Goal: Task Accomplishment & Management: Manage account settings

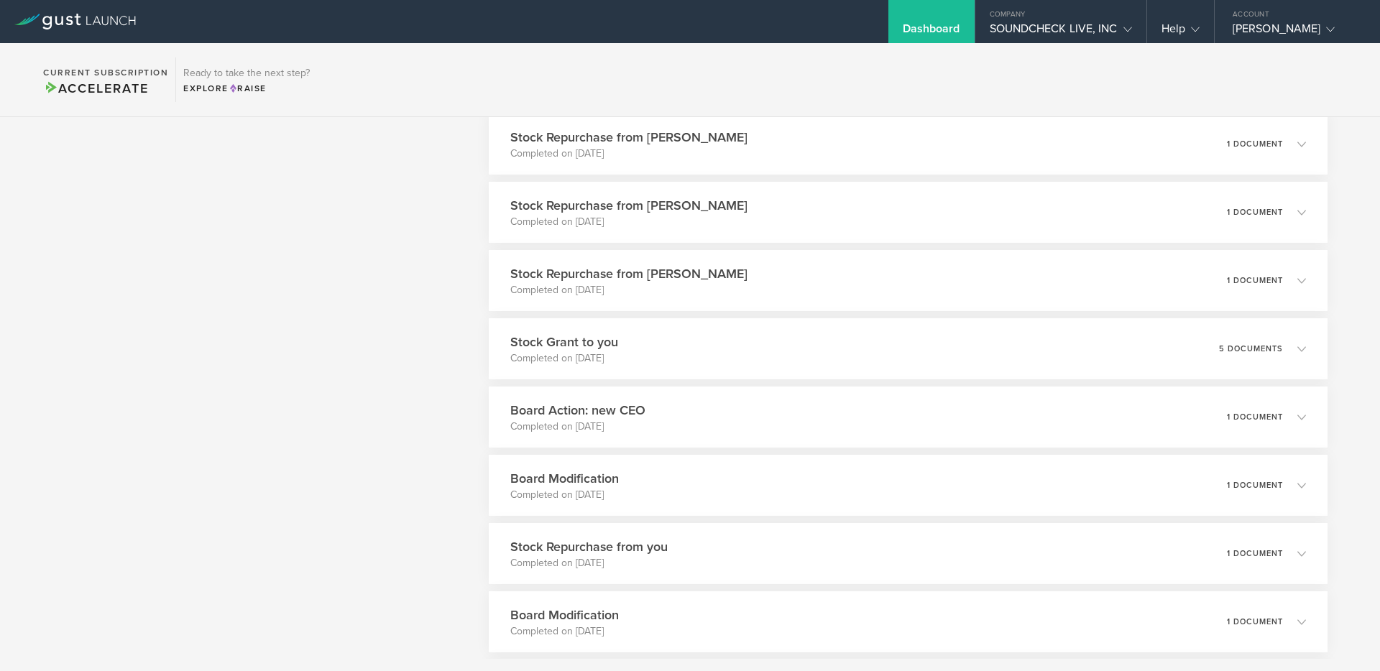
scroll to position [1036, 0]
click at [639, 418] on p "Completed on [DATE]" at bounding box center [572, 425] width 138 height 14
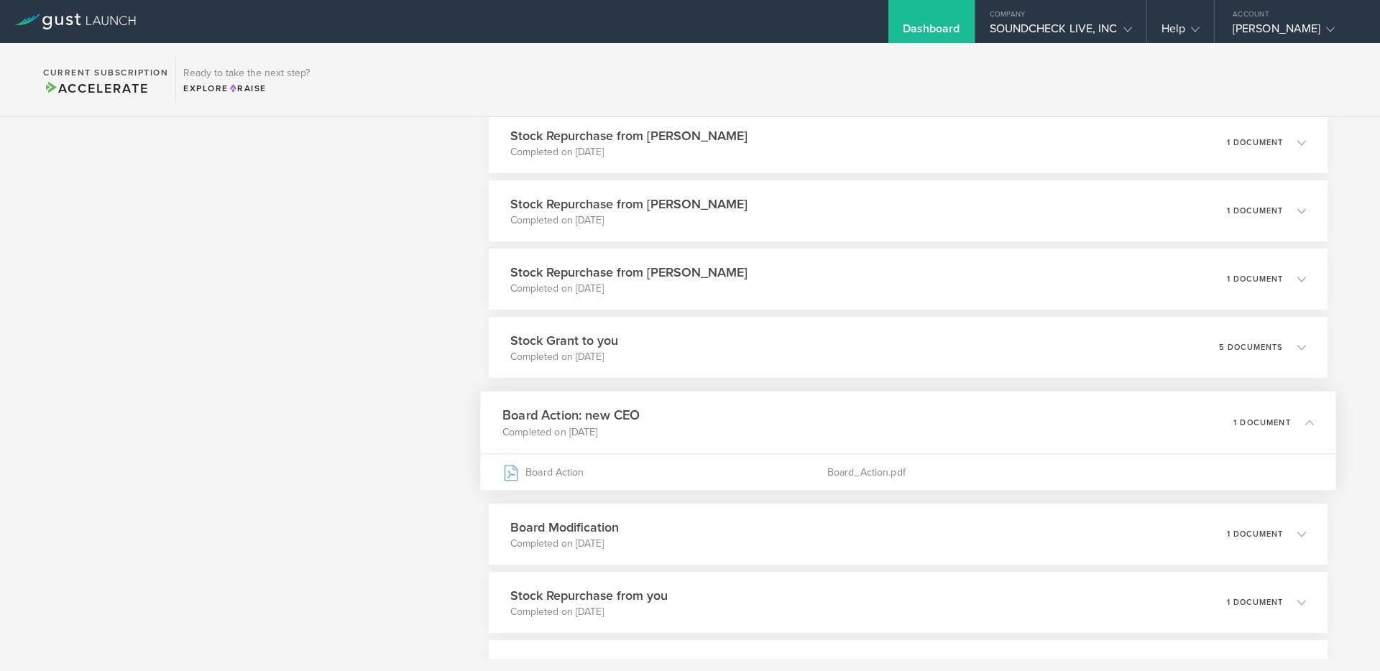
click at [639, 418] on h3 "Board Action: new CEO" at bounding box center [572, 415] width 138 height 19
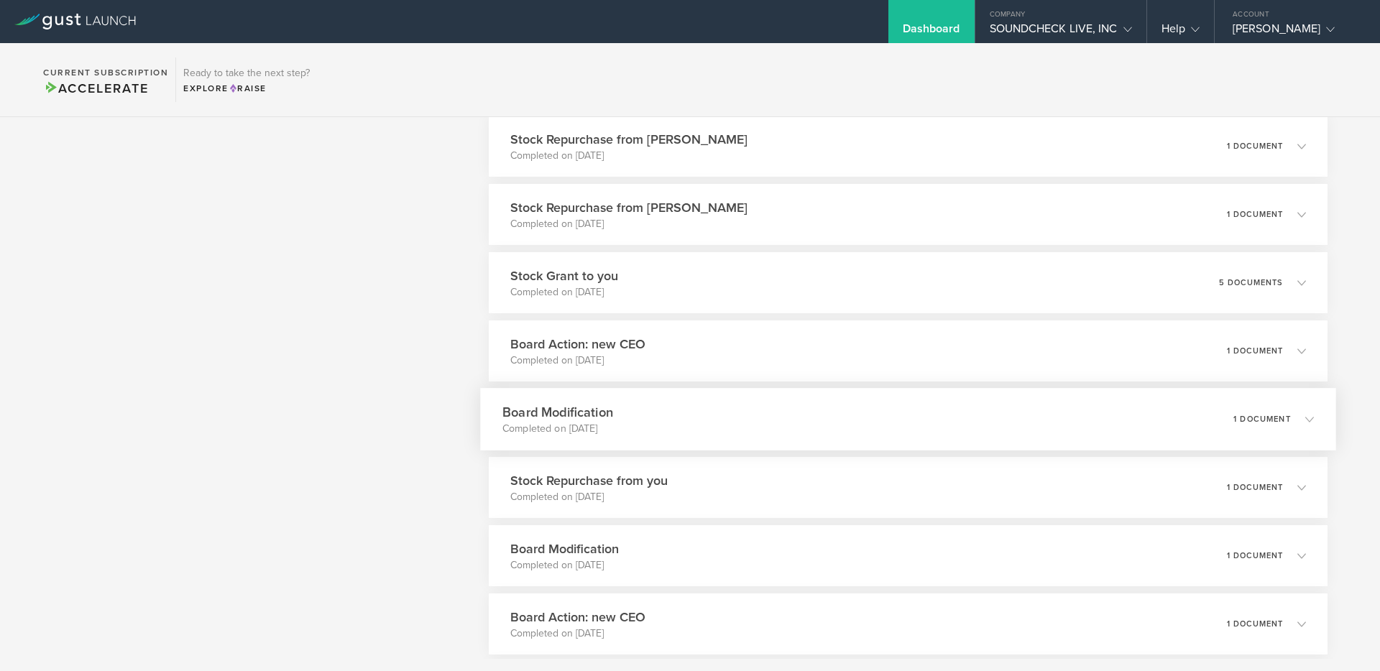
scroll to position [1109, 0]
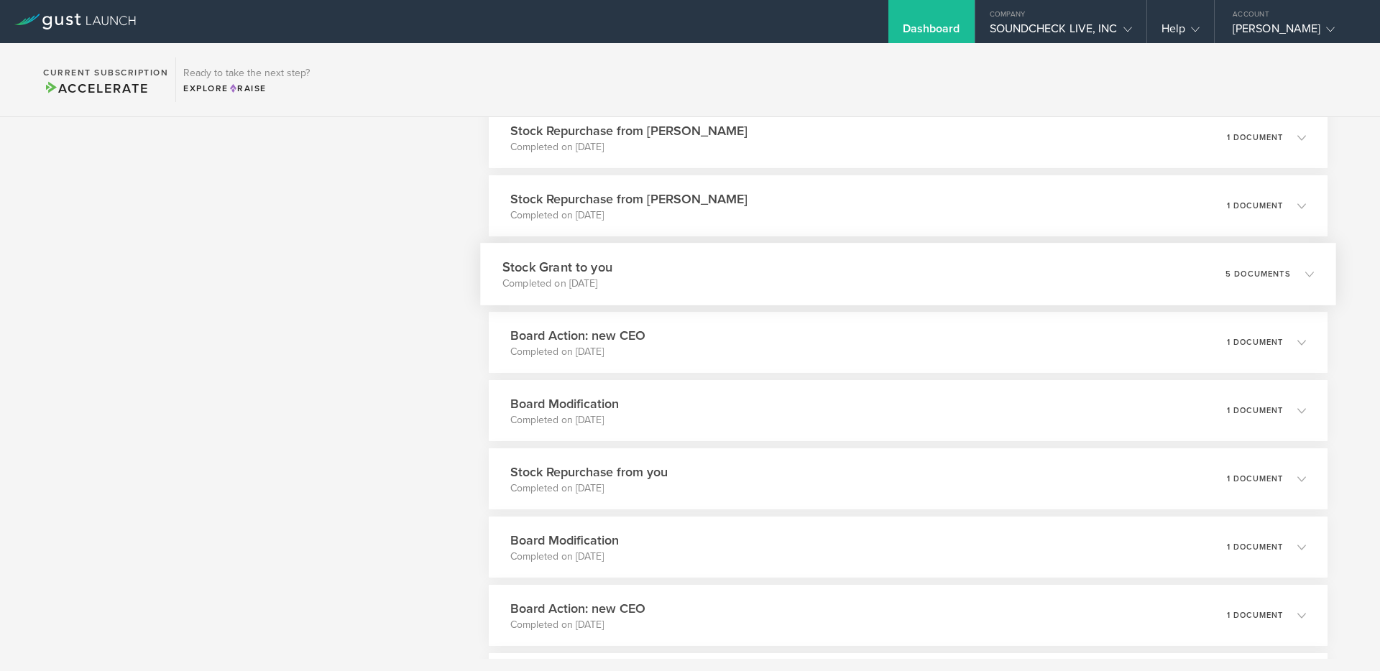
click at [626, 272] on div "Stock Grant to you Completed on Jul 24, 2025 5 documents" at bounding box center [908, 274] width 856 height 63
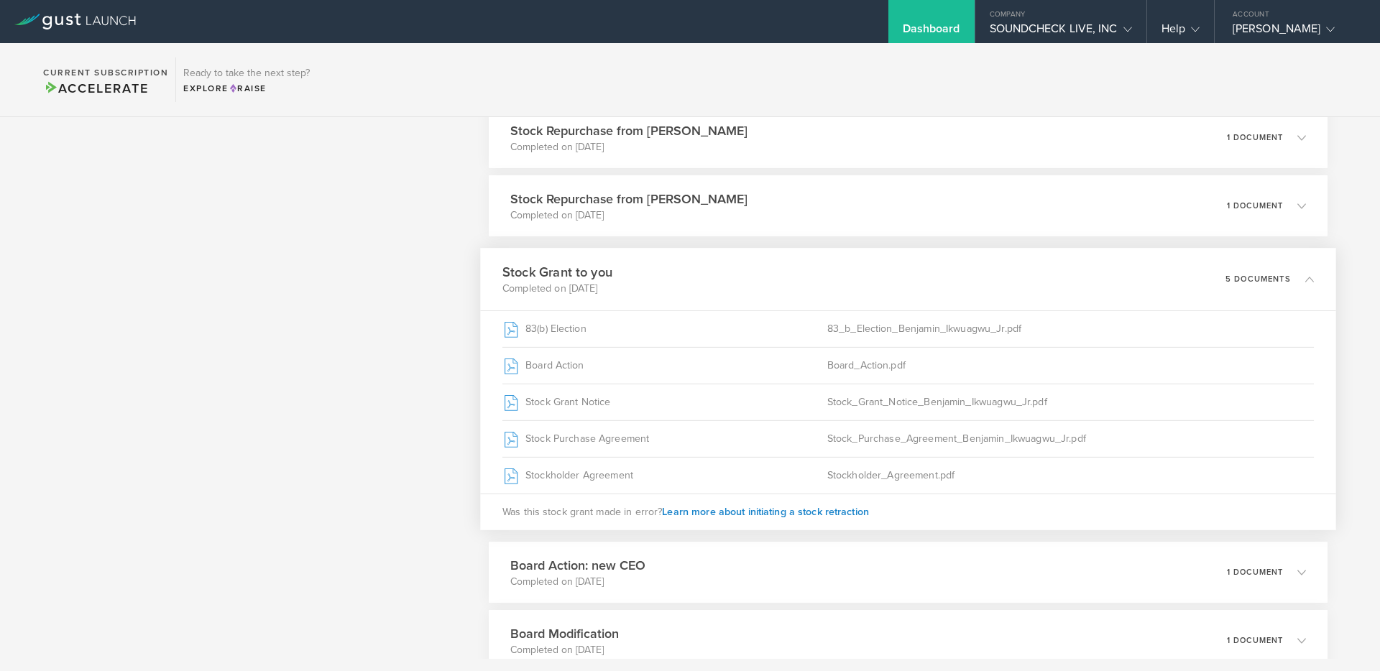
click at [627, 272] on div "Stock Grant to you Completed on Jul 24, 2025 5 documents" at bounding box center [908, 279] width 856 height 63
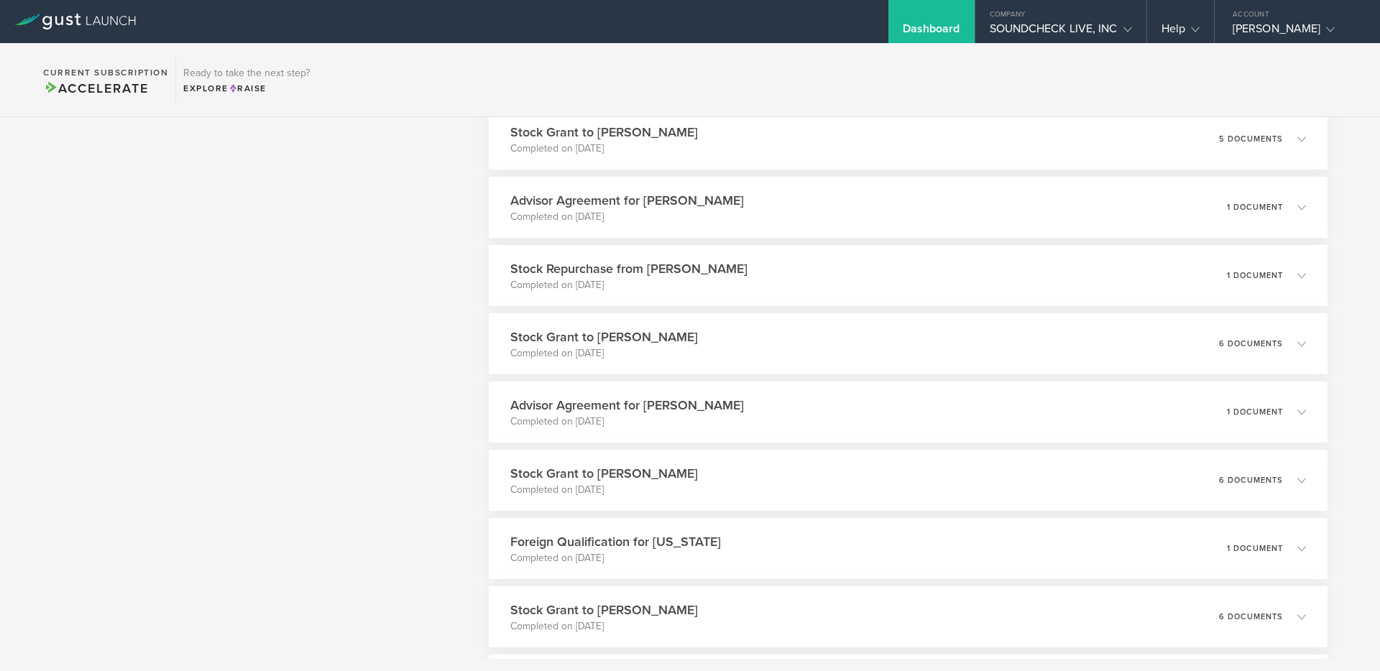
scroll to position [7196, 0]
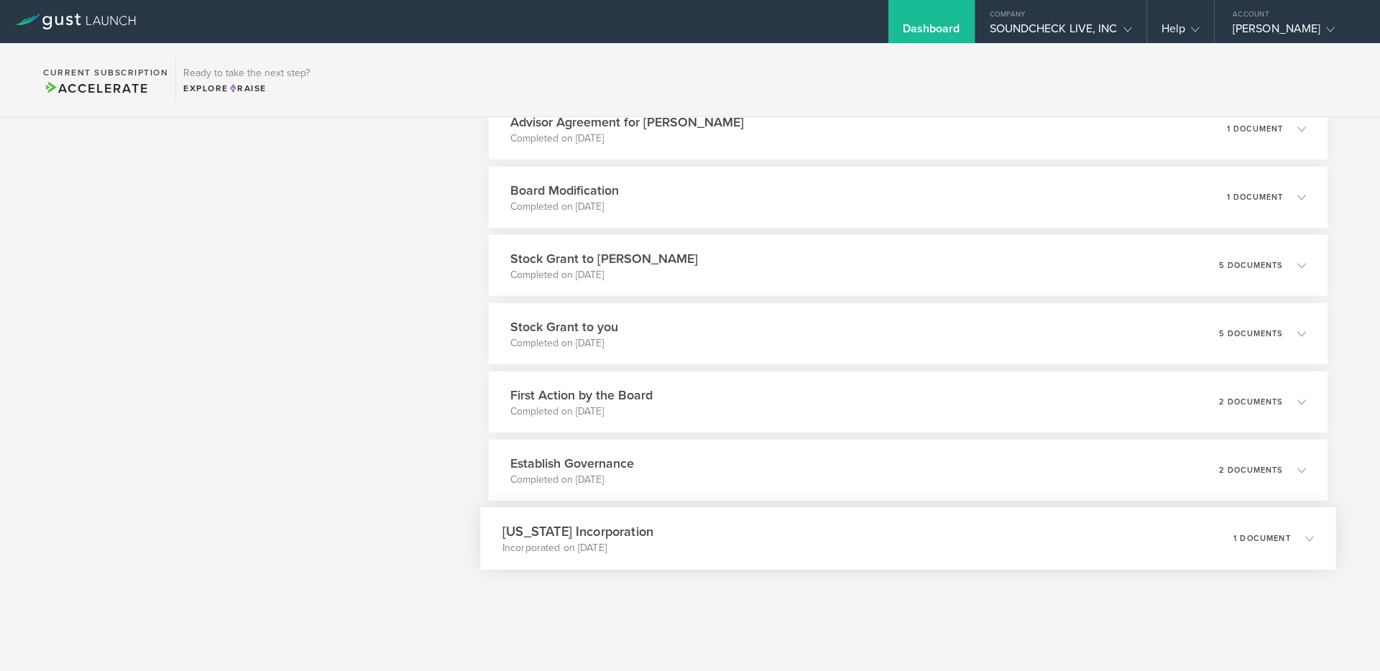
click at [559, 540] on h3 "[US_STATE] Incorporation" at bounding box center [578, 531] width 151 height 19
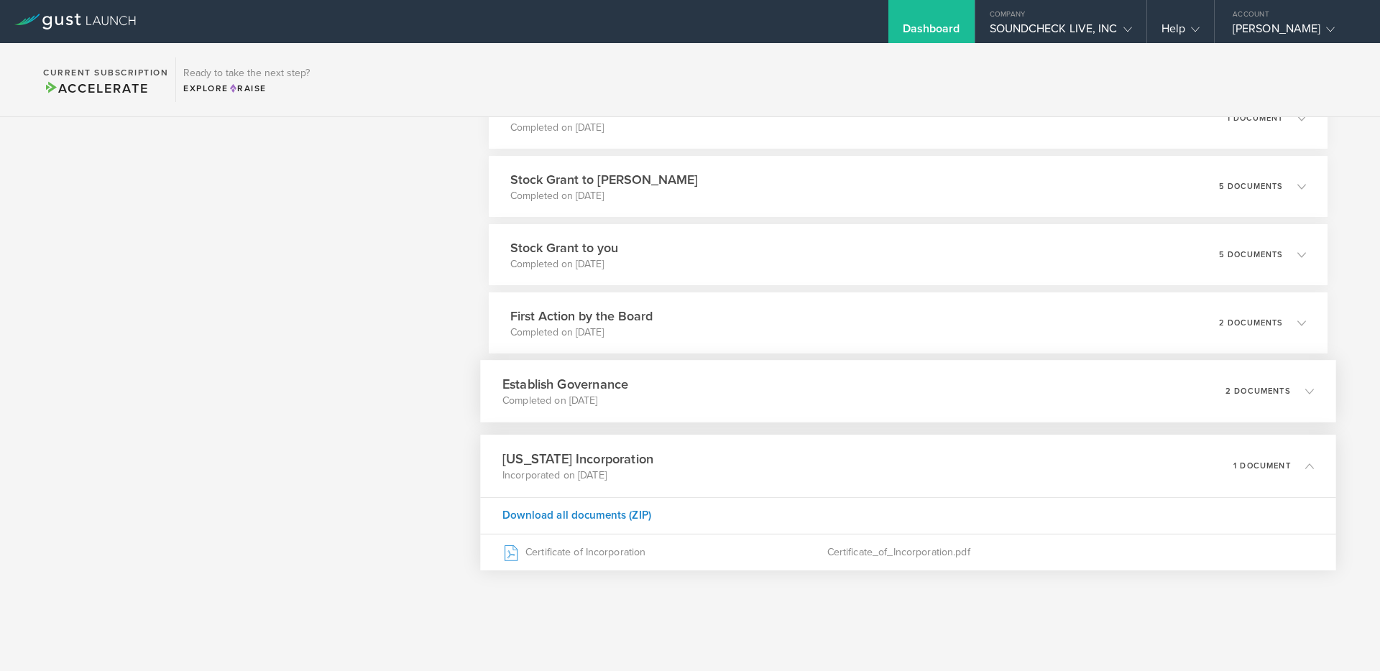
click at [612, 389] on h3 "Establish Governance" at bounding box center [566, 384] width 126 height 19
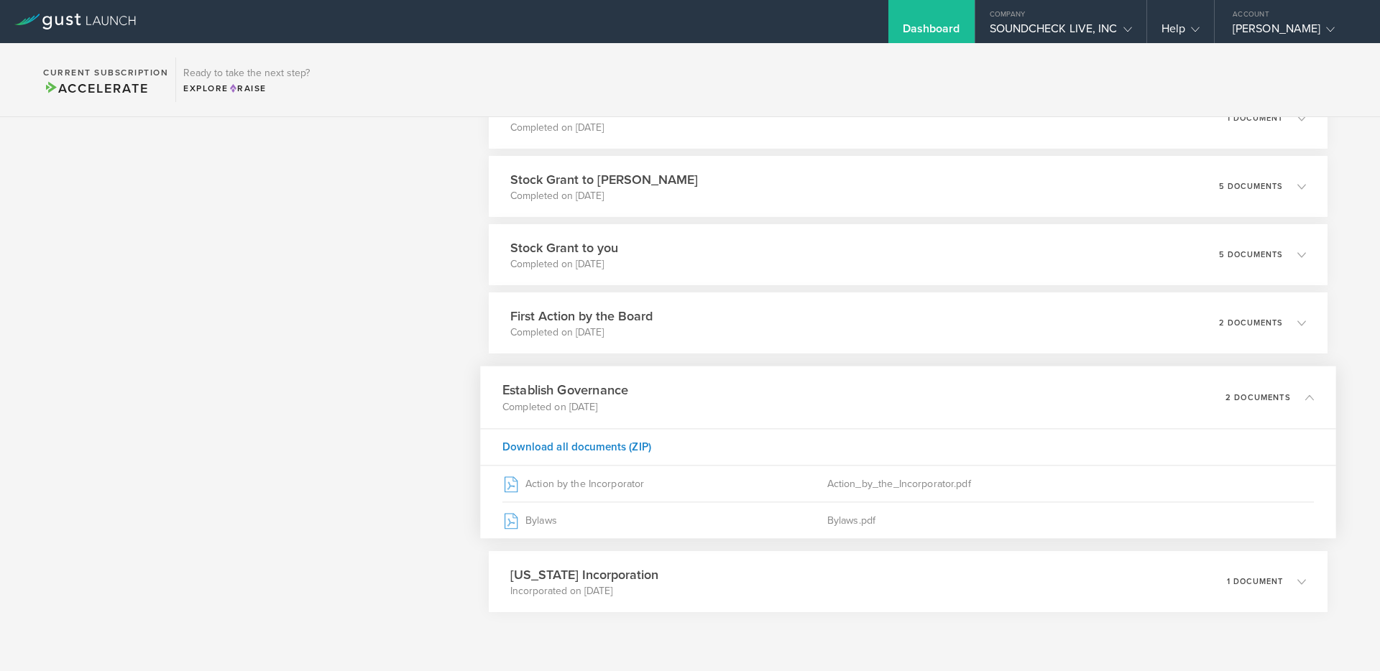
scroll to position [7275, 0]
click at [599, 330] on p "Completed on [DATE]" at bounding box center [575, 333] width 145 height 14
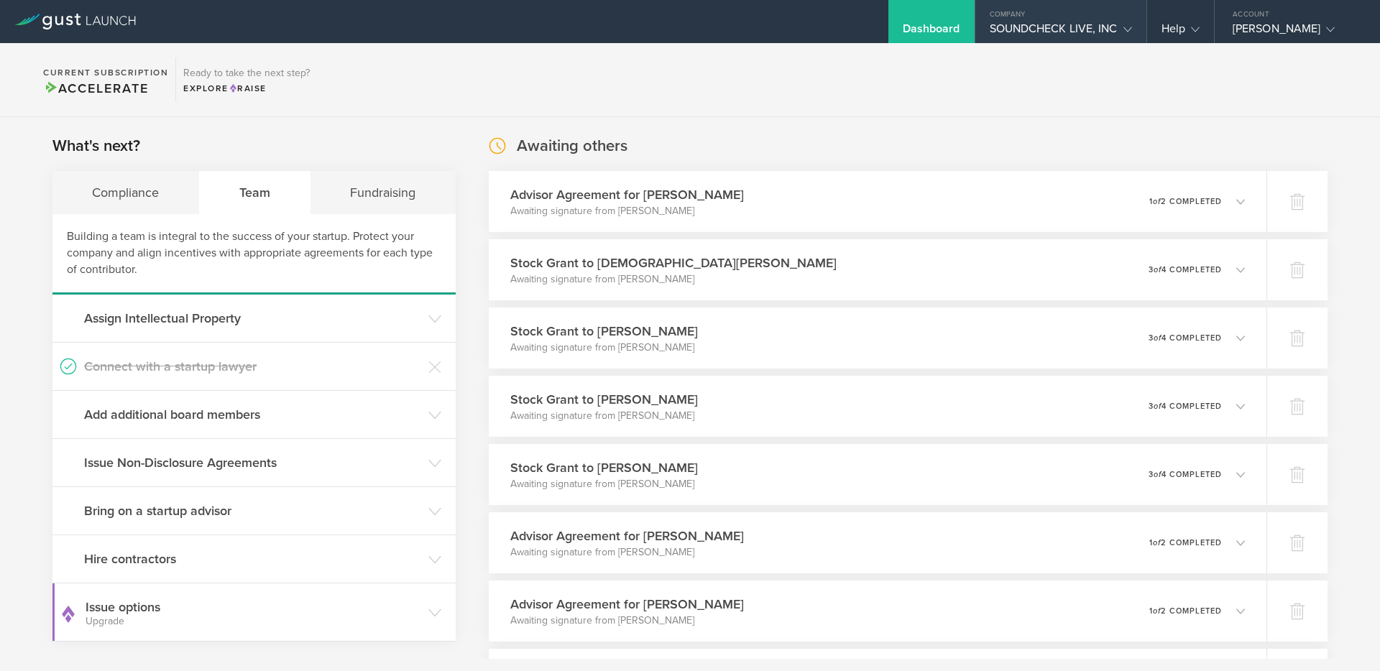
click at [1054, 19] on div "Company" at bounding box center [1061, 11] width 171 height 22
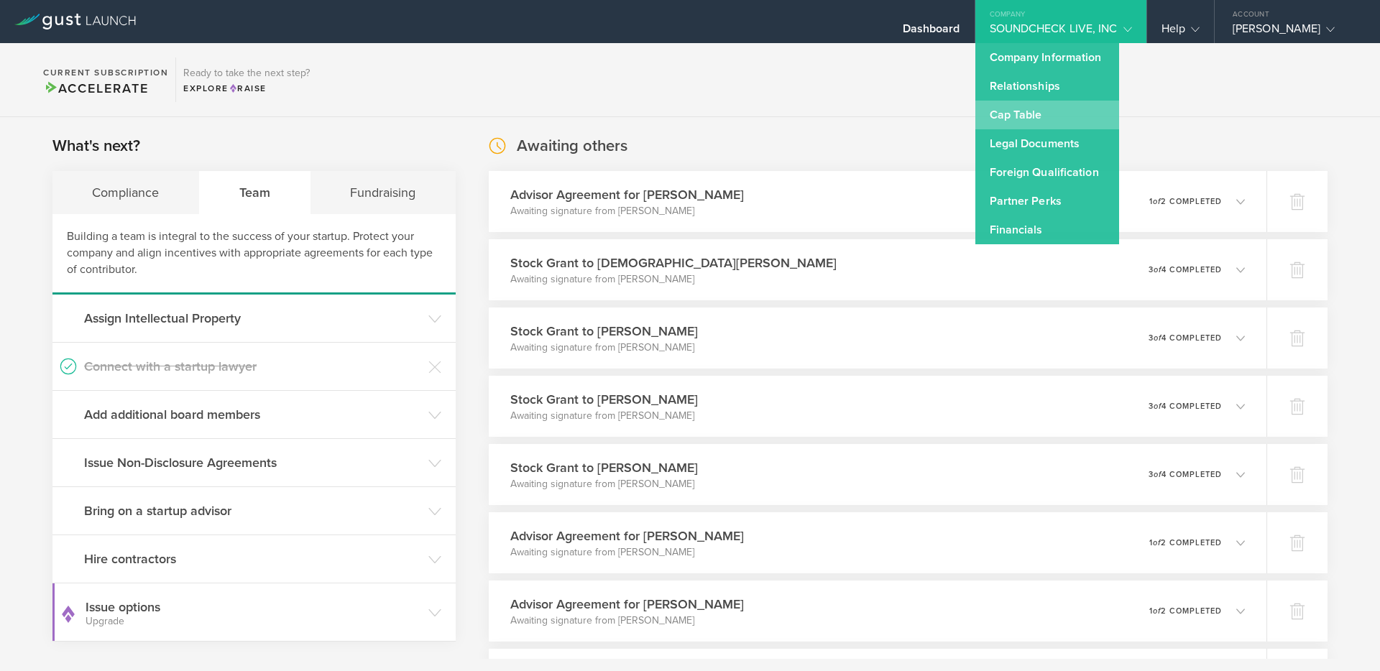
click at [1001, 103] on link "Cap Table" at bounding box center [1048, 115] width 144 height 29
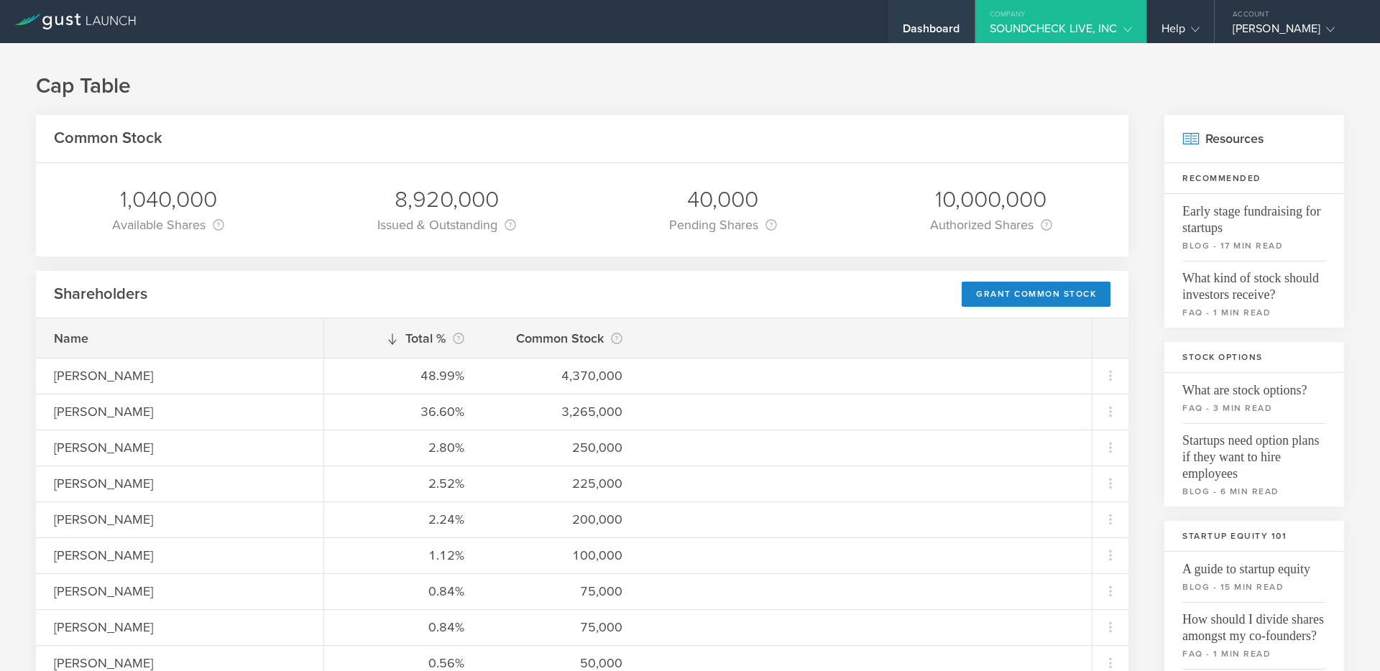
click at [914, 39] on div "Dashboard" at bounding box center [932, 33] width 58 height 22
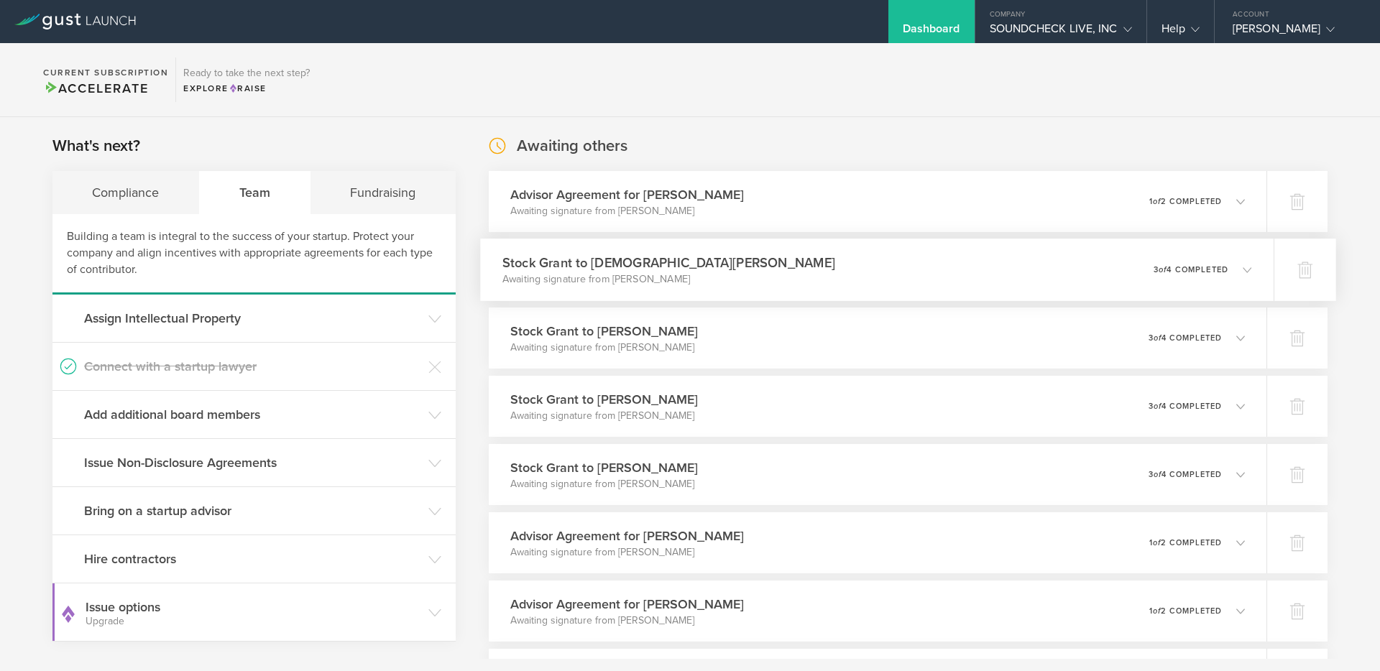
click at [1178, 276] on div "0 undeliverable 3 of 4 completed" at bounding box center [1203, 270] width 98 height 24
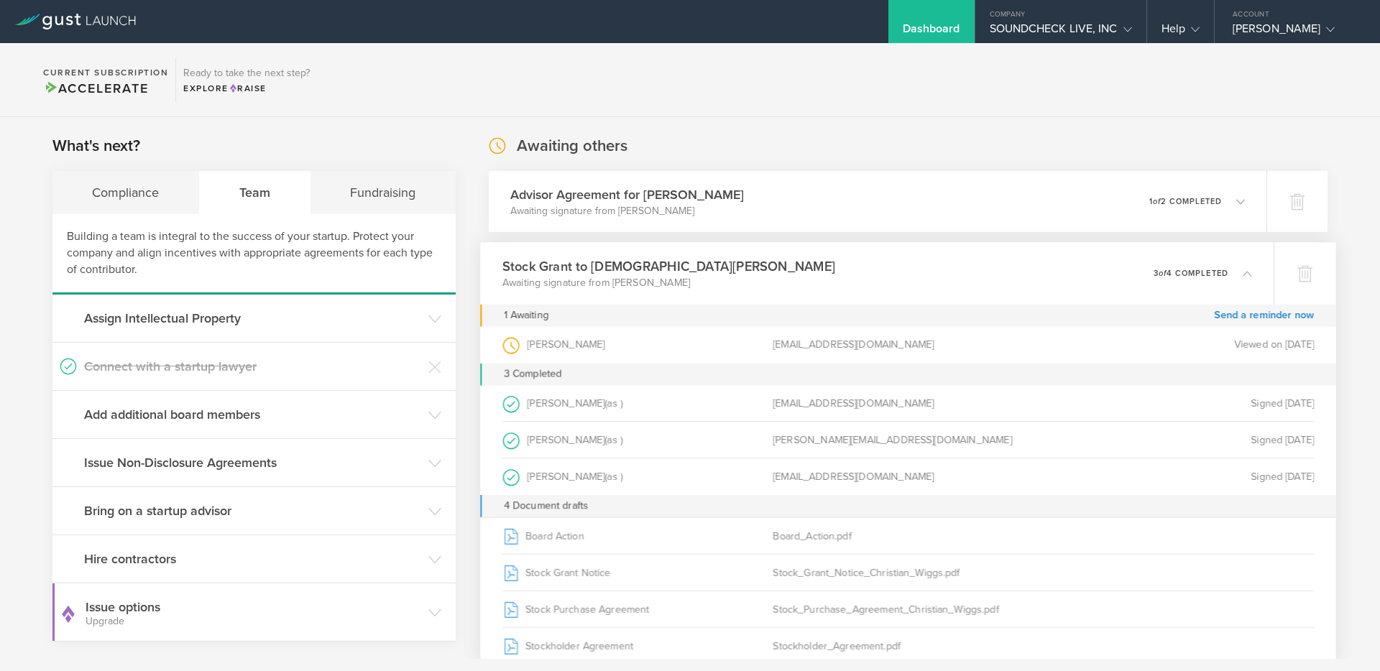
click at [1178, 276] on p "3 of 4 completed" at bounding box center [1191, 274] width 75 height 8
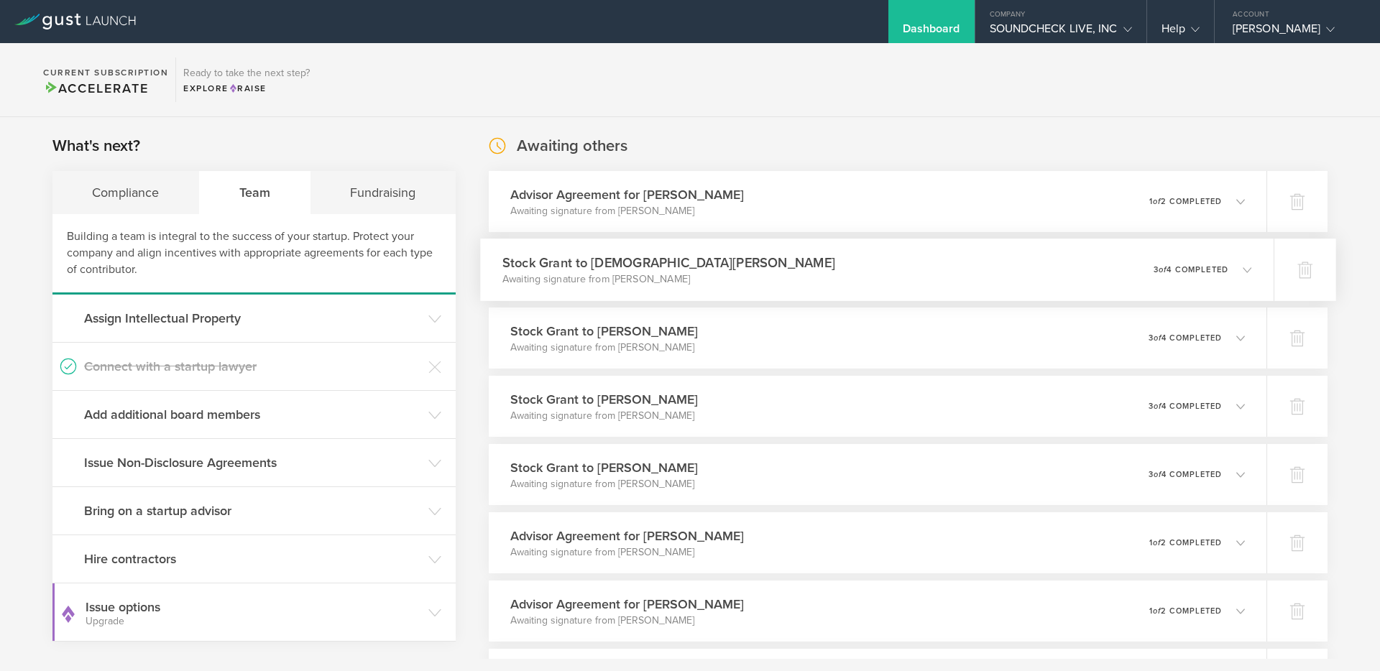
click at [1178, 276] on div "0 undeliverable 3 of 4 completed" at bounding box center [1203, 270] width 98 height 24
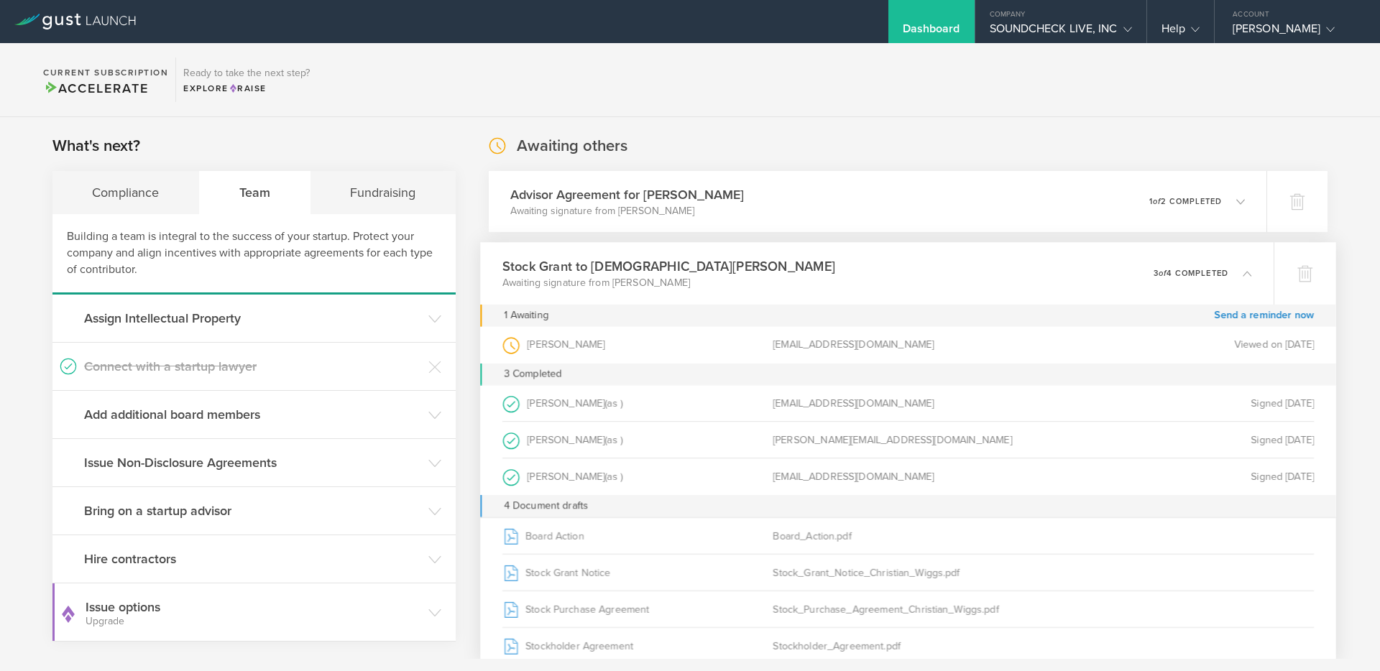
click at [1203, 276] on p "3 of 4 completed" at bounding box center [1191, 274] width 75 height 8
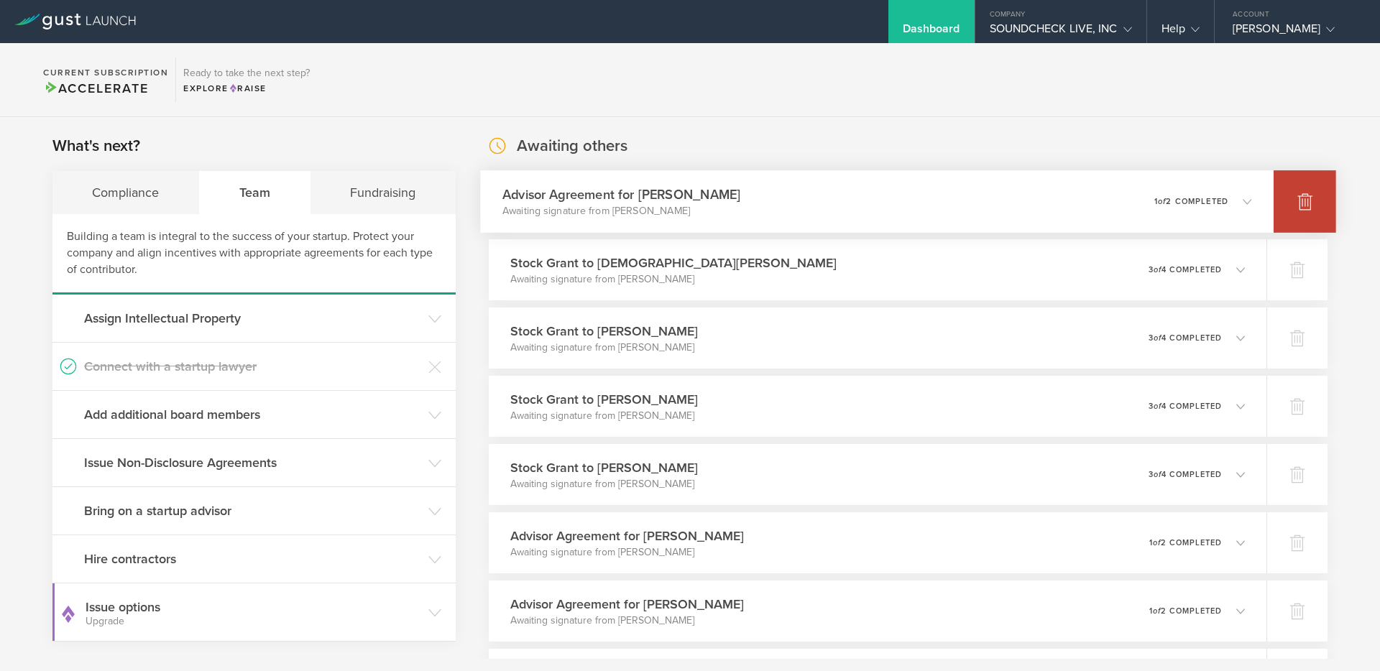
click at [1297, 208] on icon at bounding box center [1305, 201] width 17 height 17
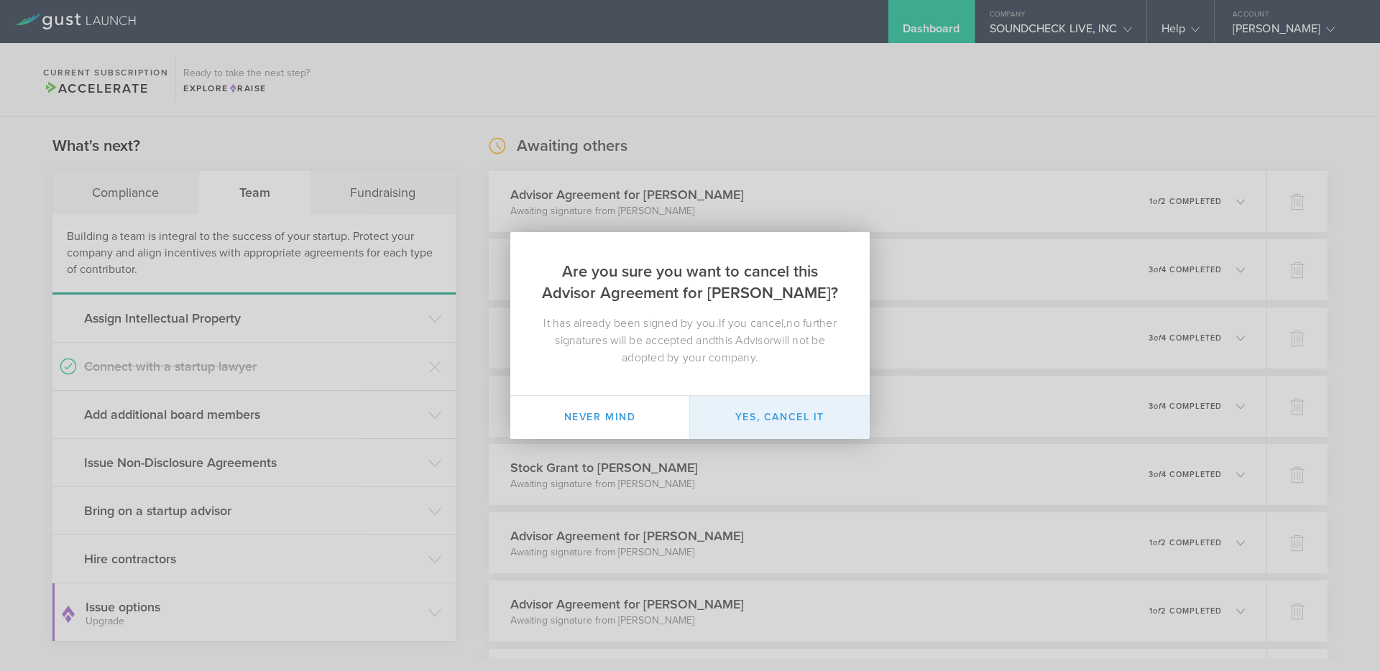
click at [777, 416] on button "Yes, cancel it" at bounding box center [780, 417] width 180 height 43
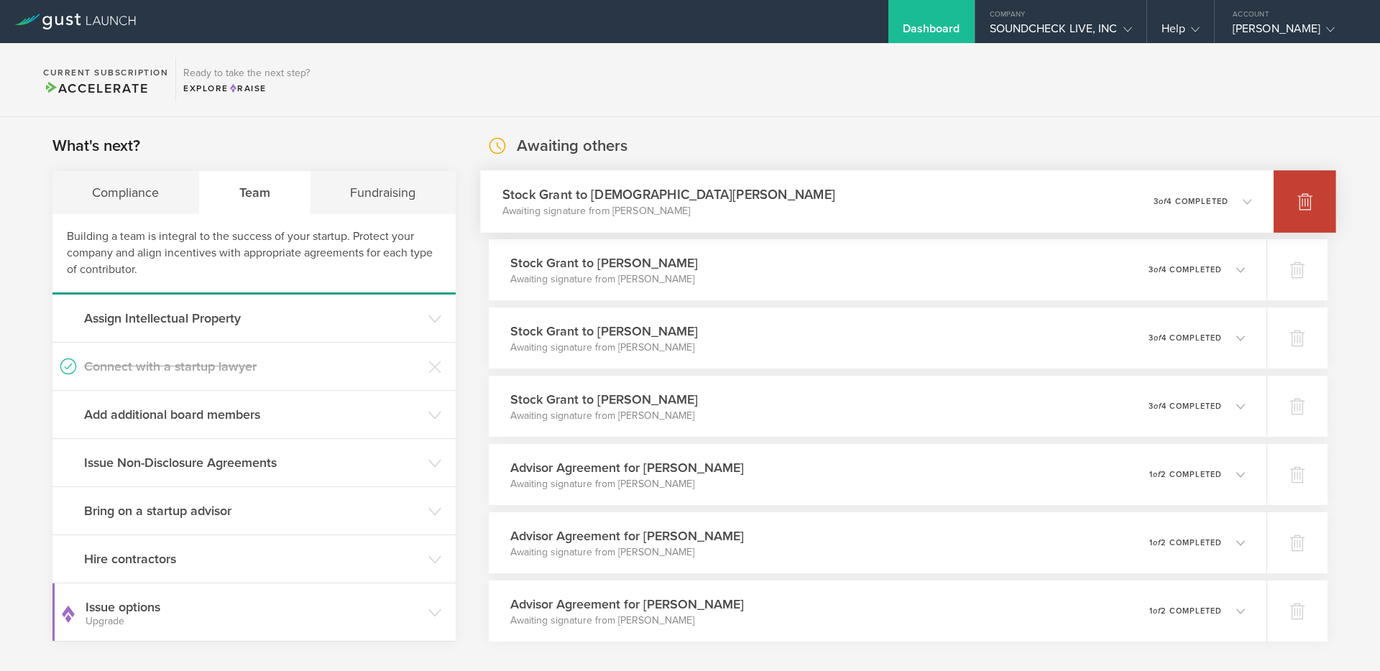
click at [1295, 211] on div at bounding box center [1305, 201] width 63 height 63
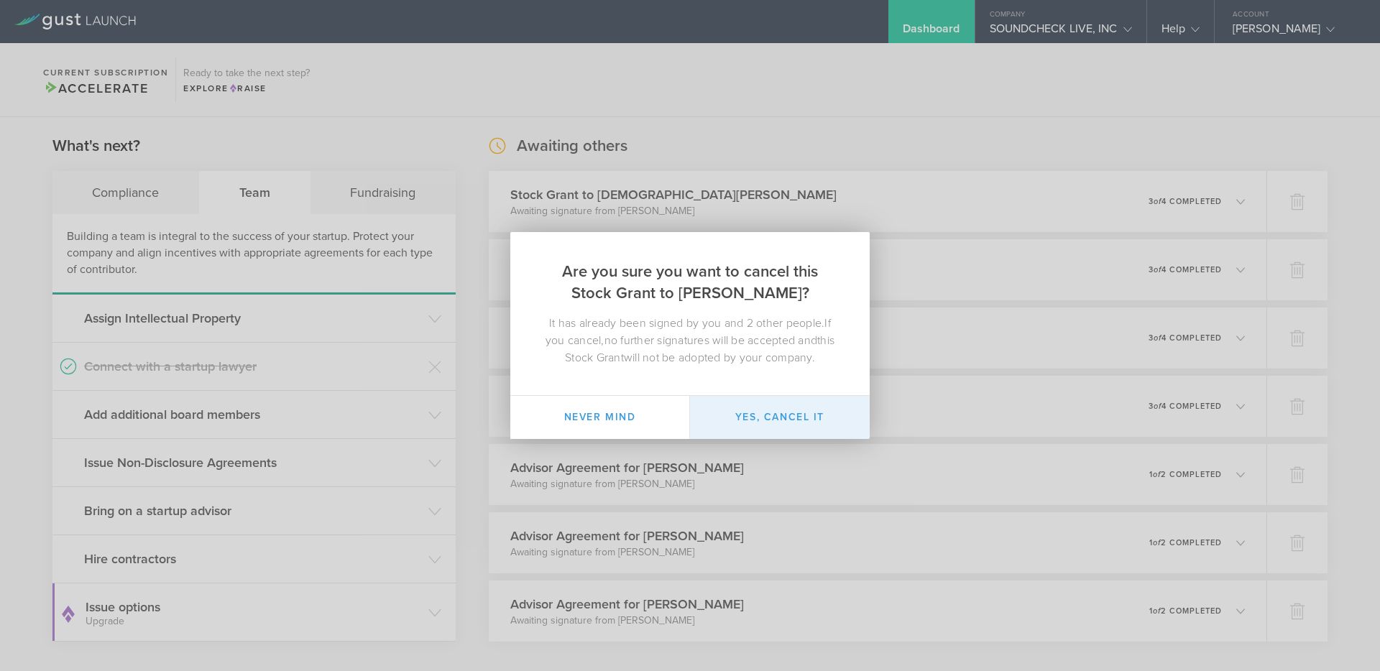
click at [797, 412] on button "Yes, cancel it" at bounding box center [780, 417] width 180 height 43
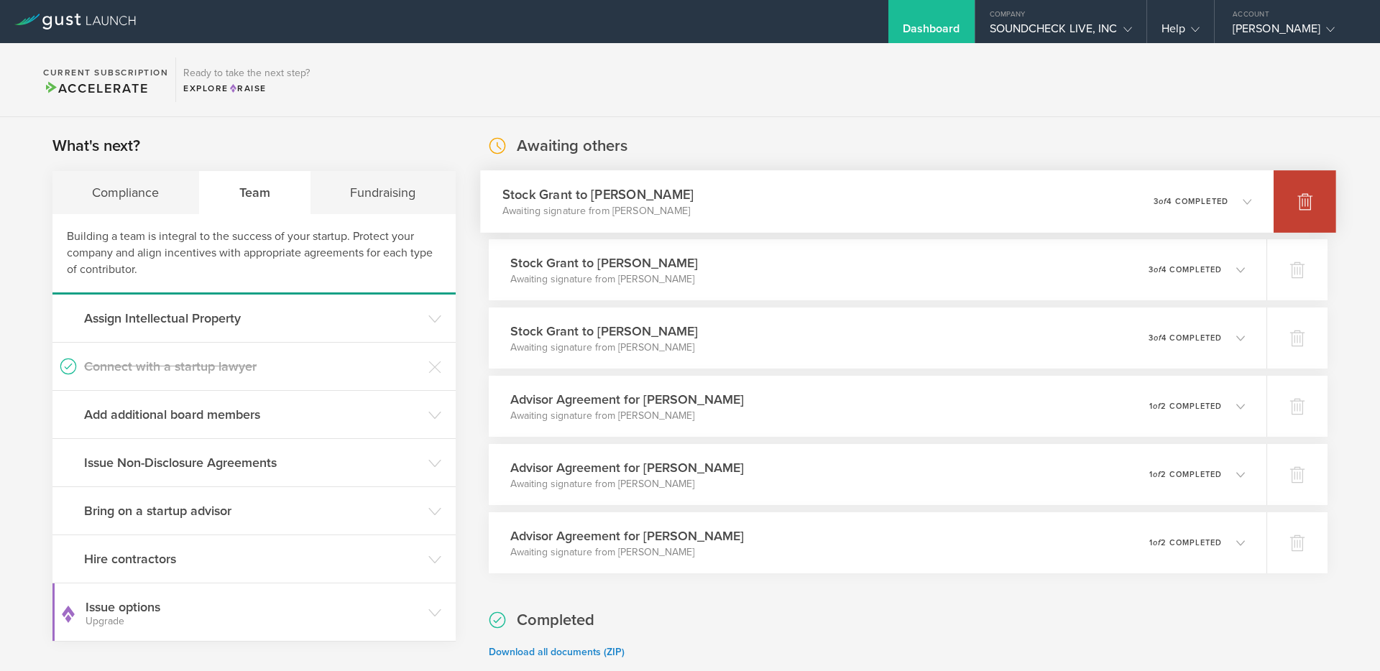
click at [1300, 216] on div at bounding box center [1305, 201] width 63 height 63
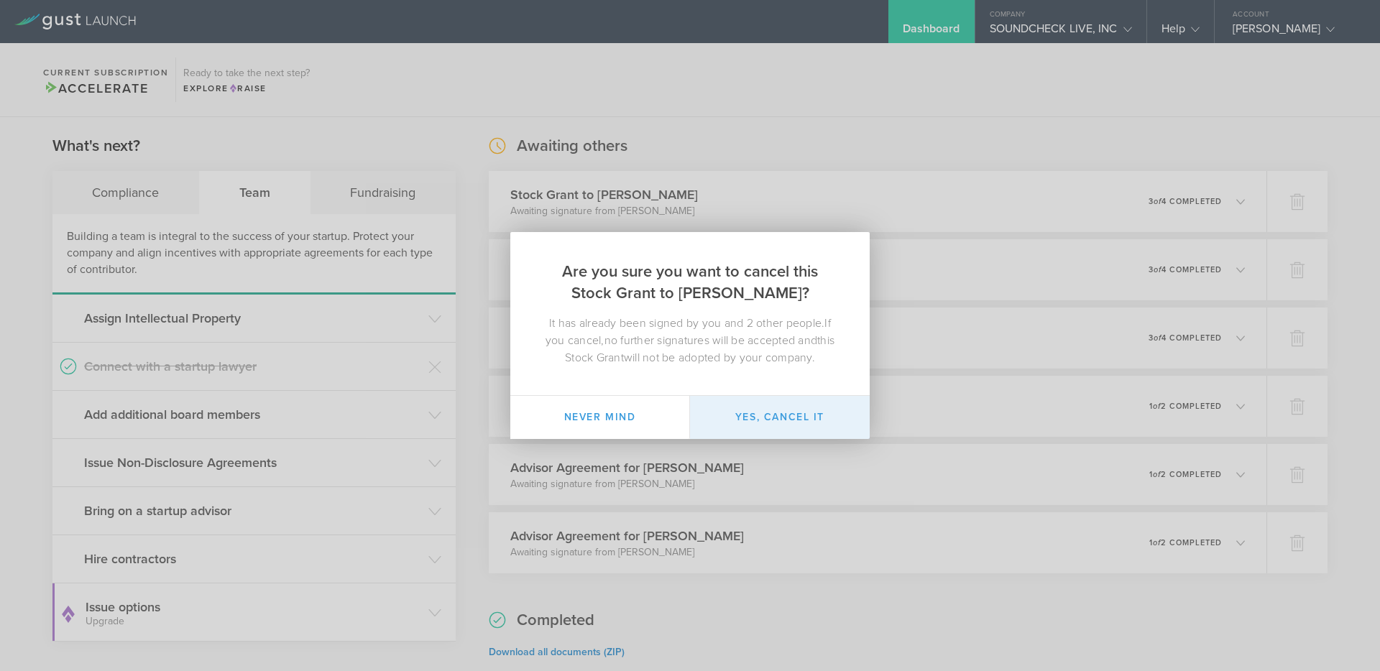
click at [803, 408] on button "Yes, cancel it" at bounding box center [780, 417] width 180 height 43
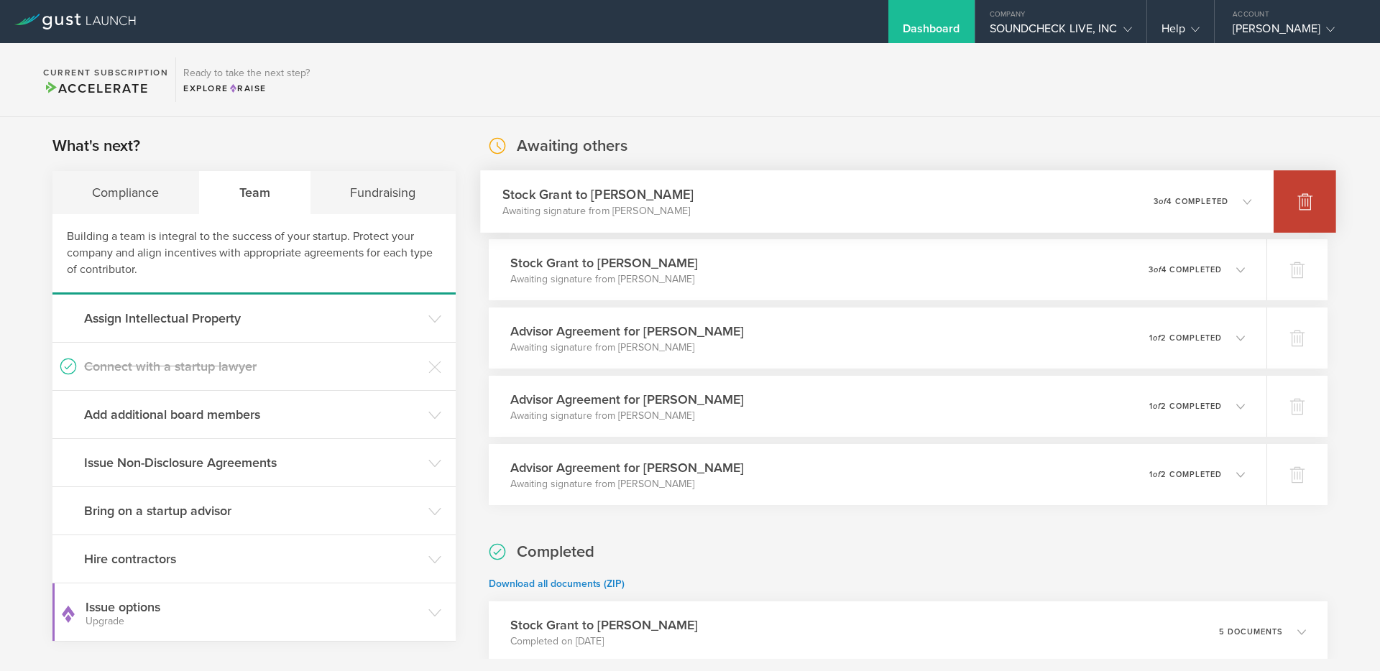
click at [1284, 206] on div at bounding box center [1305, 201] width 63 height 63
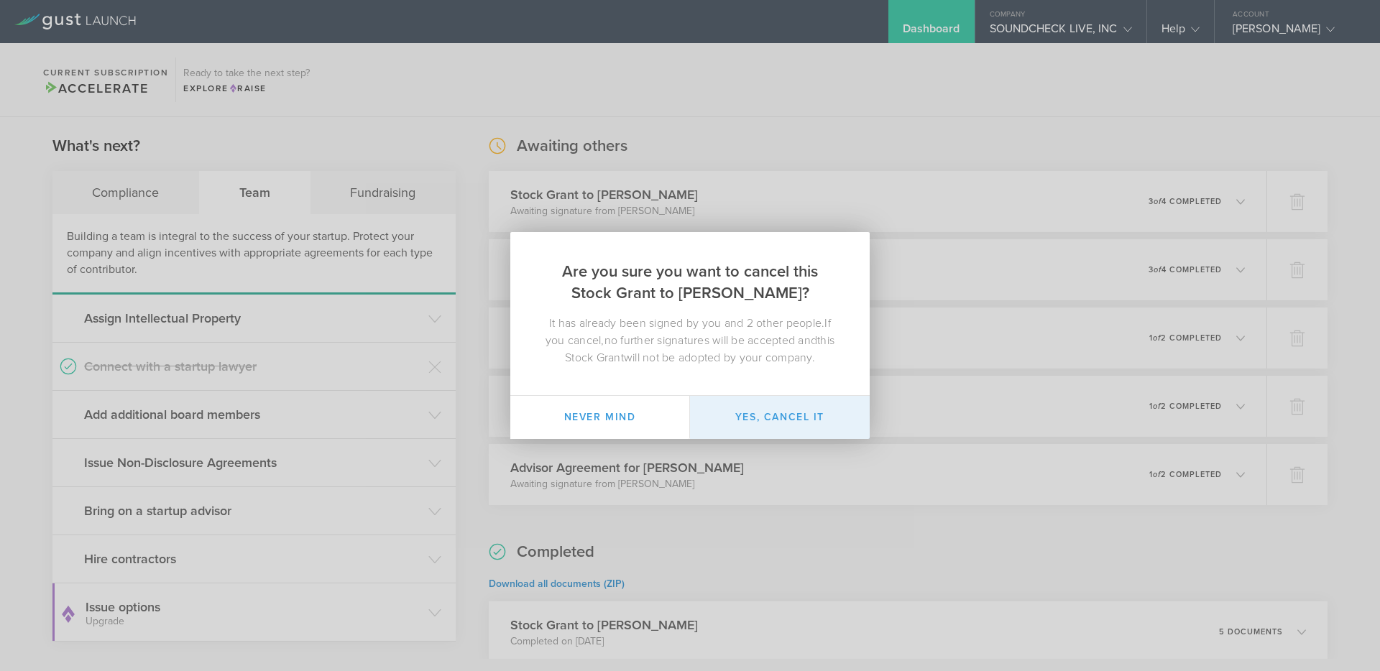
click at [751, 433] on button "Yes, cancel it" at bounding box center [780, 417] width 180 height 43
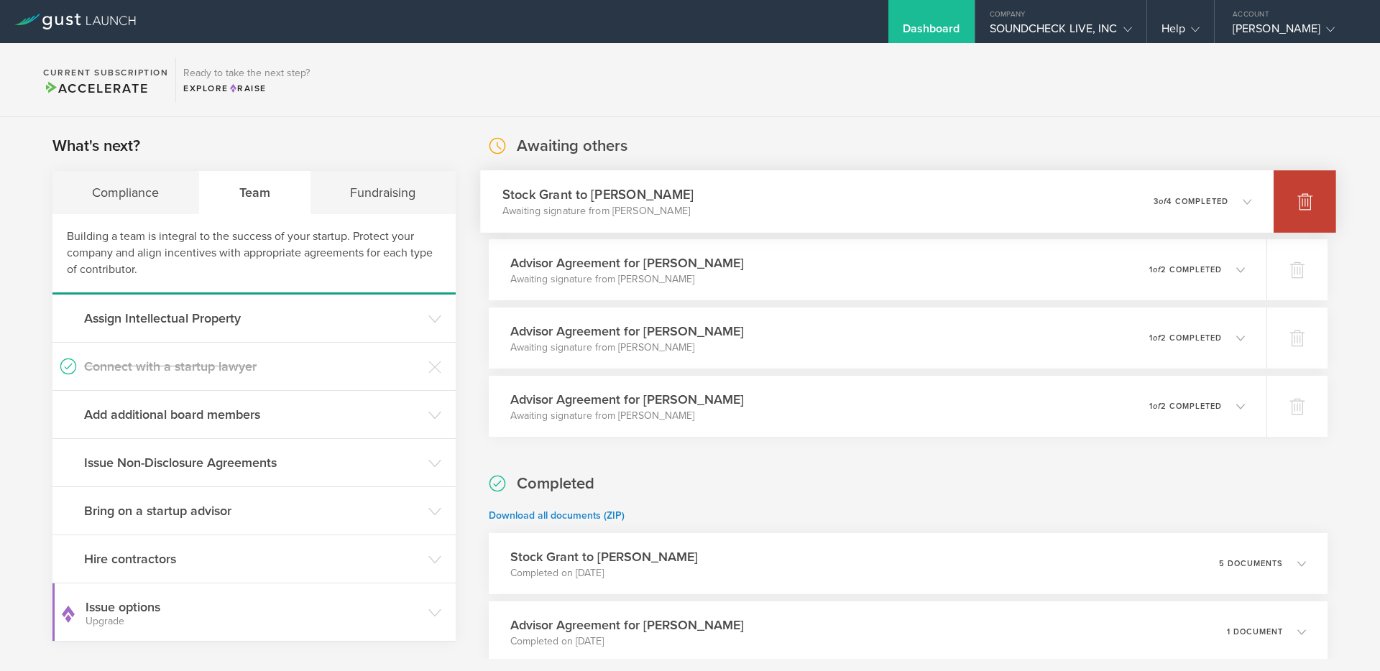
click at [1315, 191] on div at bounding box center [1305, 201] width 63 height 63
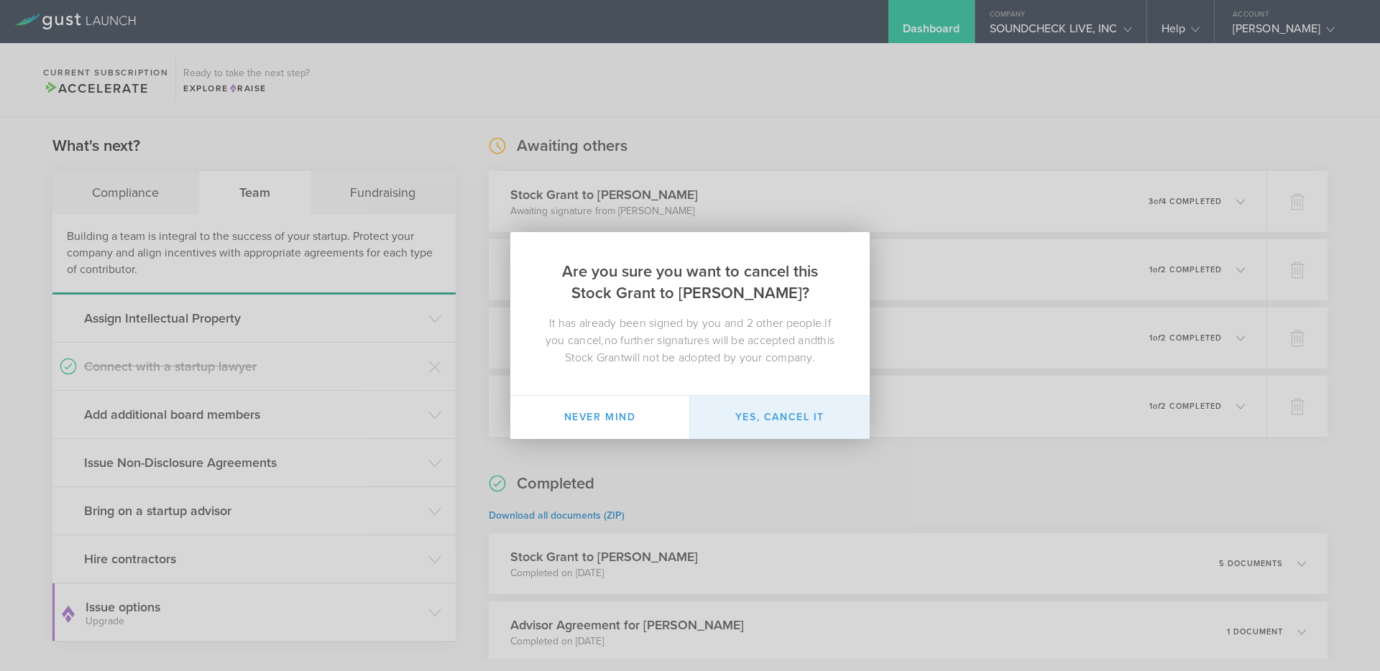
click at [780, 426] on button "Yes, cancel it" at bounding box center [780, 417] width 180 height 43
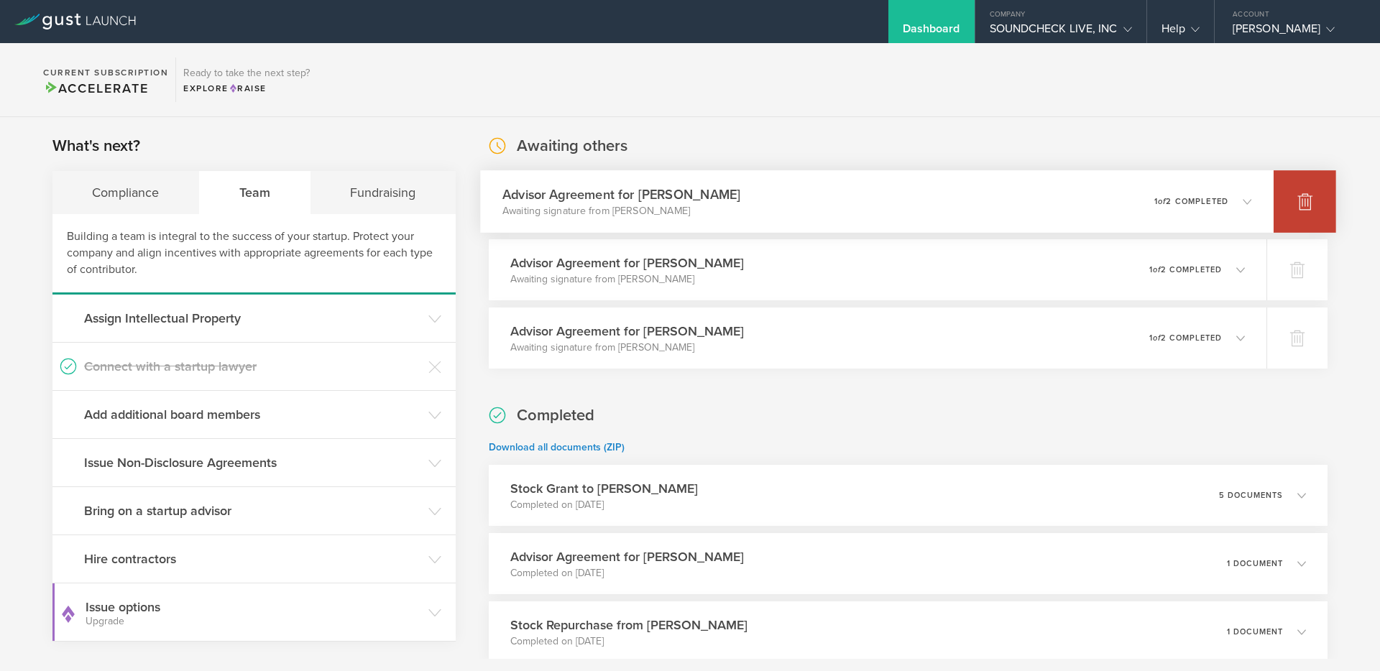
click at [1290, 226] on div at bounding box center [1305, 201] width 63 height 63
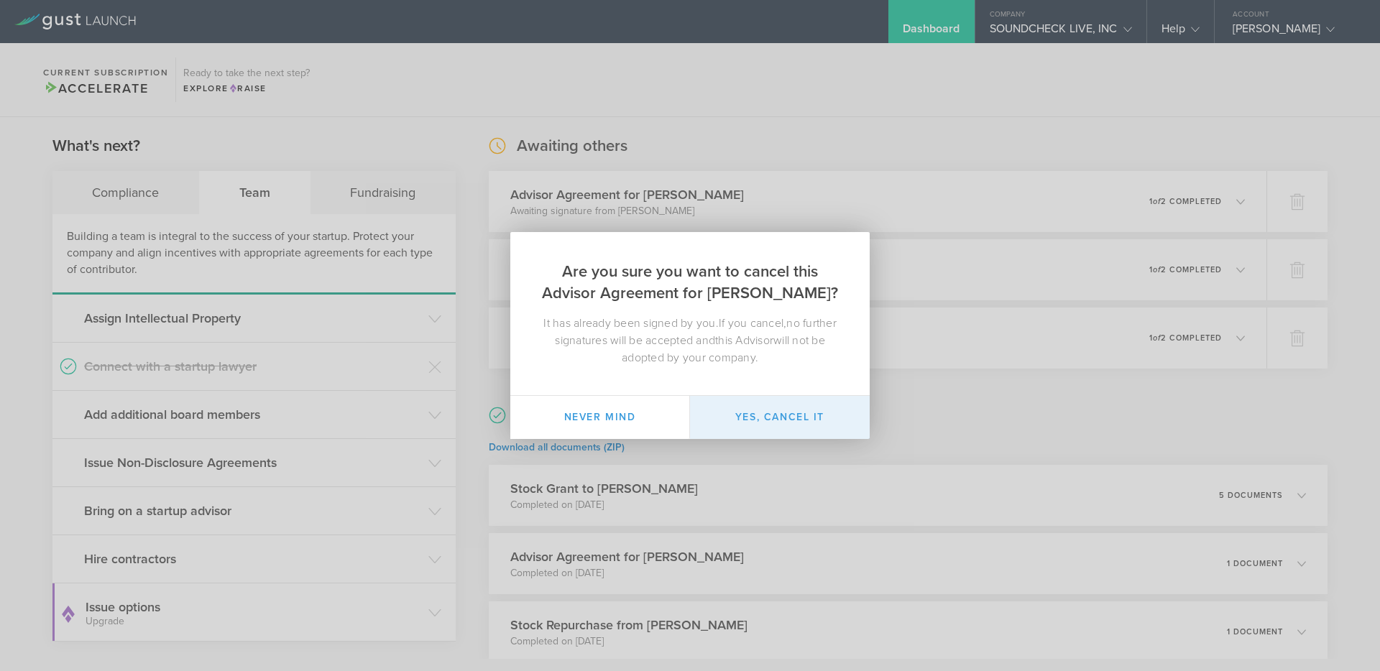
click at [760, 418] on button "Yes, cancel it" at bounding box center [780, 417] width 180 height 43
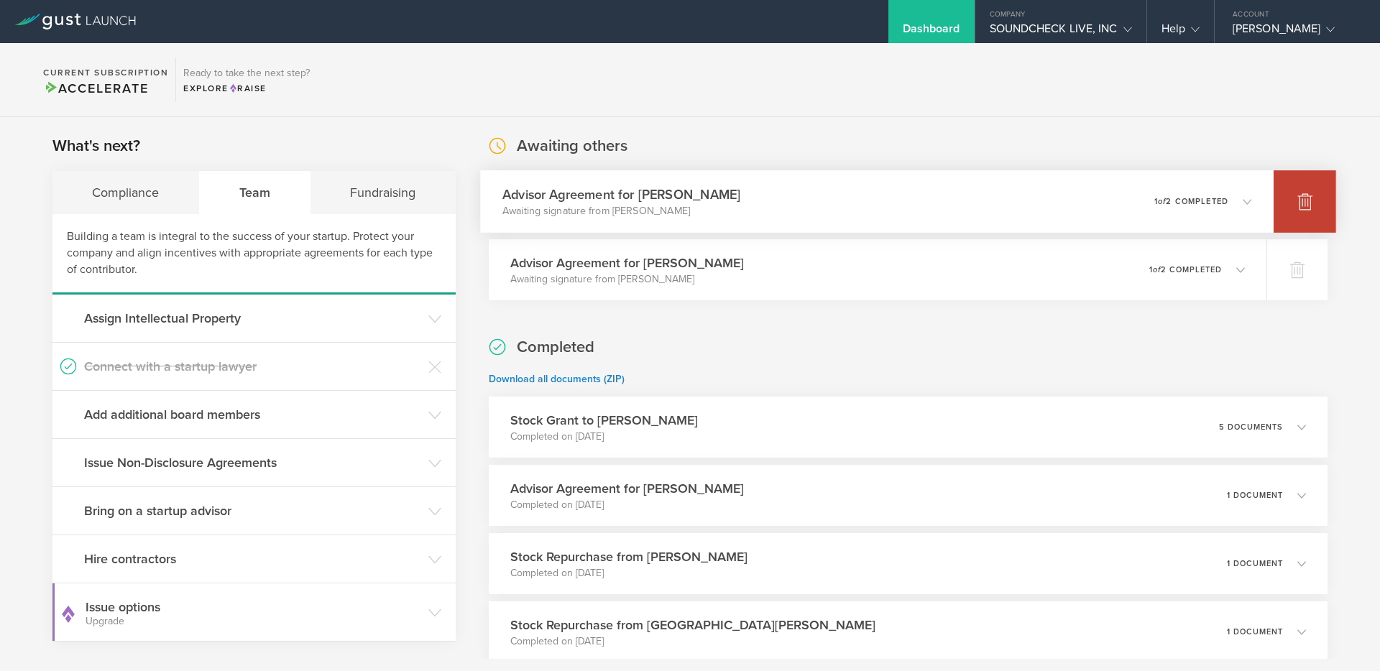
click at [1295, 218] on div at bounding box center [1305, 201] width 63 height 63
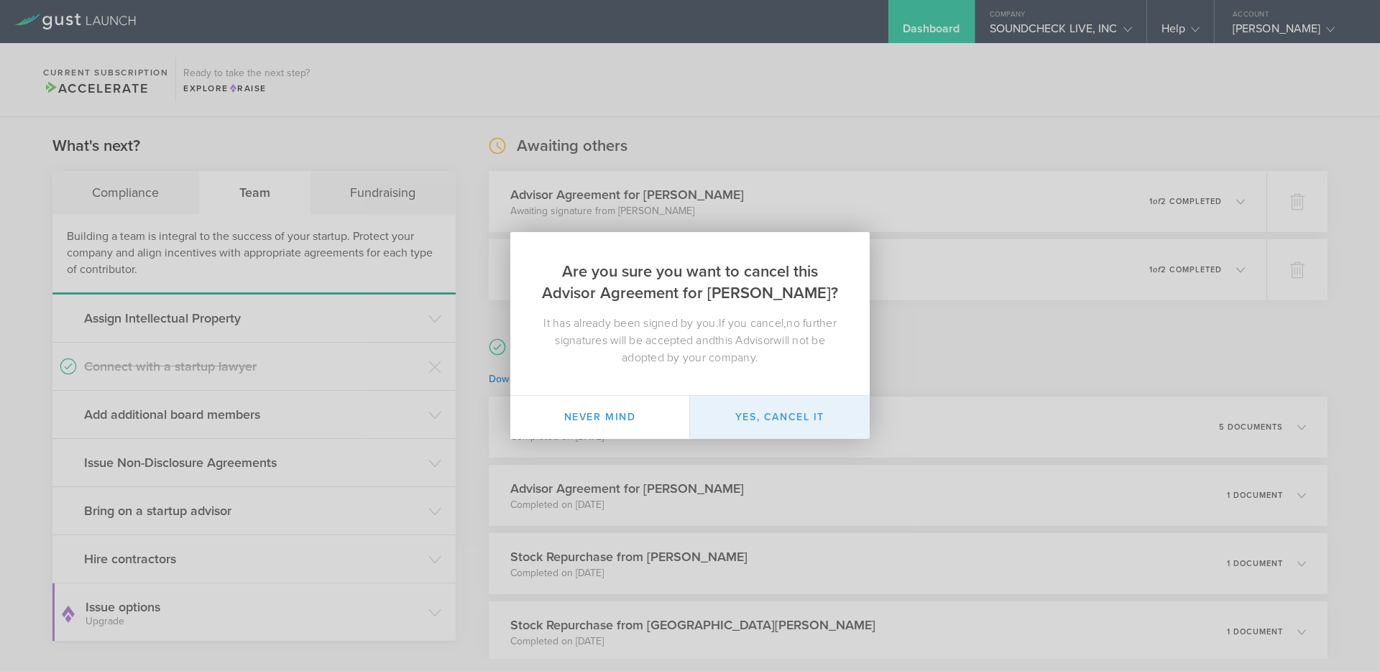
click at [794, 411] on button "Yes, cancel it" at bounding box center [780, 417] width 180 height 43
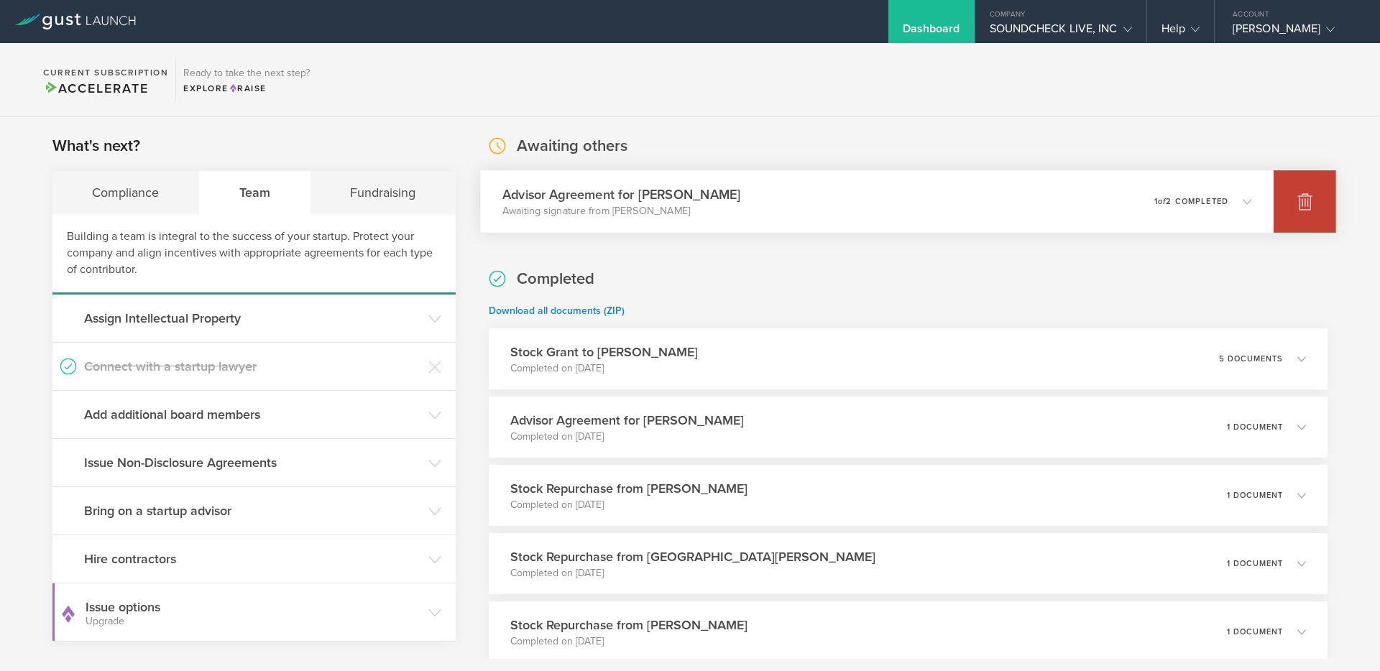
click at [1297, 207] on icon at bounding box center [1305, 201] width 17 height 17
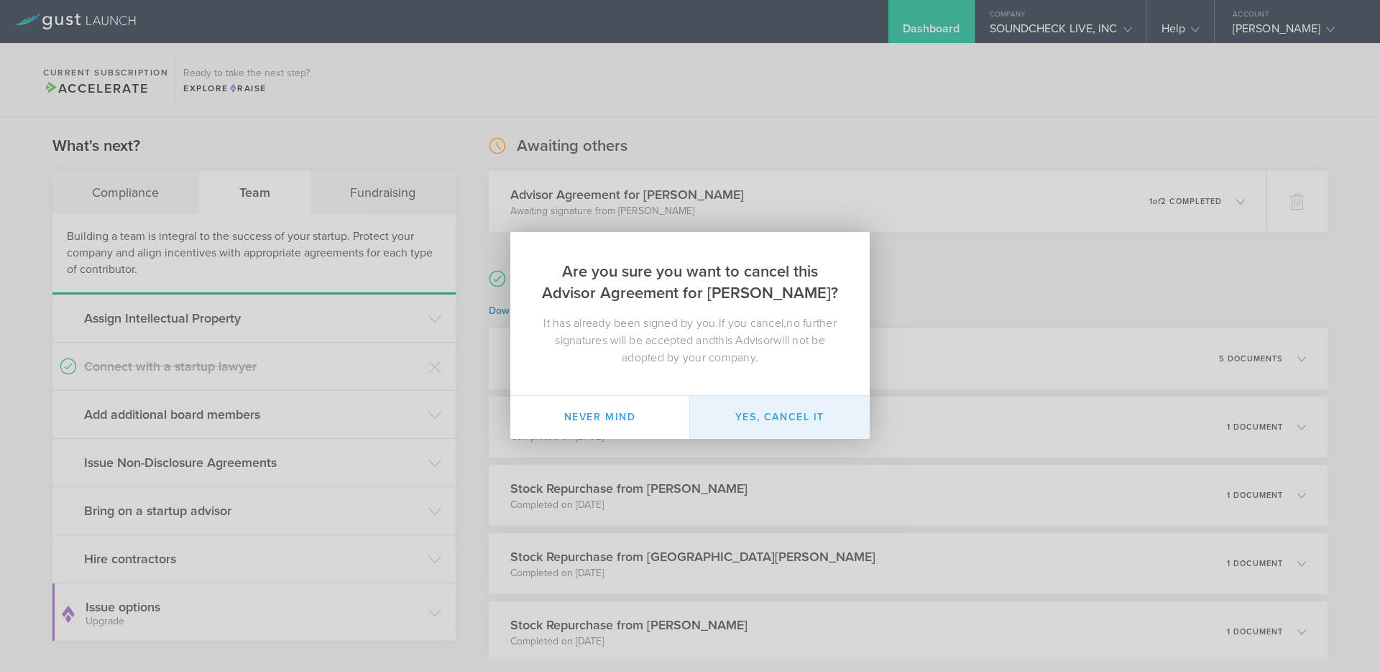
click at [739, 423] on button "Yes, cancel it" at bounding box center [780, 417] width 180 height 43
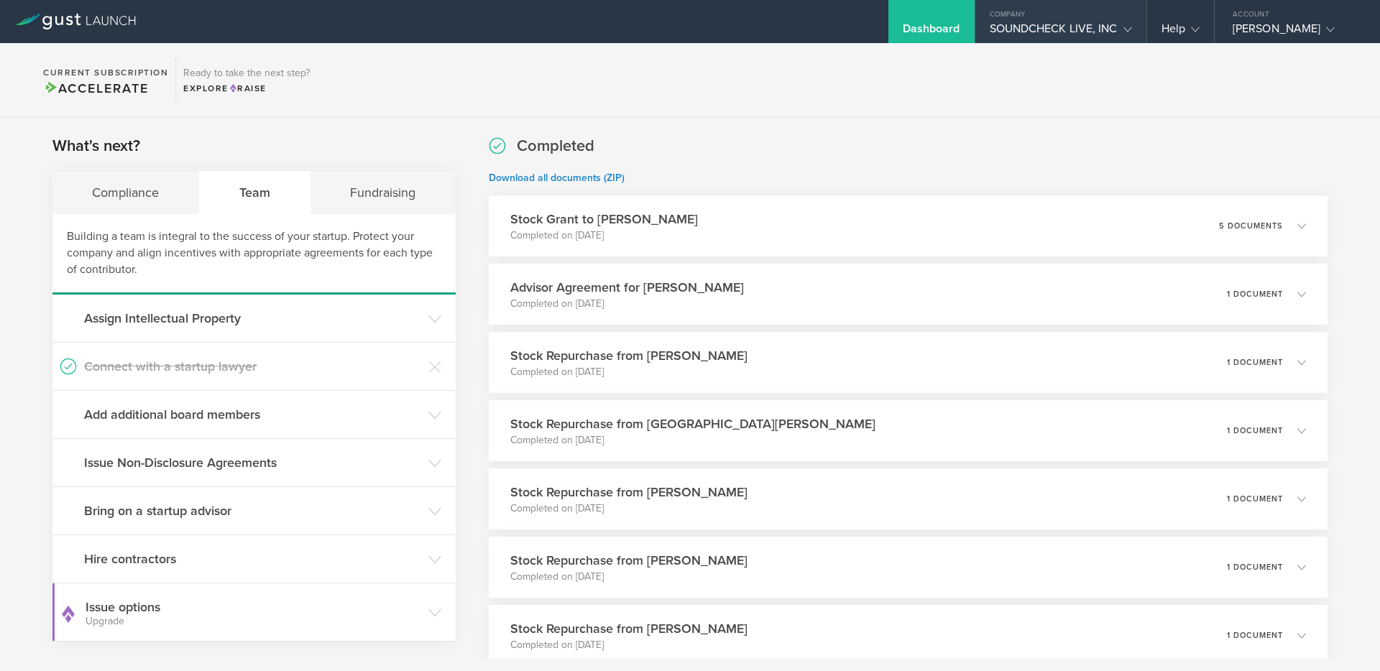
click at [1084, 32] on div "SOUNDCHECK LIVE, INC" at bounding box center [1061, 33] width 142 height 22
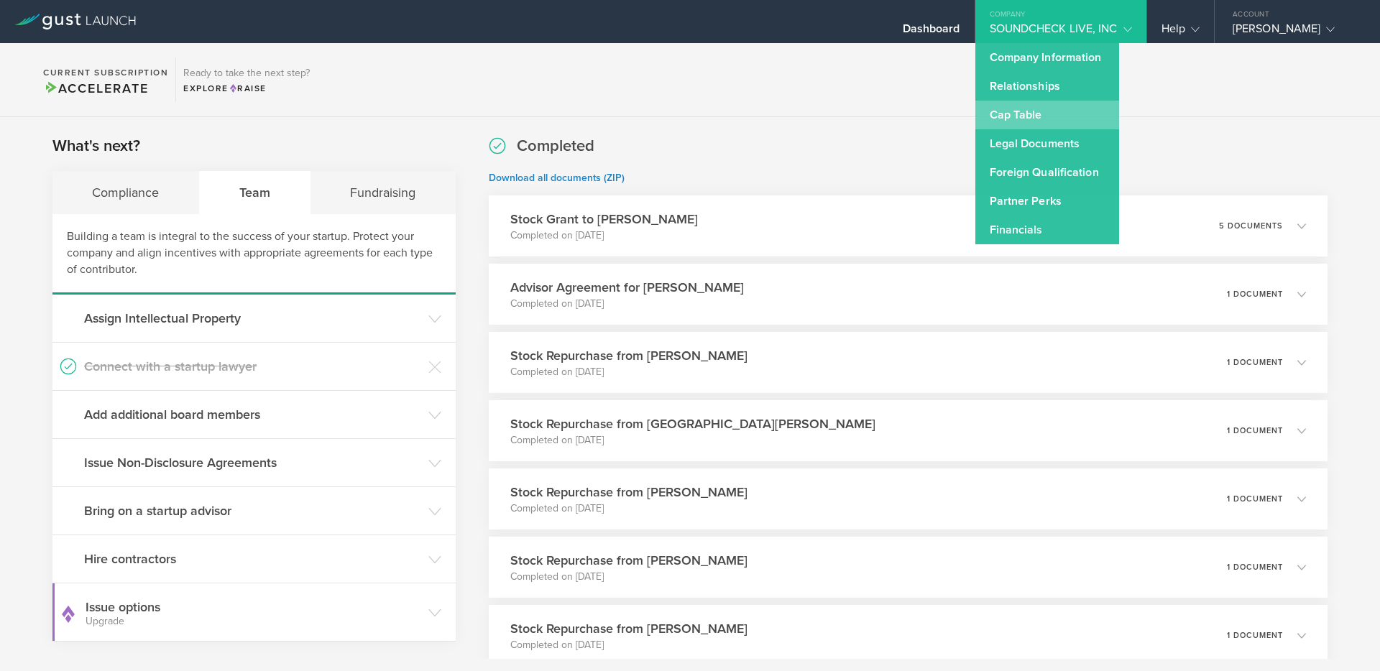
click at [1018, 116] on link "Cap Table" at bounding box center [1048, 115] width 144 height 29
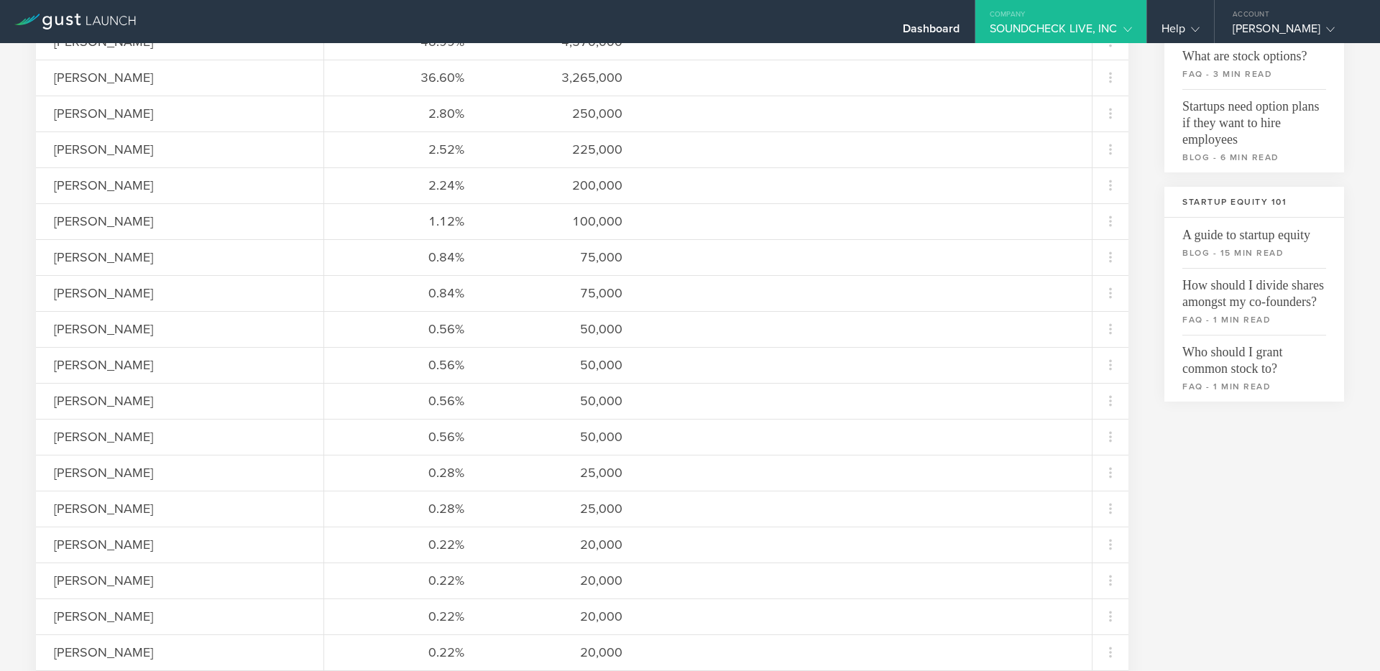
scroll to position [316, 0]
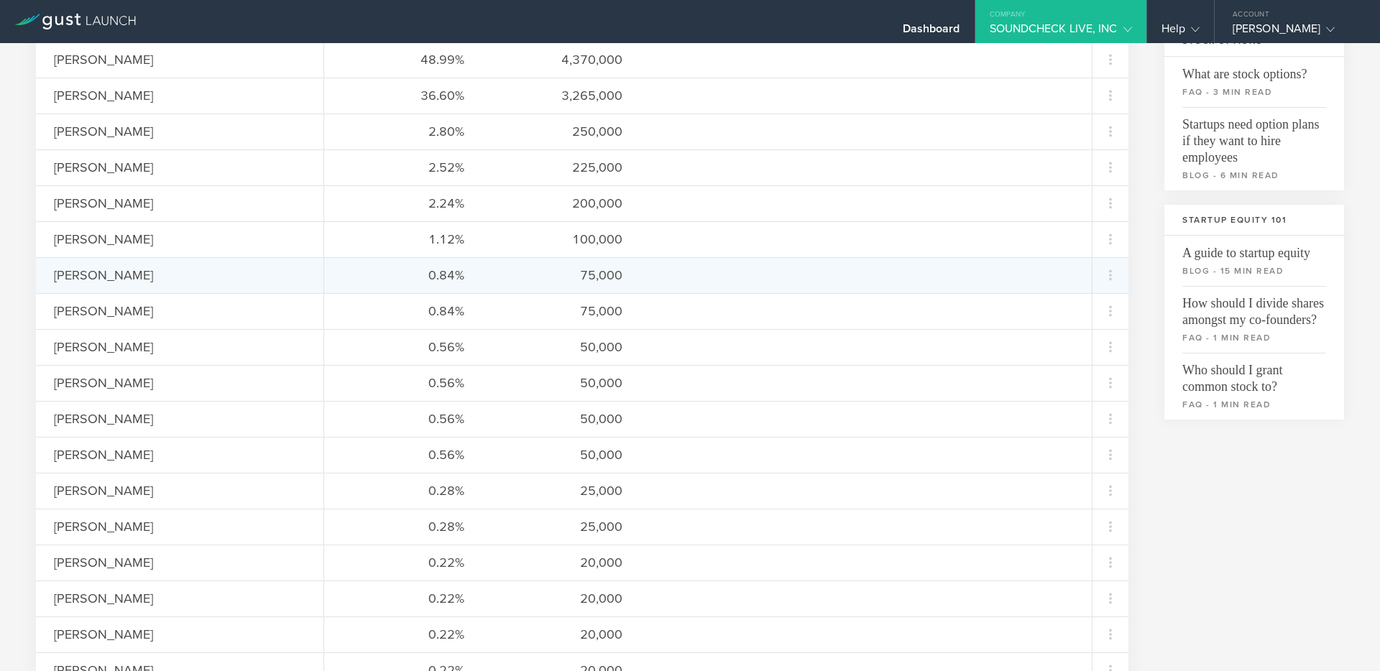
drag, startPoint x: 152, startPoint y: 275, endPoint x: 86, endPoint y: 277, distance: 65.4
click at [86, 277] on div "[PERSON_NAME]" at bounding box center [180, 275] width 252 height 19
copy div "Sanaullah"
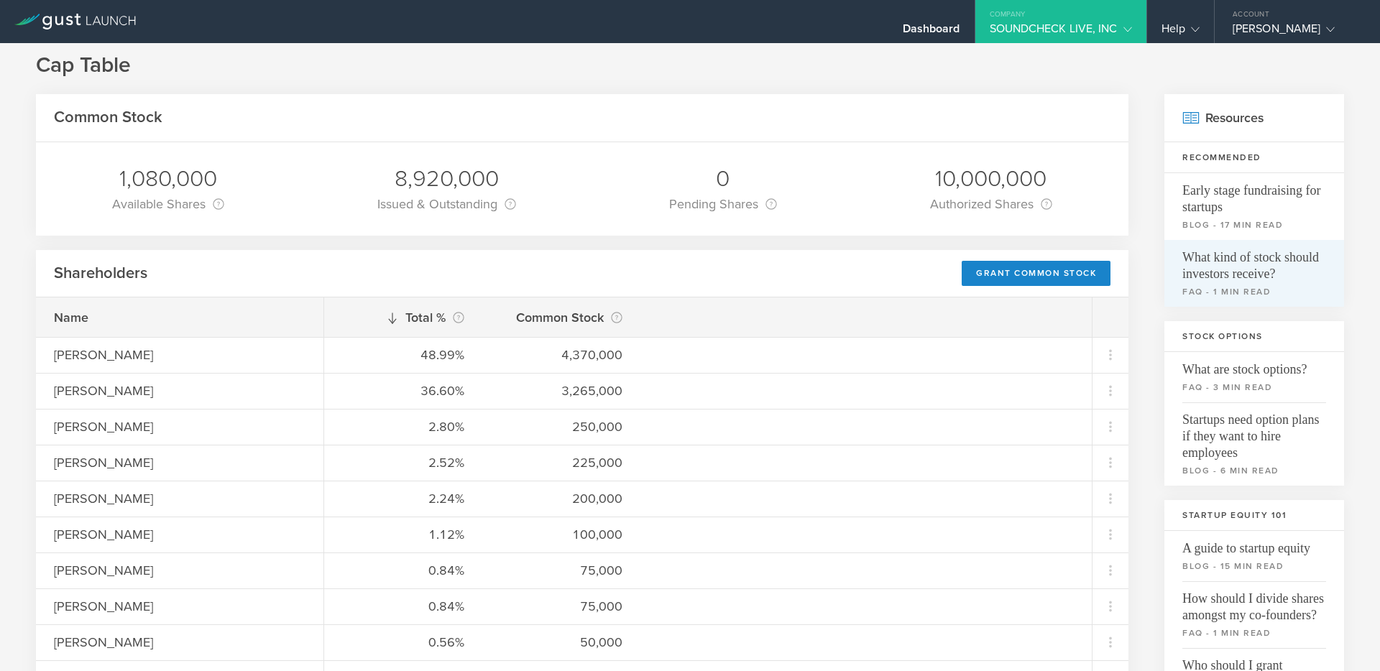
scroll to position [19, 0]
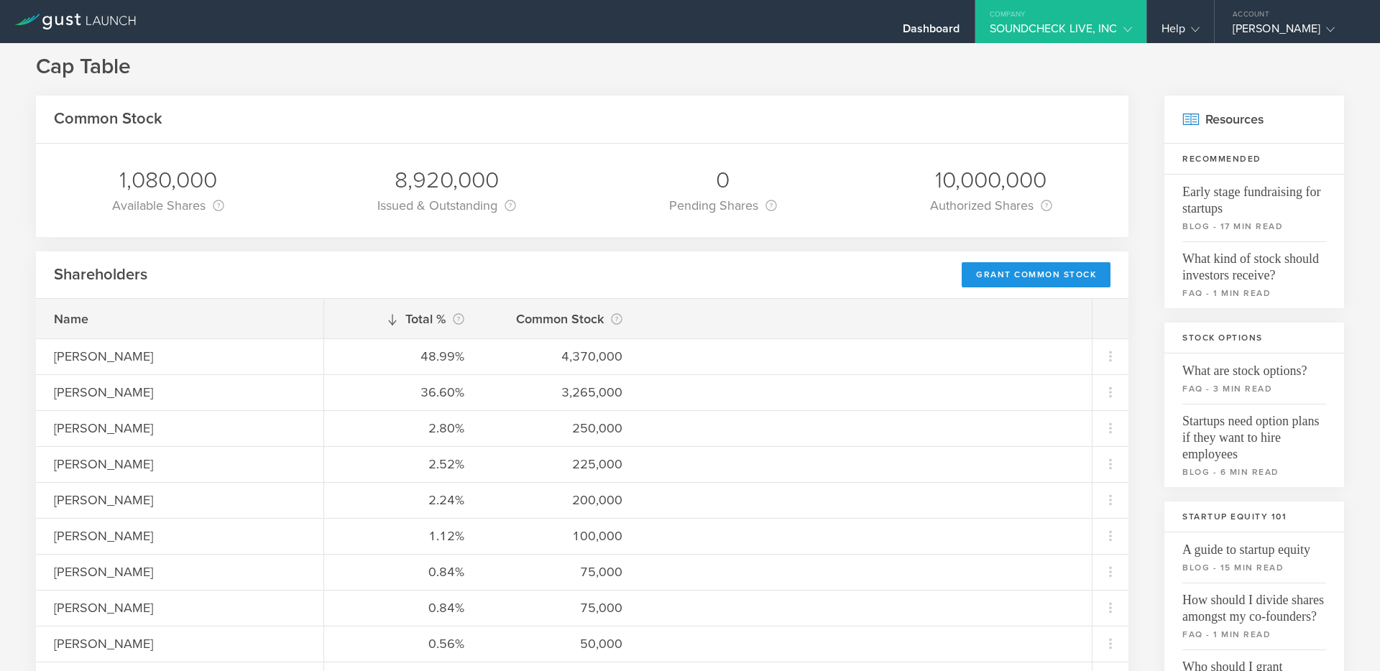
click at [1004, 270] on div "Grant Common Stock" at bounding box center [1036, 274] width 149 height 25
click at [992, 277] on div "Grant Common Stock" at bounding box center [1036, 274] width 149 height 25
click at [824, 257] on div "Shareholders Grant Common Stock" at bounding box center [582, 276] width 1093 height 48
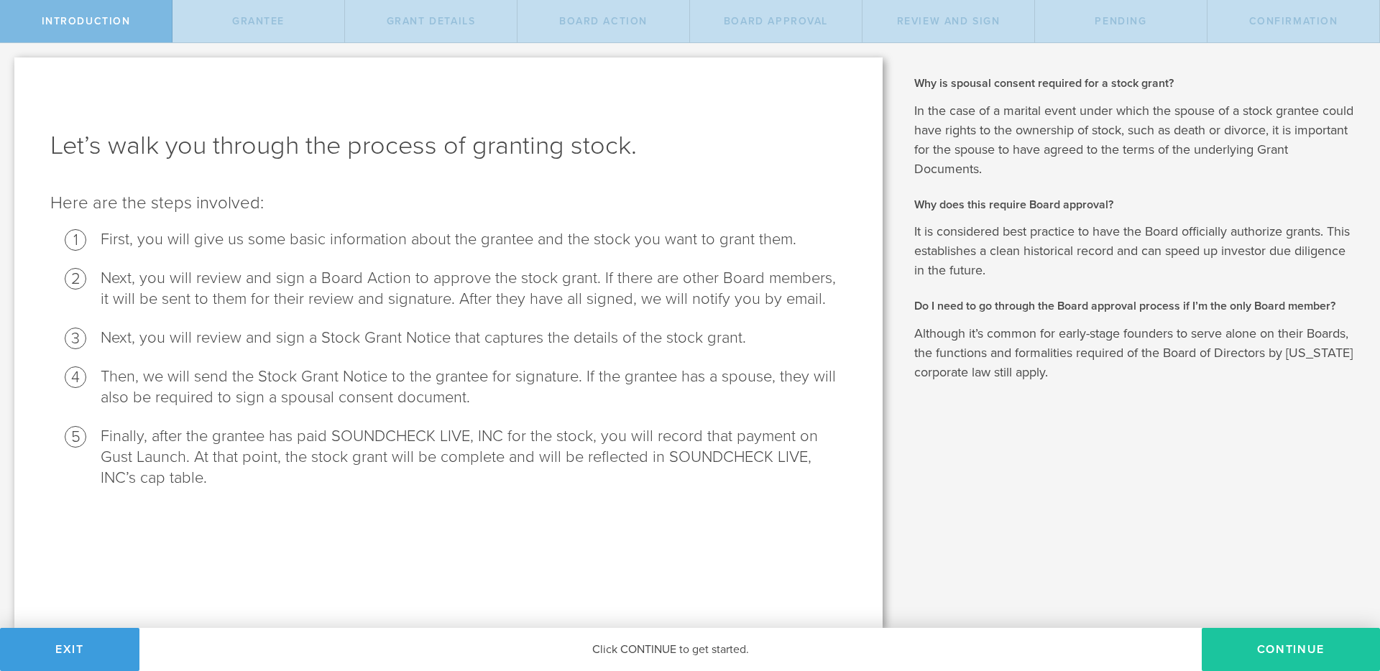
click at [1268, 640] on button "Continue" at bounding box center [1291, 649] width 178 height 43
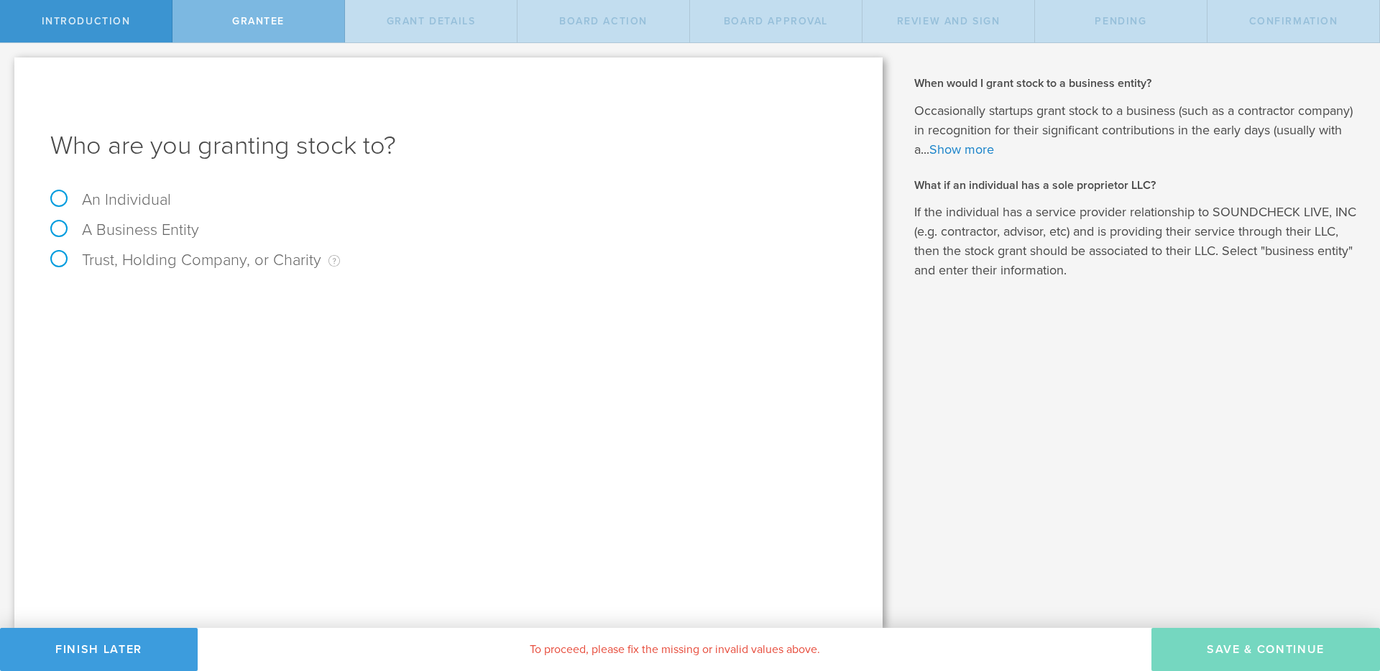
click at [146, 200] on label "An Individual" at bounding box center [110, 200] width 121 height 19
click at [9, 66] on input "An Individual" at bounding box center [4, 54] width 9 height 23
radio input "true"
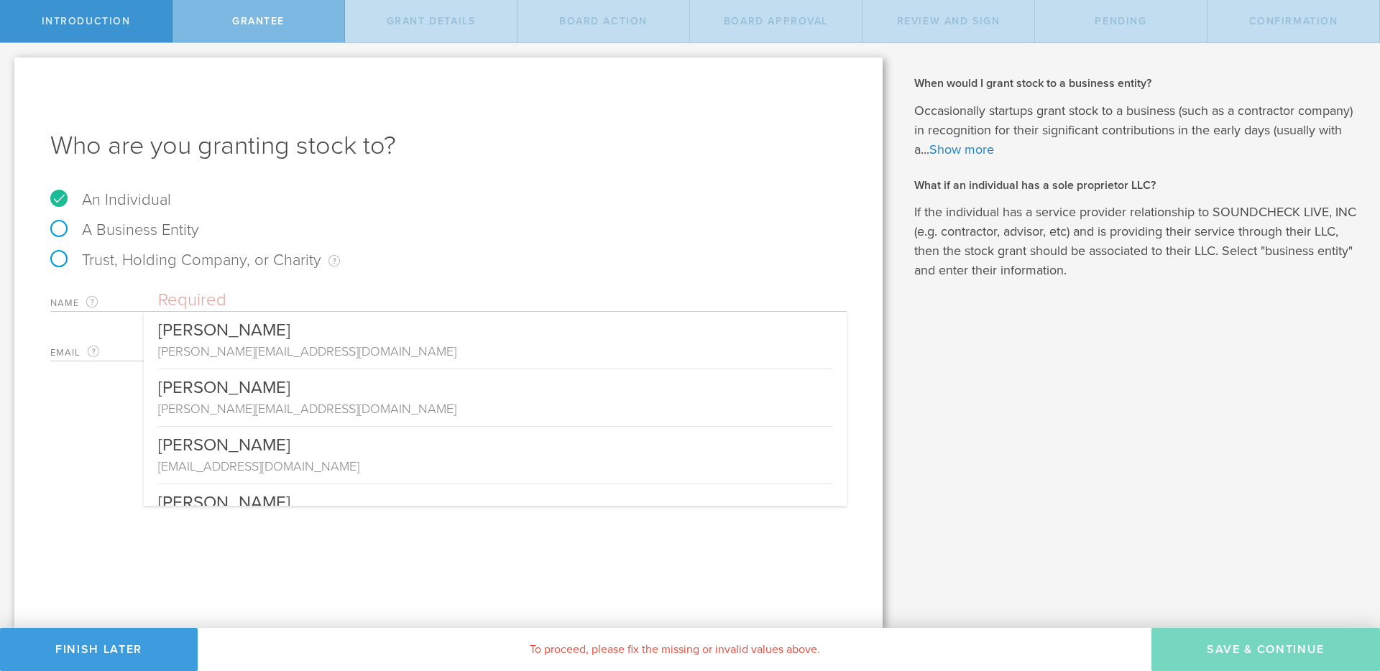
click at [454, 301] on input "text" at bounding box center [502, 301] width 689 height 22
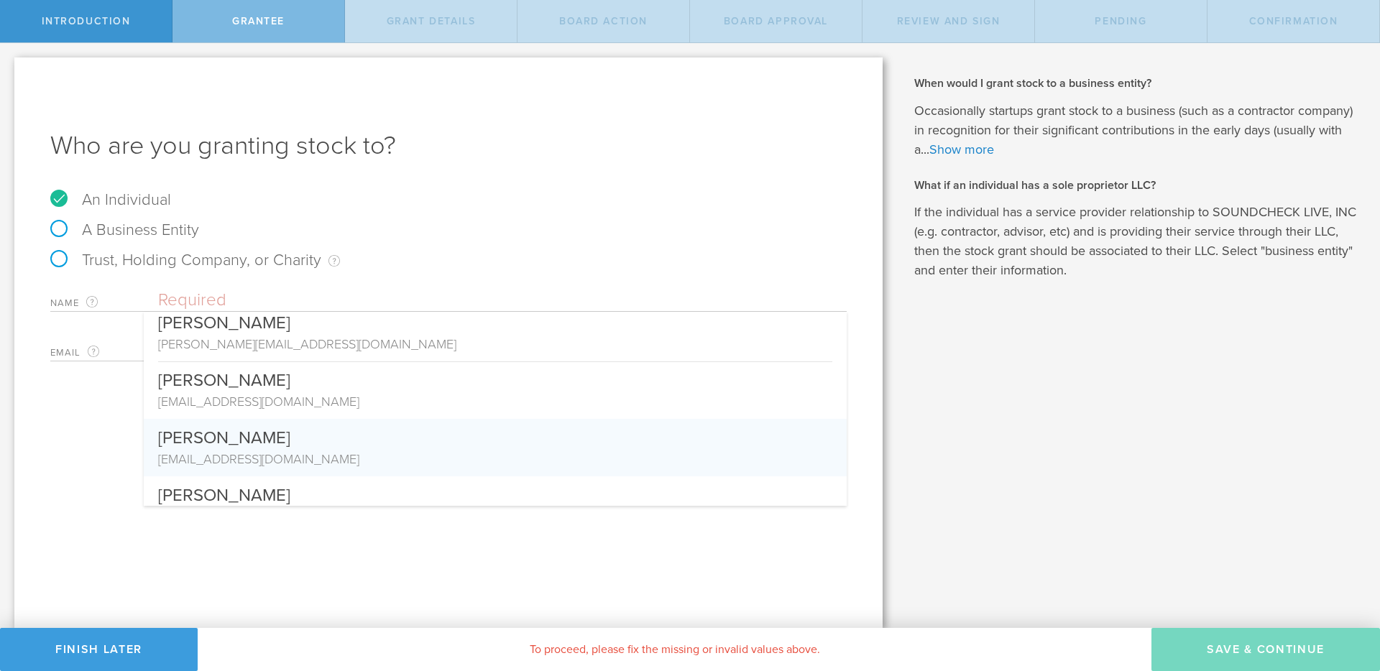
click at [321, 445] on div "[PERSON_NAME]" at bounding box center [495, 434] width 674 height 31
type input "[PERSON_NAME]"
type input "[EMAIL_ADDRESS][DOMAIN_NAME]"
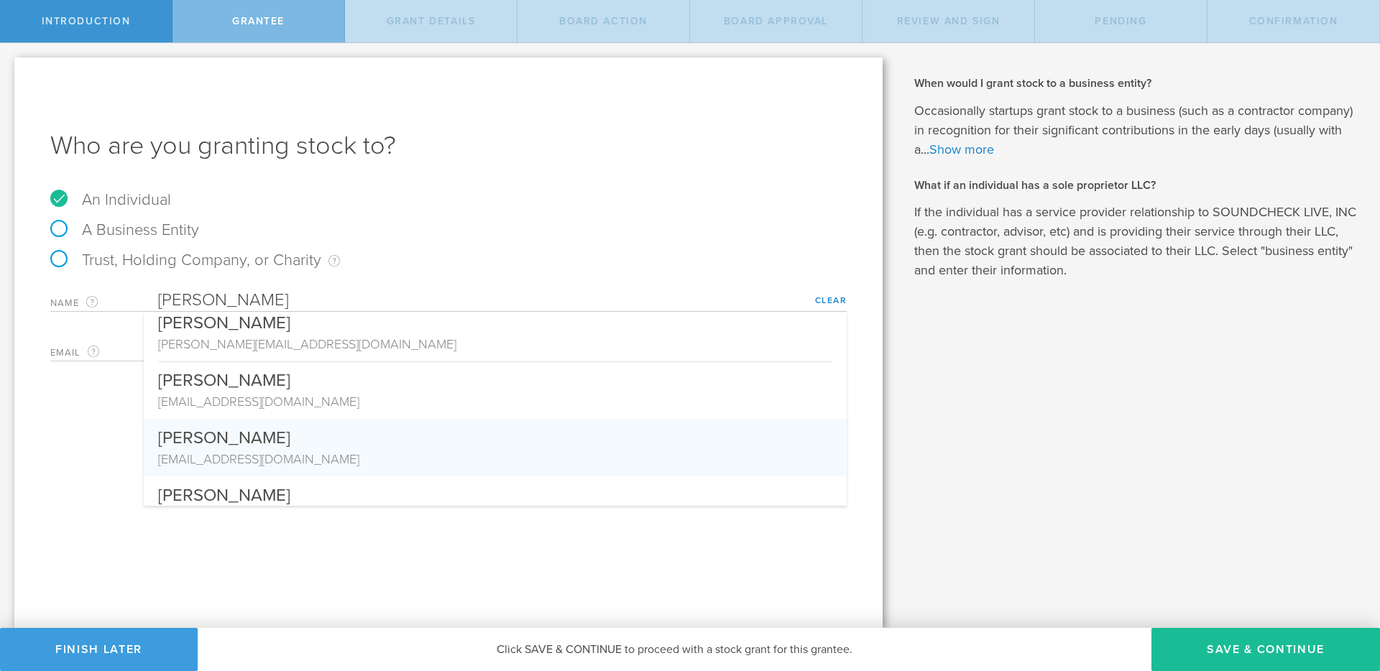
scroll to position [0, 0]
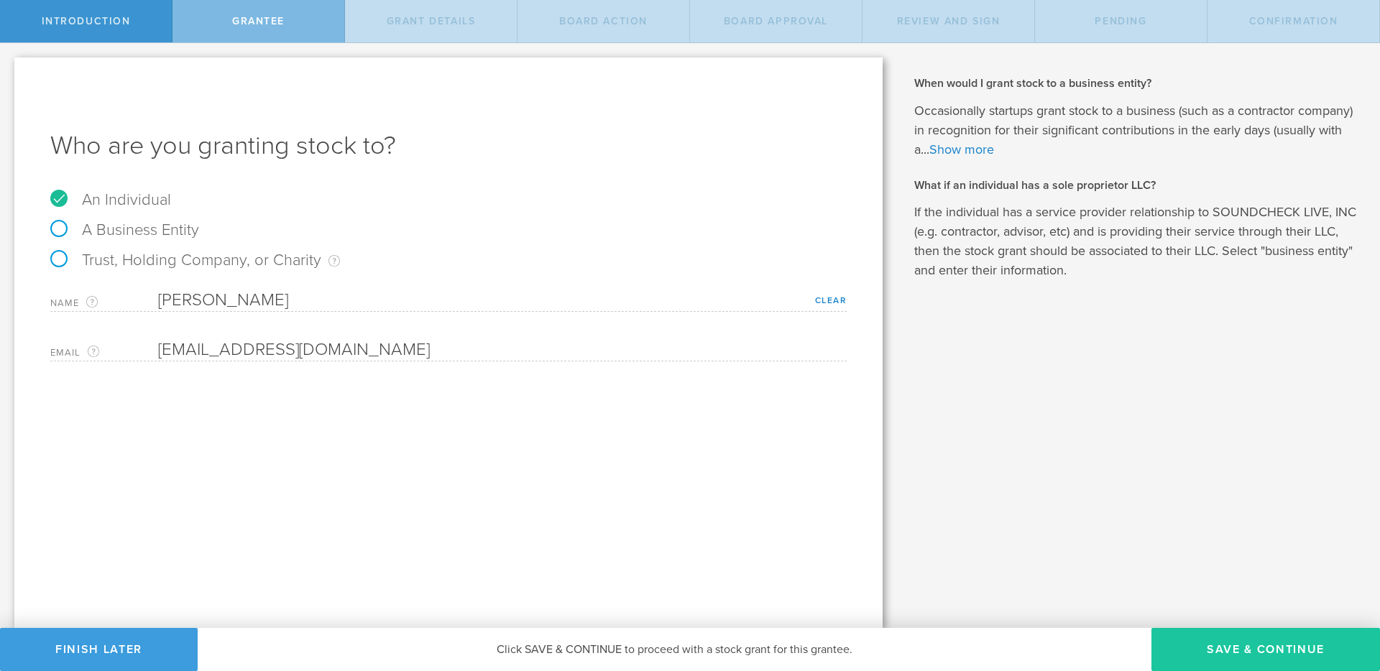
click at [1241, 637] on button "Save & Continue" at bounding box center [1266, 649] width 229 height 43
type input "48"
type input "12"
select select "none"
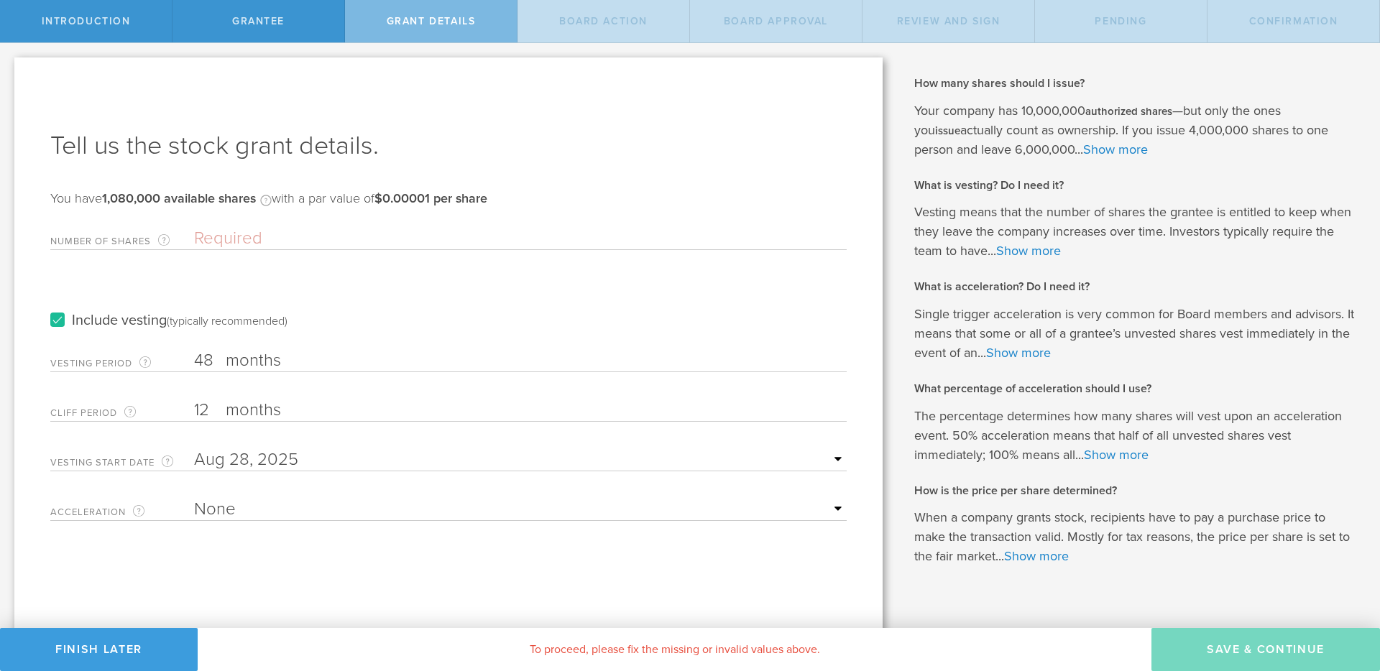
click at [309, 251] on form "Number of Shares The total amount of stock the company is granting to this reci…" at bounding box center [448, 371] width 797 height 300
click at [300, 242] on input "Number of Shares The total amount of stock the company is granting to this reci…" at bounding box center [520, 239] width 653 height 22
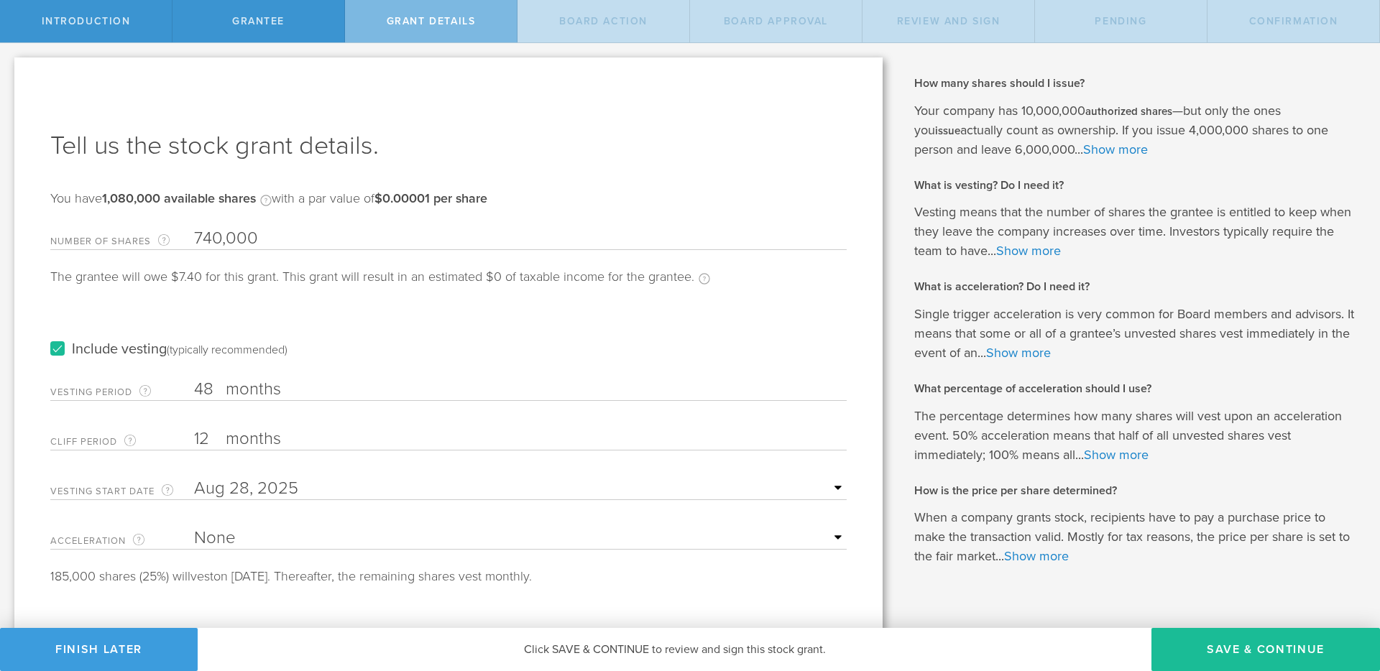
type input "740,000"
click at [263, 306] on div "Include vesting (typically recommended)" at bounding box center [448, 335] width 797 height 73
click at [258, 487] on input "text" at bounding box center [520, 489] width 653 height 22
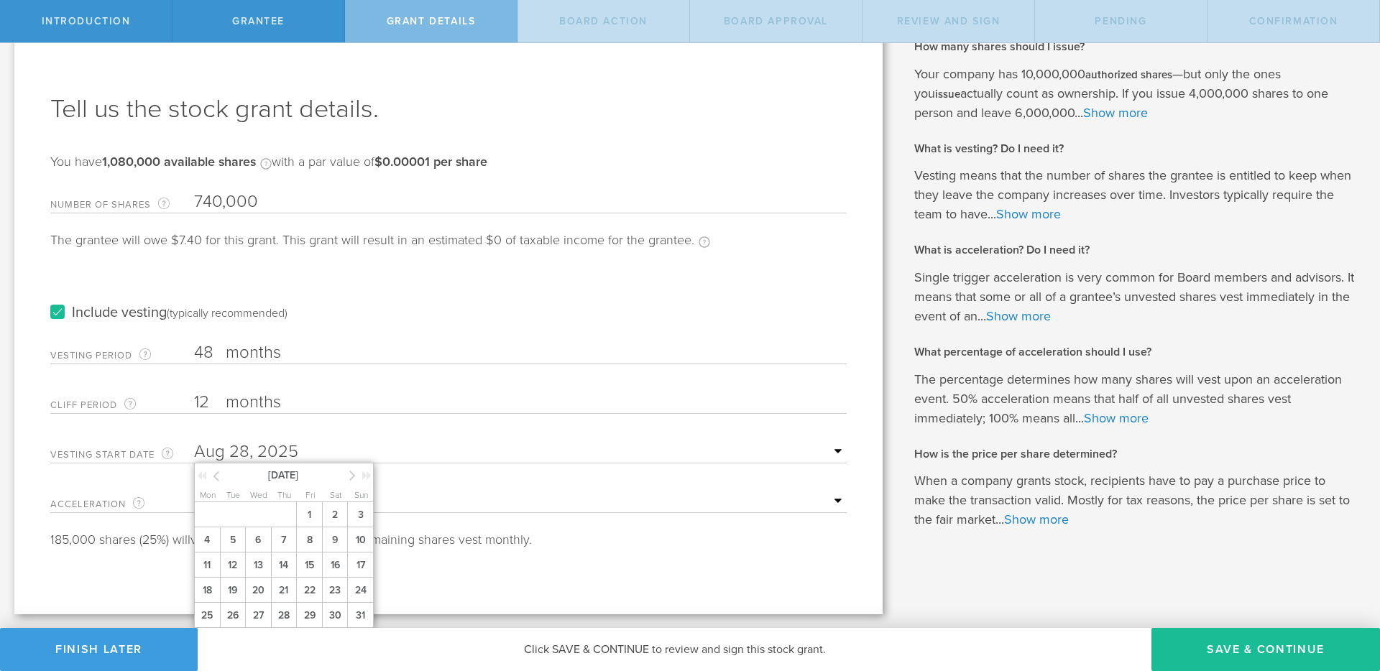
click at [216, 480] on icon at bounding box center [216, 476] width 6 height 18
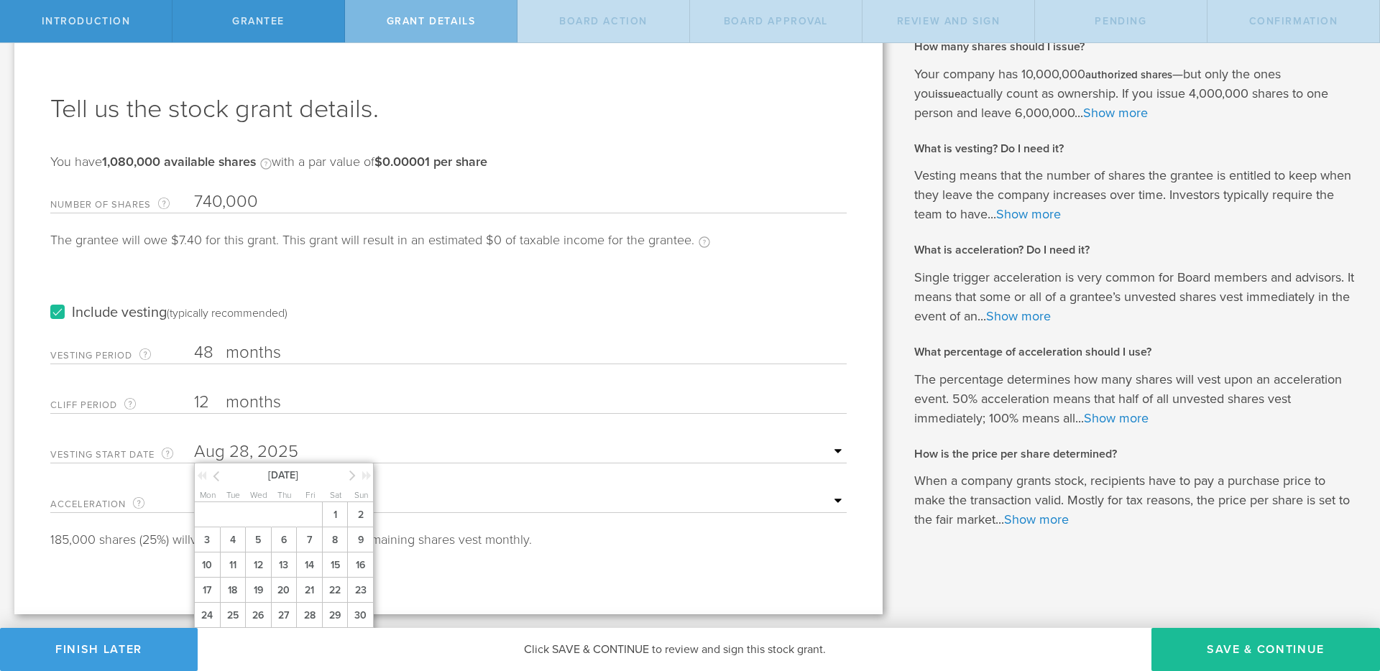
click at [216, 480] on icon at bounding box center [216, 476] width 6 height 18
click at [349, 477] on icon at bounding box center [352, 476] width 6 height 18
click at [263, 508] on span "1" at bounding box center [258, 515] width 26 height 25
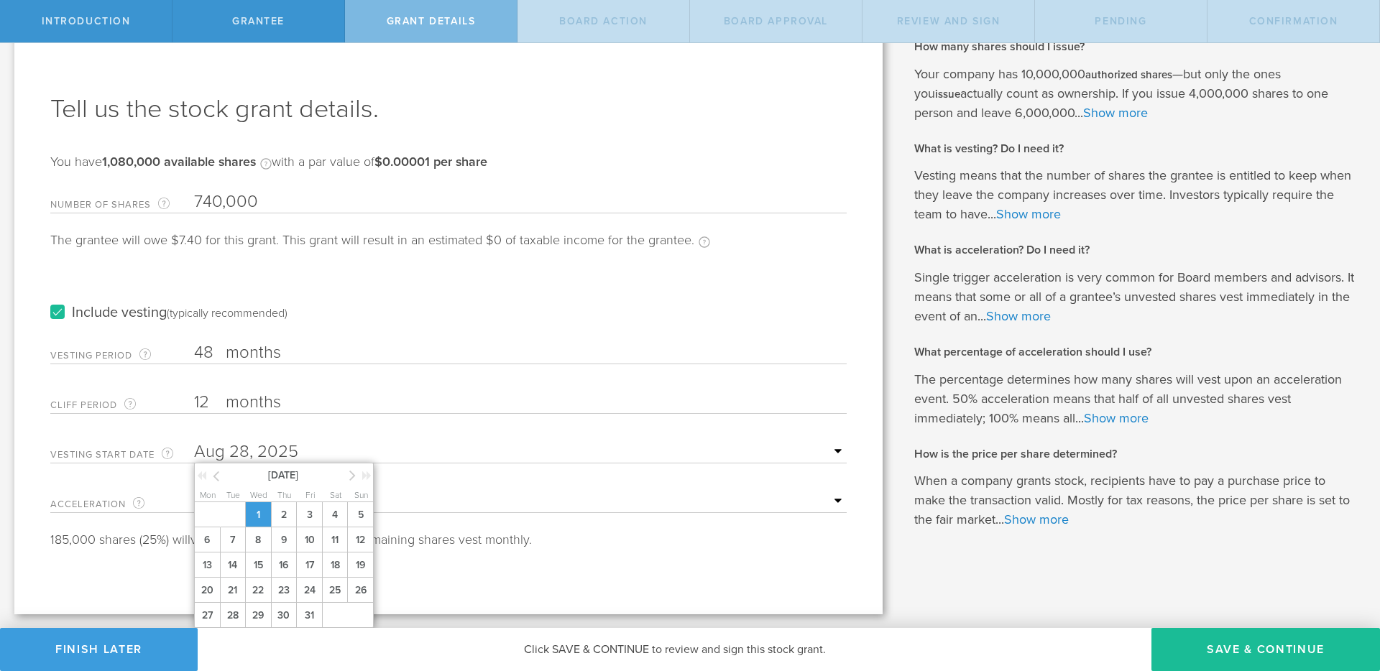
scroll to position [23, 0]
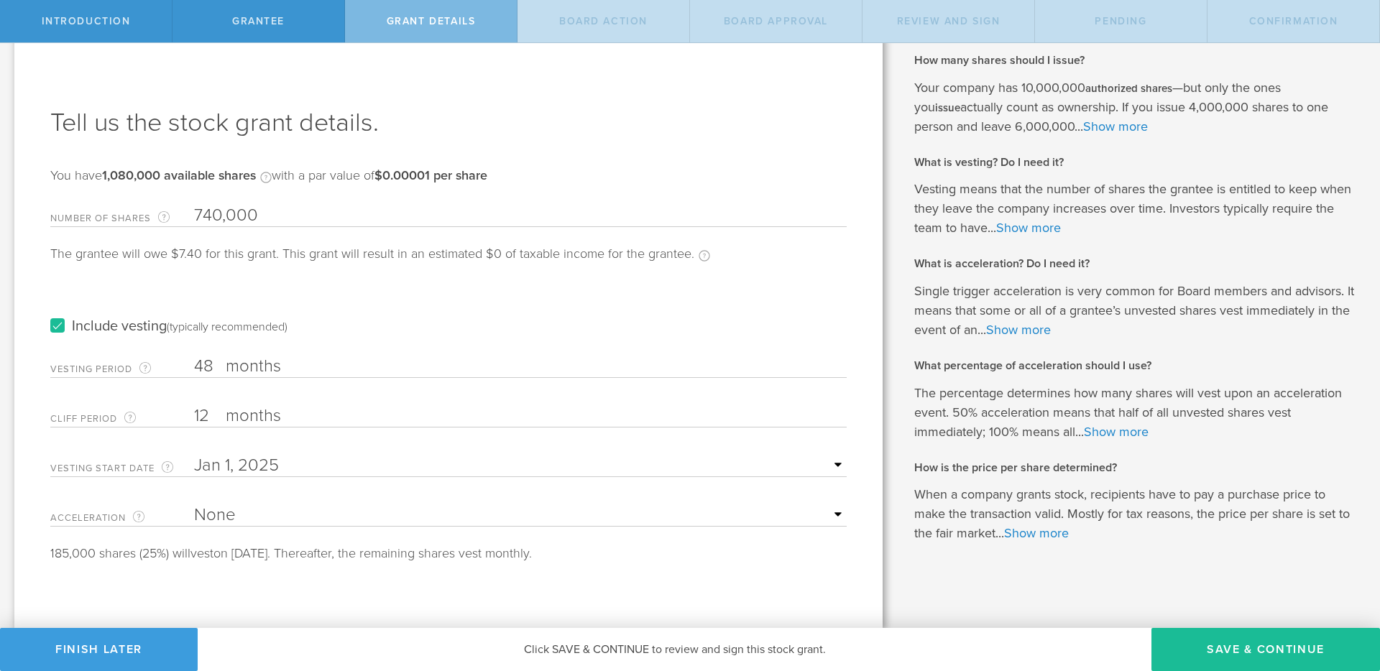
click at [276, 558] on div "185,000 shares (25%) will vest on January 1, 2026. Thereafter, the remaining sh…" at bounding box center [448, 553] width 797 height 13
click at [1239, 652] on button "Save & Continue" at bounding box center [1266, 649] width 229 height 43
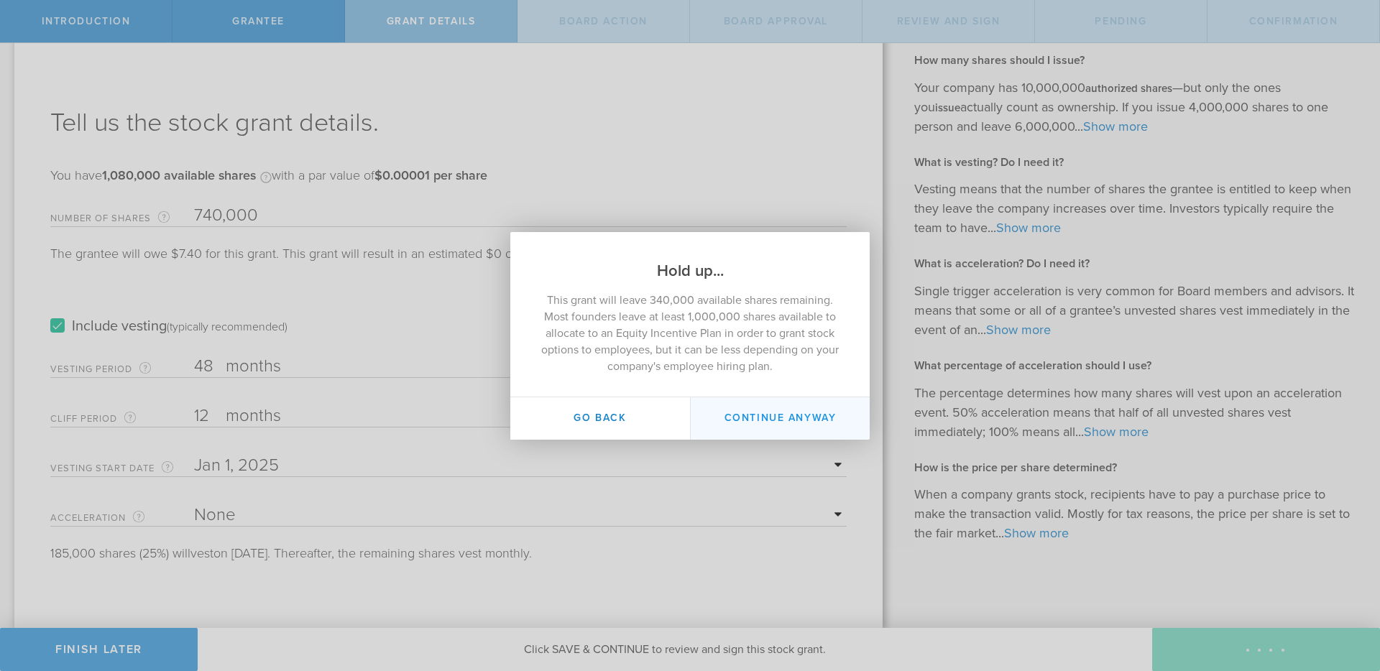
click at [804, 427] on button "Continue Anyway" at bounding box center [780, 419] width 180 height 42
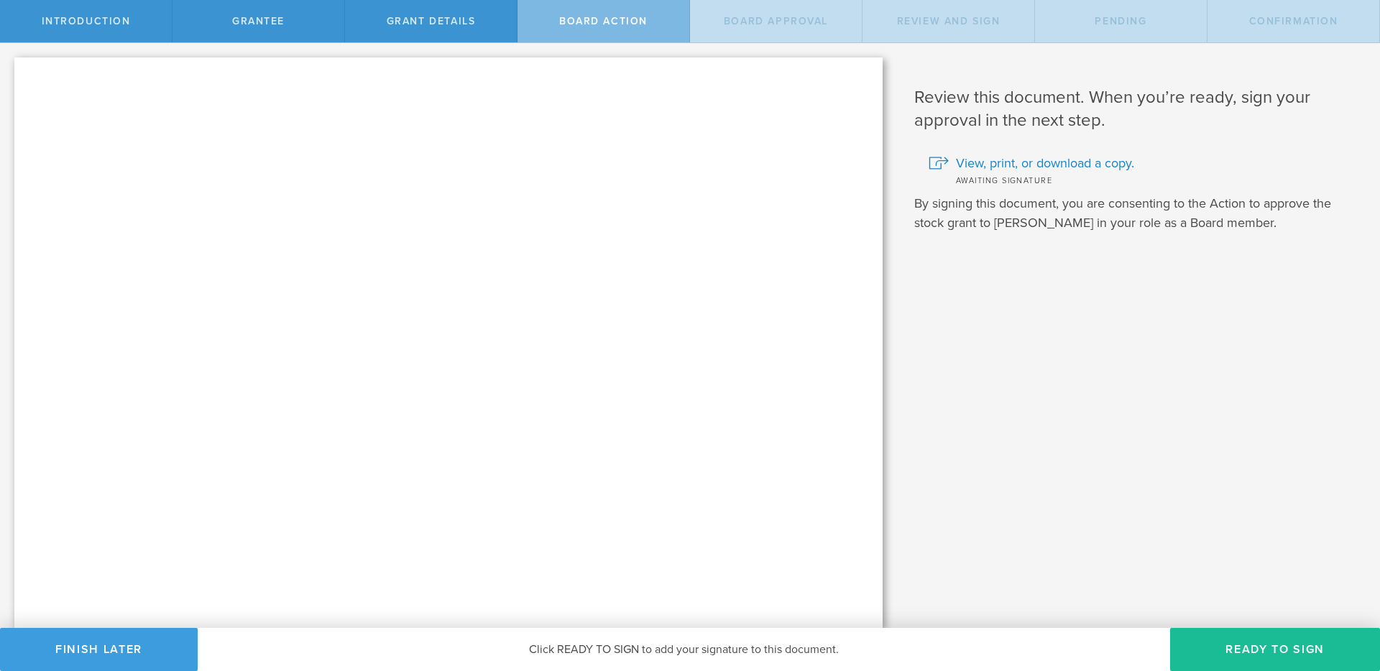
scroll to position [0, 0]
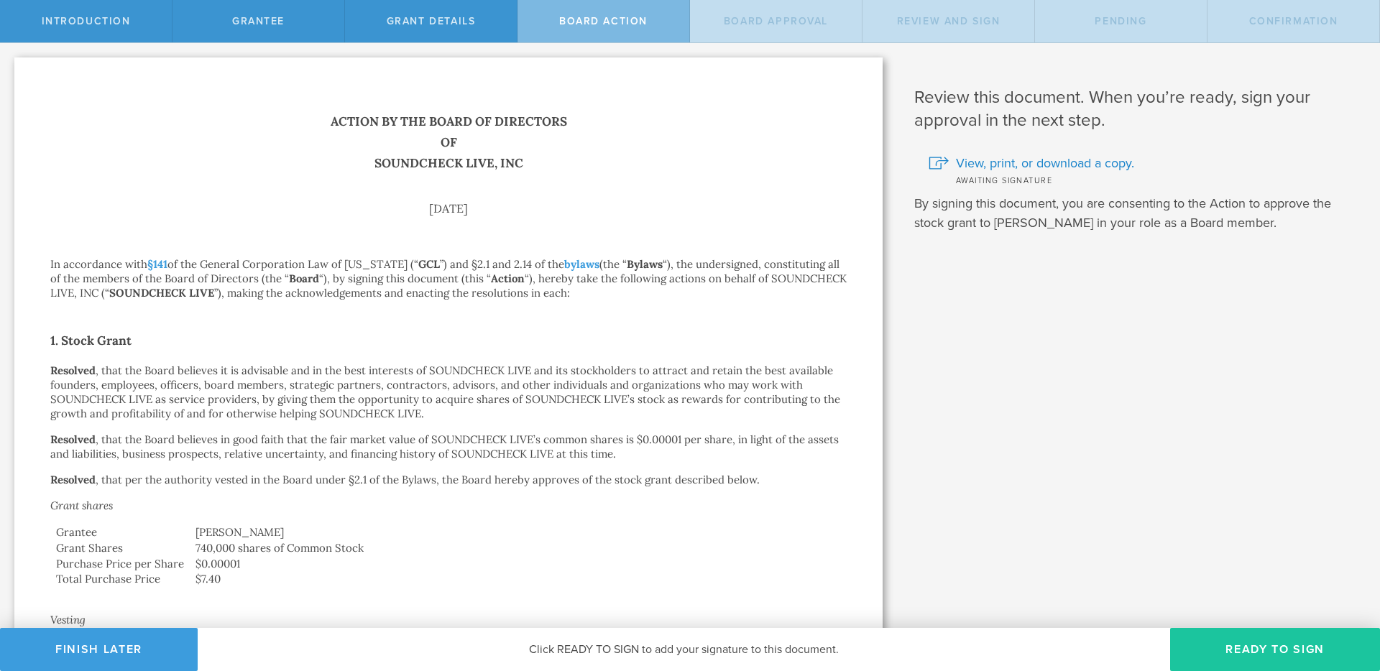
click at [1235, 651] on button "Ready to Sign" at bounding box center [1275, 649] width 210 height 43
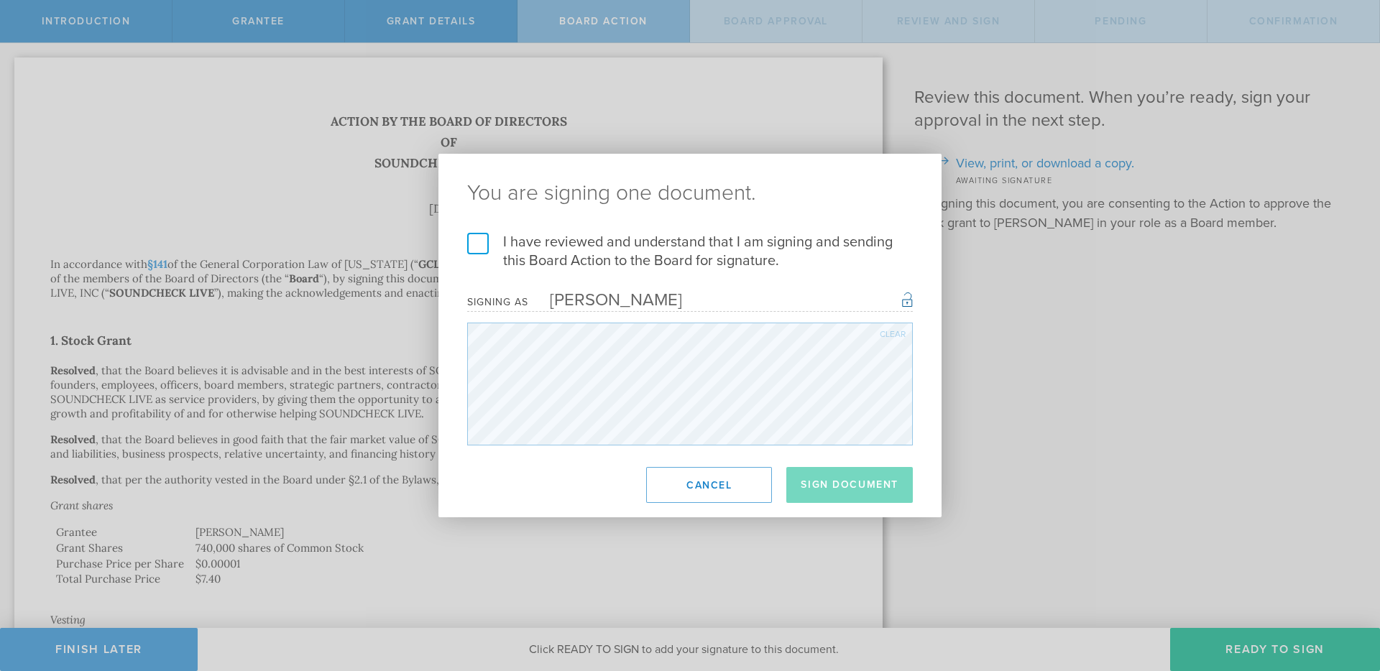
click at [477, 242] on label "I have reviewed and understand that I am signing and sending this Board Action …" at bounding box center [690, 251] width 446 height 37
click at [0, 0] on input "I have reviewed and understand that I am signing and sending this Board Action …" at bounding box center [0, 0] width 0 height 0
click at [829, 474] on button "Sign Document" at bounding box center [849, 485] width 127 height 36
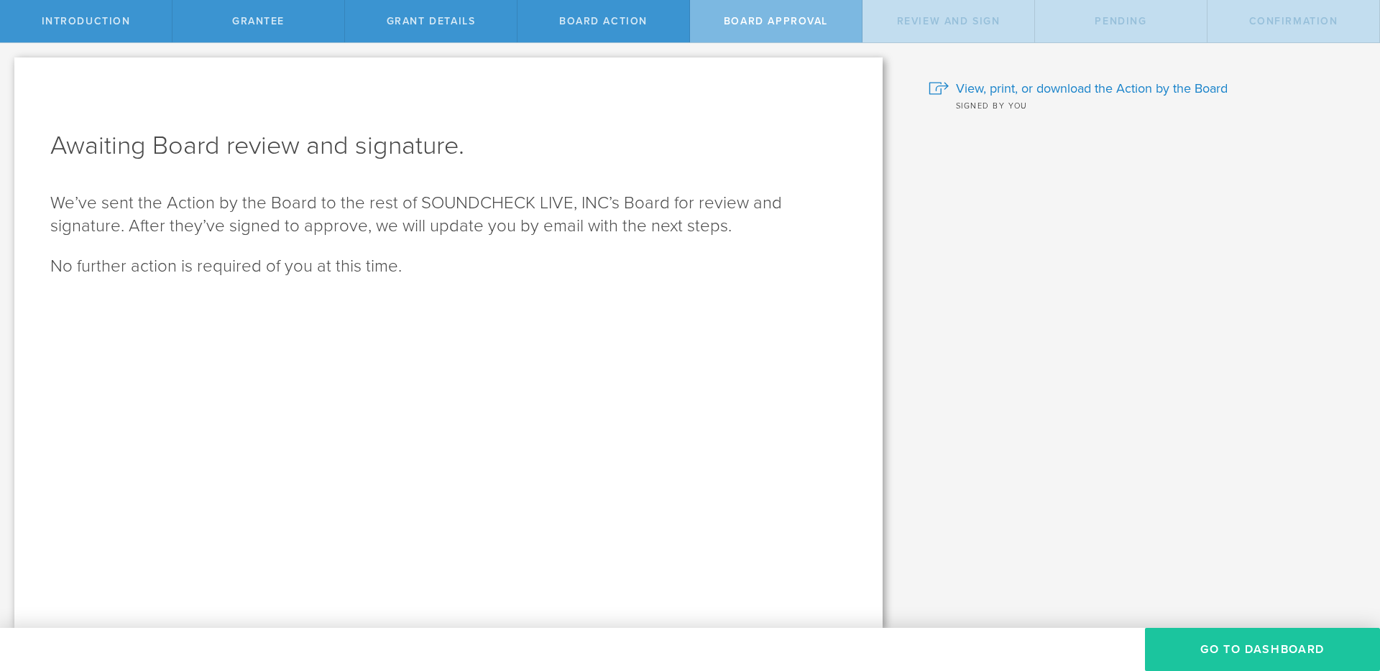
click at [1214, 636] on button "Go To Dashboard" at bounding box center [1262, 649] width 235 height 43
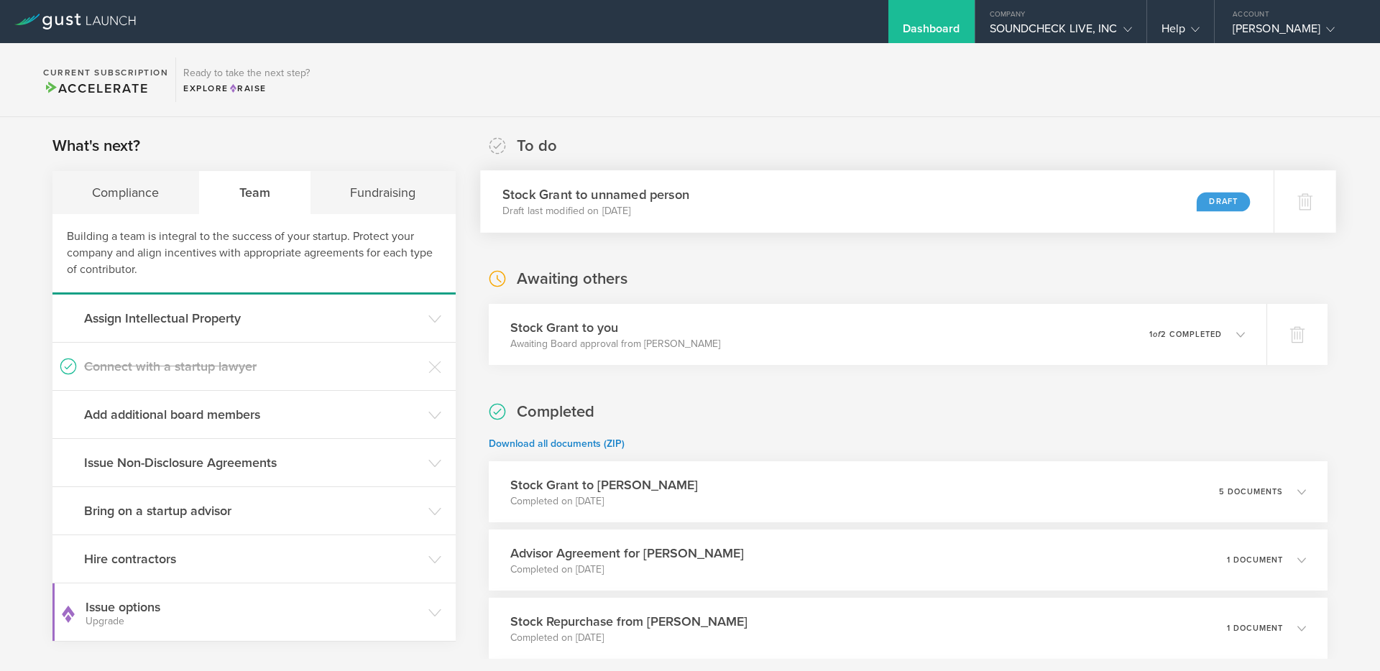
click at [1173, 203] on div "Stock [PERSON_NAME] to unnamed person Draft last modified on [DATE] Draft" at bounding box center [877, 201] width 794 height 63
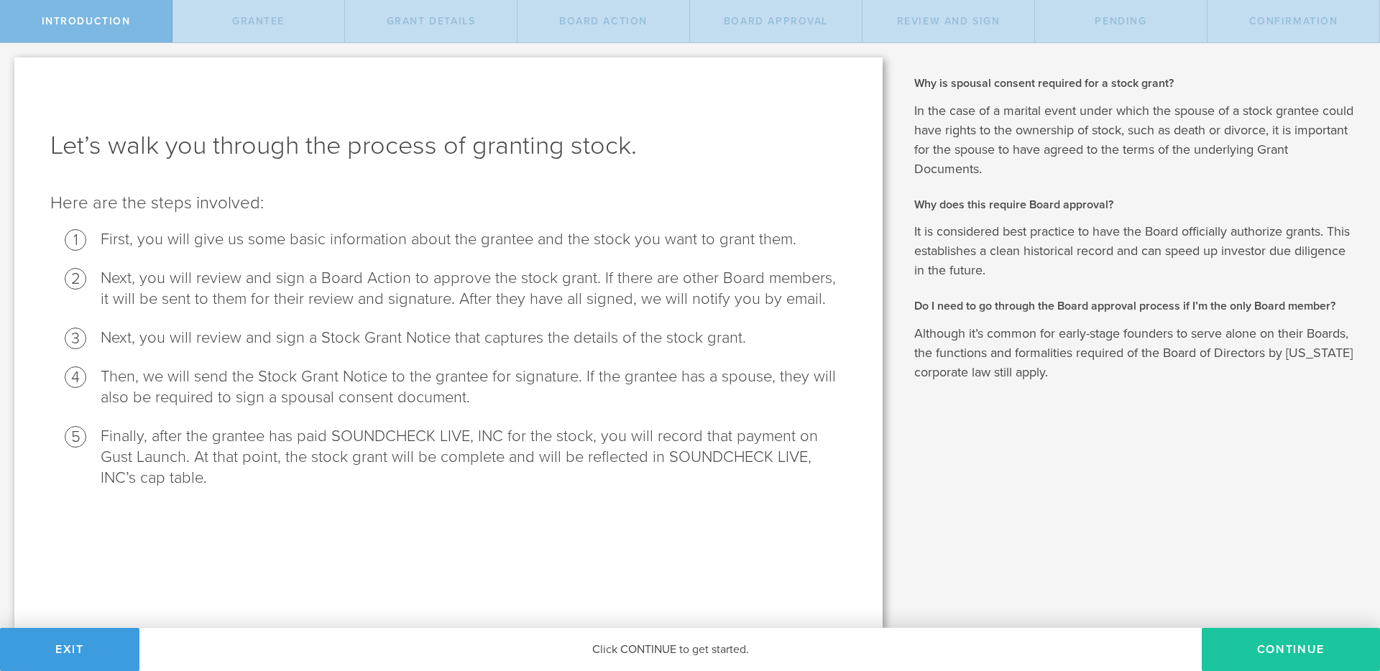
click at [1260, 636] on button "Continue" at bounding box center [1291, 649] width 178 height 43
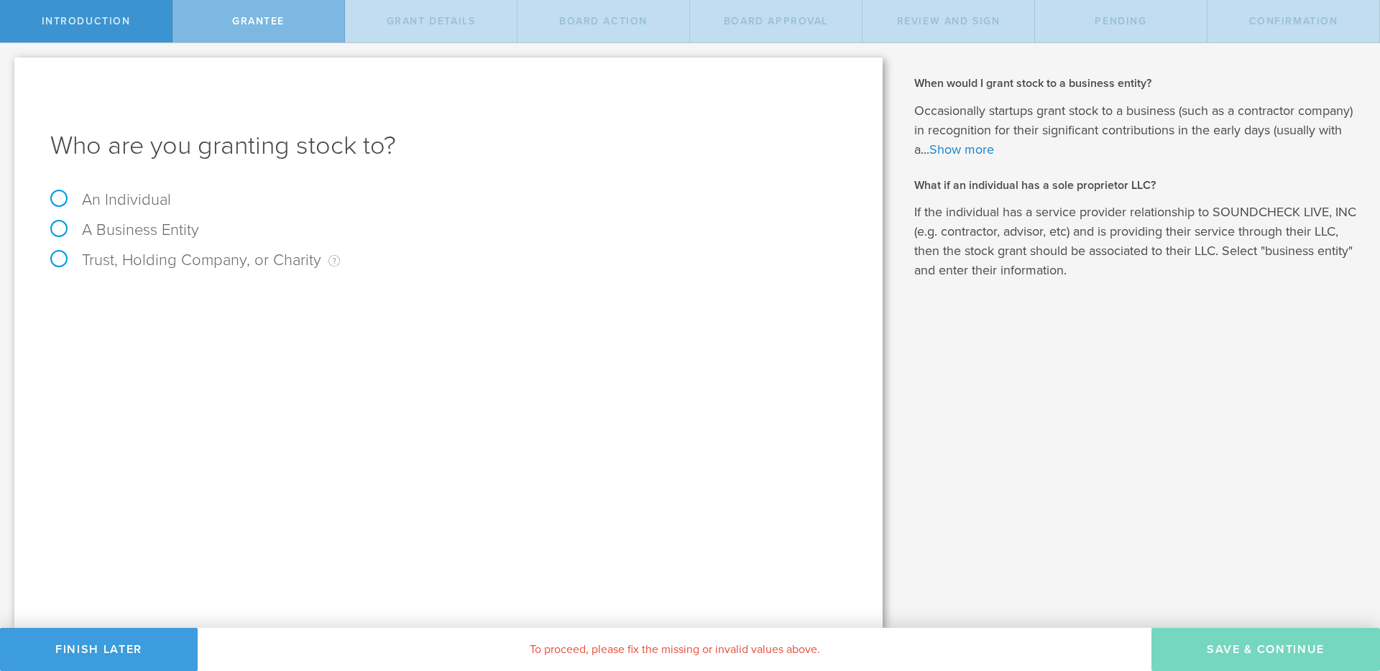
click at [139, 204] on label "An Individual" at bounding box center [110, 200] width 121 height 19
click at [9, 66] on input "An Individual" at bounding box center [4, 54] width 9 height 23
radio input "true"
click at [724, 303] on input "text" at bounding box center [502, 301] width 689 height 22
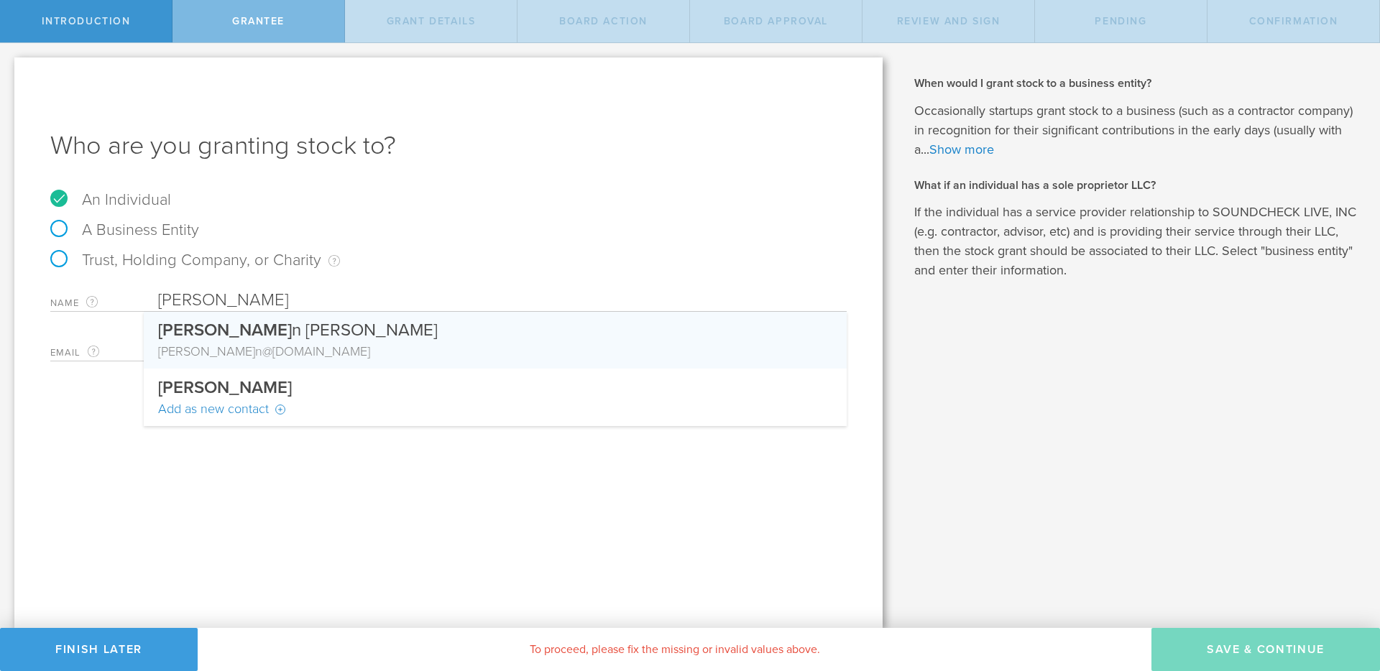
click at [618, 340] on div "Steve n Tran" at bounding box center [495, 327] width 674 height 30
type input "[PERSON_NAME]"
type input "[PERSON_NAME][EMAIL_ADDRESS][DOMAIN_NAME]"
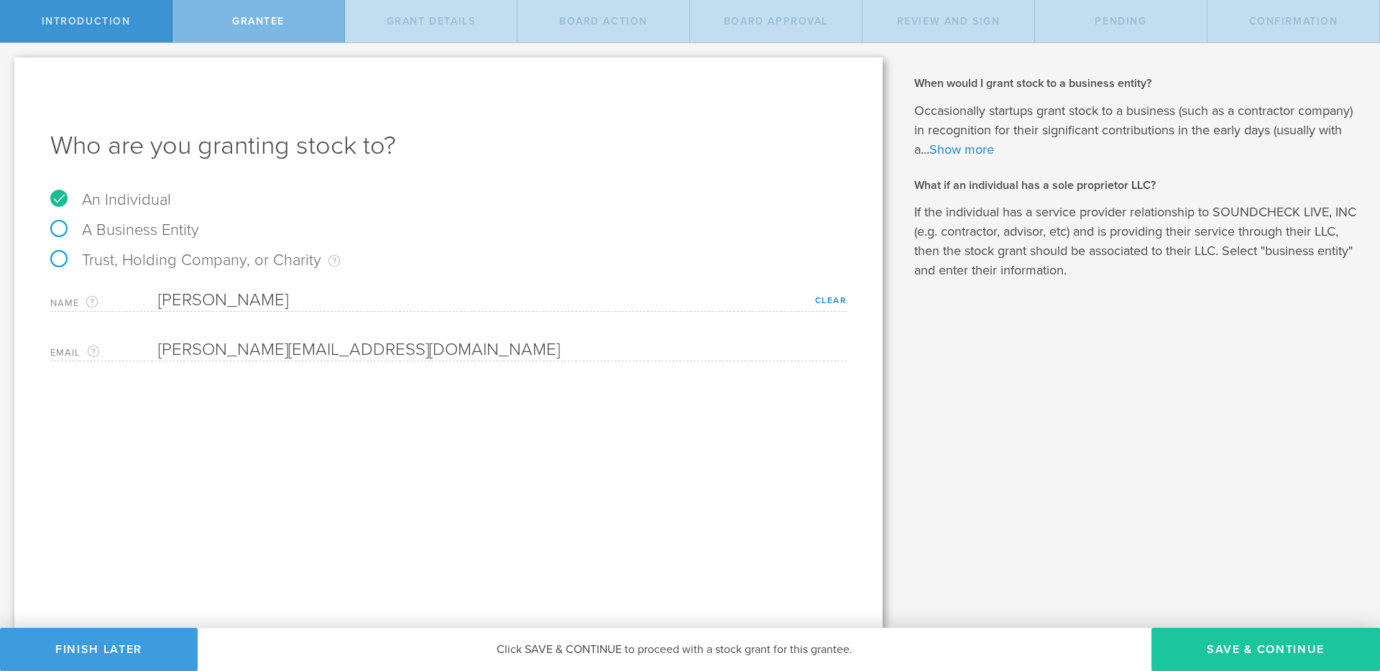
click at [1253, 643] on button "Save & Continue" at bounding box center [1266, 649] width 229 height 43
type input "48"
type input "12"
select select "none"
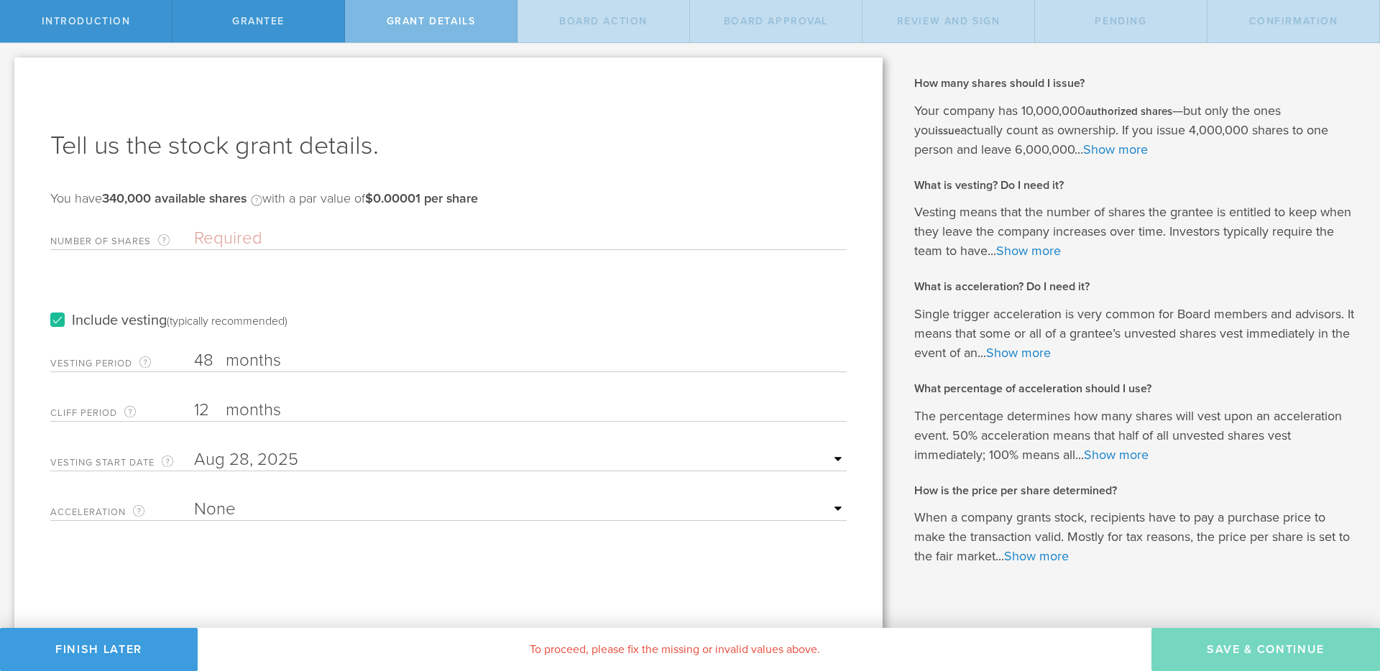
click at [493, 237] on input "Number of Shares The total amount of stock the company is granting to this reci…" at bounding box center [520, 239] width 653 height 22
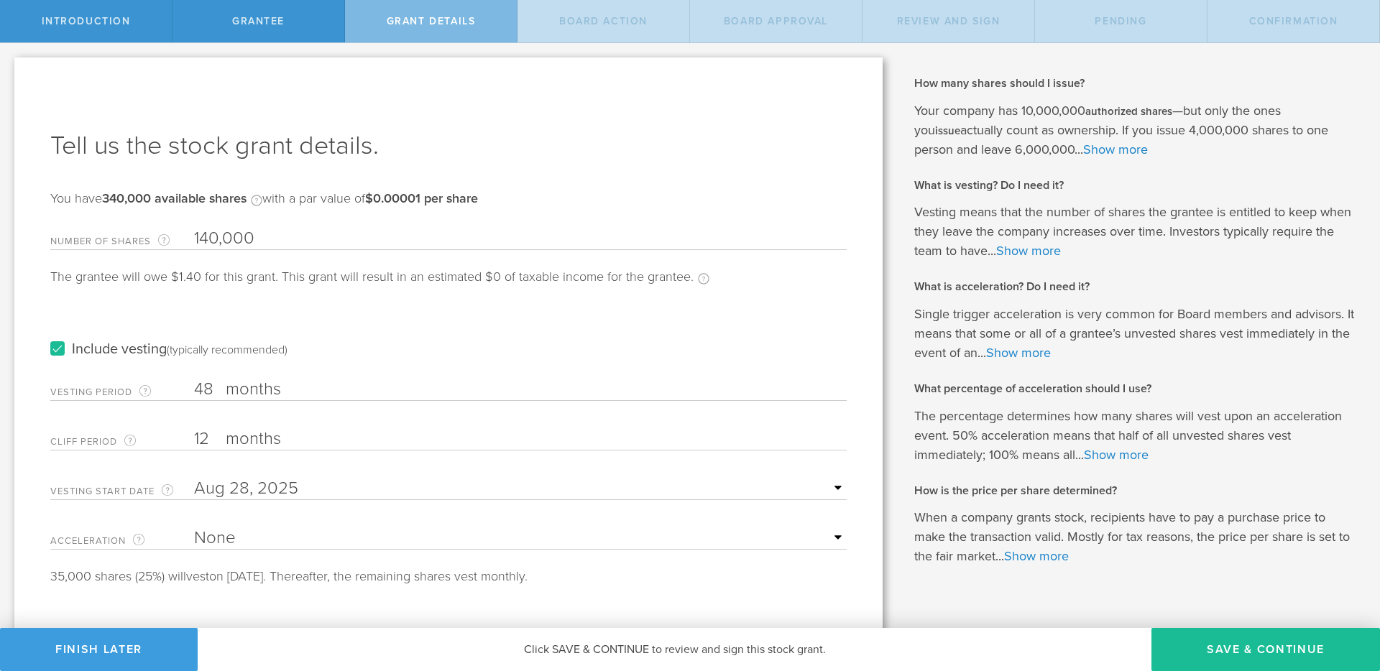
type input "140,000"
click at [341, 487] on input "text" at bounding box center [520, 489] width 653 height 22
click at [220, 509] on div at bounding box center [209, 515] width 25 height 14
click at [217, 513] on icon at bounding box center [216, 513] width 6 height 18
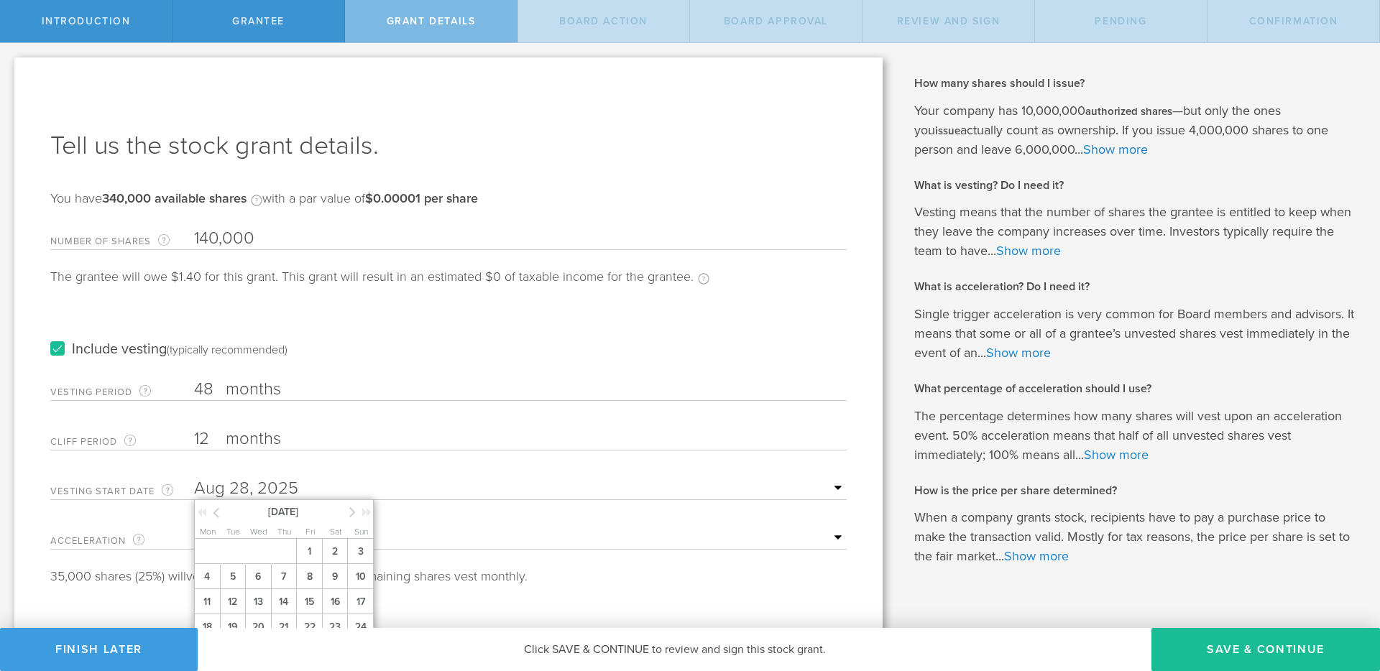
click at [217, 513] on icon at bounding box center [216, 513] width 6 height 18
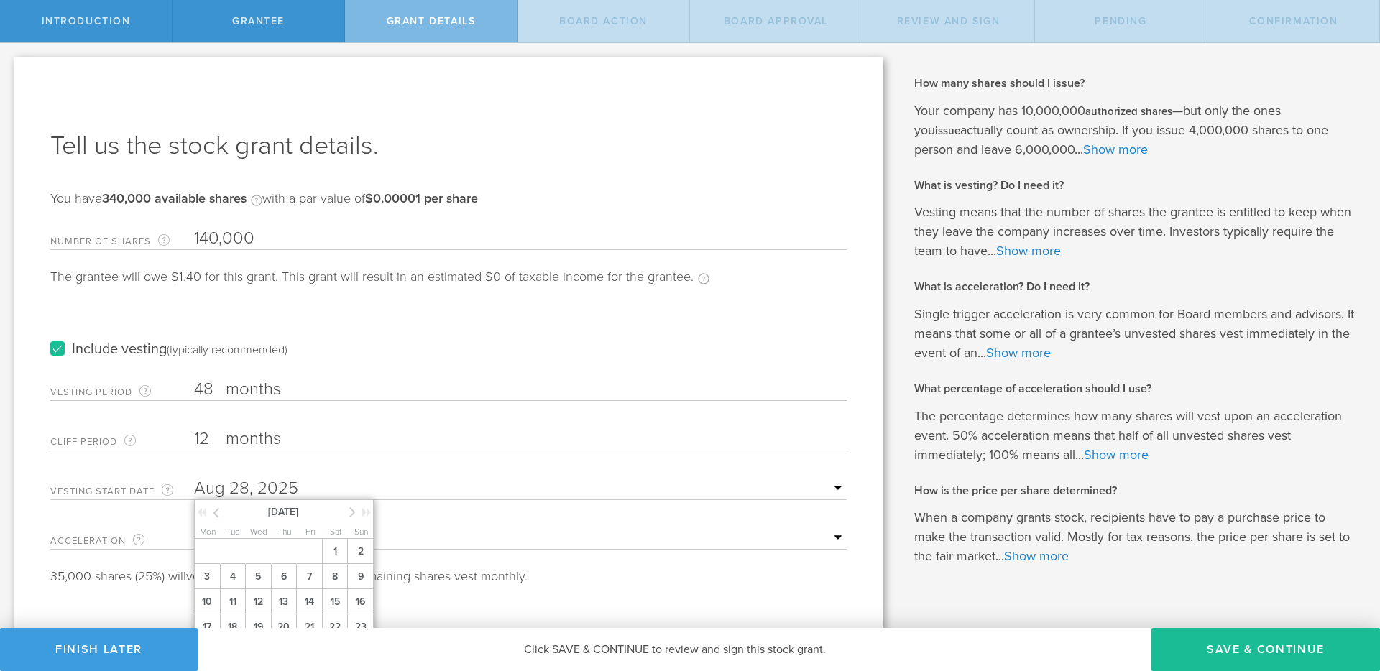
click at [217, 513] on icon at bounding box center [216, 513] width 6 height 18
click at [268, 544] on span "1" at bounding box center [258, 551] width 26 height 25
click at [855, 526] on div "Tell us the stock grant details. You have 340,000 available shares Available sh…" at bounding box center [448, 355] width 868 height 594
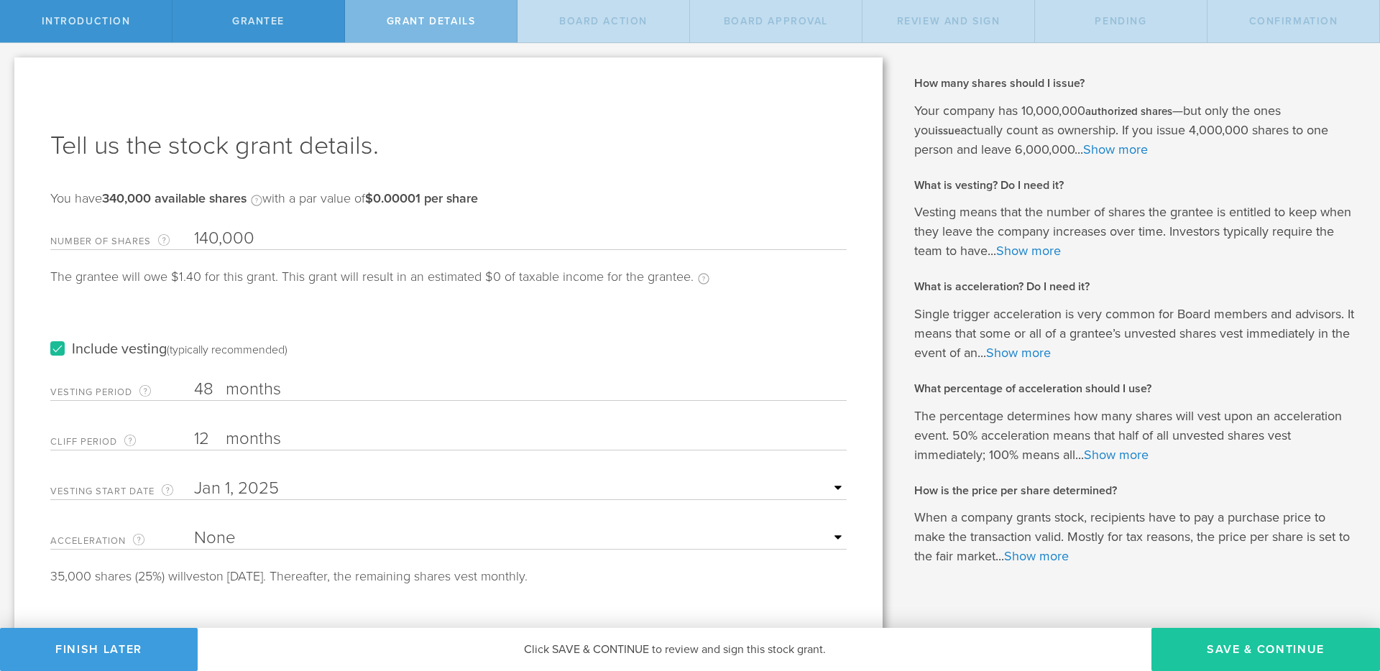
click at [1226, 643] on button "Save & Continue" at bounding box center [1266, 649] width 229 height 43
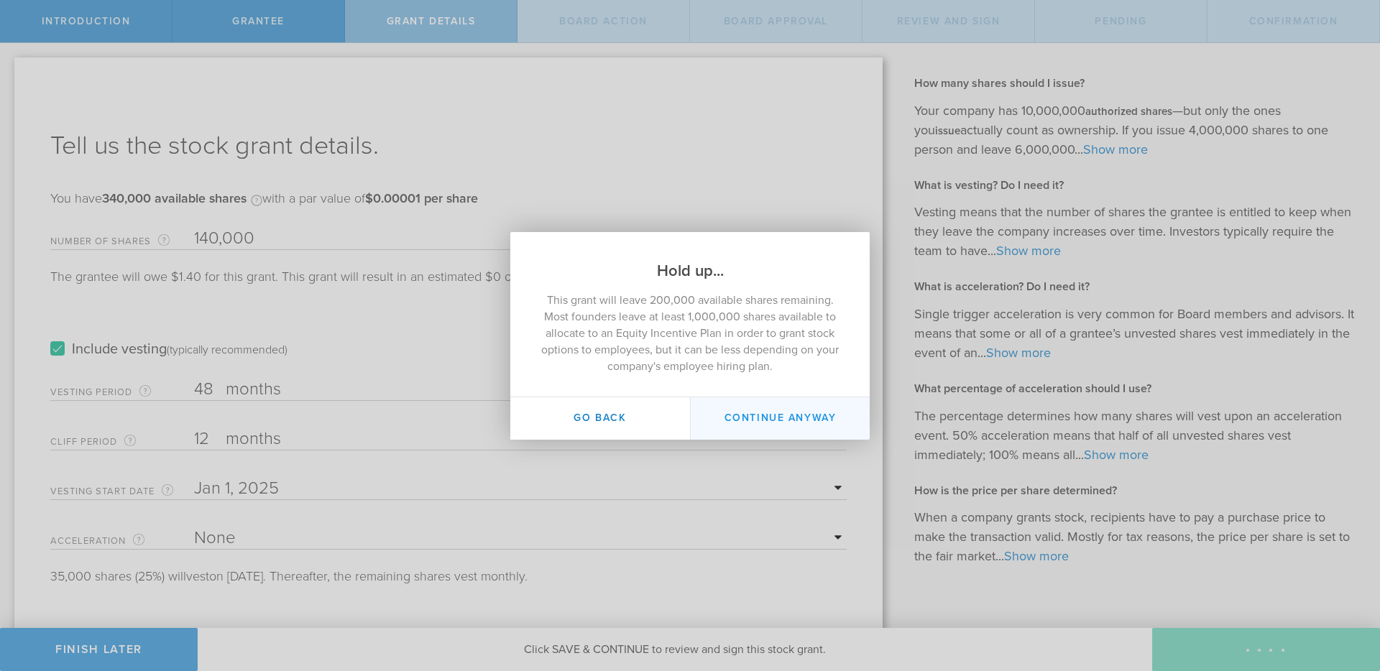
click at [730, 410] on button "Continue Anyway" at bounding box center [780, 419] width 180 height 42
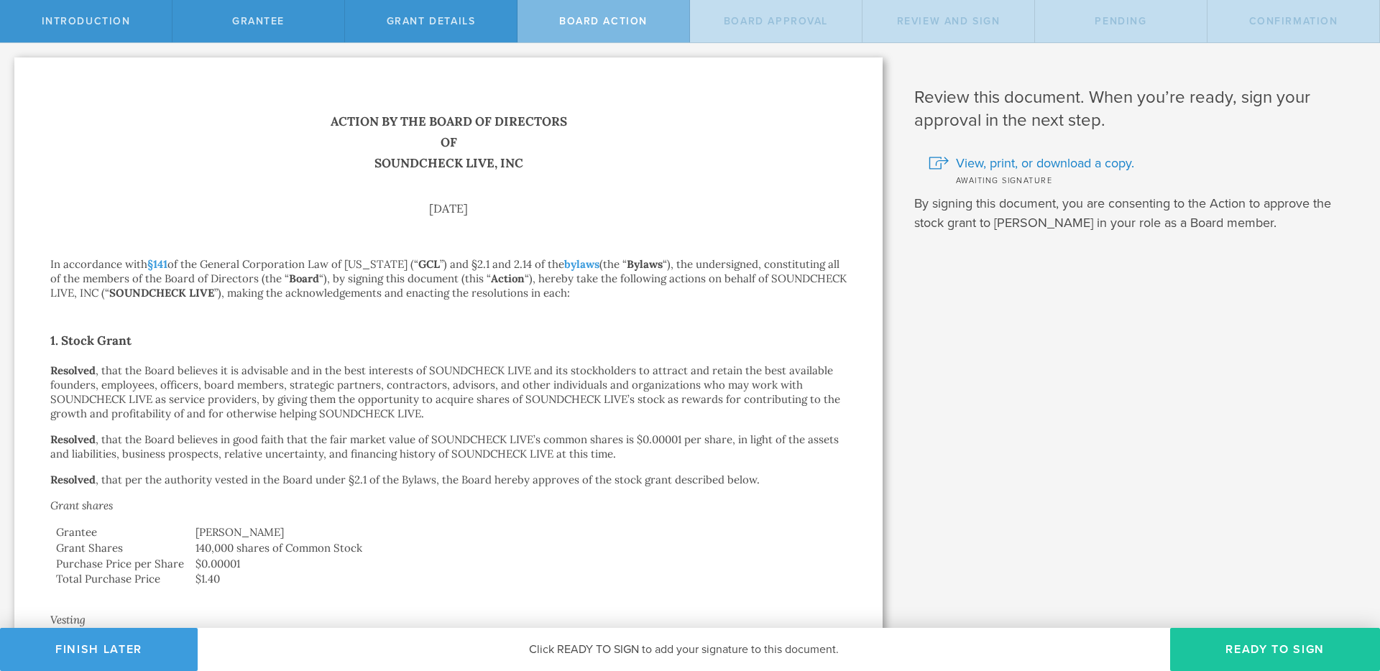
click at [1232, 653] on button "Ready to Sign" at bounding box center [1275, 649] width 210 height 43
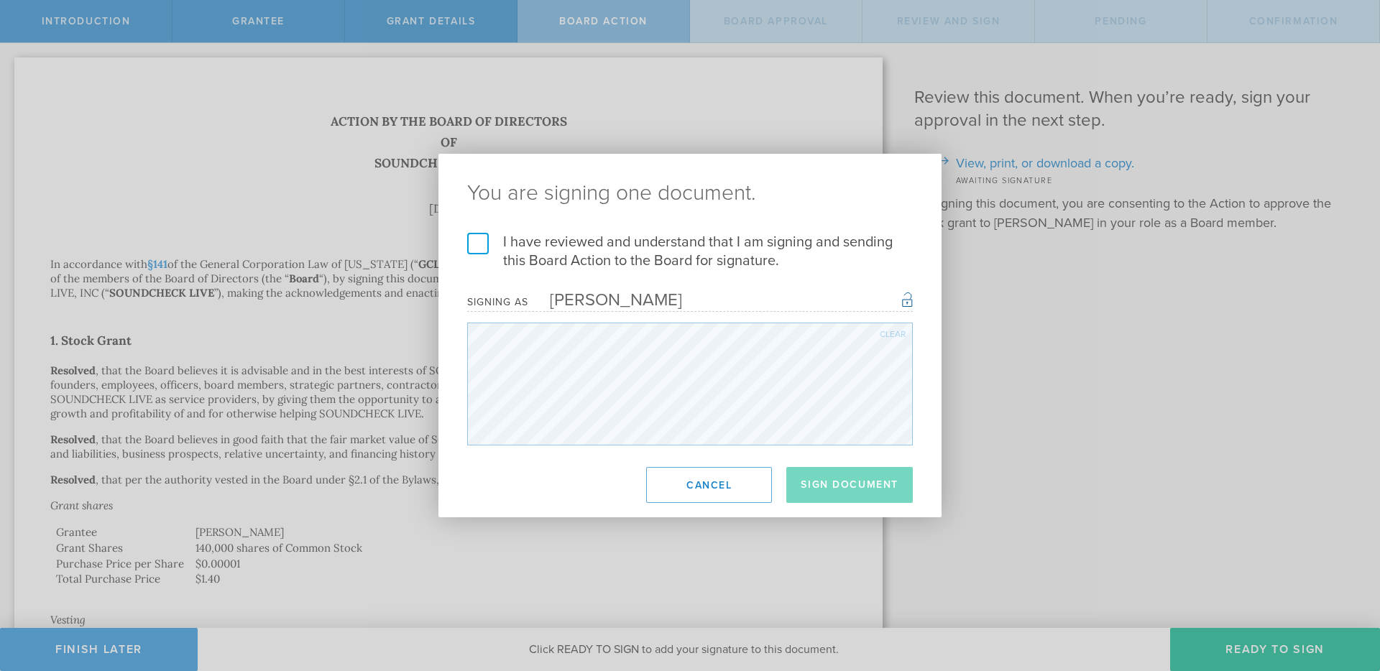
click at [471, 243] on label "I have reviewed and understand that I am signing and sending this Board Action …" at bounding box center [690, 251] width 446 height 37
click at [0, 0] on input "I have reviewed and understand that I am signing and sending this Board Action …" at bounding box center [0, 0] width 0 height 0
click at [827, 496] on button "Sign Document" at bounding box center [849, 485] width 127 height 36
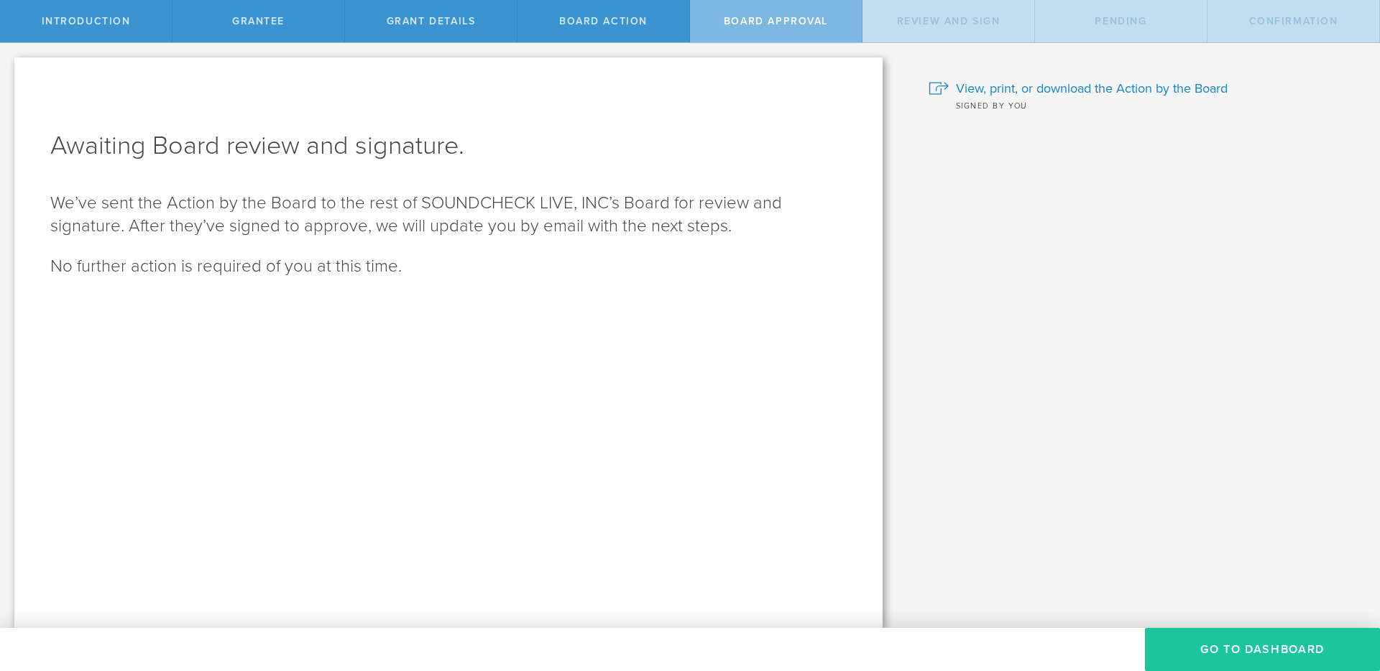
click at [1235, 637] on button "Go To Dashboard" at bounding box center [1262, 649] width 235 height 43
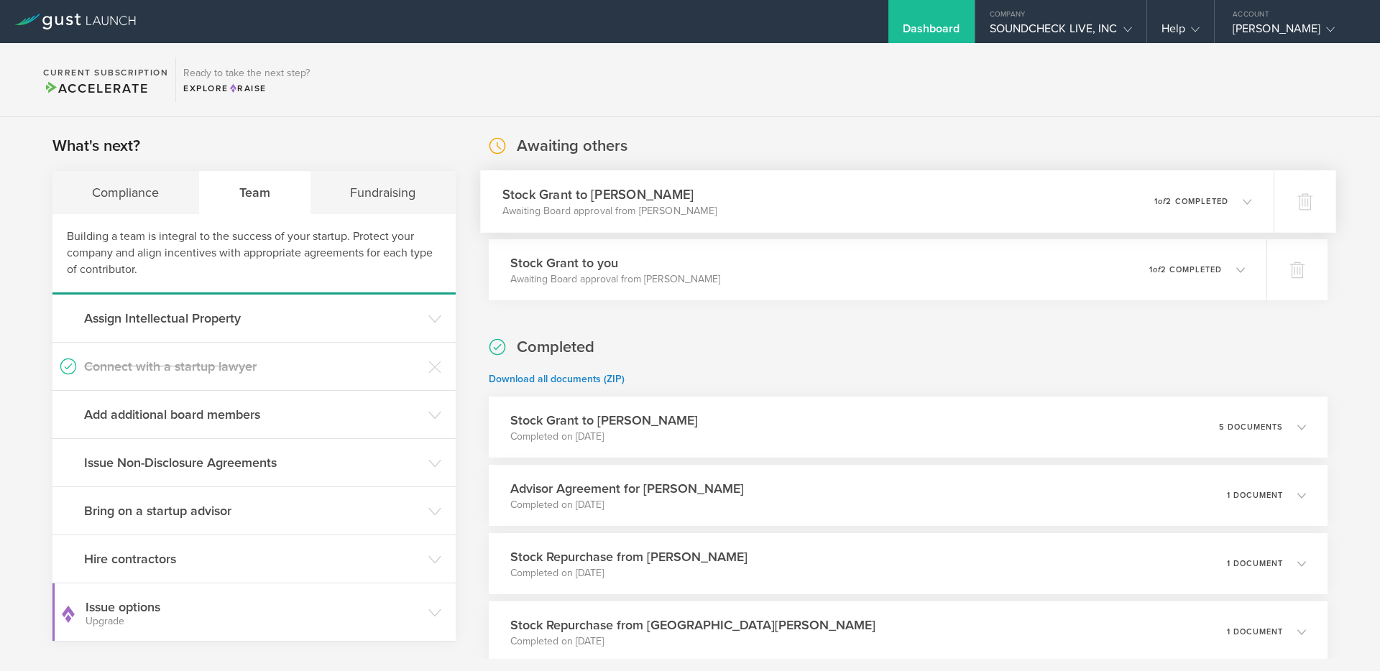
click at [819, 213] on div "Stock Grant to [PERSON_NAME] Awaiting Board approval from [PERSON_NAME] 0 undel…" at bounding box center [877, 201] width 794 height 63
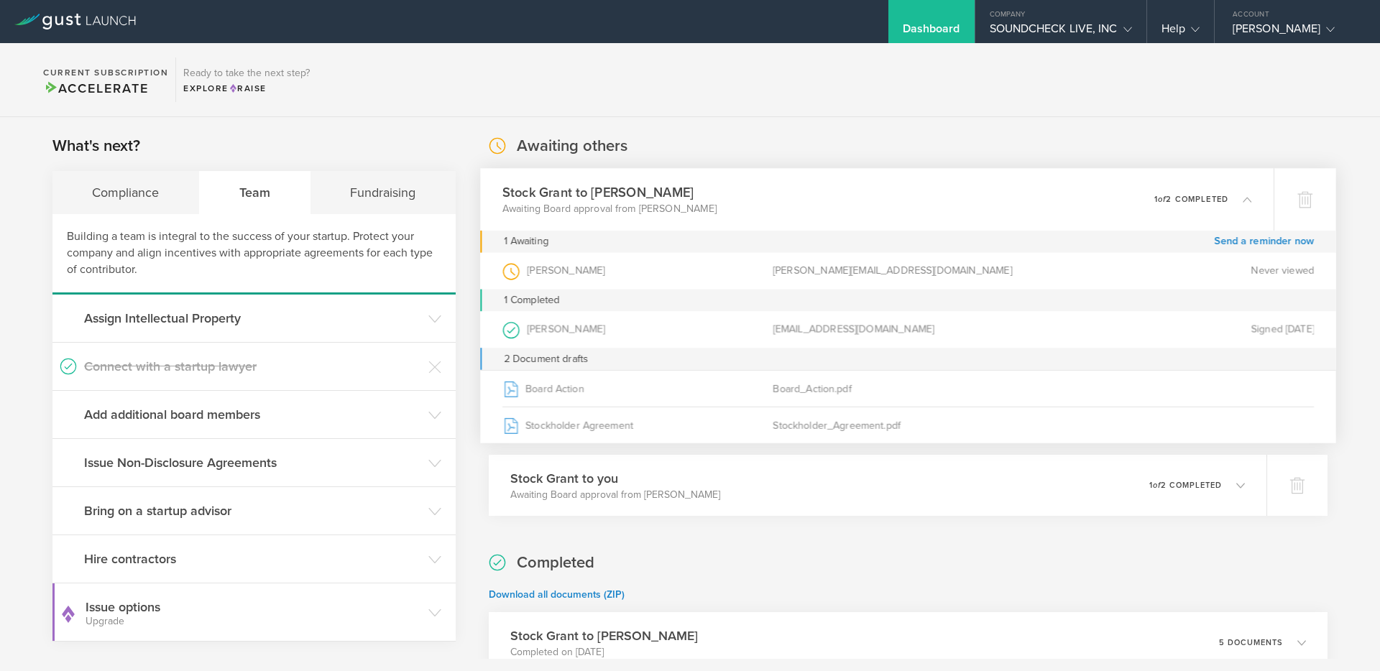
click at [819, 213] on div "Stock Grant to [PERSON_NAME] Awaiting Board approval from [PERSON_NAME] 0 undel…" at bounding box center [877, 199] width 794 height 63
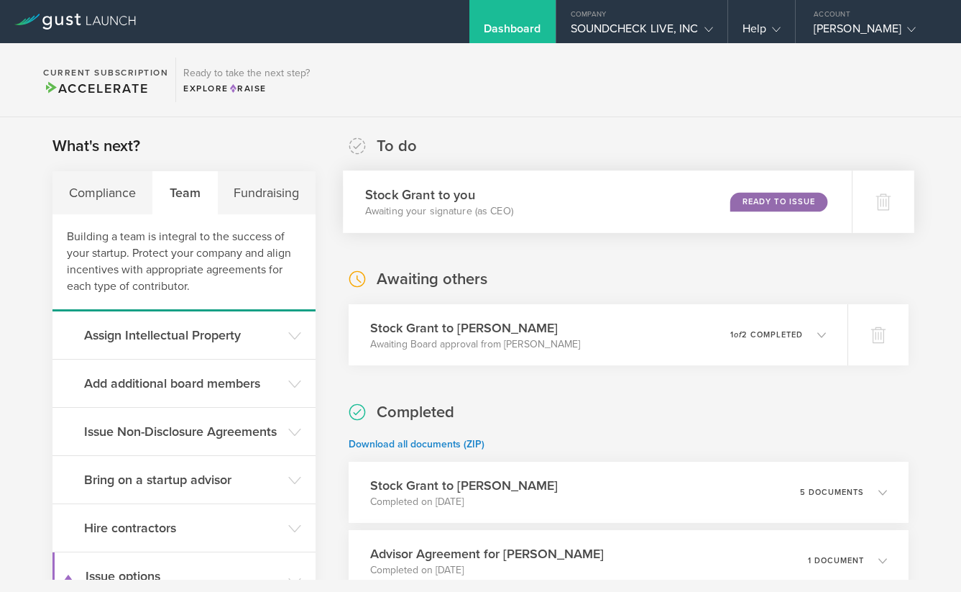
click at [762, 205] on div "Ready to Issue" at bounding box center [779, 201] width 98 height 19
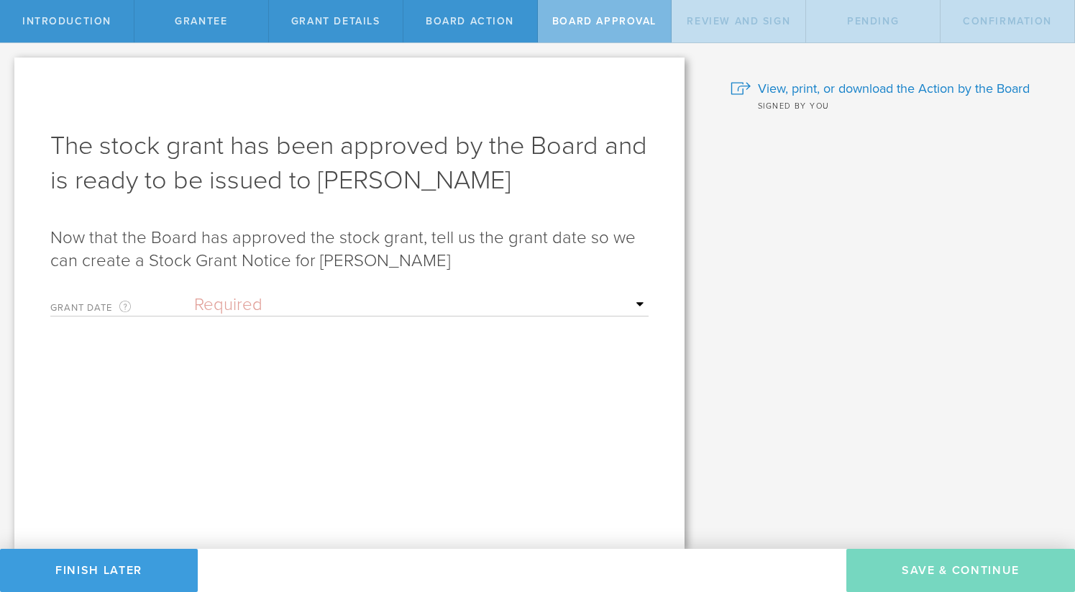
click at [501, 309] on select "Required Upon [PERSON_NAME]'s signature A specific date" at bounding box center [421, 305] width 454 height 22
select select "uponGranteeSignature"
click at [194, 294] on select "Required Upon [PERSON_NAME]'s signature A specific date" at bounding box center [421, 305] width 454 height 22
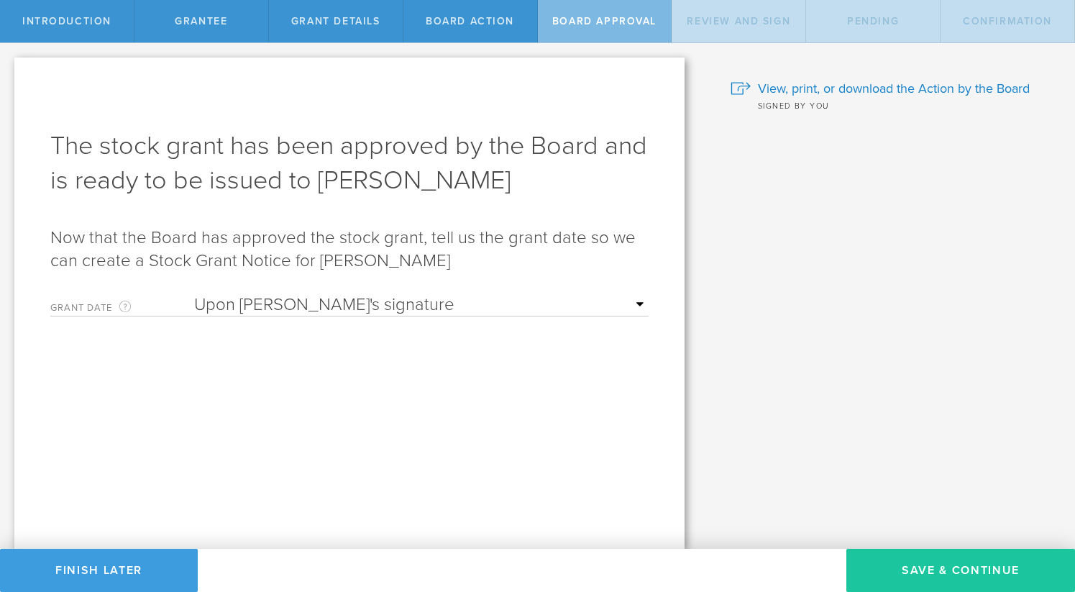
click at [913, 564] on button "Save & Continue" at bounding box center [960, 570] width 229 height 43
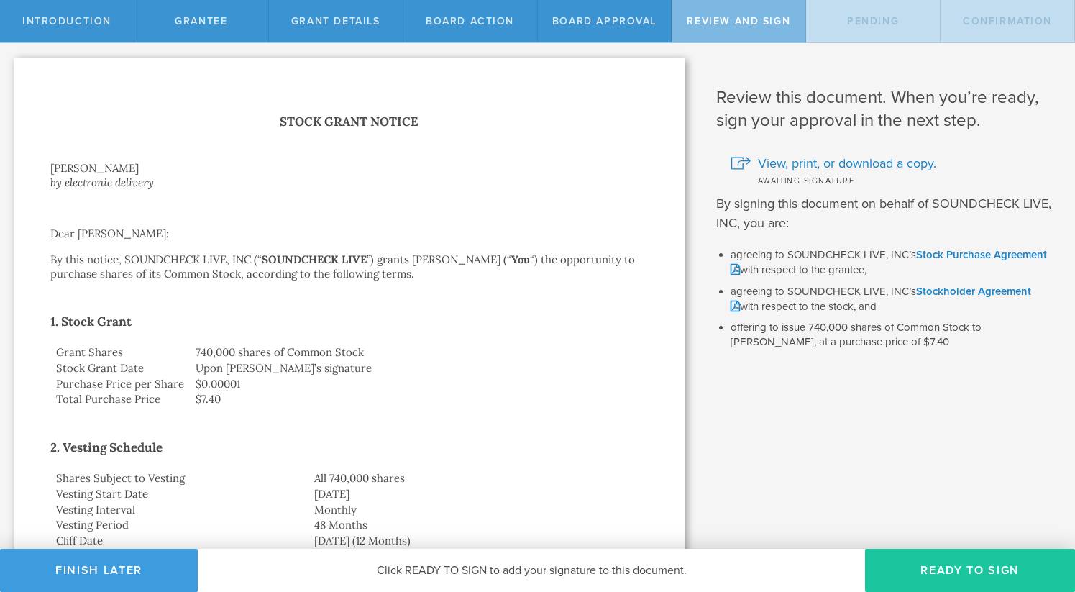
click at [919, 560] on button "Ready to Sign" at bounding box center [970, 570] width 210 height 43
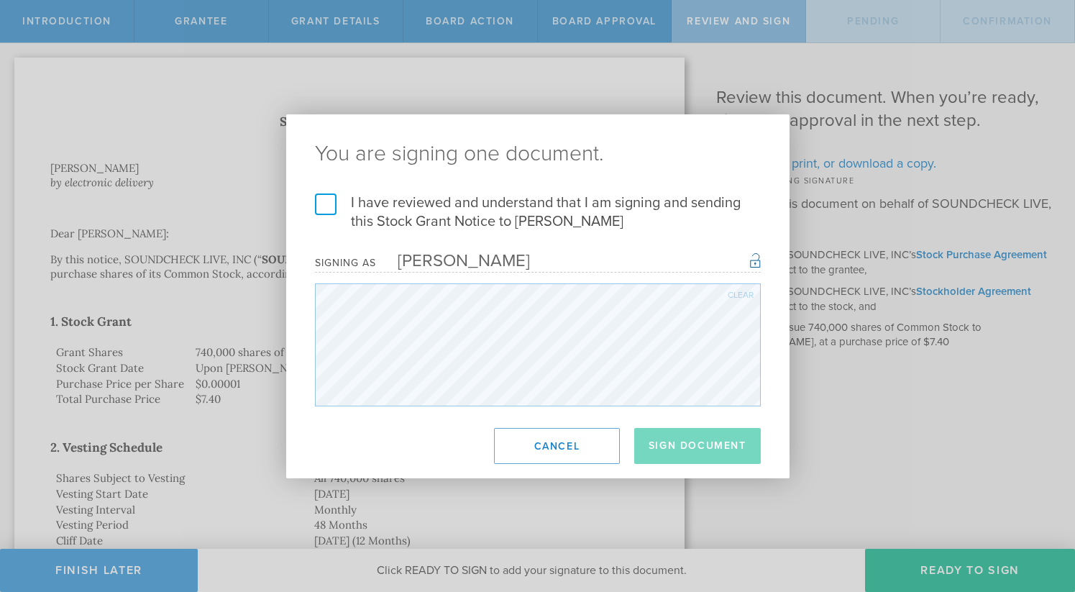
click at [505, 207] on label "I have reviewed and understand that I am signing and sending this Stock Grant N…" at bounding box center [538, 211] width 446 height 37
click at [0, 0] on input "I have reviewed and understand that I am signing and sending this Stock Grant N…" at bounding box center [0, 0] width 0 height 0
click at [689, 451] on button "Sign Document" at bounding box center [697, 446] width 127 height 36
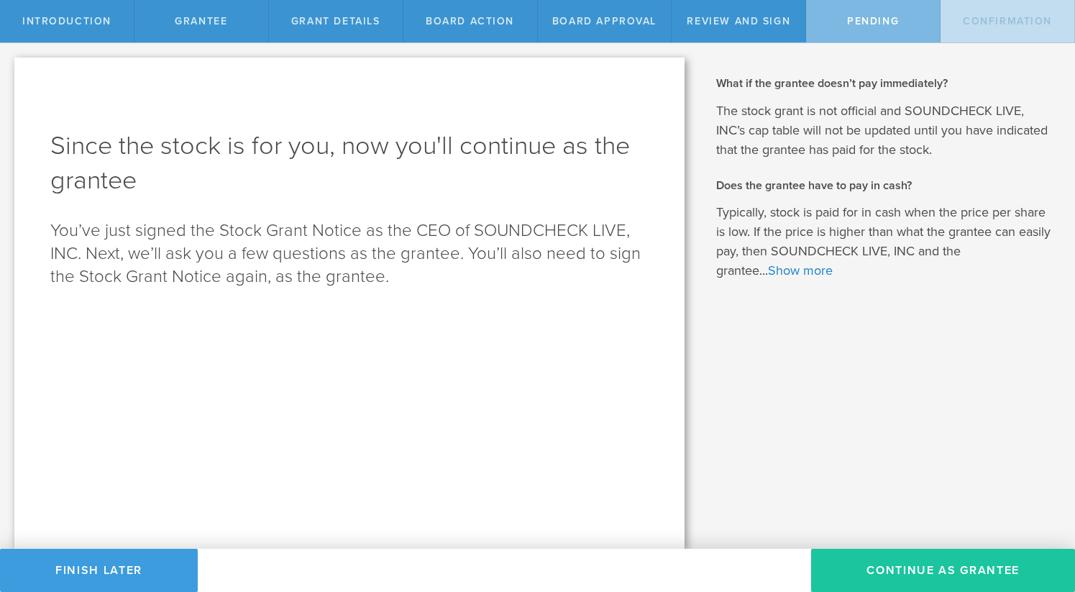
click at [899, 565] on button "Continue as Grantee" at bounding box center [943, 570] width 264 height 43
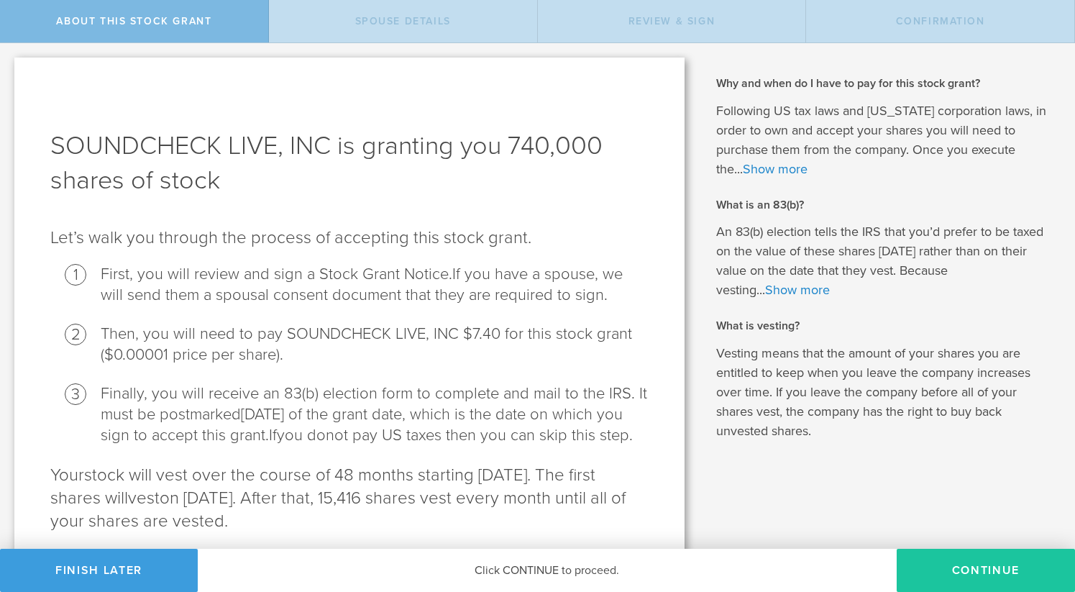
click at [958, 566] on button "CONTINUE" at bounding box center [985, 570] width 178 height 43
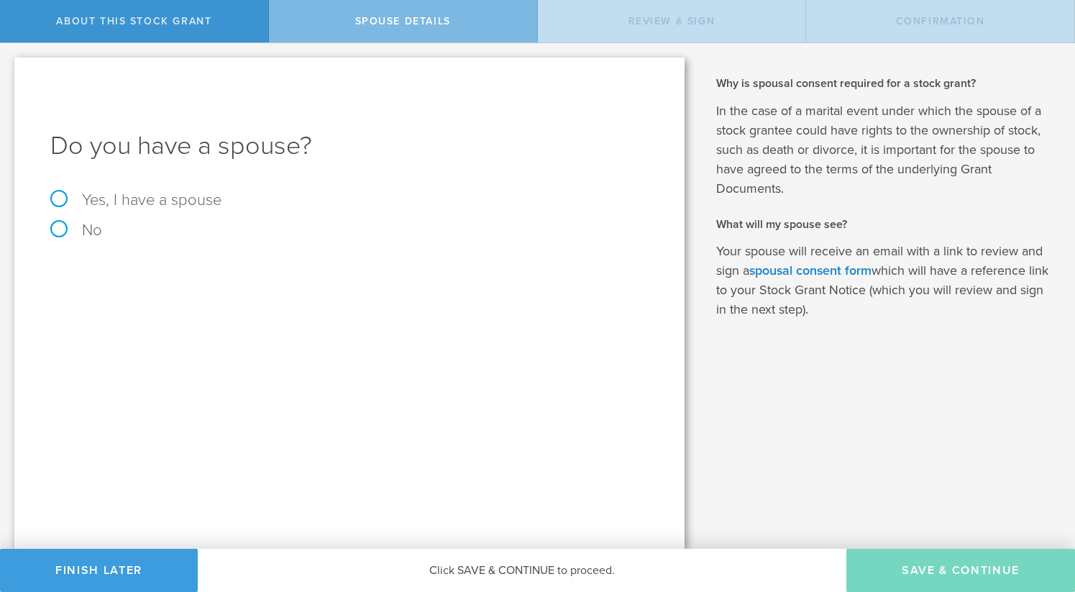
click at [78, 229] on label "No" at bounding box center [349, 230] width 598 height 16
click at [9, 66] on input "No" at bounding box center [4, 54] width 9 height 23
radio input "true"
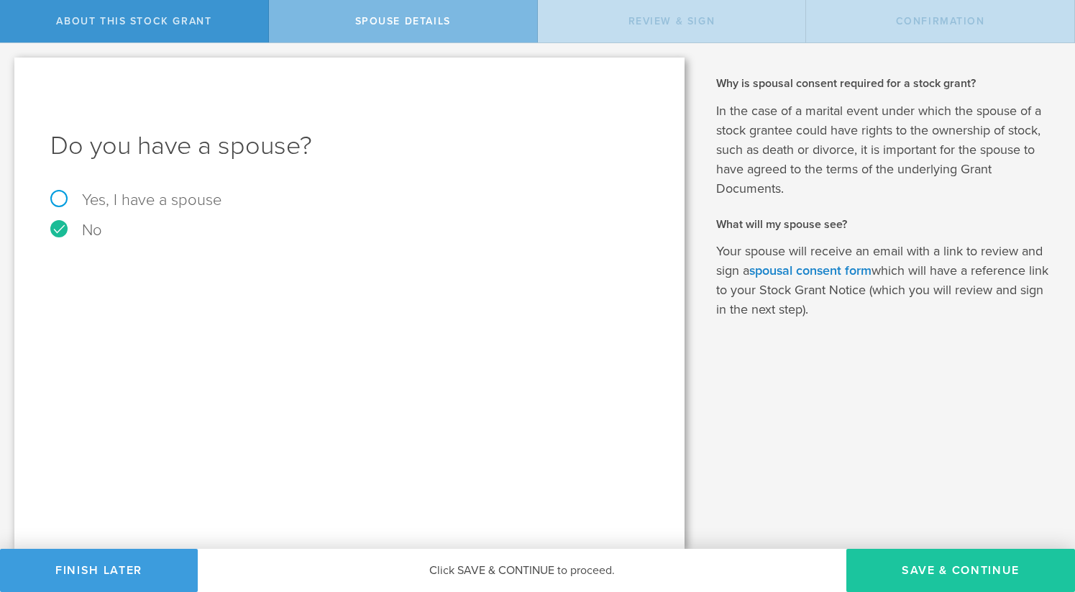
click at [924, 566] on button "Save & Continue" at bounding box center [960, 570] width 229 height 43
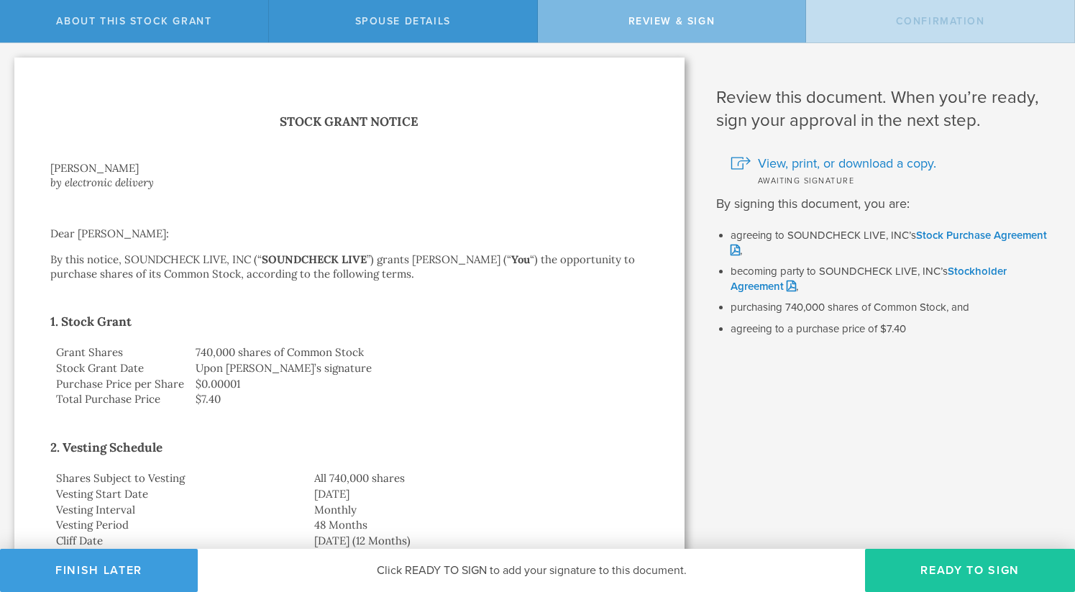
click at [924, 566] on button "Ready to Sign" at bounding box center [970, 570] width 210 height 43
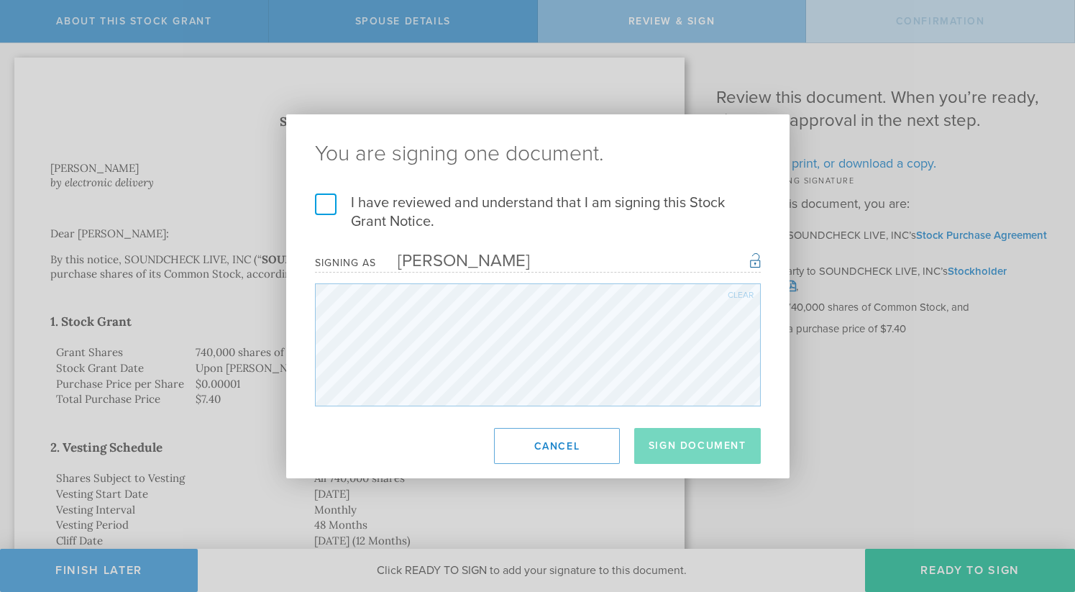
click at [418, 209] on label "I have reviewed and understand that I am signing this Stock Grant Notice." at bounding box center [538, 211] width 446 height 37
click at [0, 0] on input "I have reviewed and understand that I am signing this Stock Grant Notice." at bounding box center [0, 0] width 0 height 0
click at [658, 439] on button "Sign Document" at bounding box center [697, 446] width 127 height 36
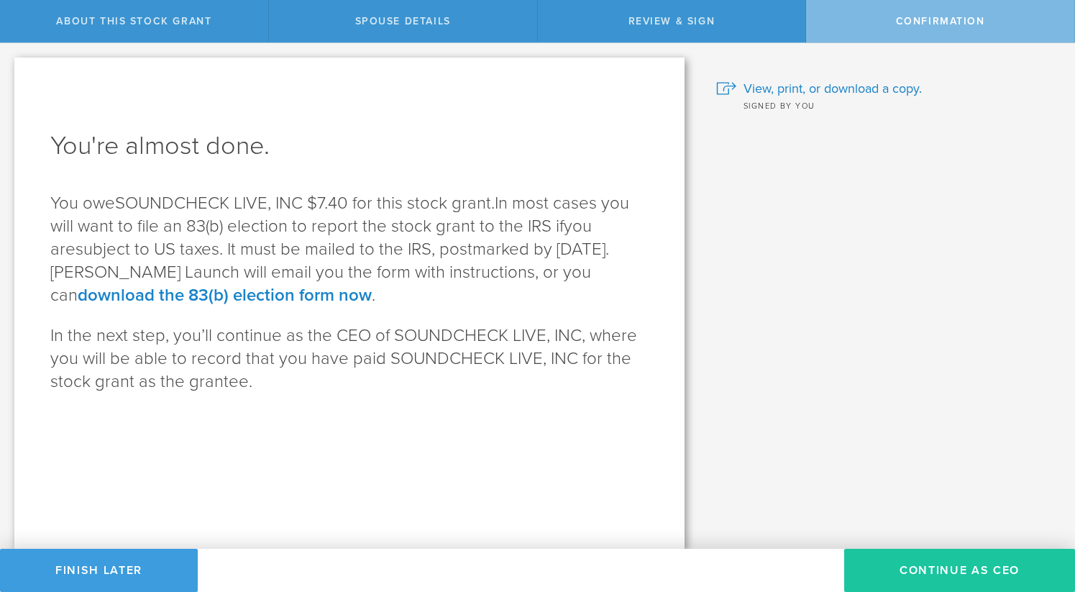
click at [888, 567] on button "Continue as CEO" at bounding box center [959, 570] width 231 height 43
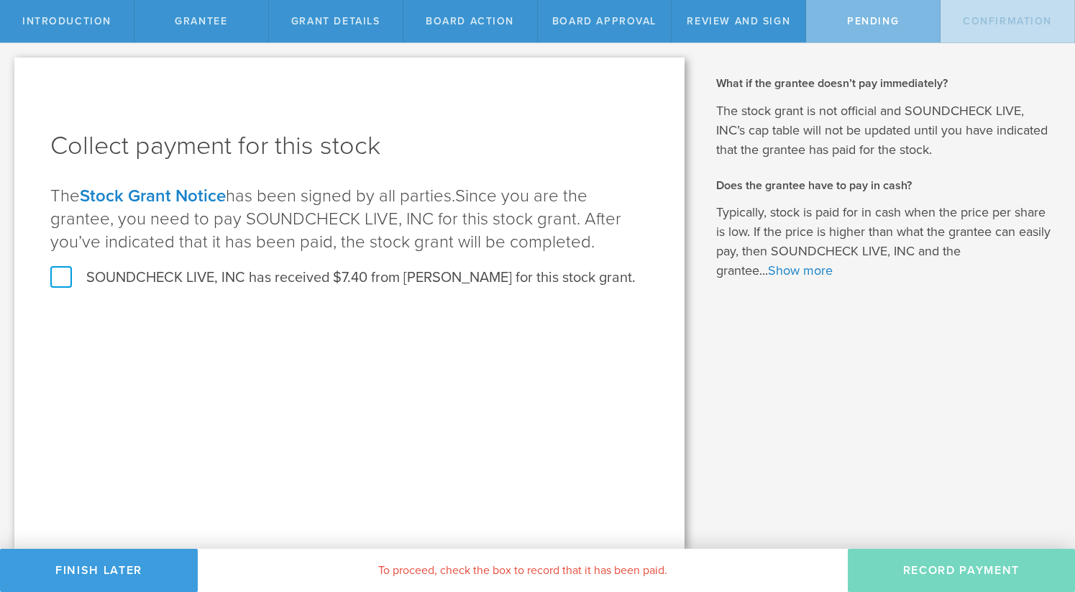
click at [303, 286] on label "SOUNDCHECK LIVE, INC has received $7.40 from [PERSON_NAME] for this stock grant." at bounding box center [342, 277] width 585 height 19
click at [0, 0] on input "SOUNDCHECK LIVE, INC has received $7.40 from [PERSON_NAME] for this stock grant." at bounding box center [0, 0] width 0 height 0
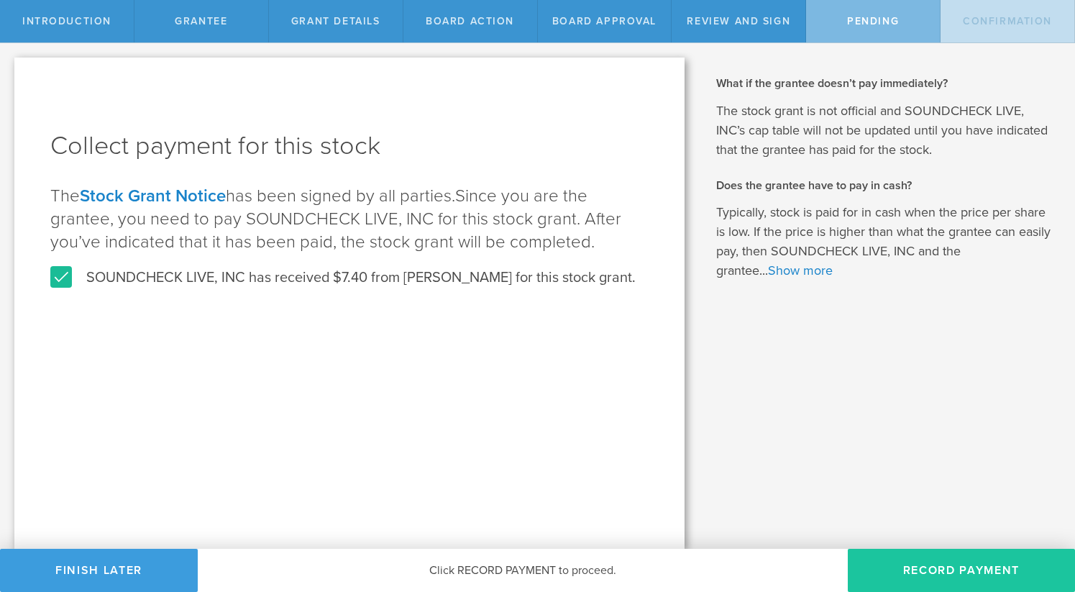
click at [923, 564] on button "Record Payment" at bounding box center [961, 570] width 227 height 43
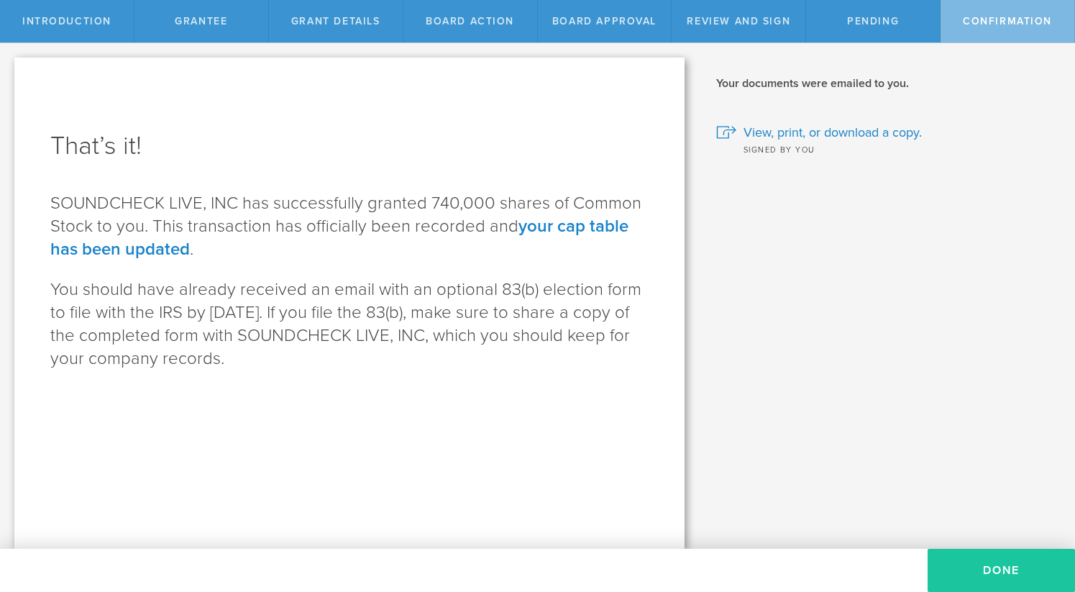
click at [978, 564] on button "Done" at bounding box center [1000, 570] width 147 height 43
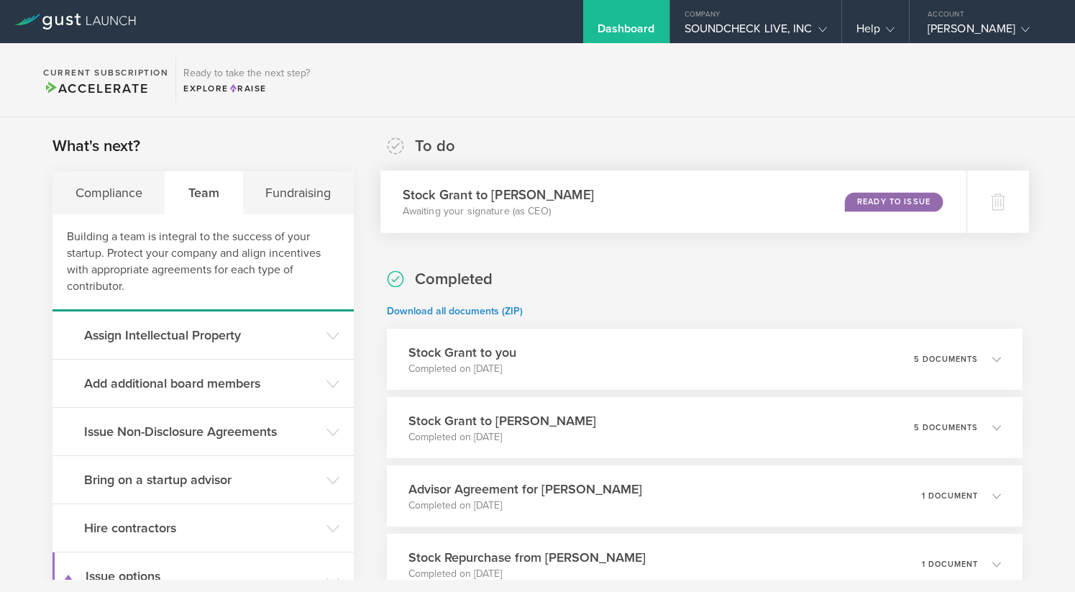
click at [860, 210] on div "Ready to Issue" at bounding box center [894, 201] width 98 height 19
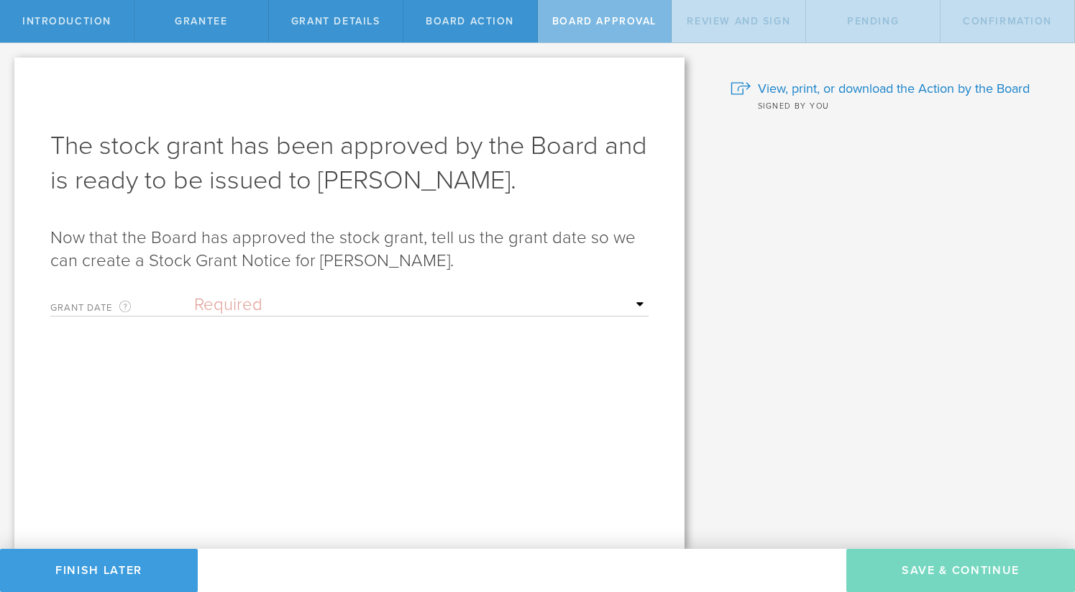
click at [435, 300] on select "Required Upon [PERSON_NAME]'s signature A specific date" at bounding box center [421, 305] width 454 height 22
select select "uponGranteeSignature"
click at [194, 294] on select "Required Upon [PERSON_NAME]'s signature A specific date" at bounding box center [421, 305] width 454 height 22
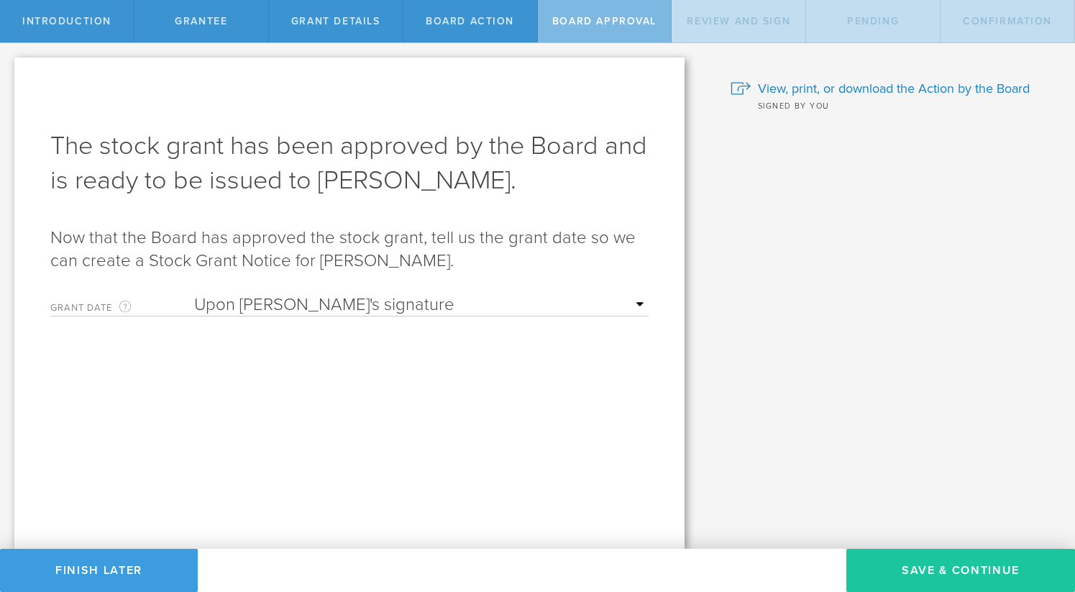
click at [938, 567] on button "Save & Continue" at bounding box center [960, 570] width 229 height 43
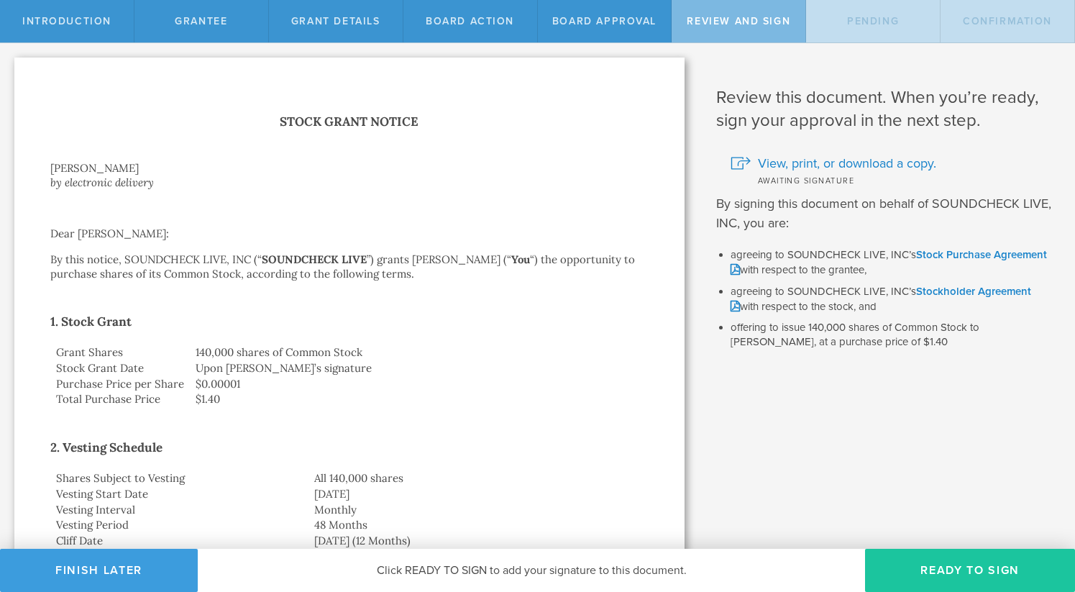
click at [920, 557] on button "Ready to Sign" at bounding box center [970, 570] width 210 height 43
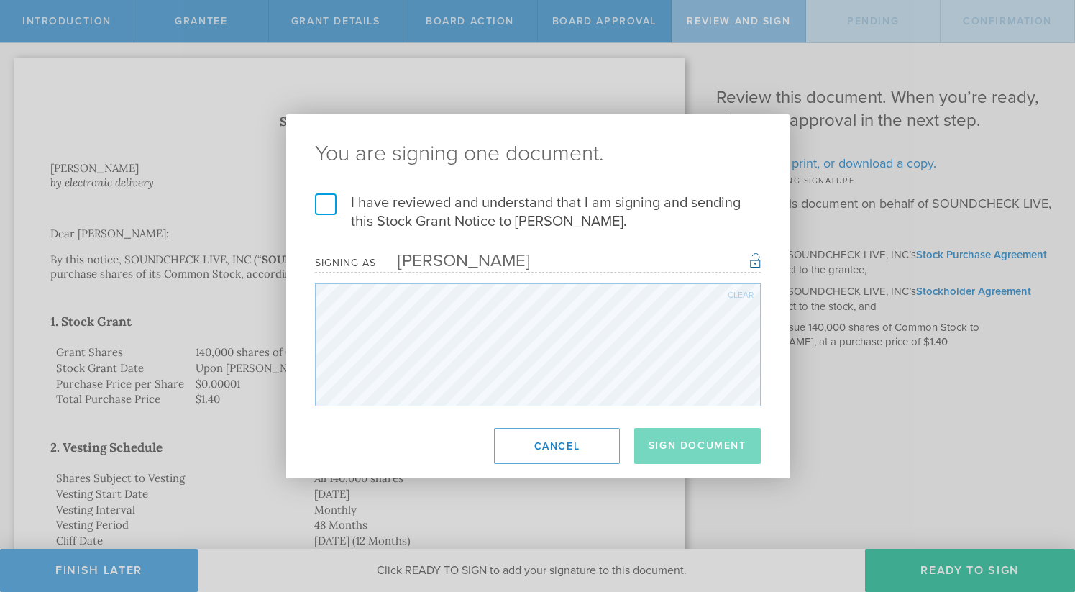
click at [455, 209] on label "I have reviewed and understand that I am signing and sending this Stock Grant N…" at bounding box center [538, 211] width 446 height 37
click at [0, 0] on input "I have reviewed and understand that I am signing and sending this Stock Grant N…" at bounding box center [0, 0] width 0 height 0
click at [684, 436] on button "Sign Document" at bounding box center [697, 446] width 127 height 36
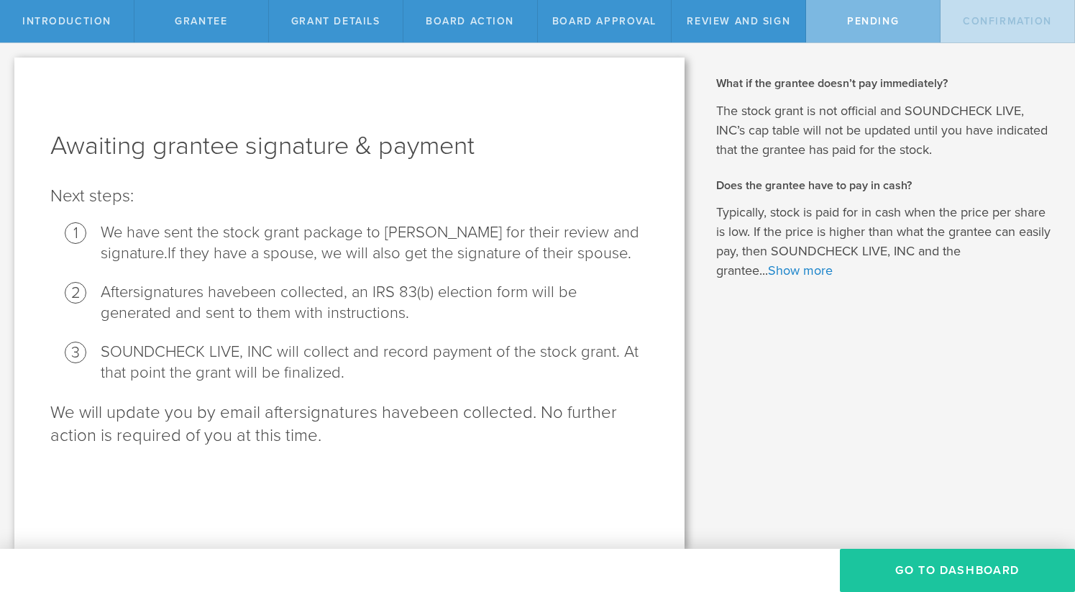
click at [914, 584] on button "Go To Dashboard" at bounding box center [957, 570] width 235 height 43
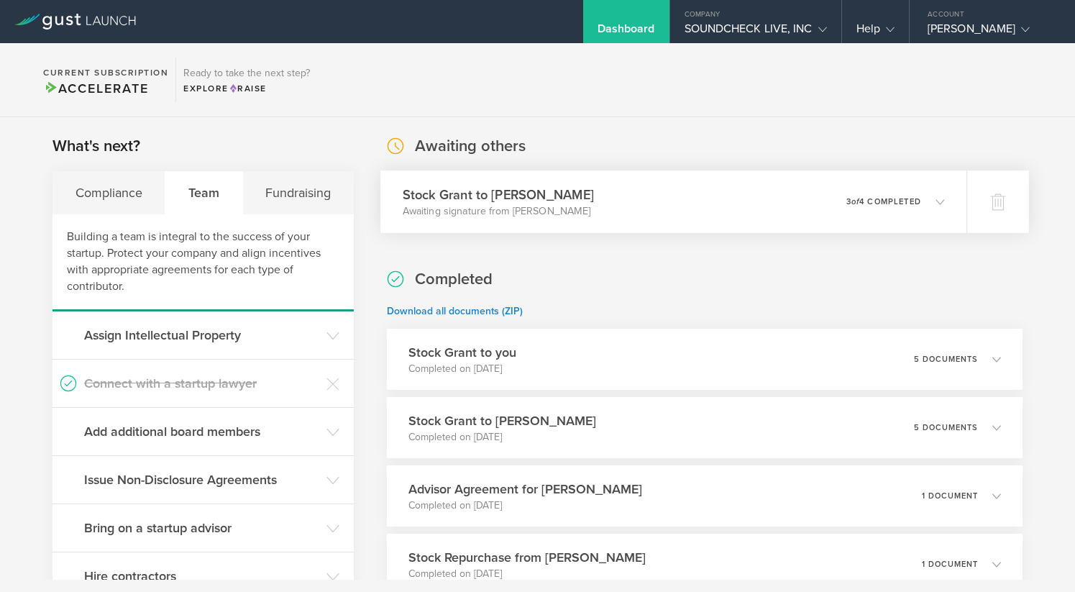
click at [778, 200] on div "Stock Grant to [PERSON_NAME] Awaiting signature from [PERSON_NAME] 0 undelivera…" at bounding box center [673, 201] width 586 height 63
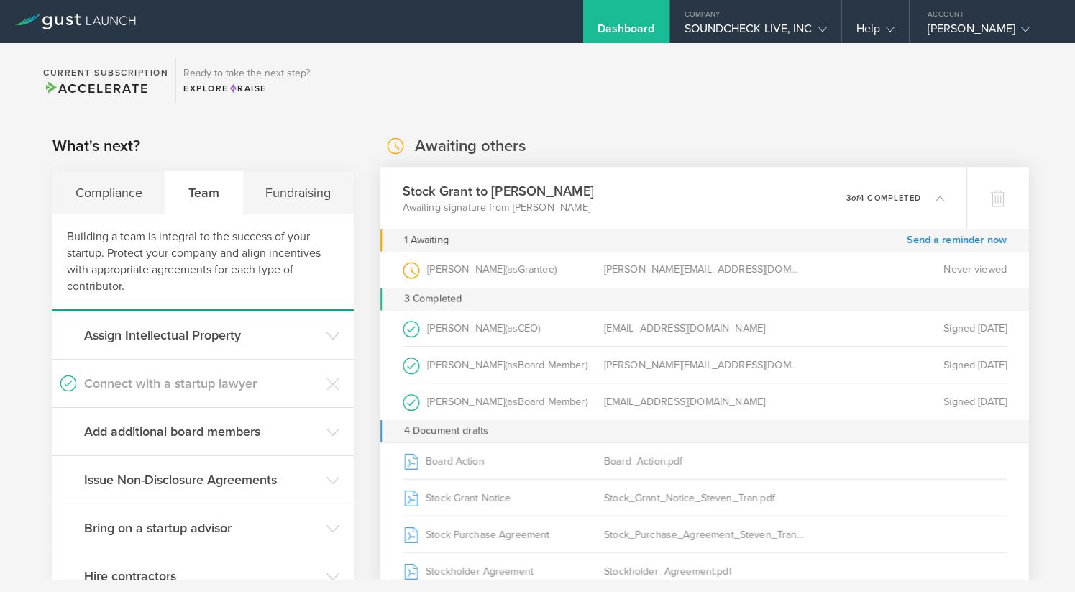
click at [778, 200] on div "Stock Grant to Steven Tran Awaiting signature from Steven Tran 0 undeliverable …" at bounding box center [673, 198] width 586 height 63
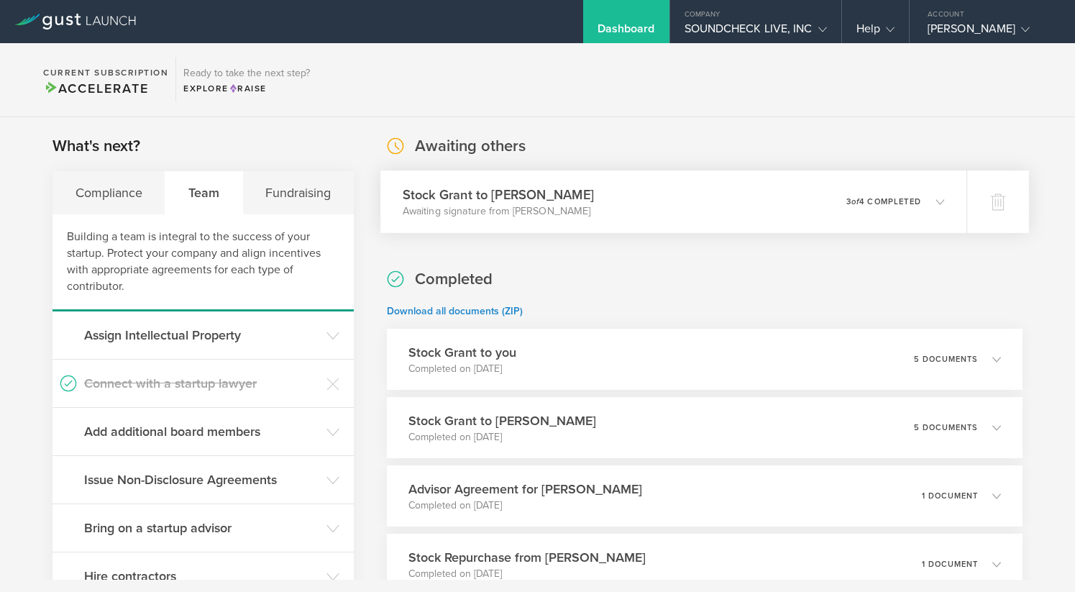
click at [569, 194] on div "Stock Grant to [PERSON_NAME] Awaiting signature from [PERSON_NAME] 0 undelivera…" at bounding box center [673, 201] width 586 height 63
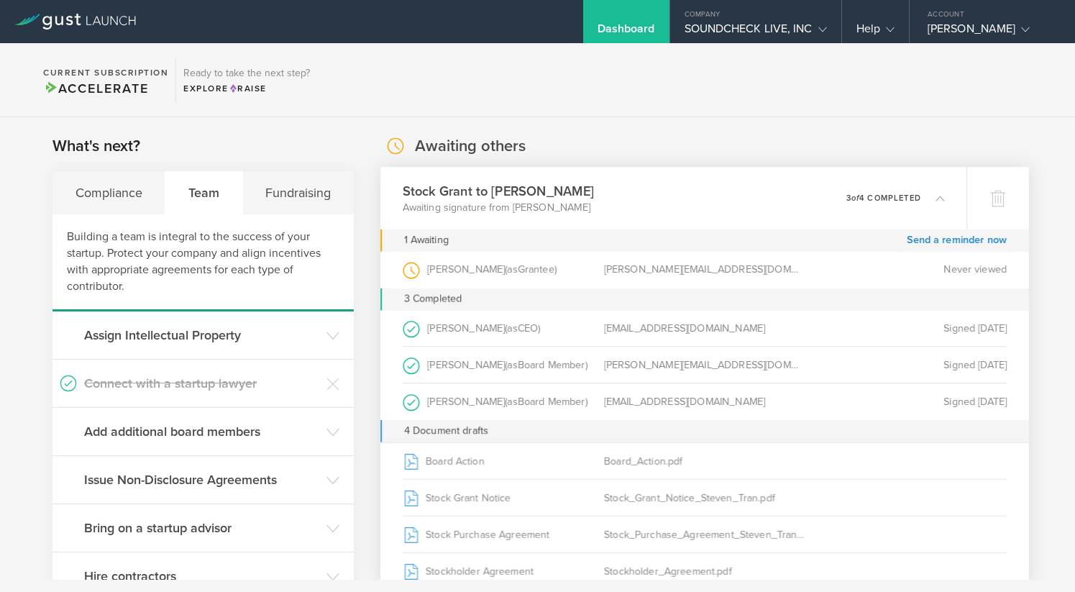
click at [569, 194] on div "Stock Grant to Steven Tran Awaiting signature from Steven Tran 0 undeliverable …" at bounding box center [673, 198] width 586 height 63
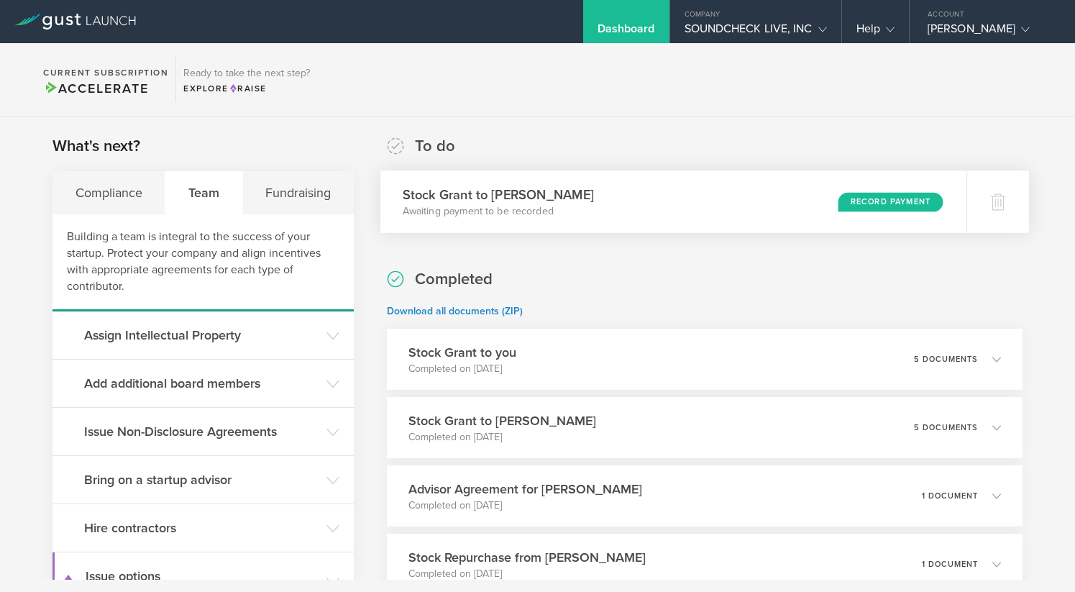
click at [871, 201] on div "Record Payment" at bounding box center [890, 201] width 105 height 19
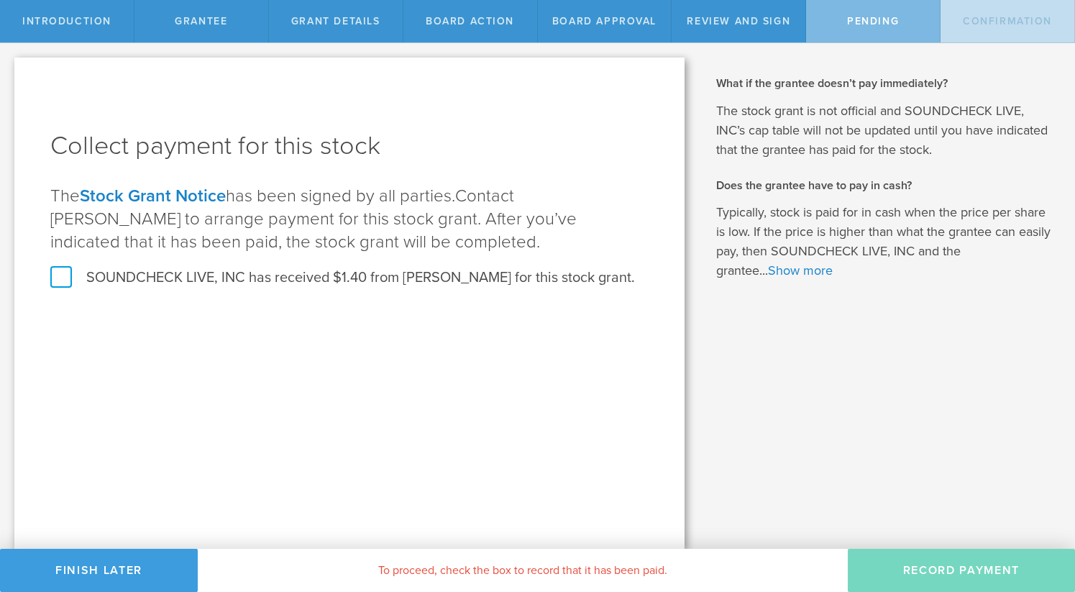
click at [343, 277] on label "SOUNDCHECK LIVE, INC has received $1.40 from Steven Tran for this stock grant." at bounding box center [342, 277] width 584 height 19
click at [0, 0] on input "SOUNDCHECK LIVE, INC has received $1.40 from Steven Tran for this stock grant." at bounding box center [0, 0] width 0 height 0
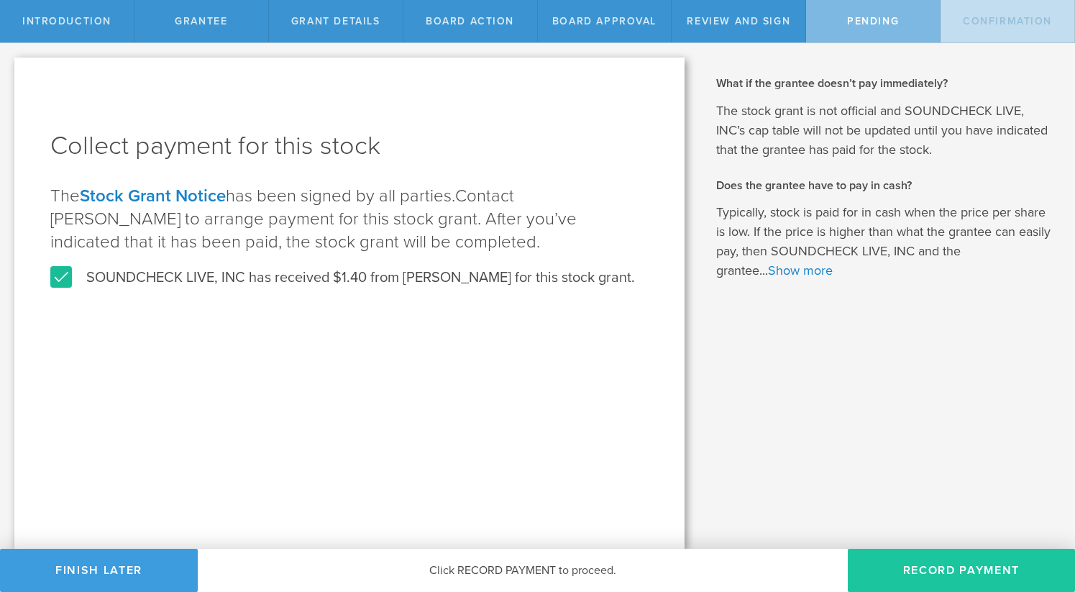
click at [946, 567] on button "Record Payment" at bounding box center [961, 570] width 227 height 43
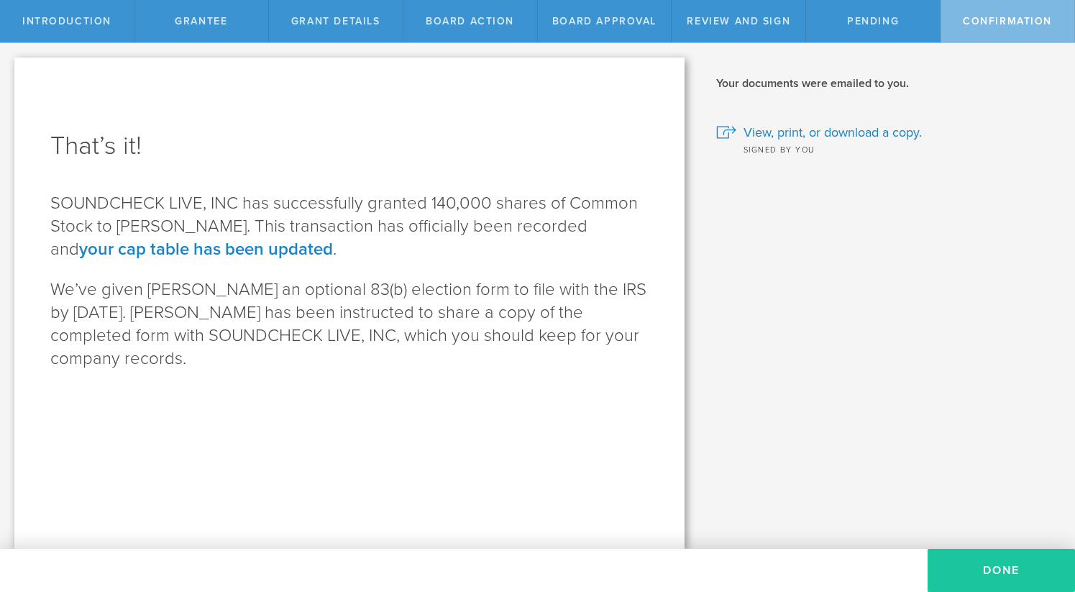
click at [978, 572] on button "Done" at bounding box center [1000, 570] width 147 height 43
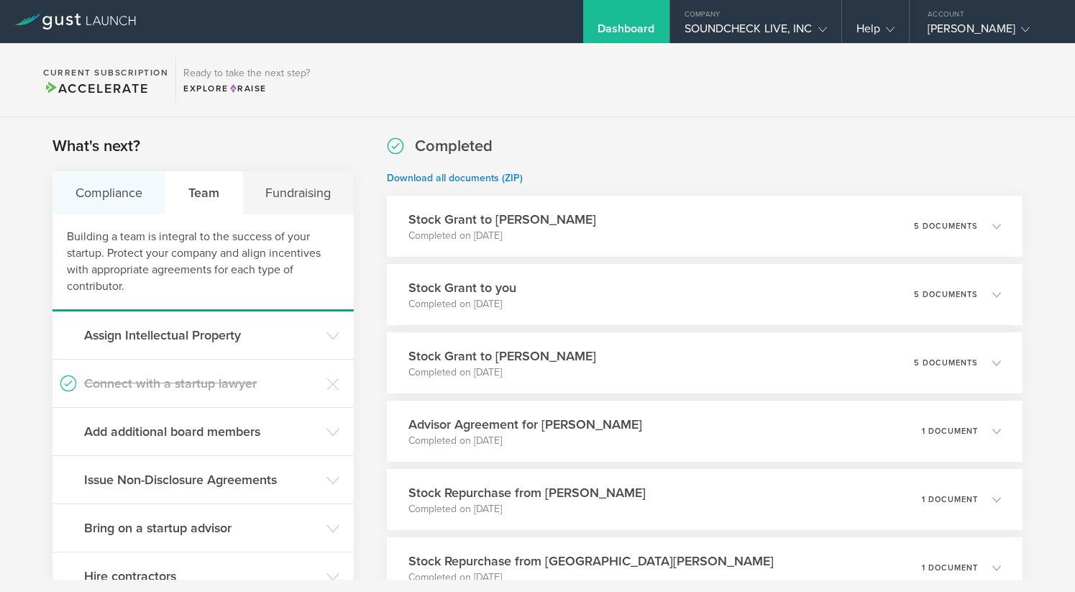
click at [82, 188] on div "Compliance" at bounding box center [108, 192] width 113 height 43
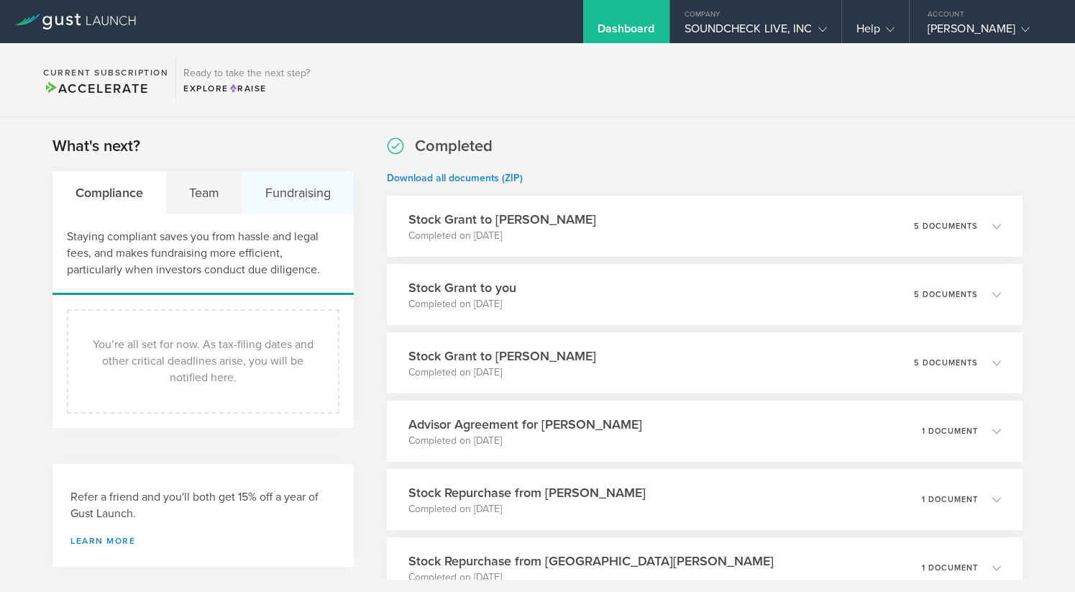
click at [301, 198] on div "Fundraising" at bounding box center [298, 192] width 111 height 43
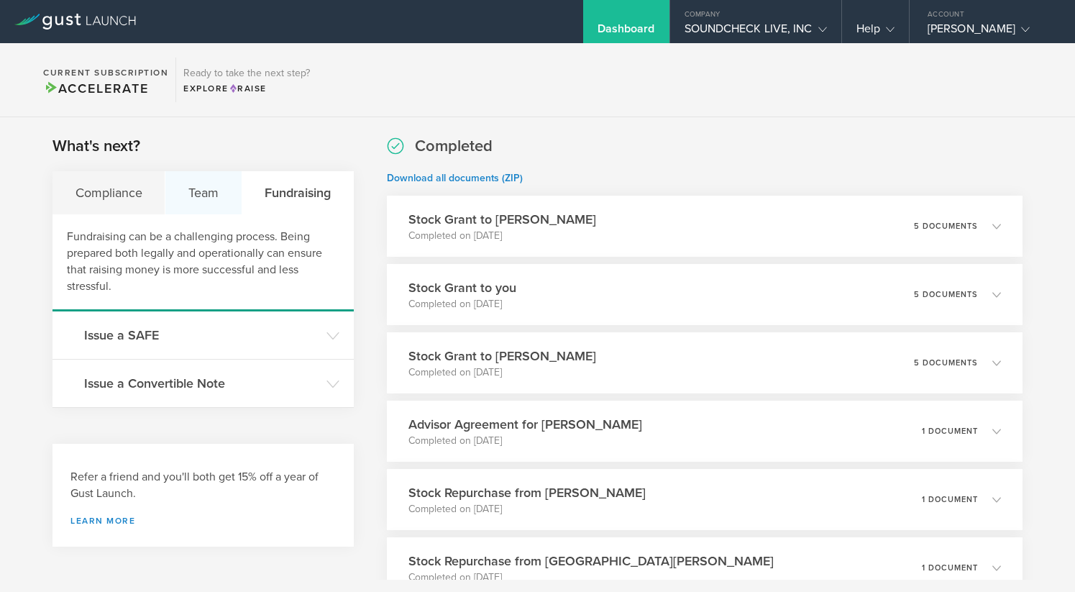
click at [208, 196] on div "Team" at bounding box center [203, 192] width 76 height 43
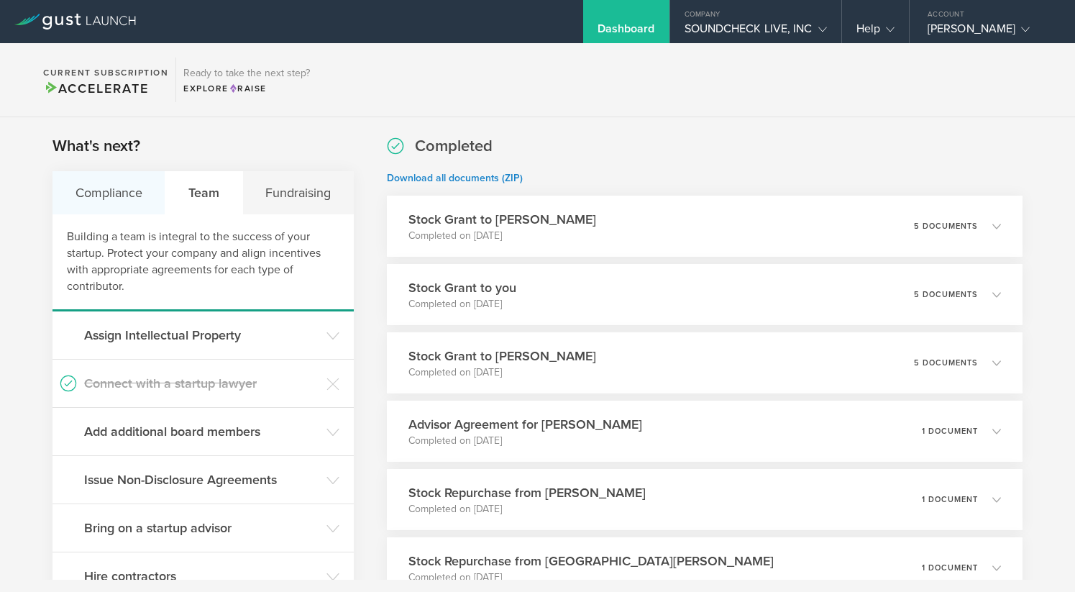
click at [91, 175] on div "Compliance" at bounding box center [108, 192] width 113 height 43
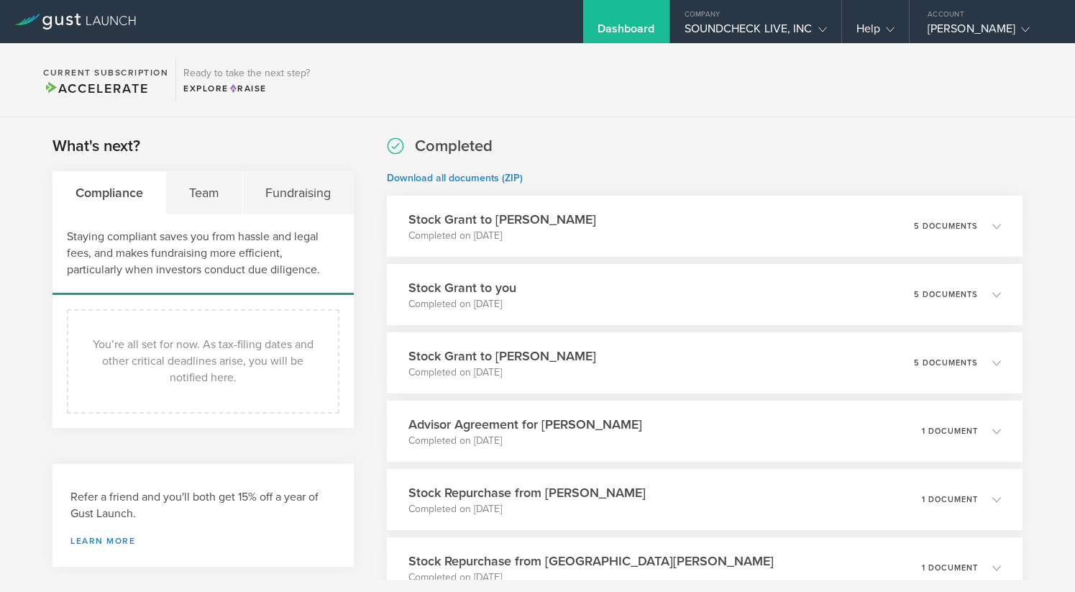
click at [153, 195] on div "Compliance" at bounding box center [109, 192] width 114 height 43
click at [189, 194] on div "Team" at bounding box center [204, 192] width 76 height 43
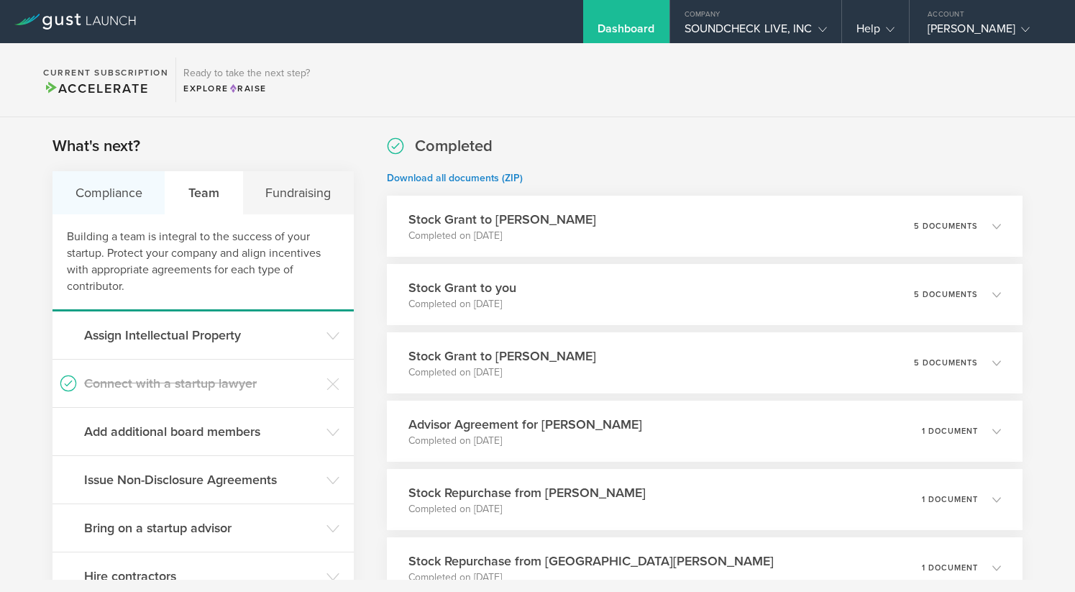
click at [88, 192] on div "Compliance" at bounding box center [108, 192] width 113 height 43
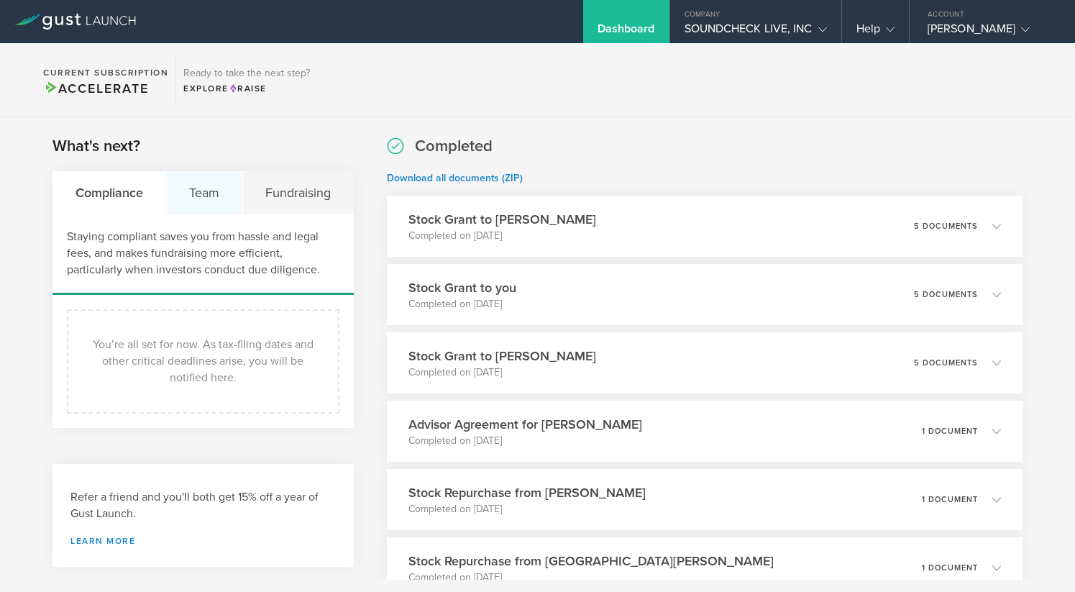
click at [217, 194] on div "Team" at bounding box center [204, 192] width 76 height 43
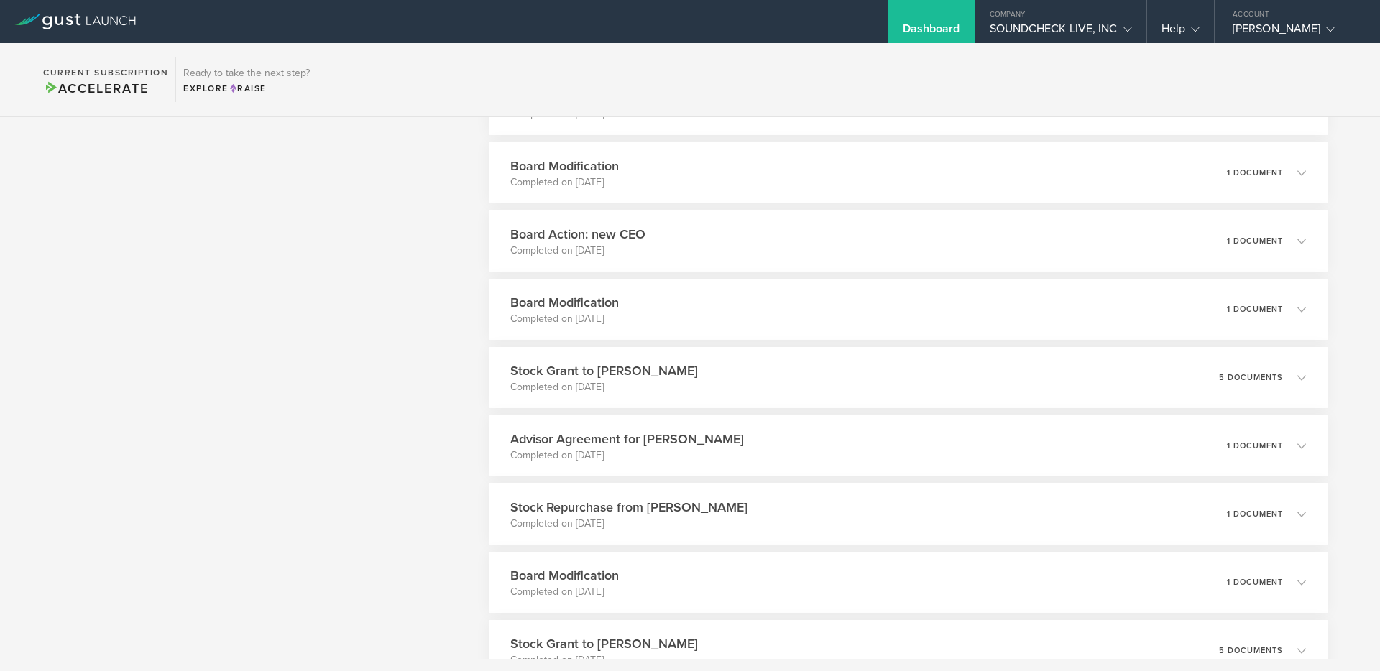
scroll to position [1009, 0]
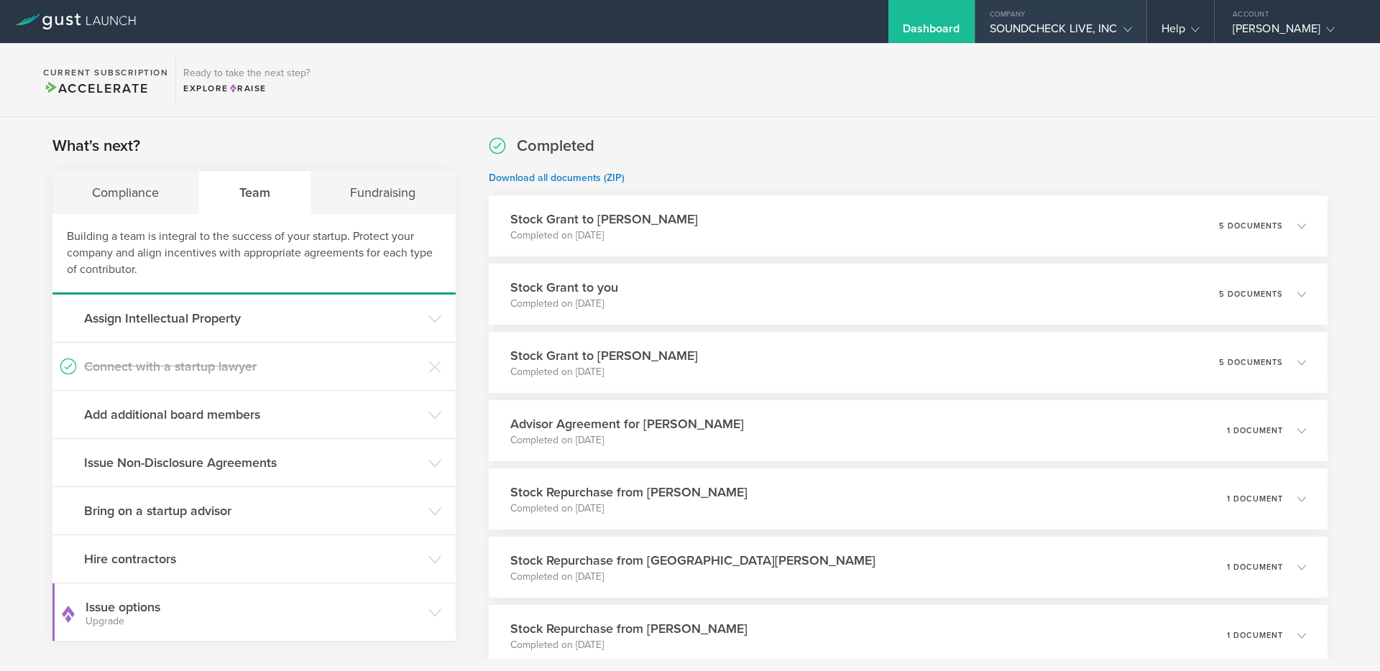
click at [1002, 40] on div "SOUNDCHECK LIVE, INC" at bounding box center [1061, 33] width 142 height 22
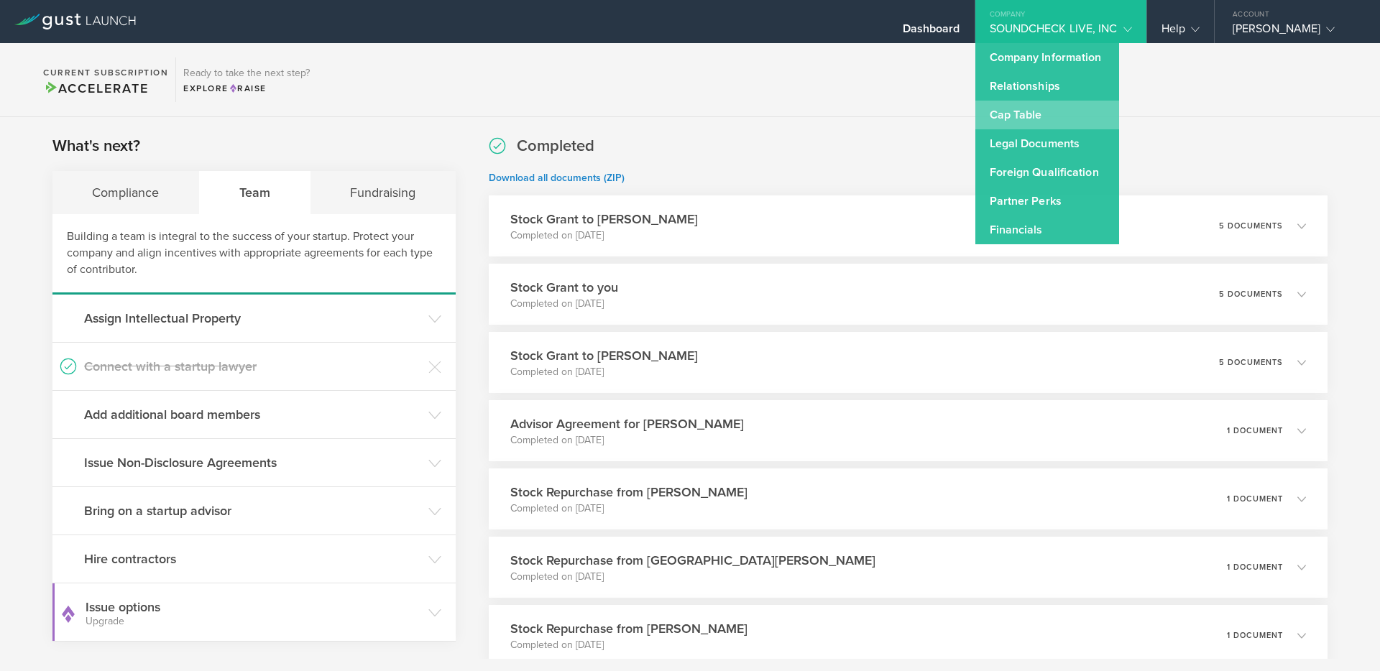
click at [1018, 121] on link "Cap Table" at bounding box center [1048, 115] width 144 height 29
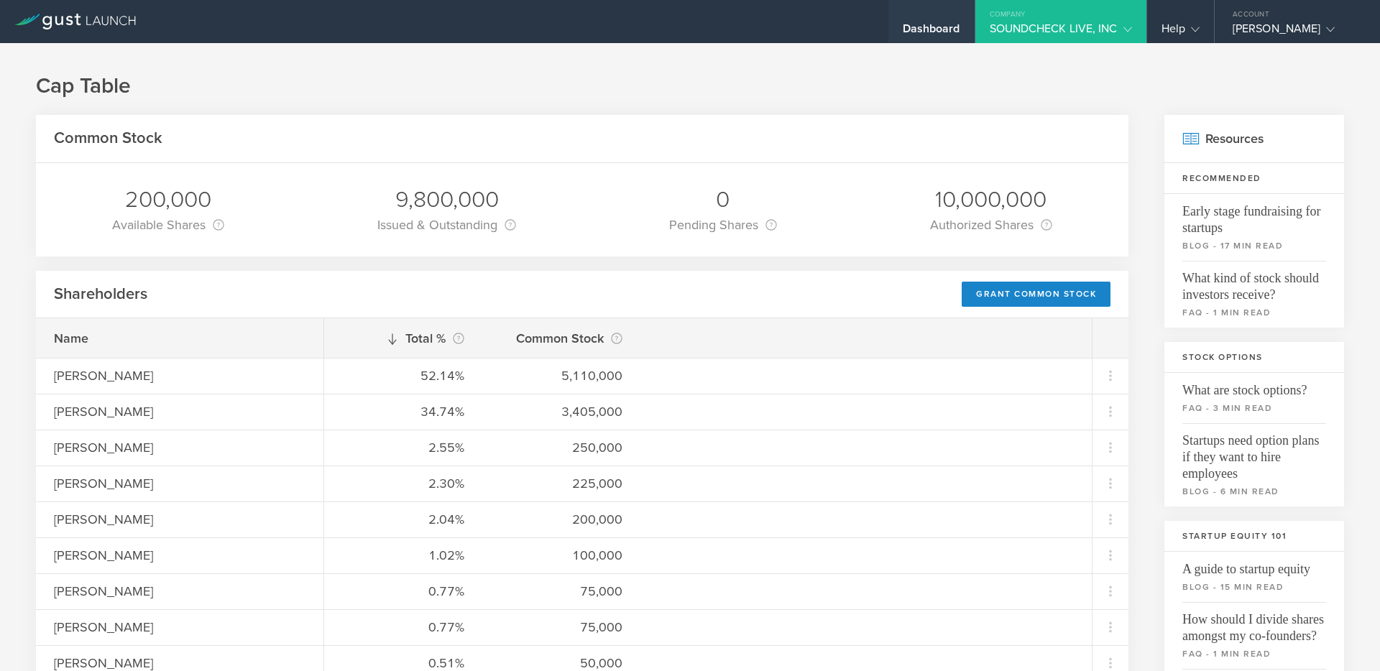
click at [909, 26] on div "Dashboard" at bounding box center [932, 33] width 58 height 22
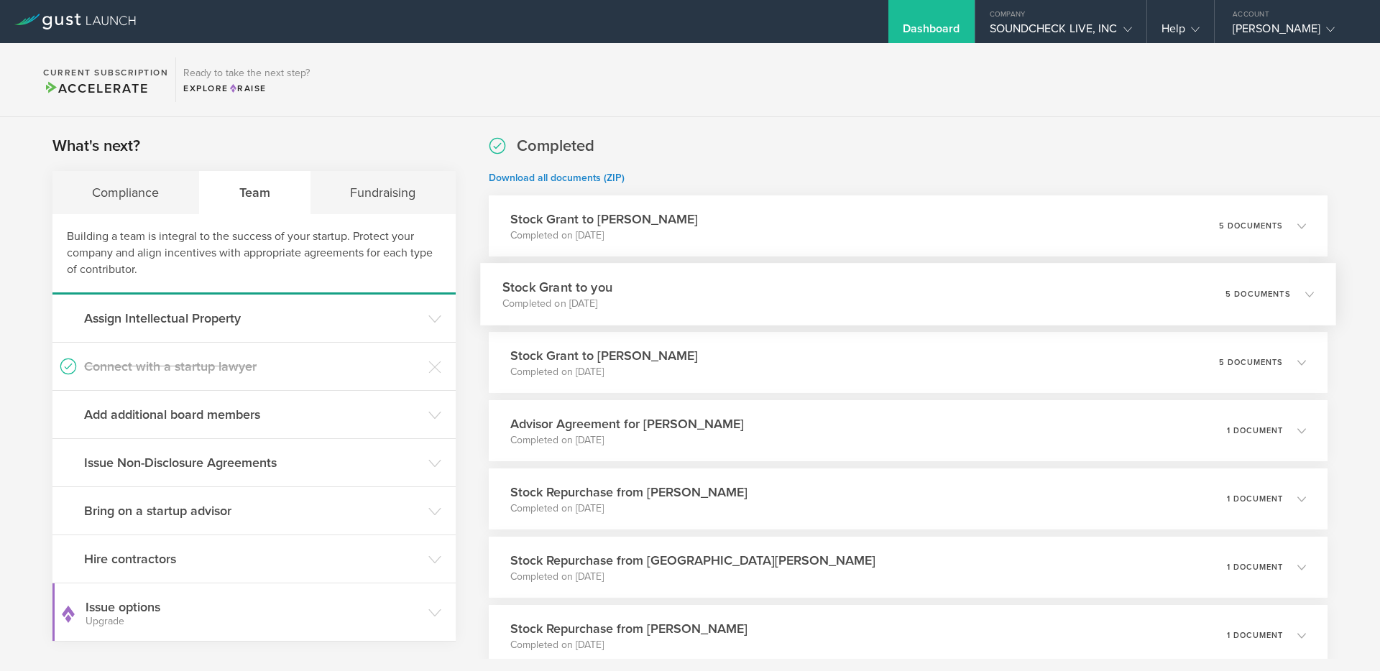
click at [612, 295] on h3 "Stock Grant to you" at bounding box center [558, 286] width 110 height 19
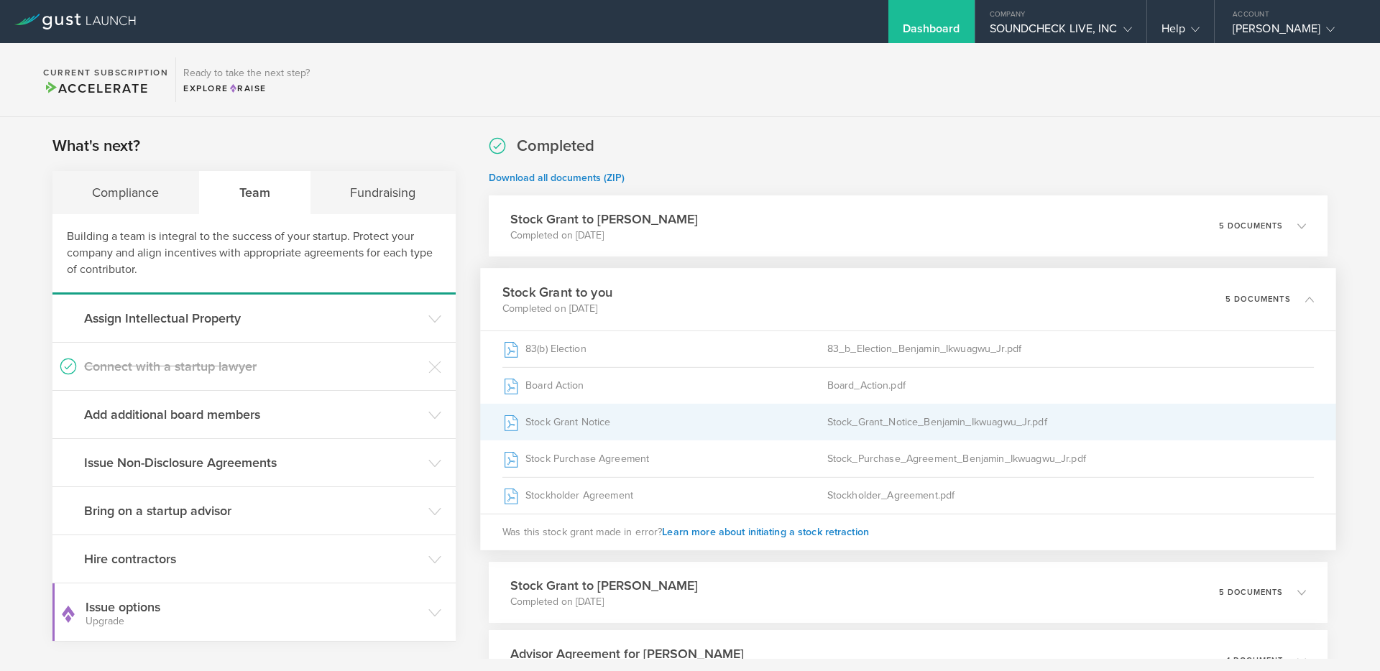
click at [697, 431] on div "Stock Grant Notice" at bounding box center [665, 423] width 325 height 36
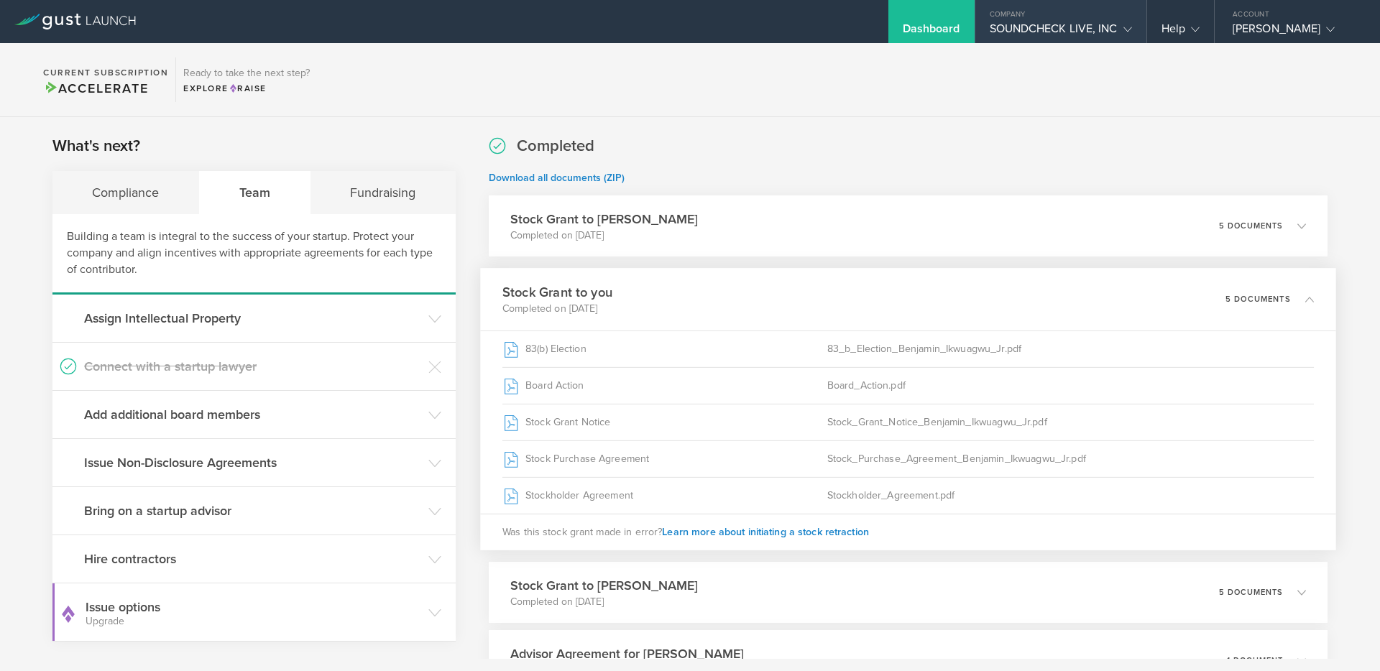
click at [1007, 31] on div "SOUNDCHECK LIVE, INC" at bounding box center [1061, 33] width 142 height 22
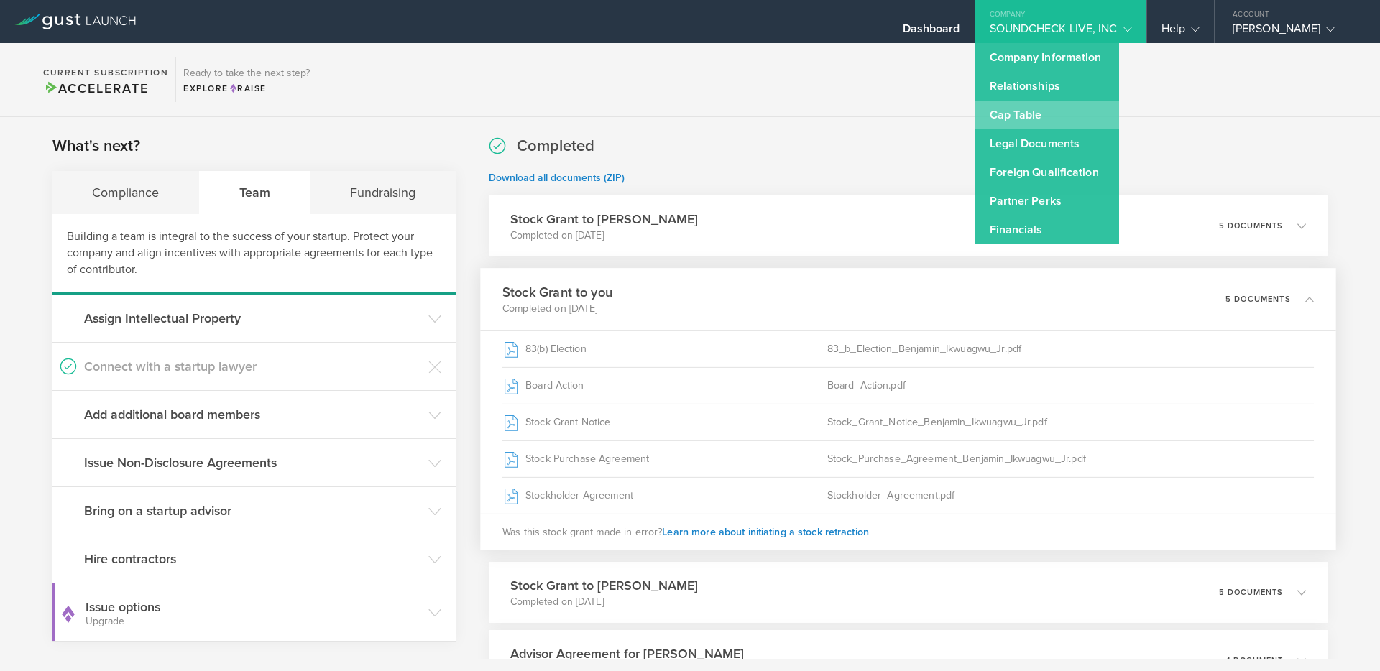
click at [1000, 114] on link "Cap Table" at bounding box center [1048, 115] width 144 height 29
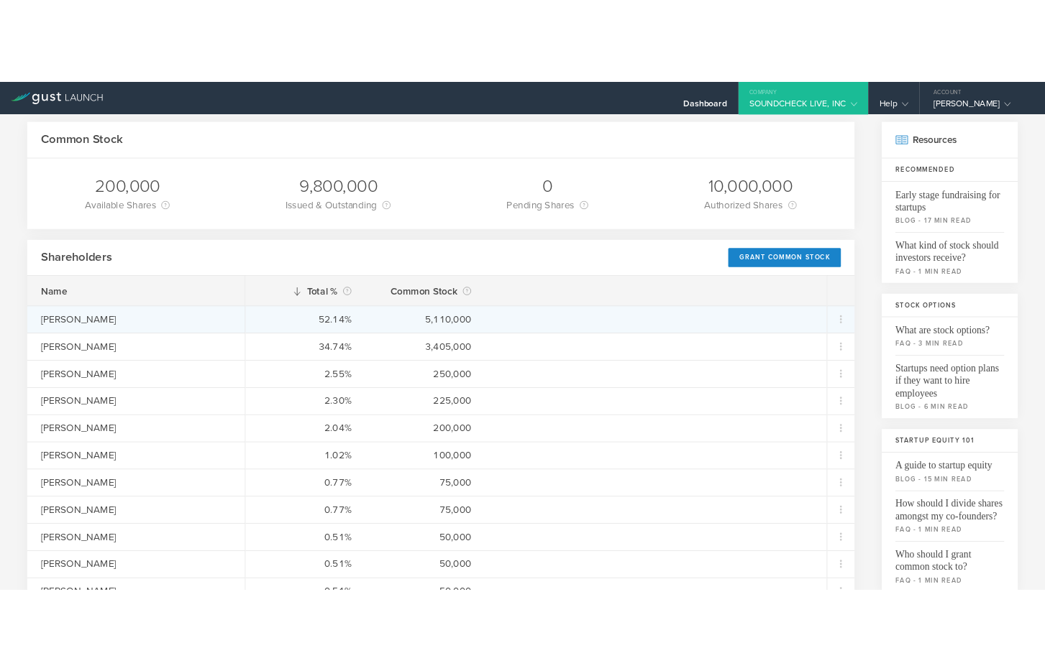
scroll to position [73, 0]
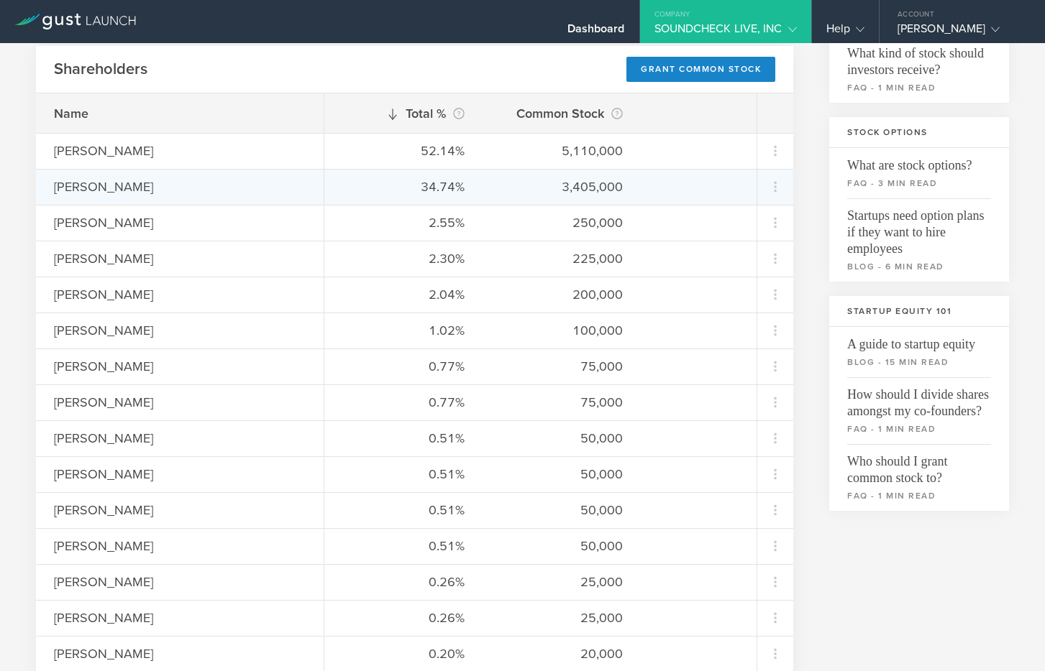
scroll to position [226, 0]
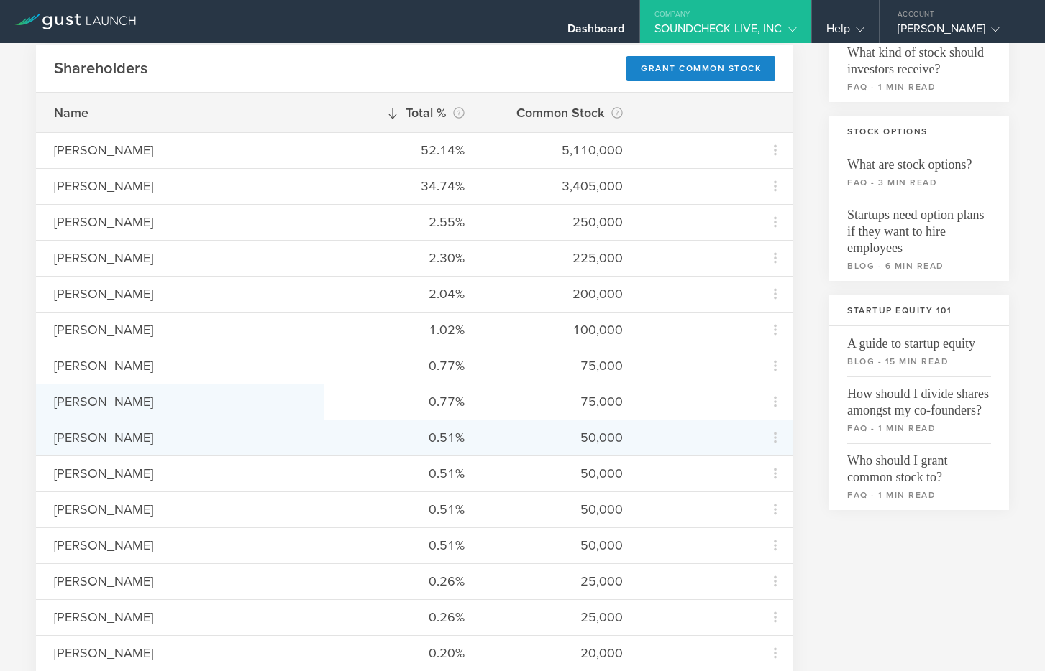
click at [262, 418] on div "[PERSON_NAME]" at bounding box center [180, 402] width 288 height 36
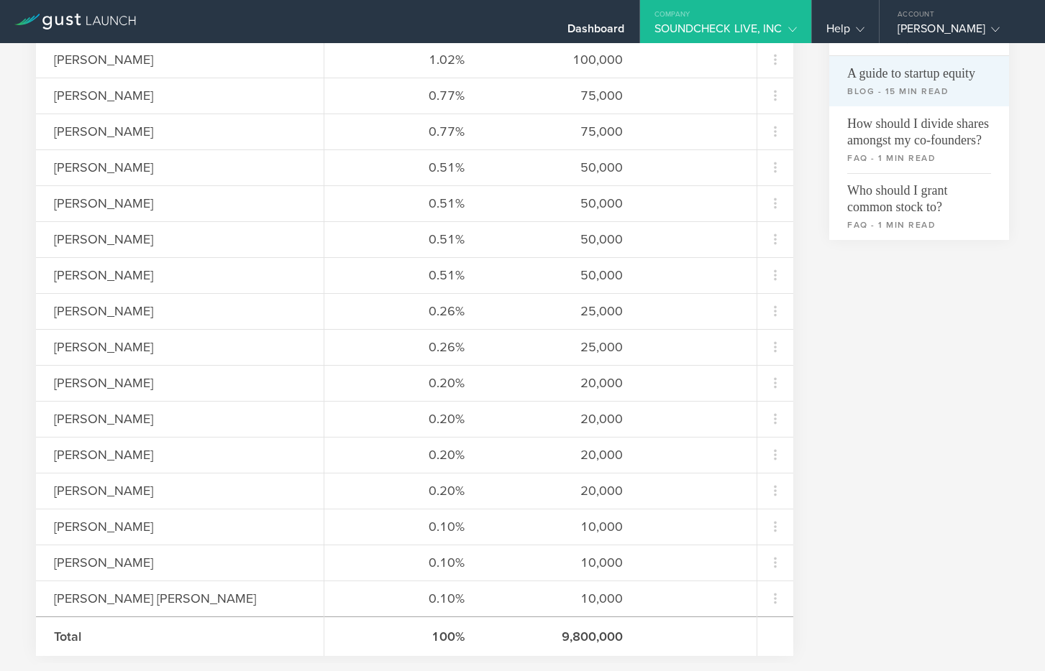
scroll to position [497, 0]
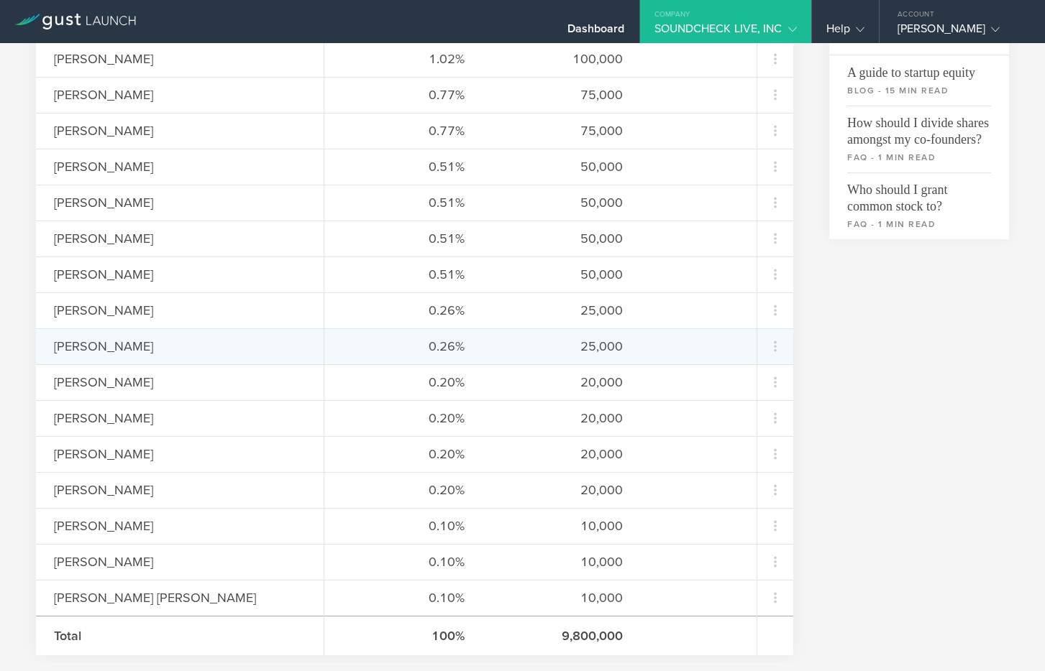
drag, startPoint x: 192, startPoint y: 346, endPoint x: 52, endPoint y: 341, distance: 139.6
click at [52, 341] on div "[PERSON_NAME]" at bounding box center [180, 347] width 288 height 36
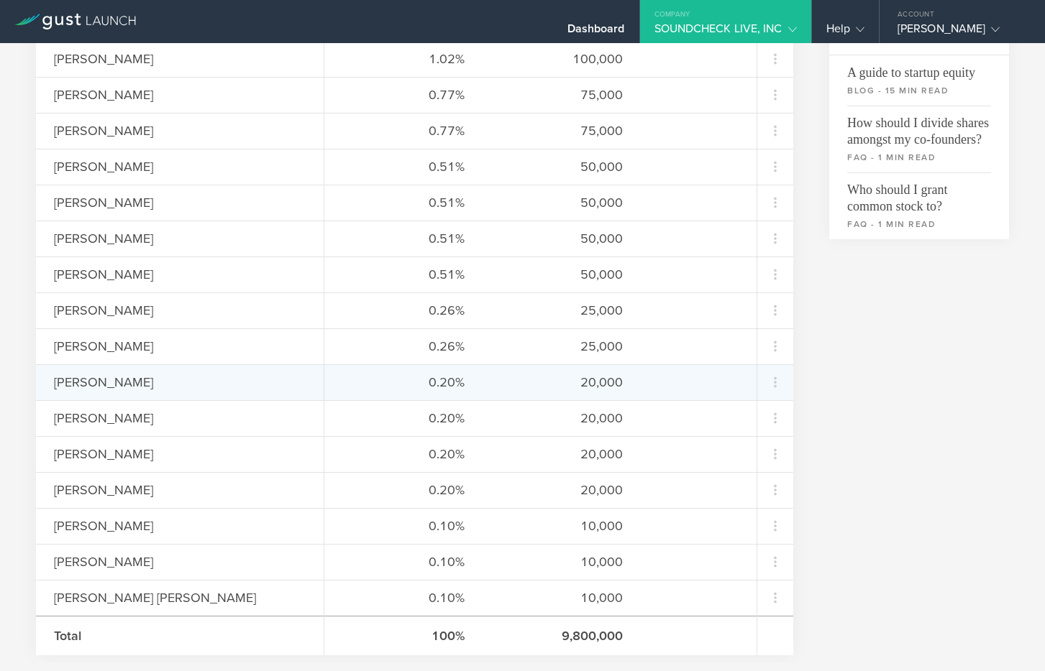
copy div "[PERSON_NAME]"
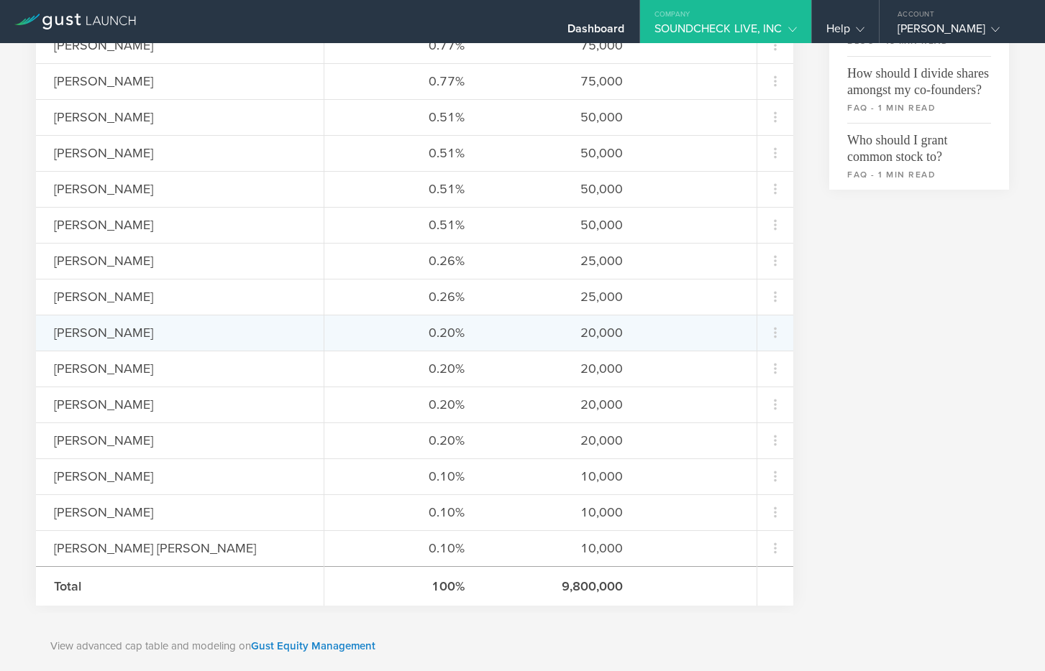
scroll to position [555, 0]
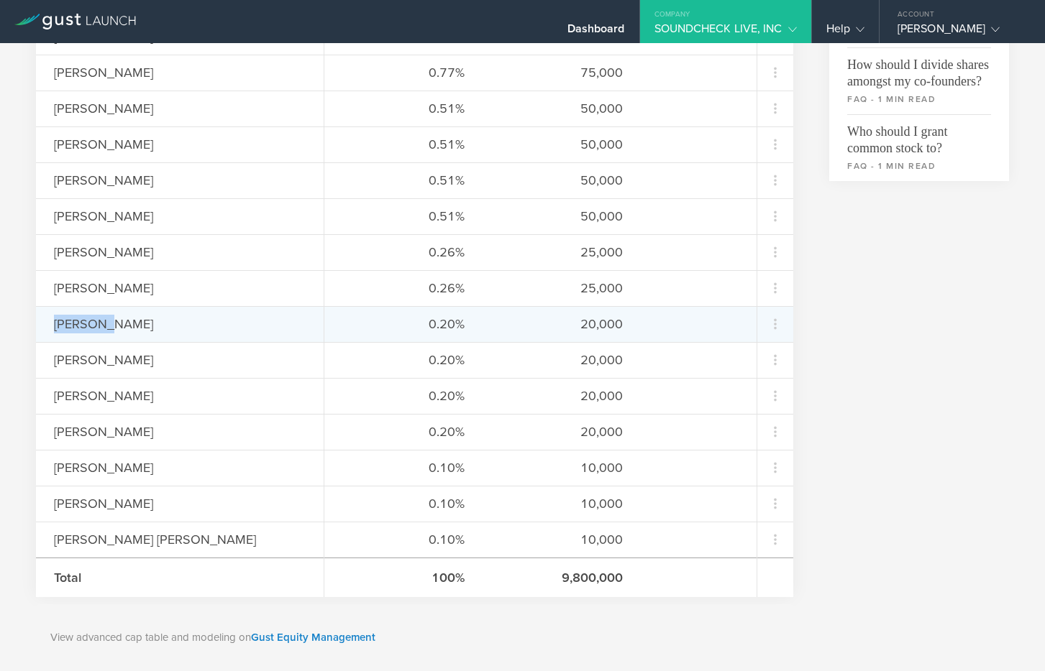
drag, startPoint x: 120, startPoint y: 324, endPoint x: 41, endPoint y: 323, distance: 79.1
click at [40, 324] on div "[PERSON_NAME]" at bounding box center [180, 324] width 288 height 36
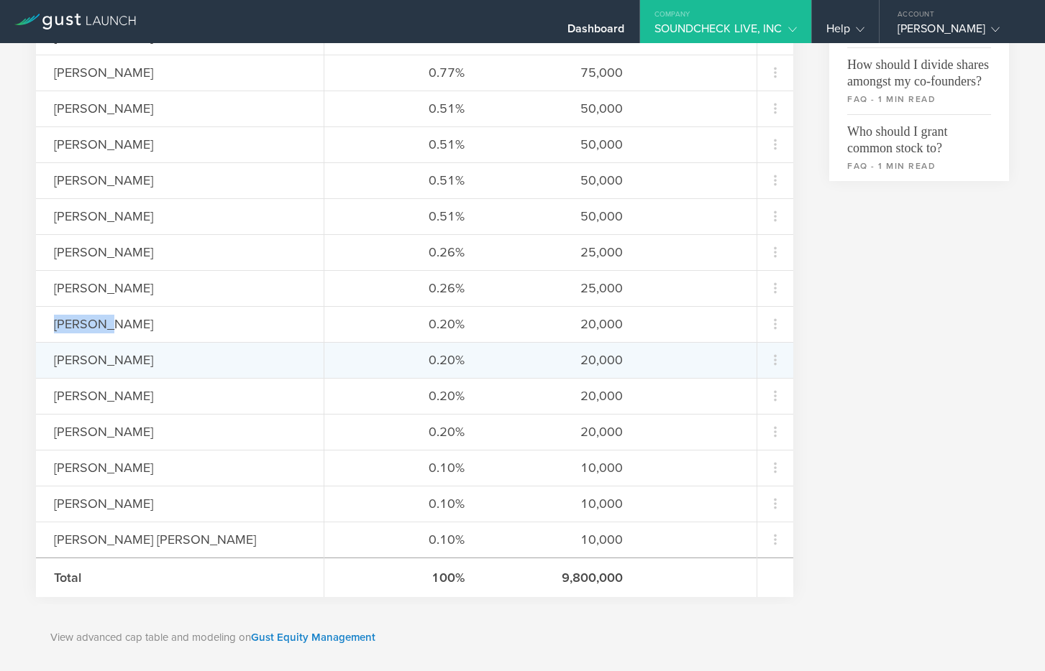
copy div "[PERSON_NAME]"
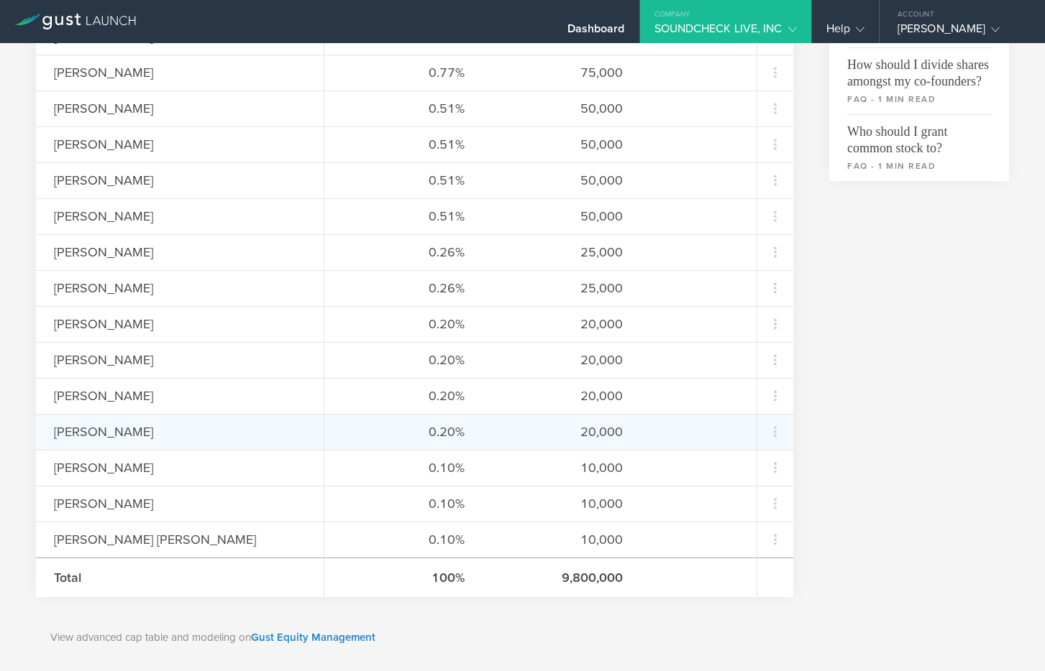
click at [173, 446] on div "[PERSON_NAME]" at bounding box center [180, 432] width 288 height 36
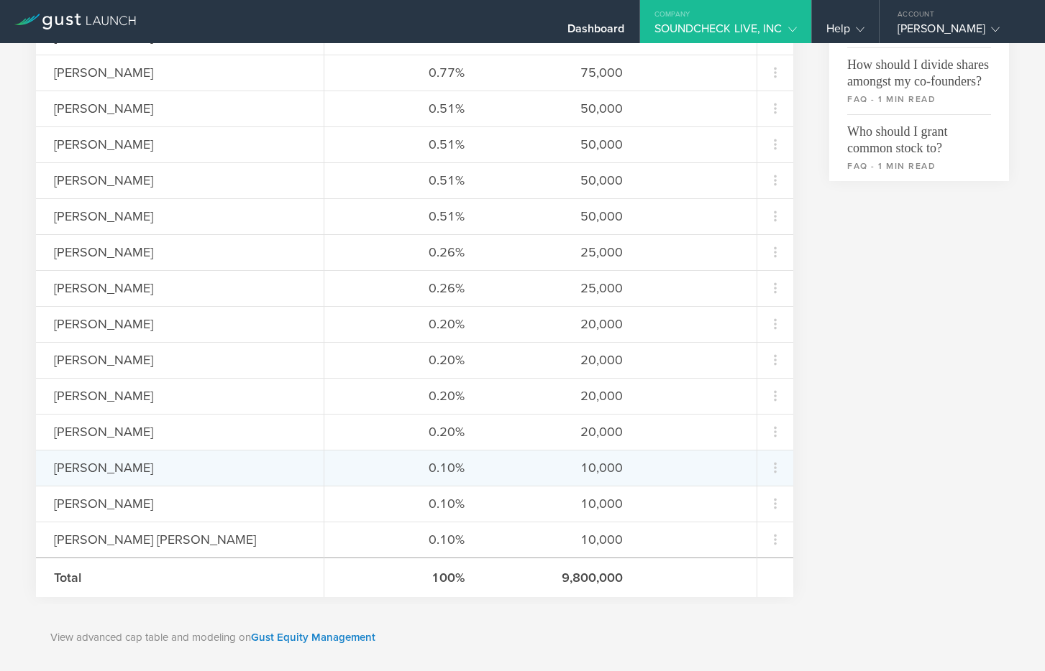
drag, startPoint x: 173, startPoint y: 468, endPoint x: 55, endPoint y: 463, distance: 118.0
click at [55, 464] on div "[PERSON_NAME]" at bounding box center [180, 468] width 252 height 19
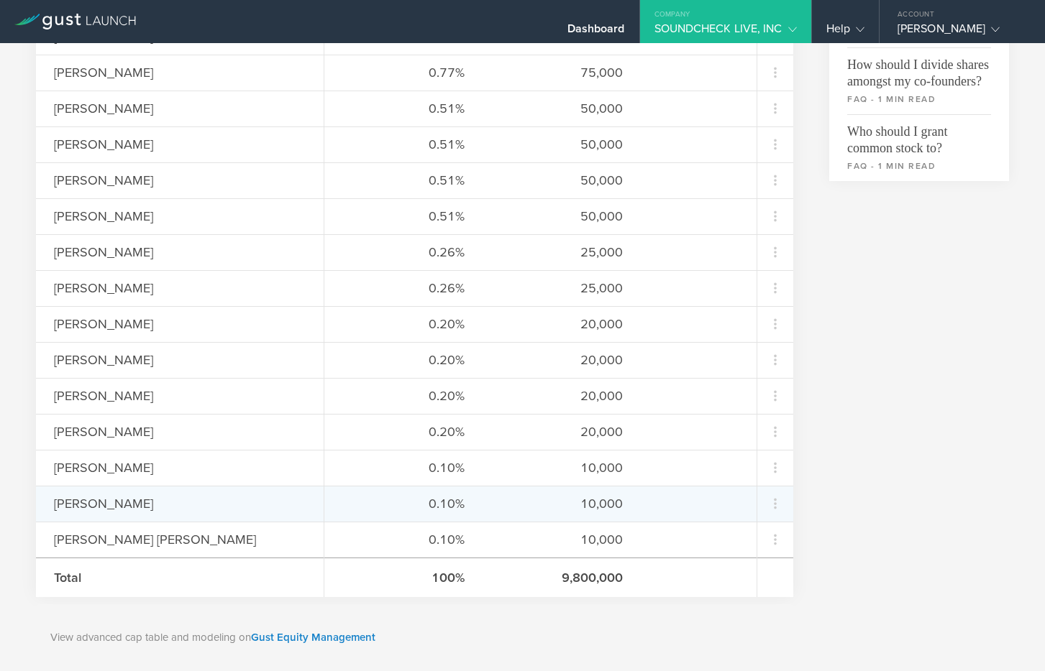
copy div "[PERSON_NAME]"
drag, startPoint x: 175, startPoint y: 507, endPoint x: 52, endPoint y: 503, distance: 123.7
click at [51, 503] on div "[PERSON_NAME]" at bounding box center [180, 504] width 288 height 36
copy div "[PERSON_NAME]"
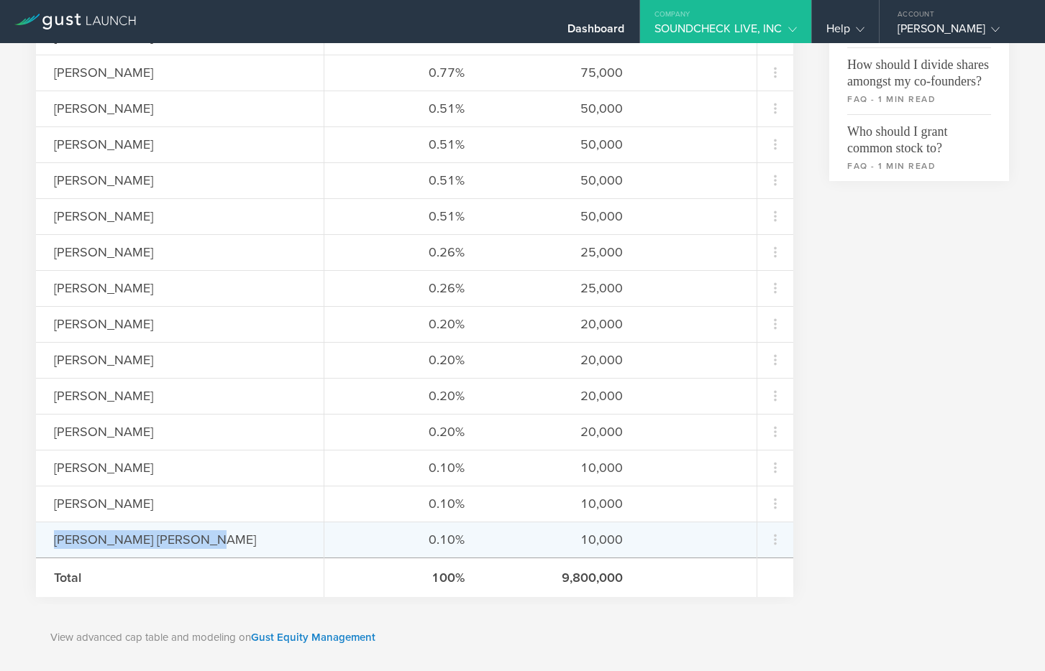
drag, startPoint x: 201, startPoint y: 542, endPoint x: 55, endPoint y: 541, distance: 145.2
click at [55, 541] on div "[PERSON_NAME] [PERSON_NAME]" at bounding box center [180, 540] width 252 height 19
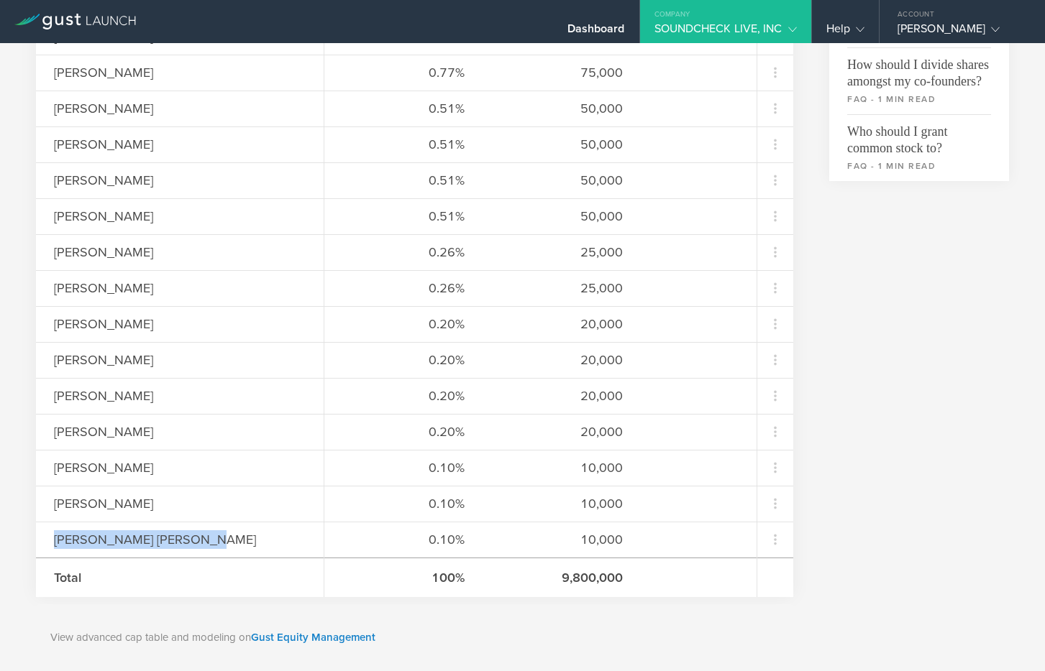
copy div "[PERSON_NAME] [PERSON_NAME]"
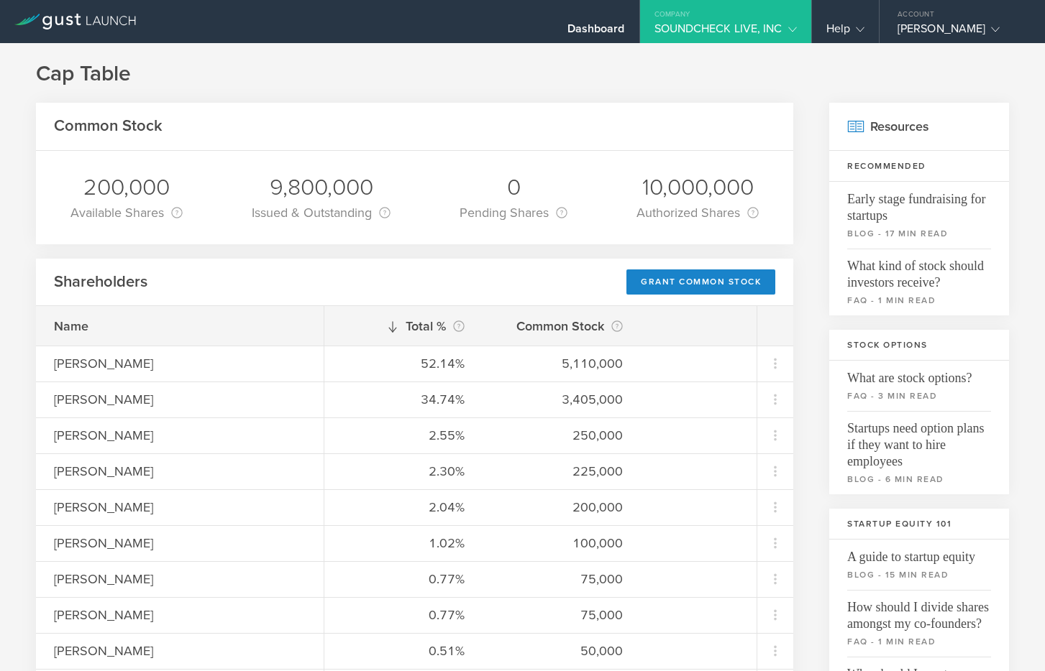
scroll to position [0, 0]
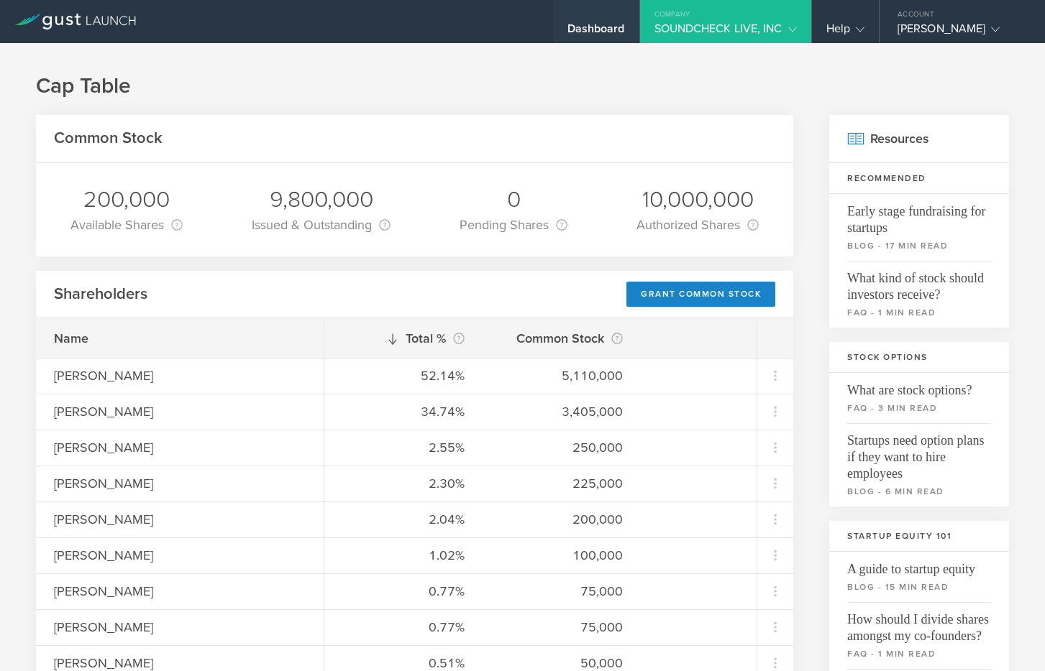
click at [594, 26] on div "Dashboard" at bounding box center [596, 33] width 58 height 22
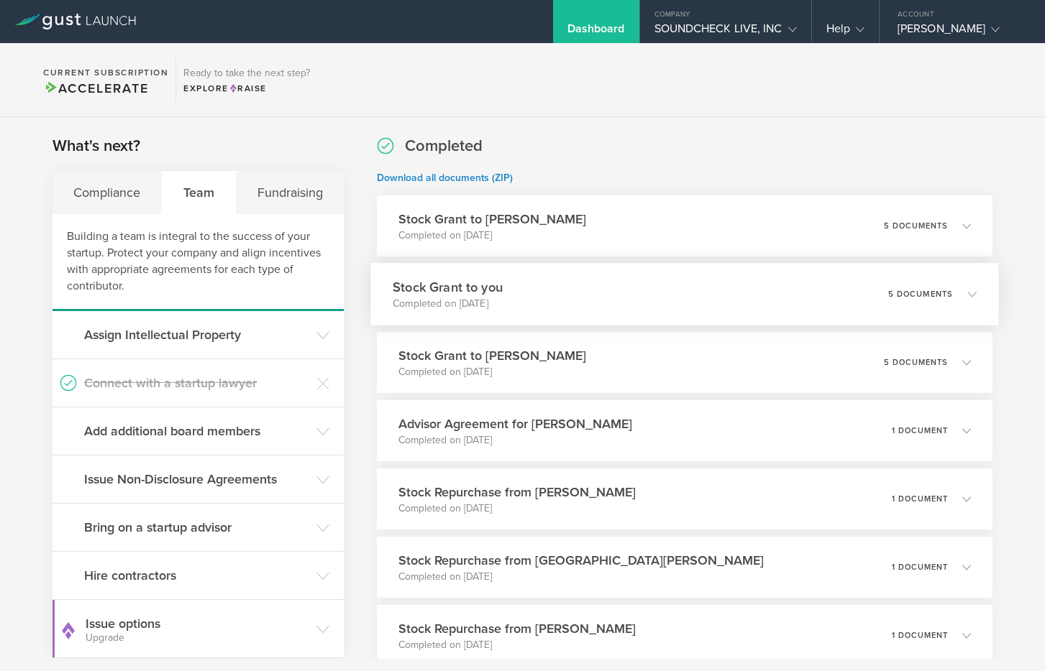
click at [602, 300] on div "Stock Grant to you Completed on Aug 28, 2025 5 documents" at bounding box center [684, 294] width 628 height 63
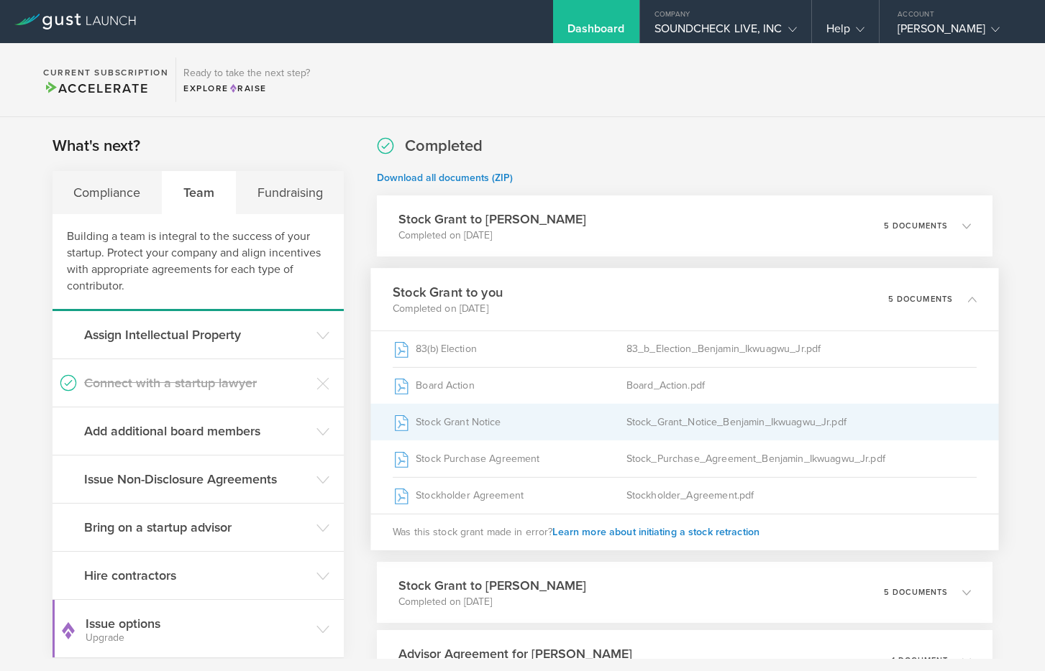
click at [512, 432] on div "Stock Grant Notice" at bounding box center [510, 423] width 234 height 36
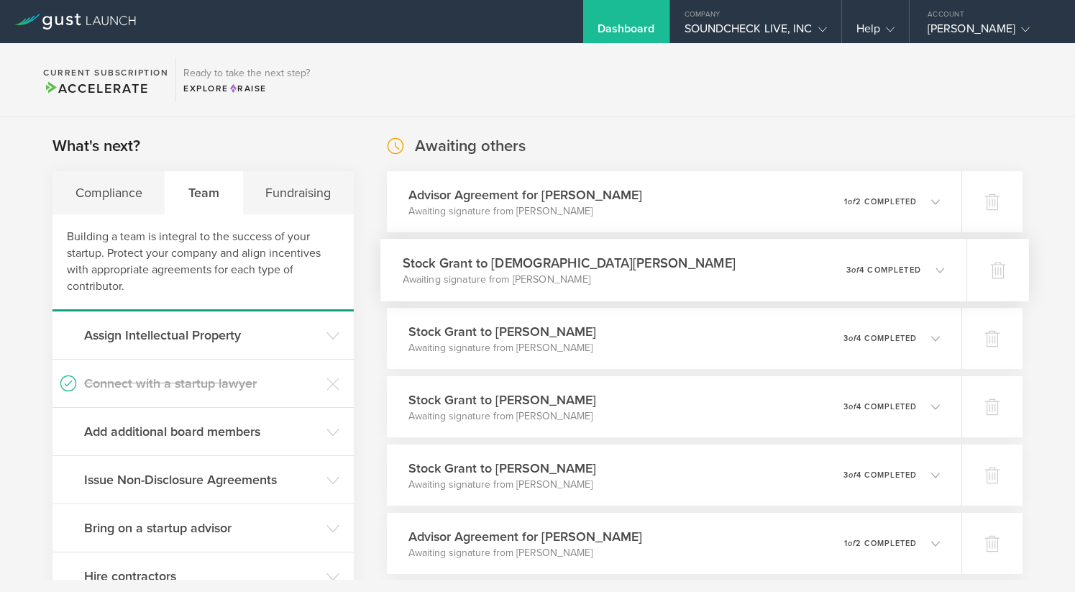
click at [523, 274] on p "Awaiting signature from Christian Wiggs" at bounding box center [569, 279] width 333 height 14
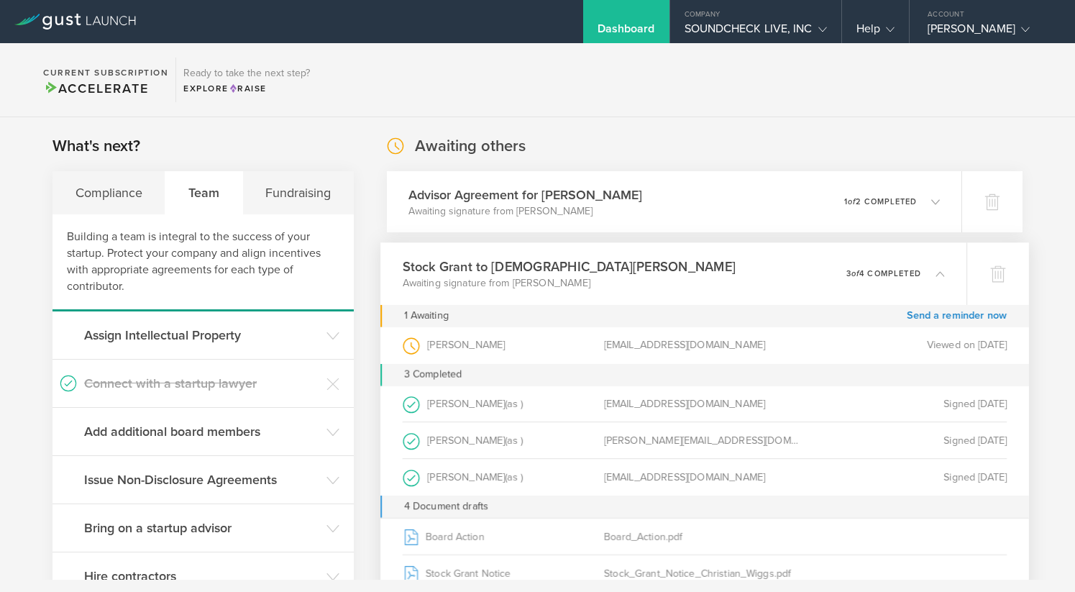
click at [523, 274] on h3 "Stock Grant to Christian Wiggs" at bounding box center [569, 266] width 333 height 19
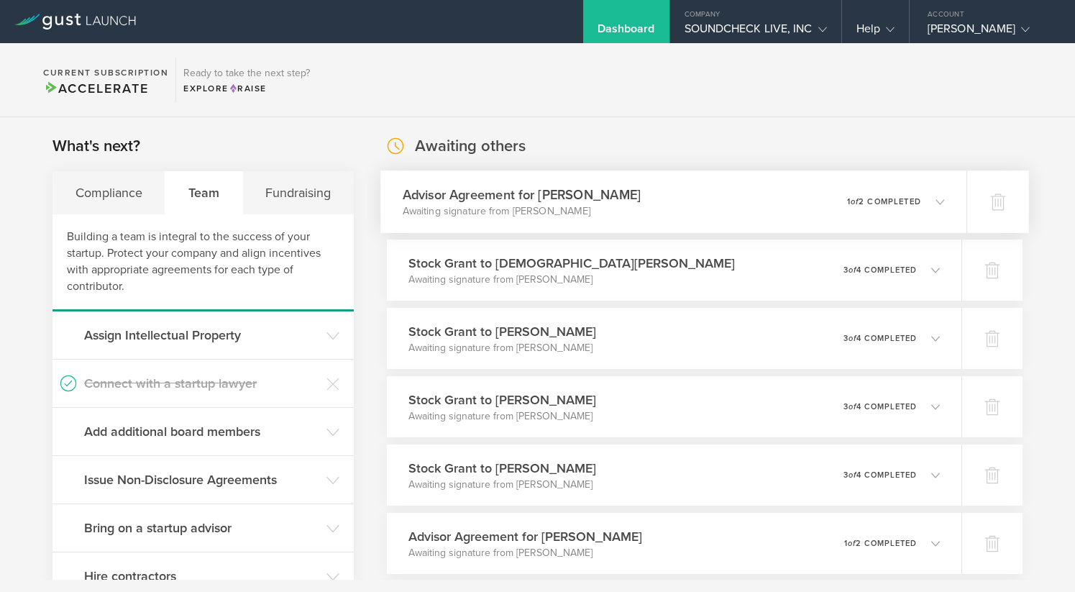
click at [582, 182] on div "Advisor Agreement for Mark Hanson Awaiting signature from Mark Hanson 0 undeliv…" at bounding box center [673, 201] width 586 height 63
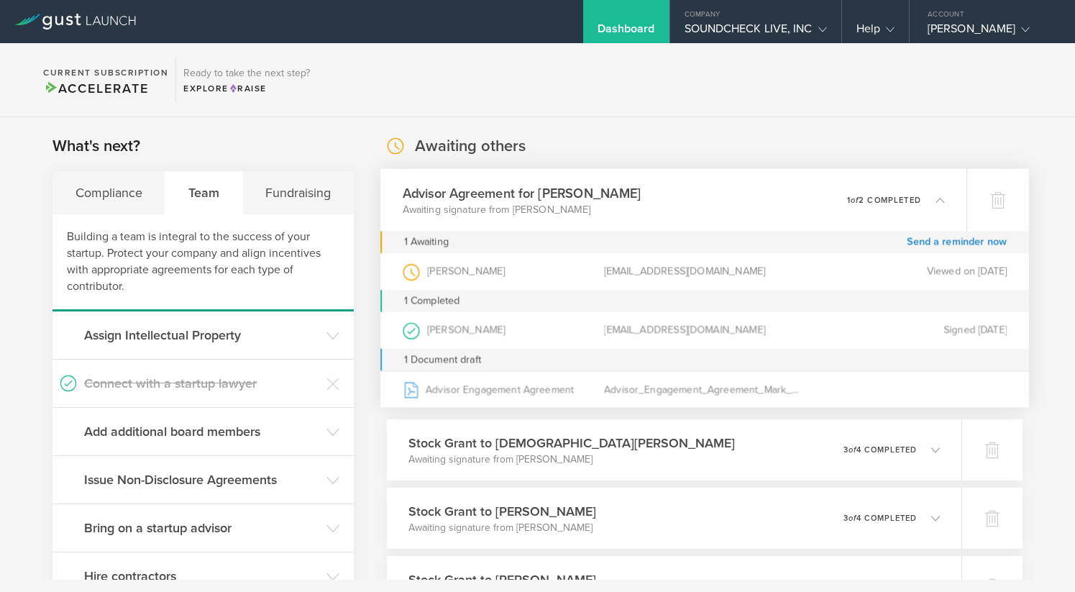
click at [575, 193] on h3 "Advisor Agreement for Mark Hanson" at bounding box center [522, 192] width 239 height 19
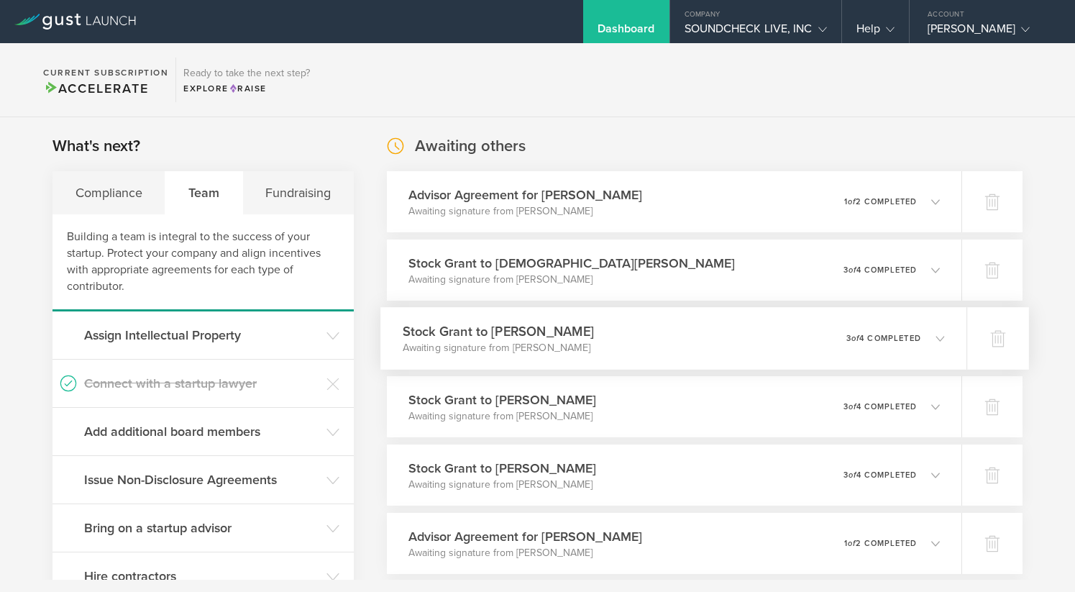
click at [515, 352] on p "Awaiting signature from [PERSON_NAME]" at bounding box center [498, 348] width 191 height 14
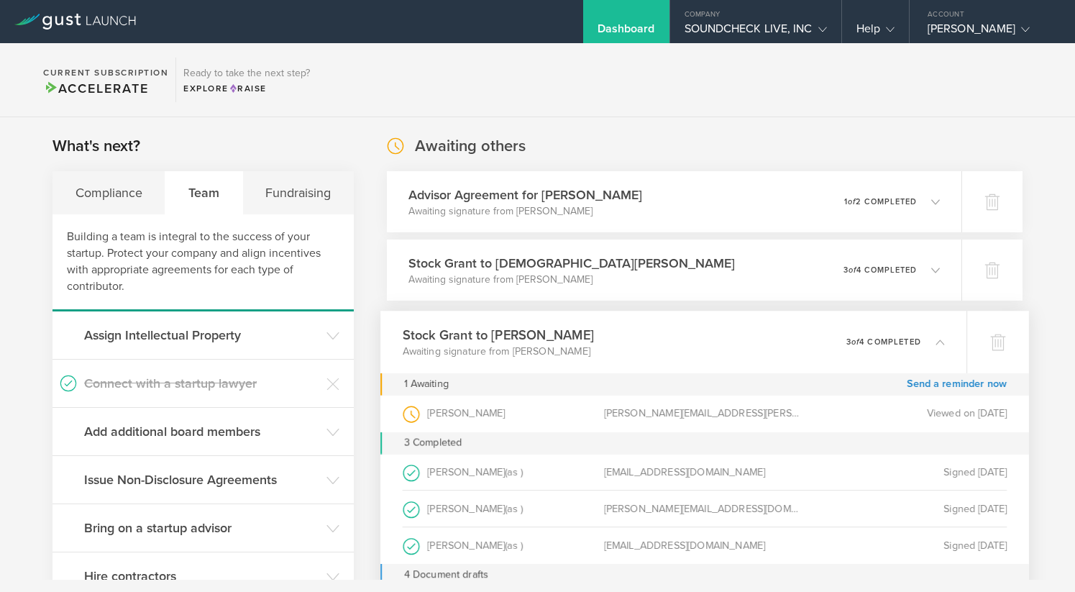
click at [515, 352] on p "Awaiting signature from [PERSON_NAME]" at bounding box center [498, 351] width 191 height 14
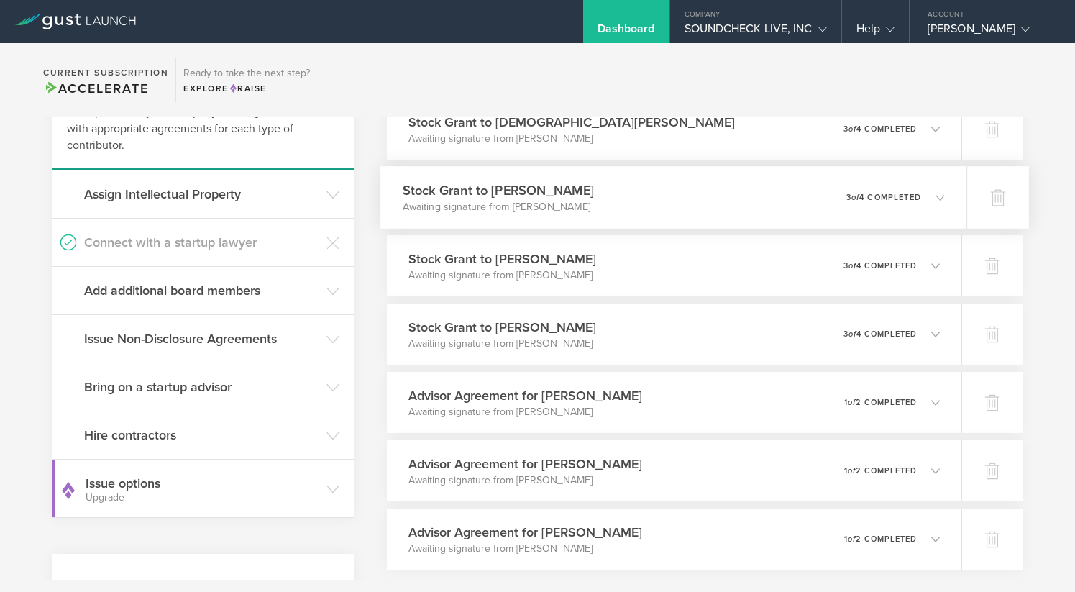
scroll to position [153, 0]
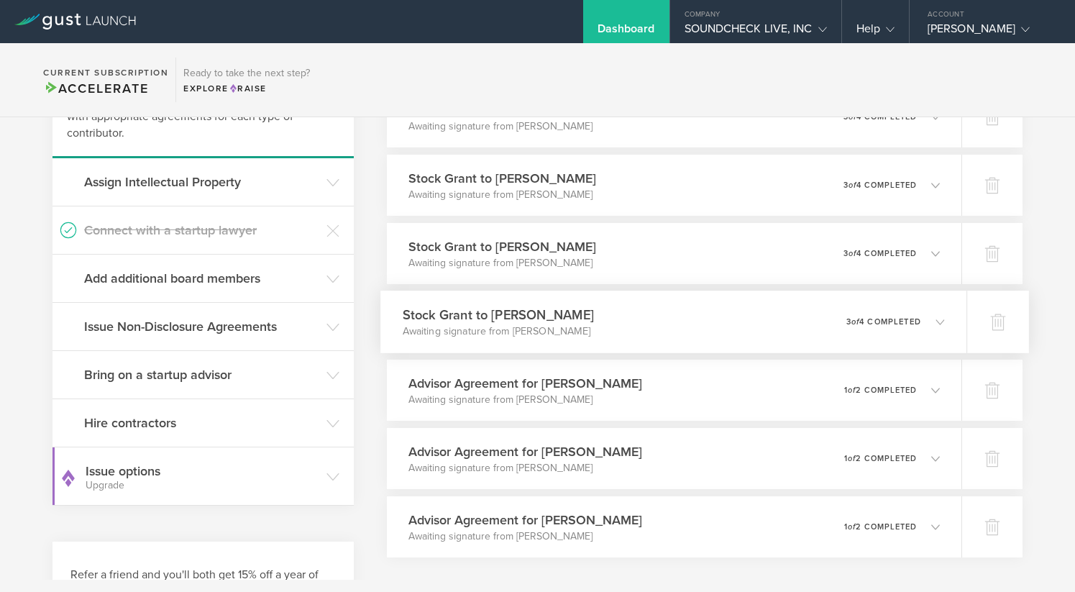
click at [549, 307] on h3 "Stock Grant to Carlos Sosa" at bounding box center [498, 314] width 191 height 19
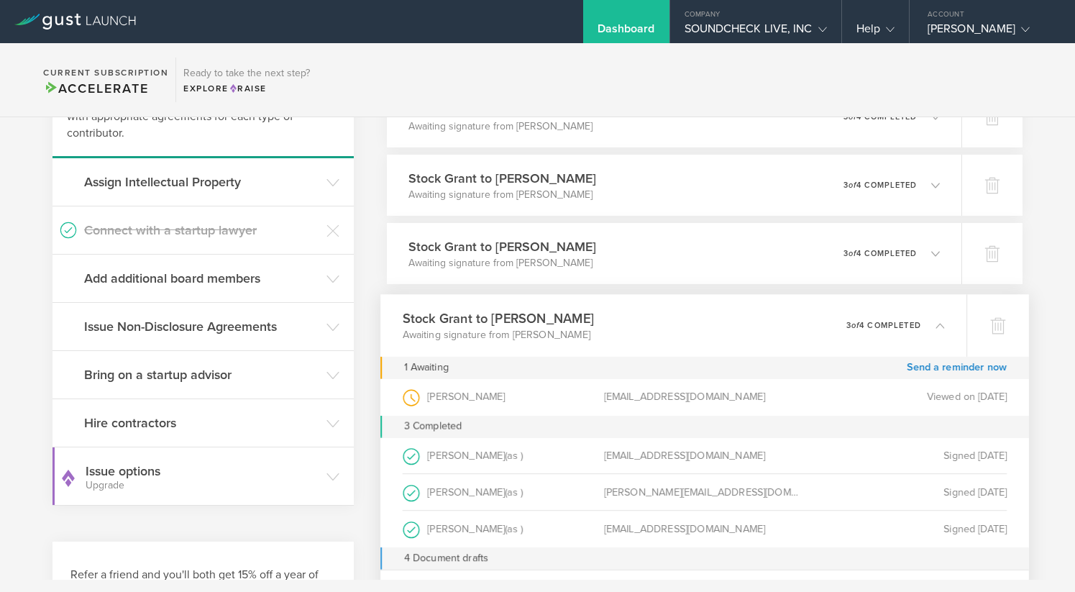
click at [549, 307] on div "Stock Grant to Carlos Sosa Awaiting signature from Carlos Sosa 0 undeliverable …" at bounding box center [673, 325] width 586 height 63
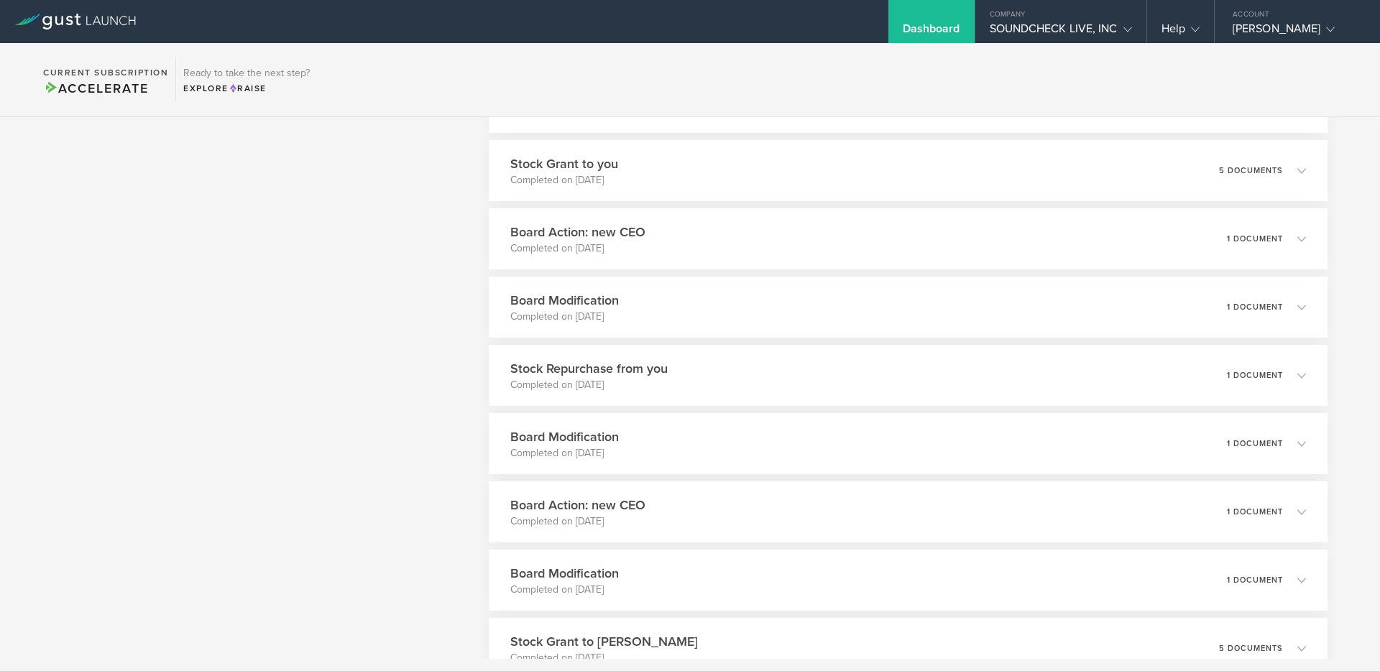
scroll to position [168, 0]
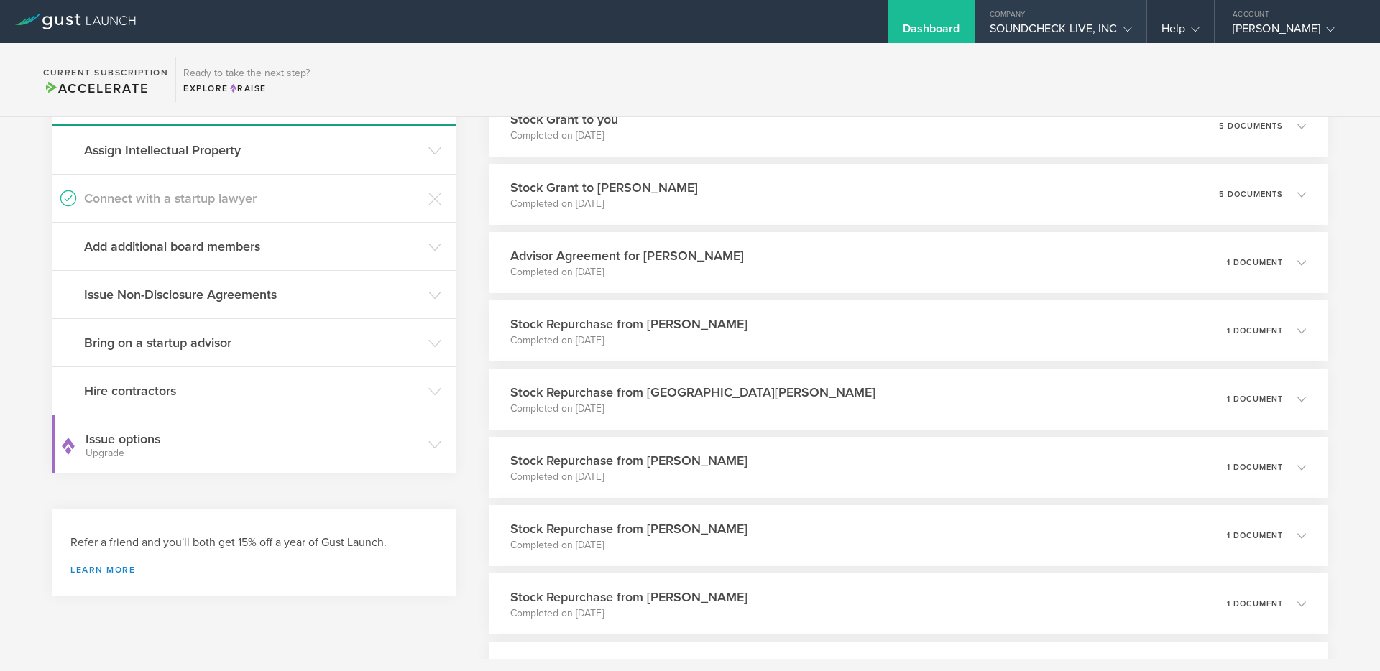
click at [1056, 27] on div "SOUNDCHECK LIVE, INC" at bounding box center [1061, 33] width 142 height 22
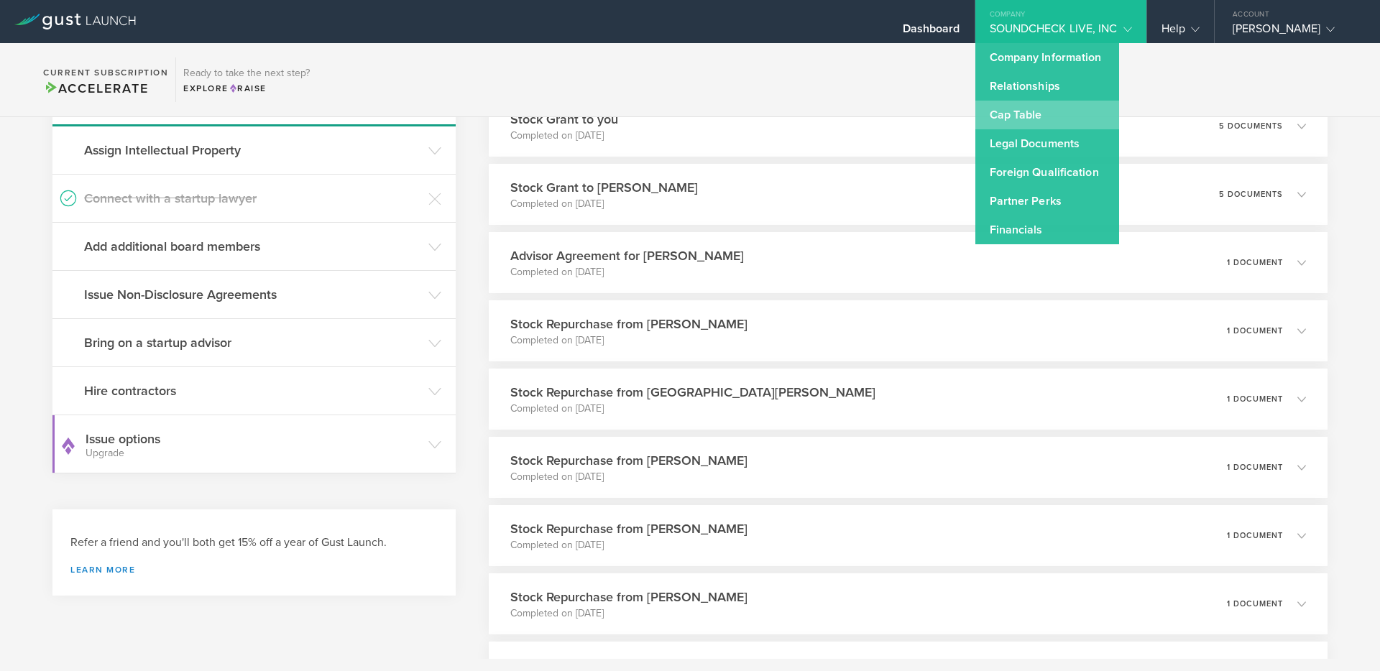
click at [1037, 111] on link "Cap Table" at bounding box center [1048, 115] width 144 height 29
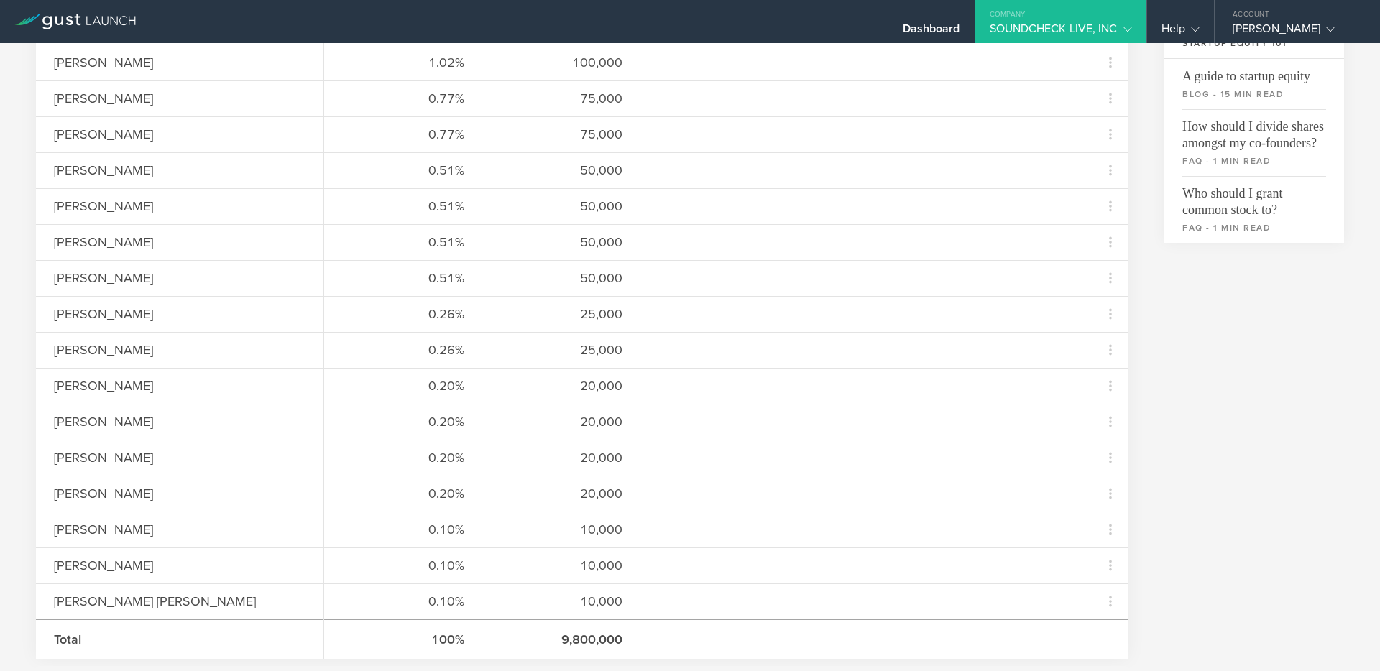
scroll to position [495, 0]
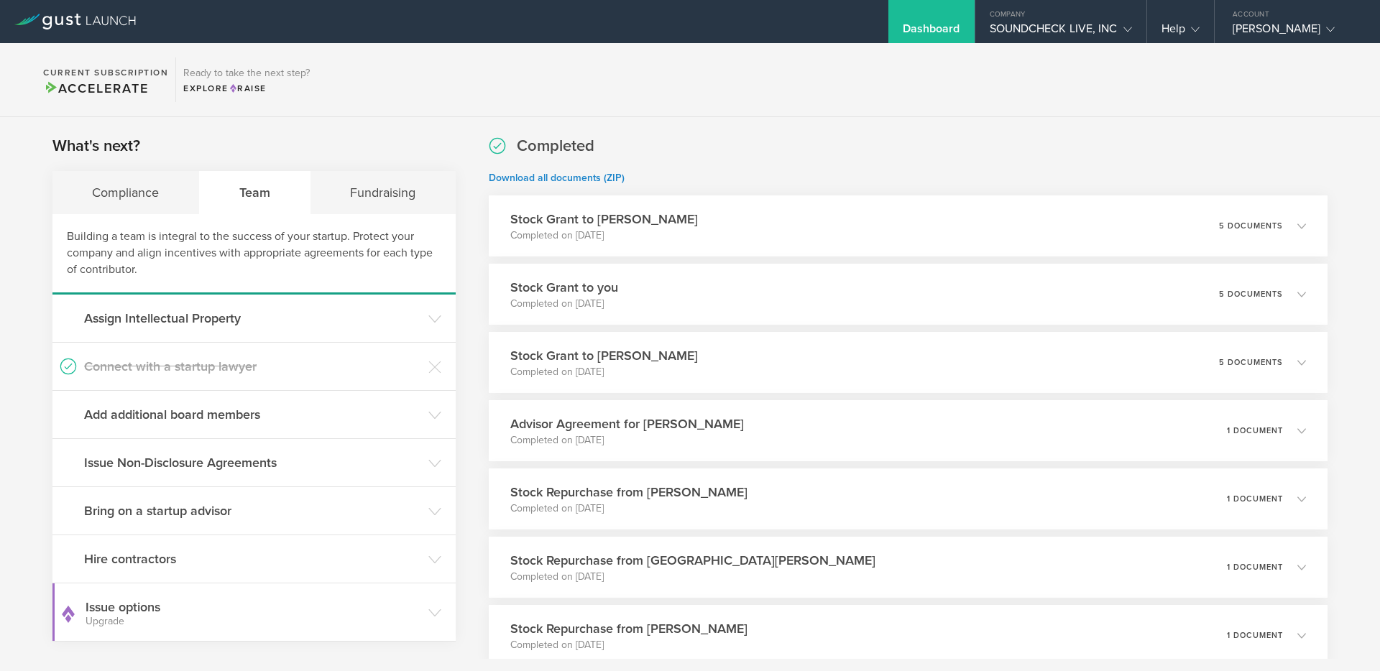
click at [710, 114] on section "Current Subscription Accelerate Ready to take the next step? Explore Raise" at bounding box center [690, 80] width 1380 height 74
click at [1043, 29] on div "SOUNDCHECK LIVE, INC" at bounding box center [1061, 33] width 142 height 22
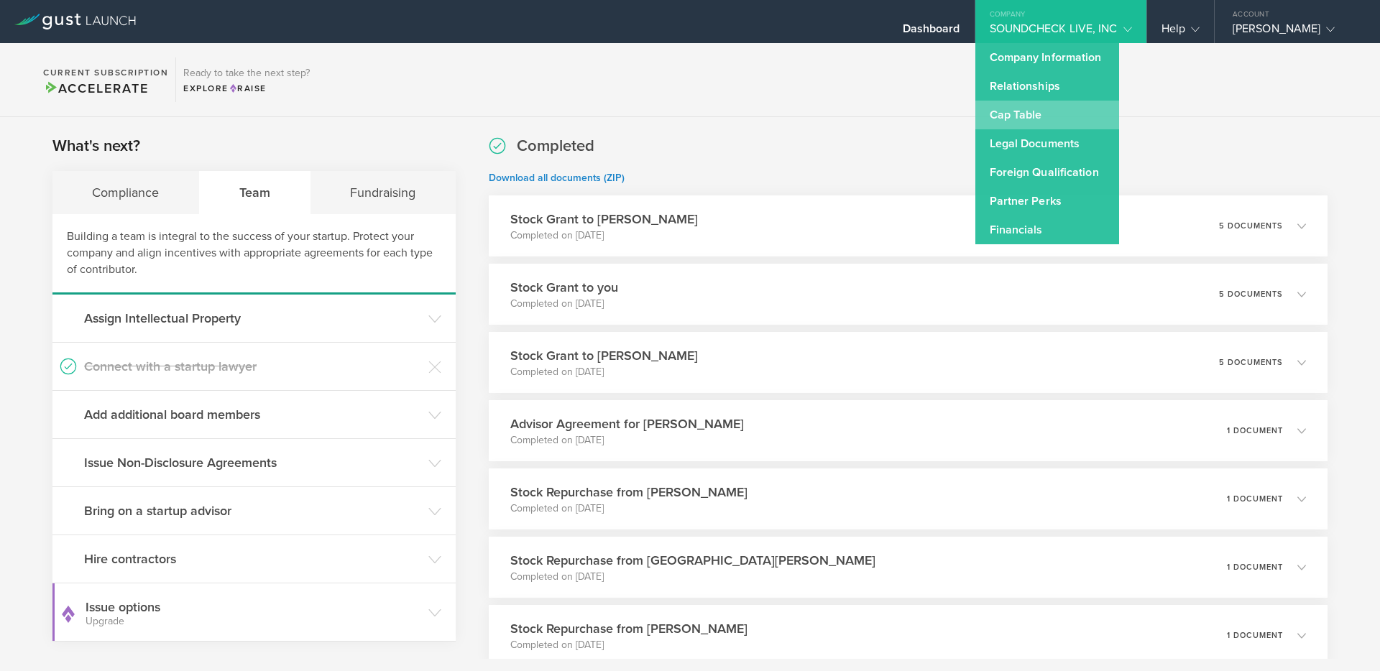
click at [1040, 120] on link "Cap Table" at bounding box center [1048, 115] width 144 height 29
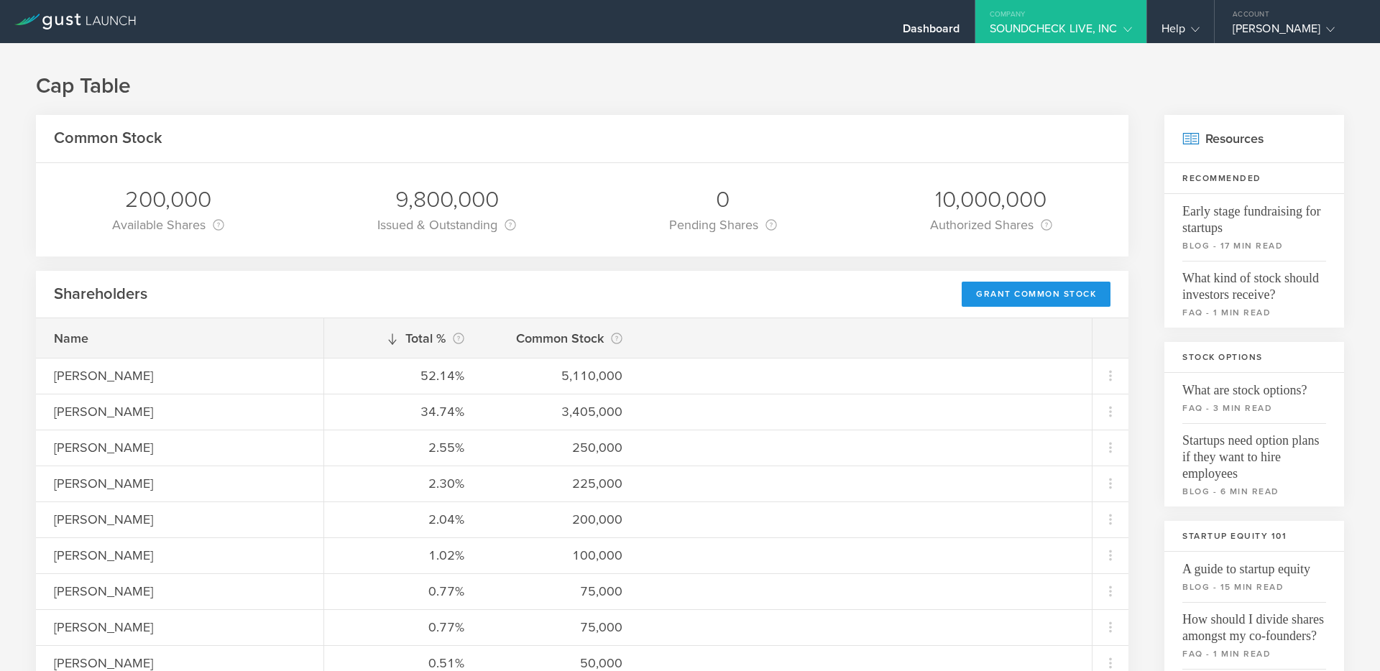
click at [1001, 289] on div "Grant Common Stock" at bounding box center [1036, 294] width 149 height 25
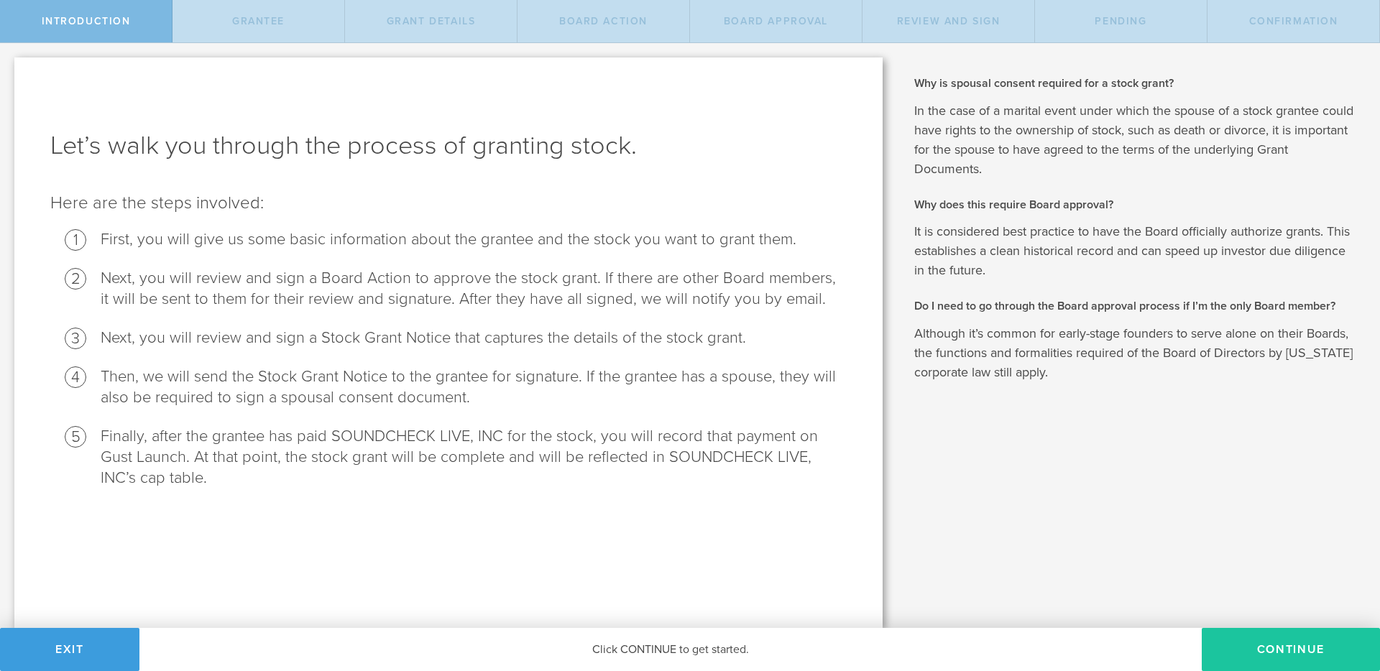
click at [1288, 646] on button "Continue" at bounding box center [1291, 649] width 178 height 43
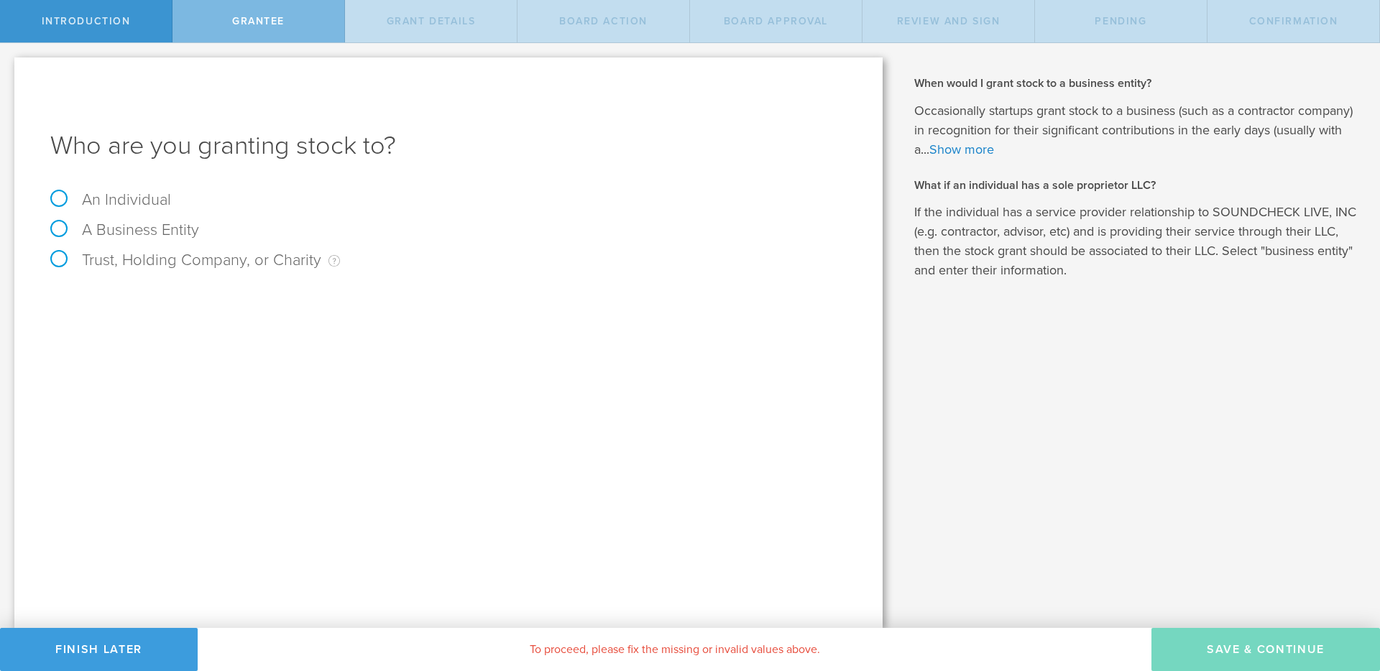
click at [135, 198] on label "An Individual" at bounding box center [110, 200] width 121 height 19
click at [9, 66] on input "An Individual" at bounding box center [4, 54] width 9 height 23
radio input "true"
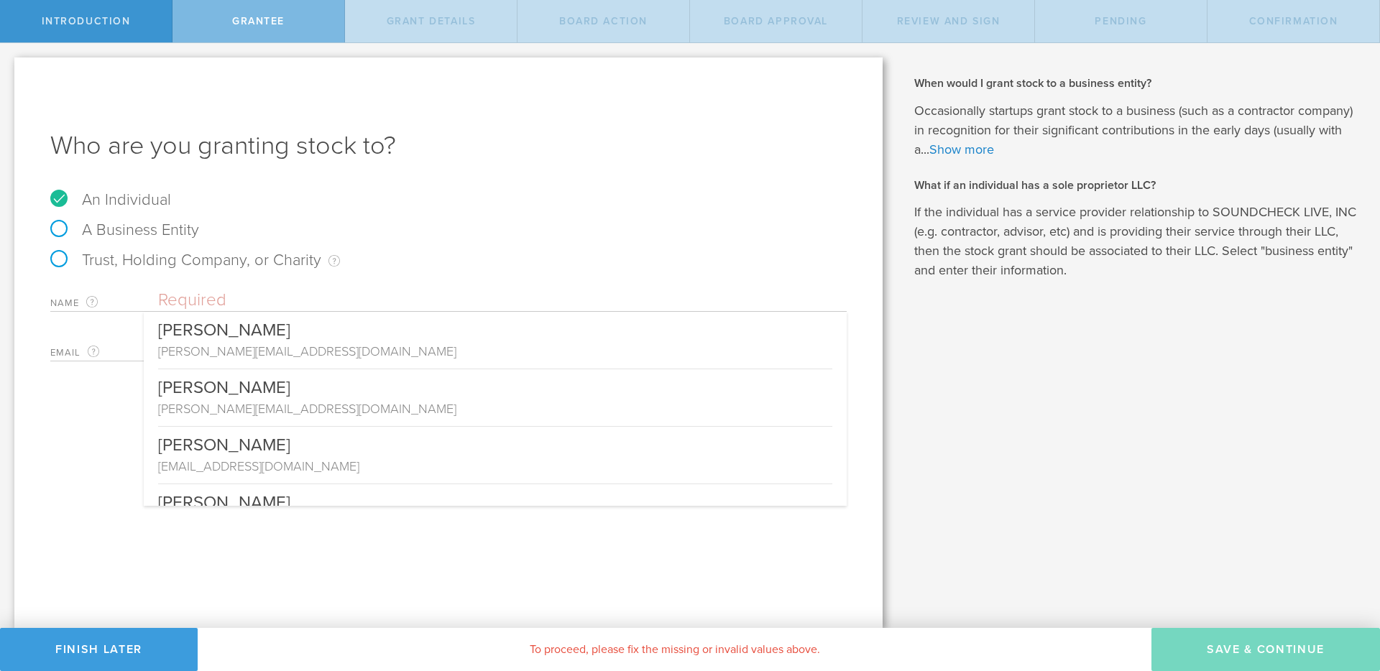
click at [398, 300] on input "text" at bounding box center [502, 301] width 689 height 22
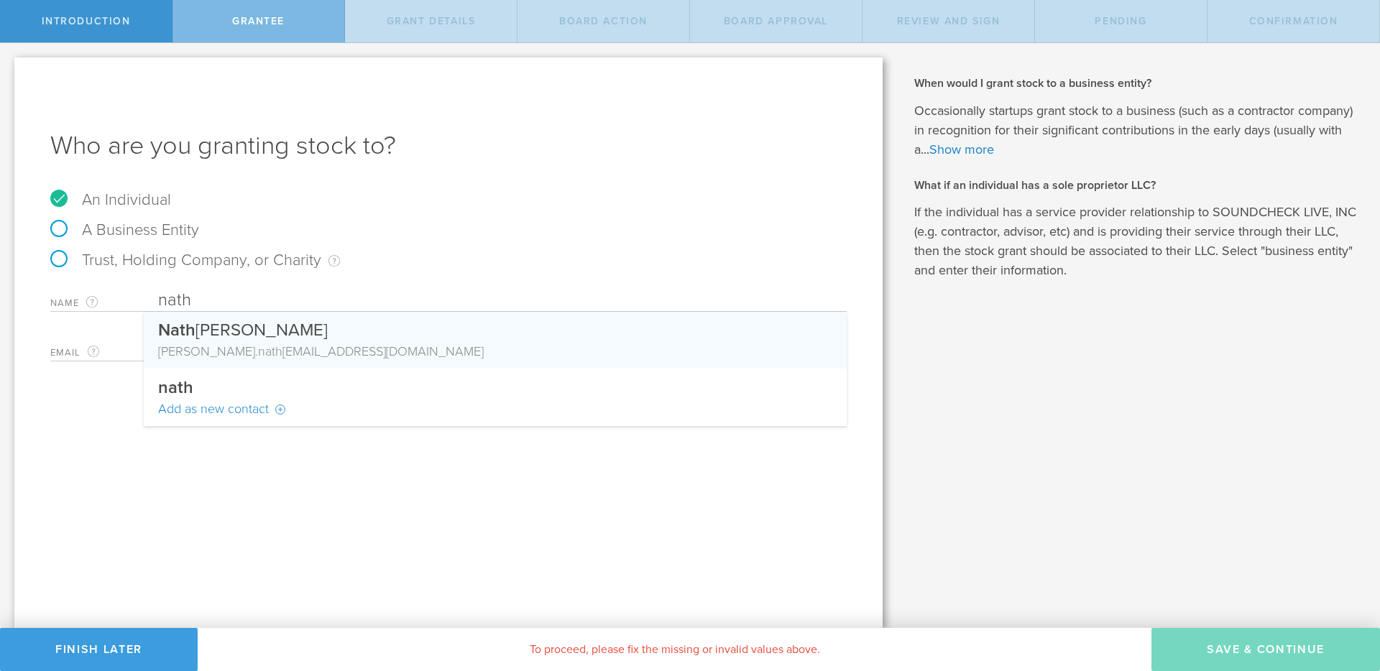
click at [326, 334] on div "Nath anael Villegas" at bounding box center [495, 327] width 674 height 30
type input "[PERSON_NAME]"
type input "[PERSON_NAME][EMAIL_ADDRESS][PERSON_NAME][DOMAIN_NAME]"
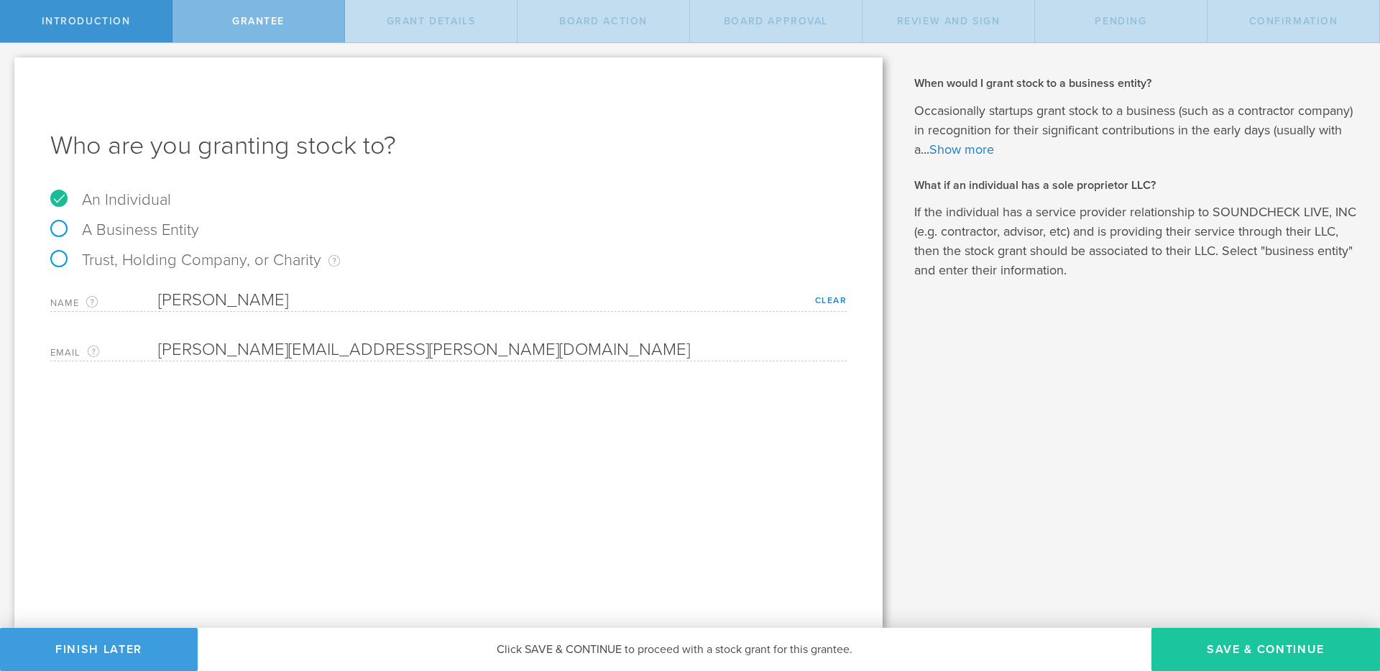
click at [1234, 653] on button "Save & Continue" at bounding box center [1266, 649] width 229 height 43
type input "48"
type input "12"
select select "none"
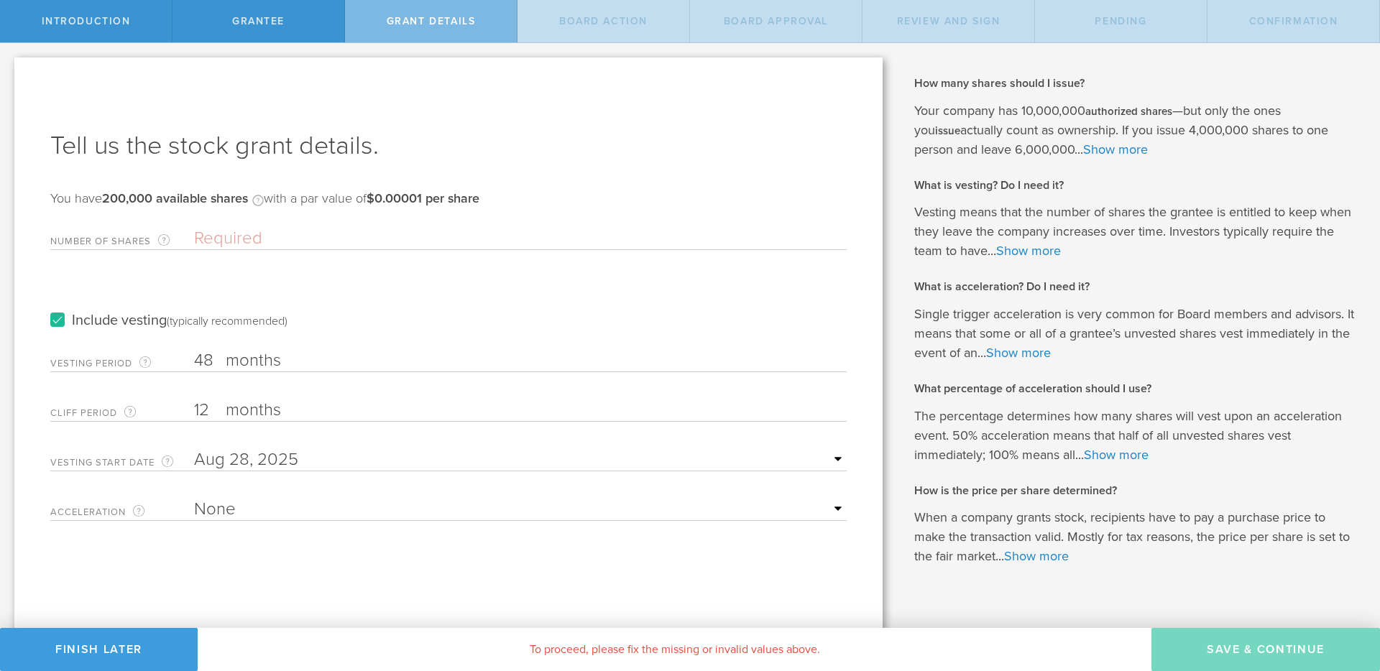
click at [453, 244] on input "Number of Shares The total amount of stock the company is granting to this reci…" at bounding box center [520, 239] width 653 height 22
click at [402, 234] on input "Number of Shares The total amount of stock the company is granting to this reci…" at bounding box center [520, 239] width 653 height 22
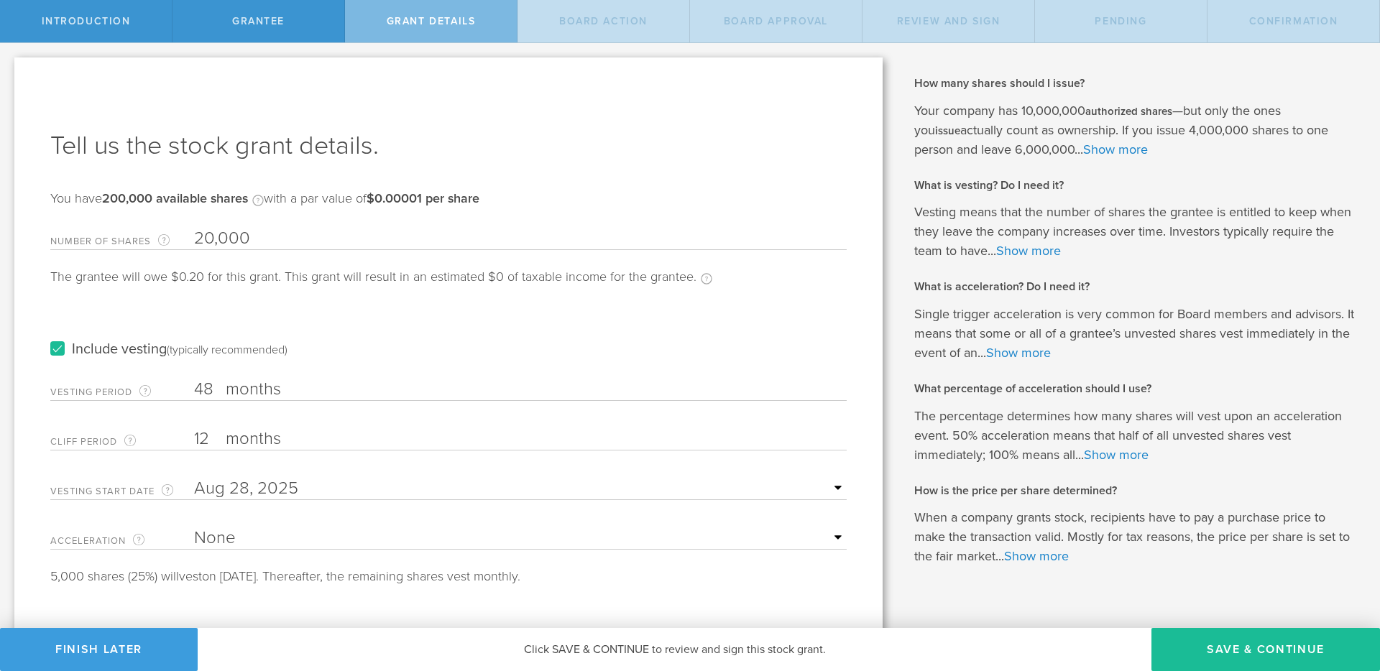
scroll to position [23, 0]
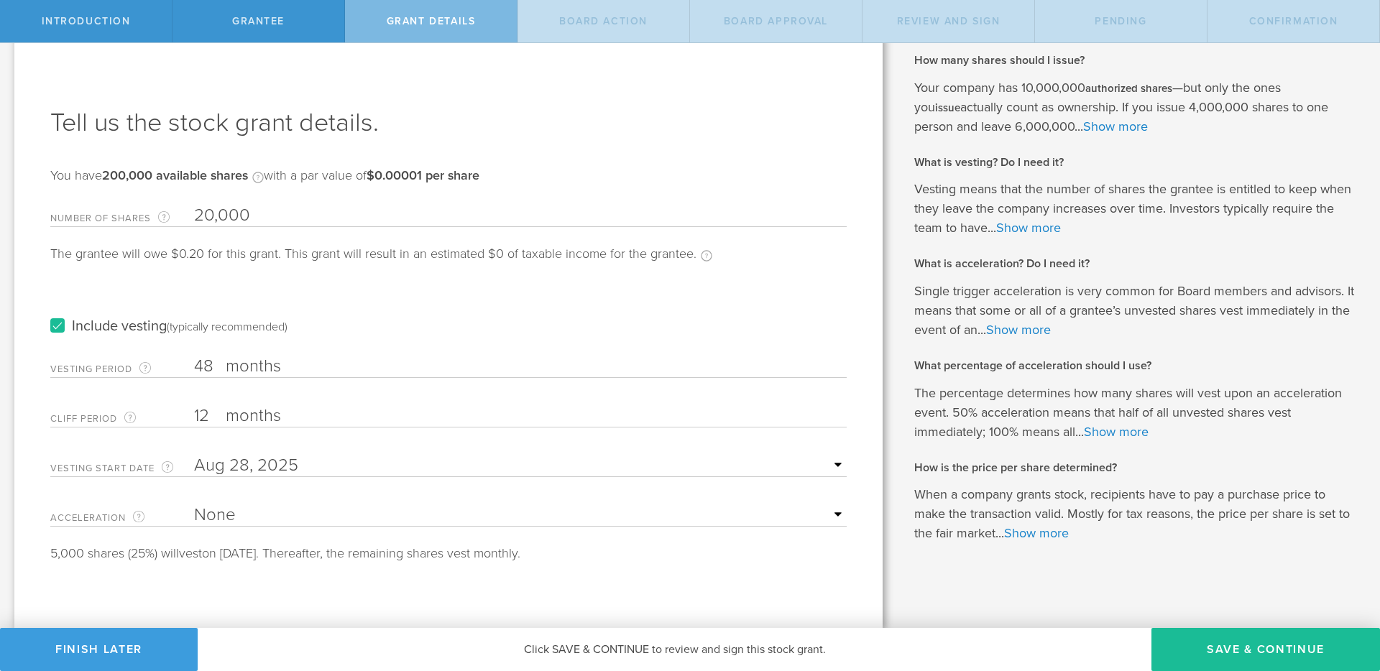
type input "20,000"
click at [298, 362] on label "months" at bounding box center [298, 368] width 144 height 24
click at [298, 362] on input "48" at bounding box center [520, 367] width 653 height 22
type input "4"
type input "24"
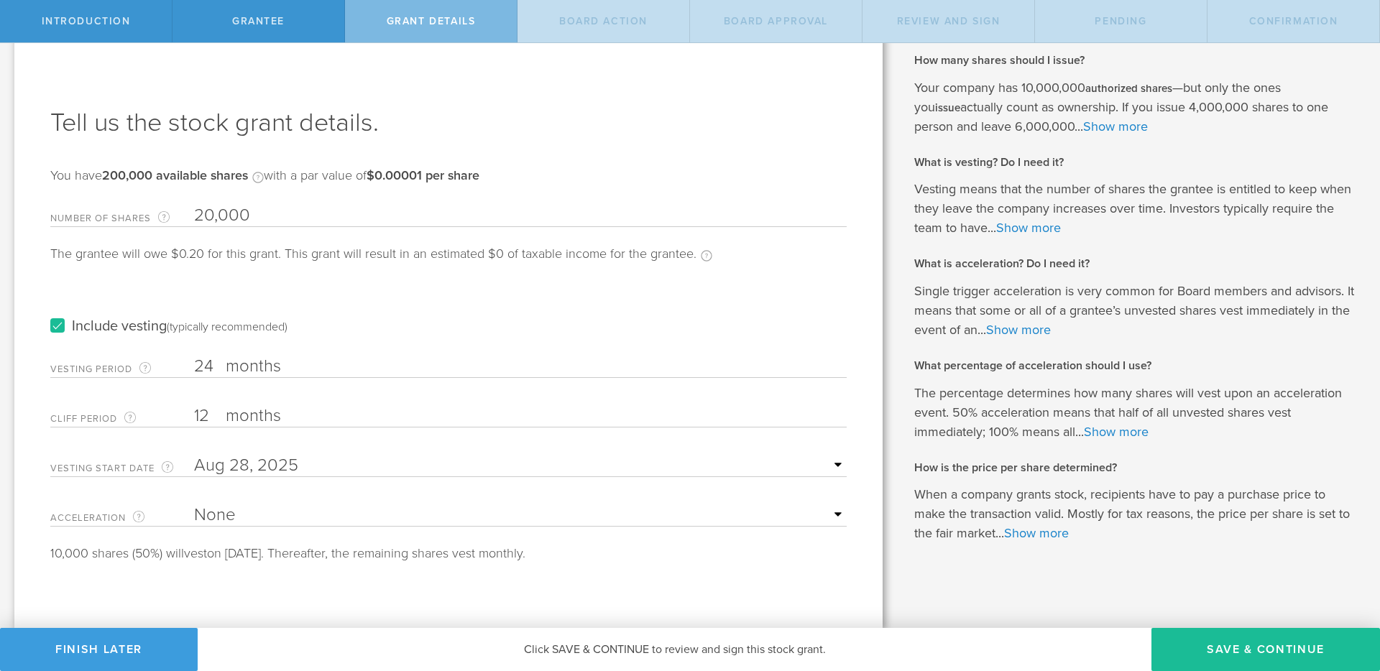
click at [201, 412] on input "12" at bounding box center [520, 416] width 653 height 22
click at [277, 559] on div "10,000 shares (50%) will vest on August 28, 2026. Thereafter, the remaining sha…" at bounding box center [448, 553] width 797 height 13
click at [314, 465] on input "text" at bounding box center [520, 466] width 653 height 22
click at [220, 485] on div at bounding box center [209, 492] width 25 height 14
click at [219, 485] on div at bounding box center [209, 492] width 25 height 14
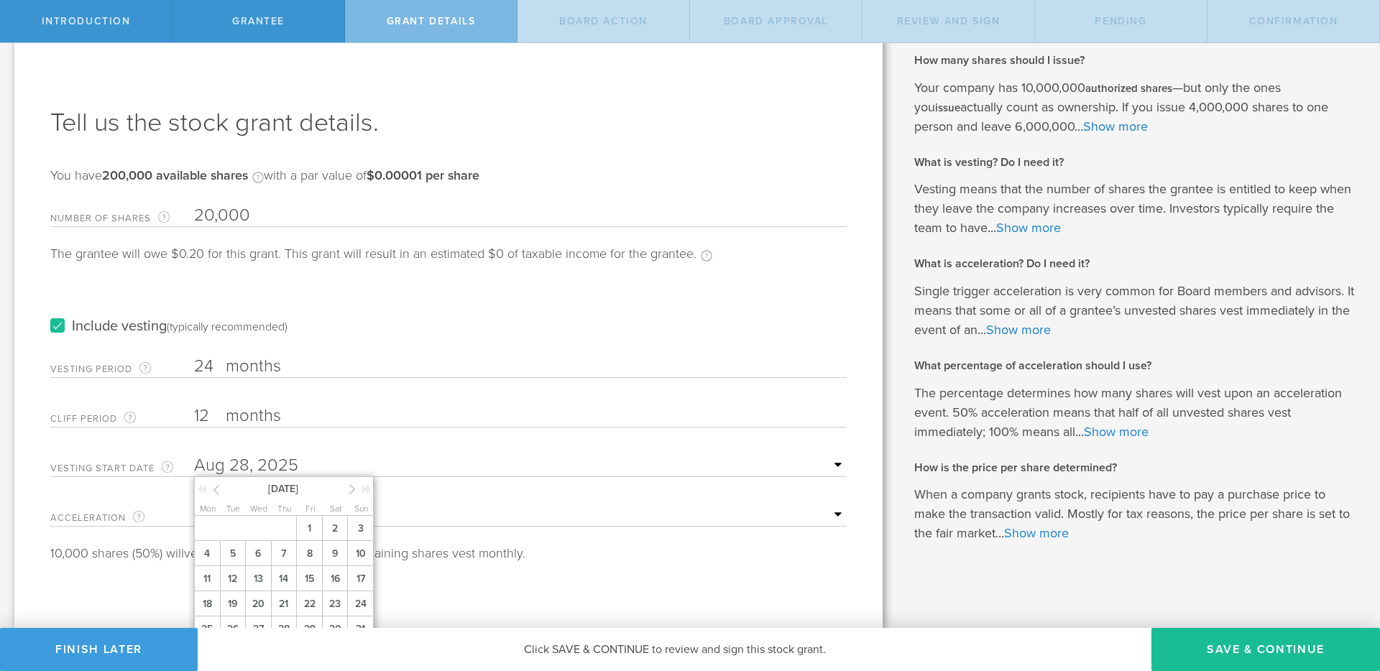
click at [218, 487] on icon at bounding box center [216, 490] width 6 height 18
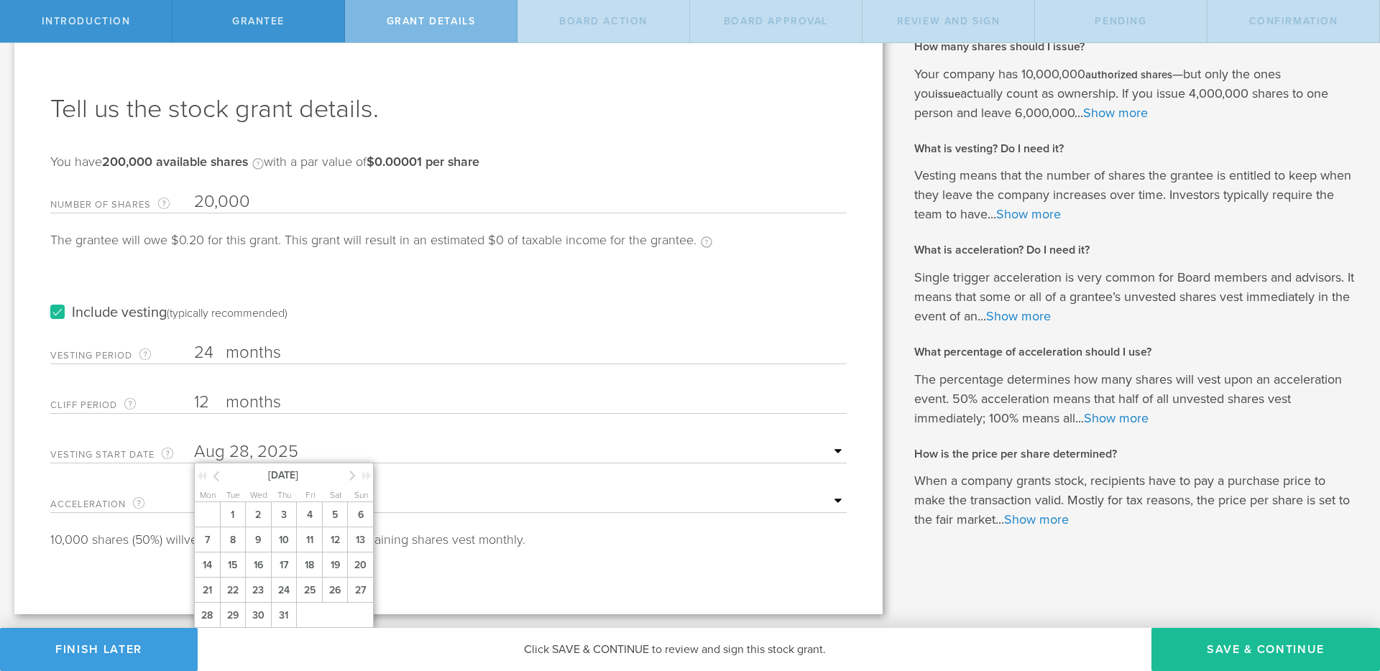
click at [219, 472] on icon at bounding box center [216, 476] width 6 height 18
click at [352, 476] on icon at bounding box center [352, 476] width 6 height 18
click at [234, 608] on span "27" at bounding box center [233, 615] width 26 height 25
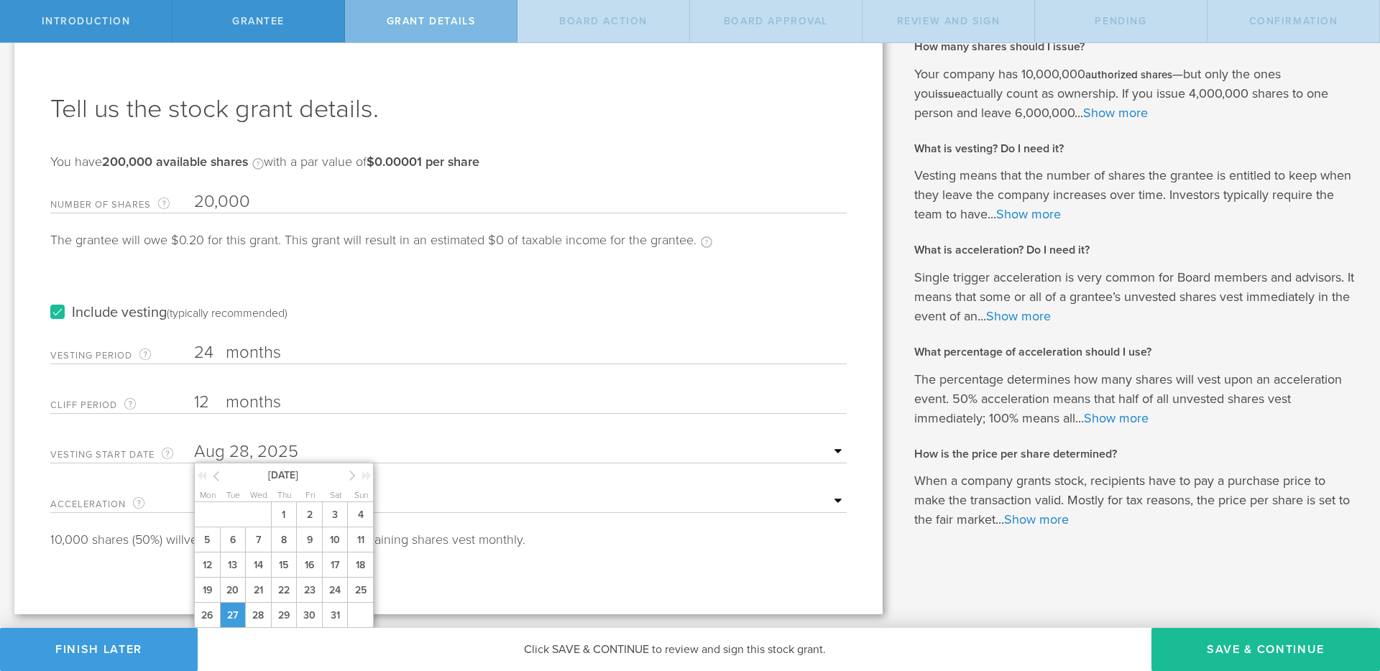
scroll to position [23, 0]
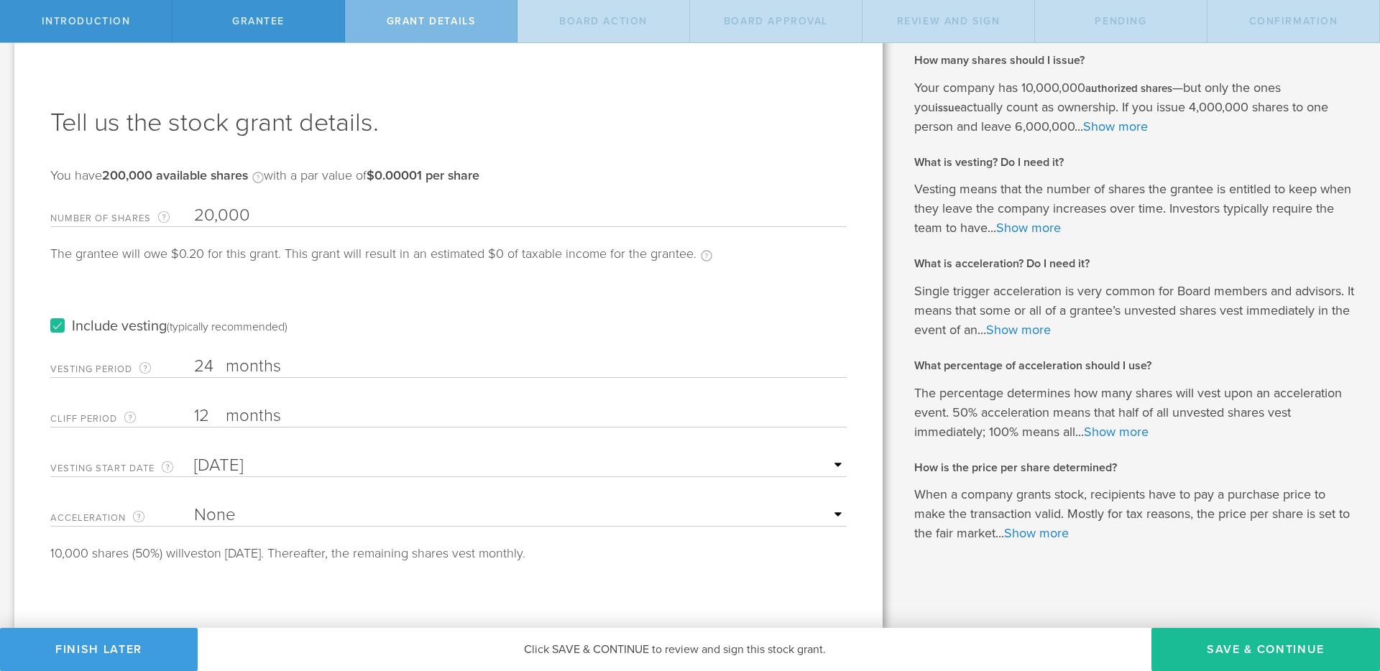
click at [332, 573] on div "Tell us the stock grant details. You have 200,000 available shares Available sh…" at bounding box center [448, 332] width 868 height 594
click at [1216, 646] on button "Save & Continue" at bounding box center [1266, 649] width 229 height 43
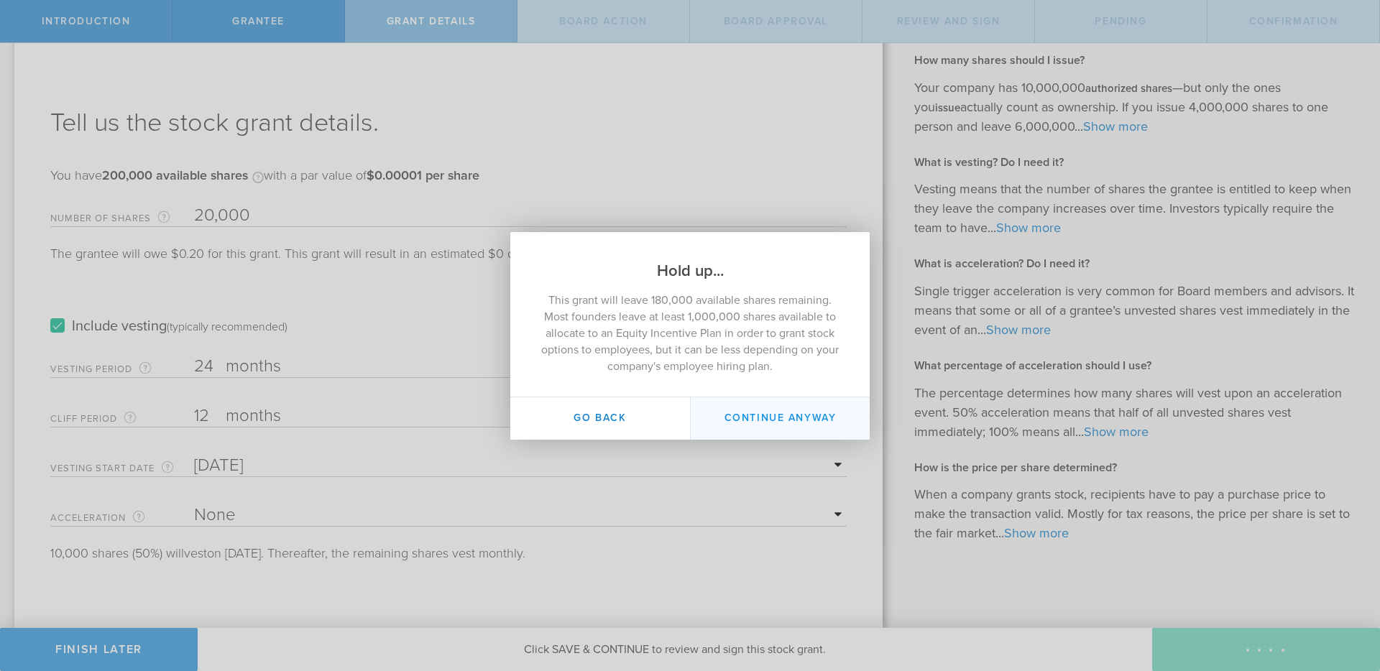
click at [797, 423] on button "Continue Anyway" at bounding box center [780, 419] width 180 height 42
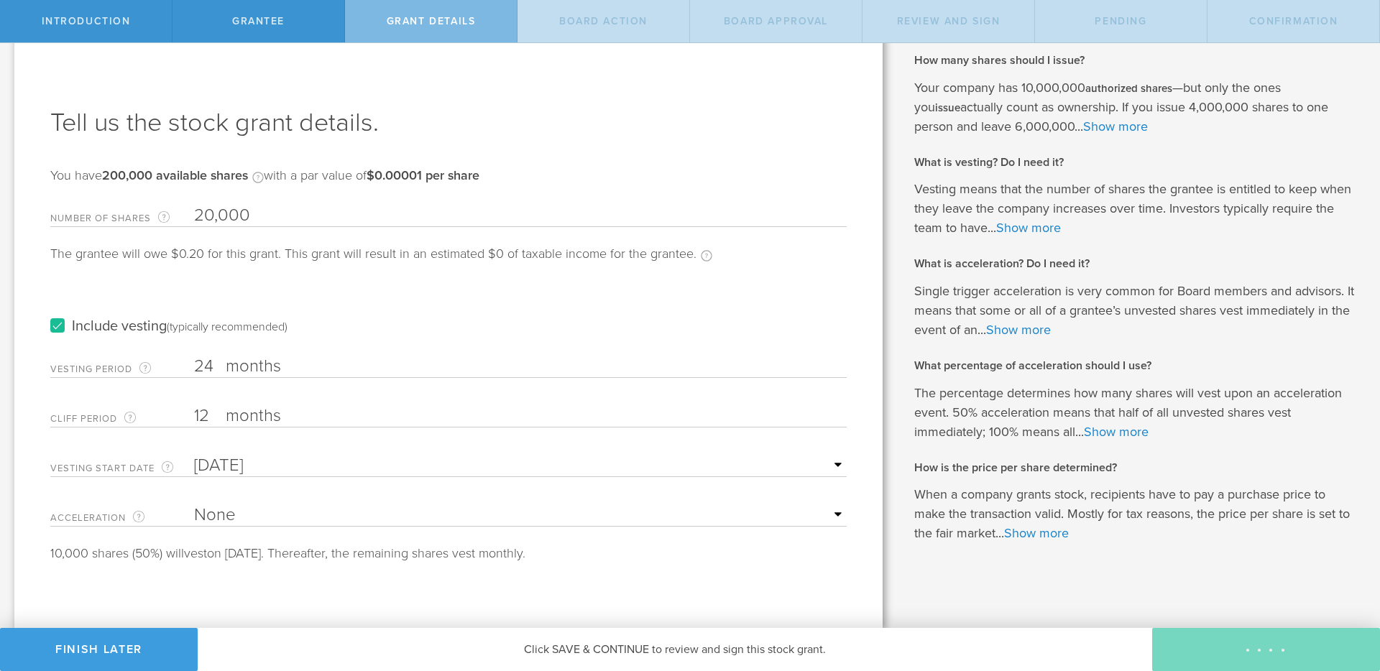
scroll to position [0, 0]
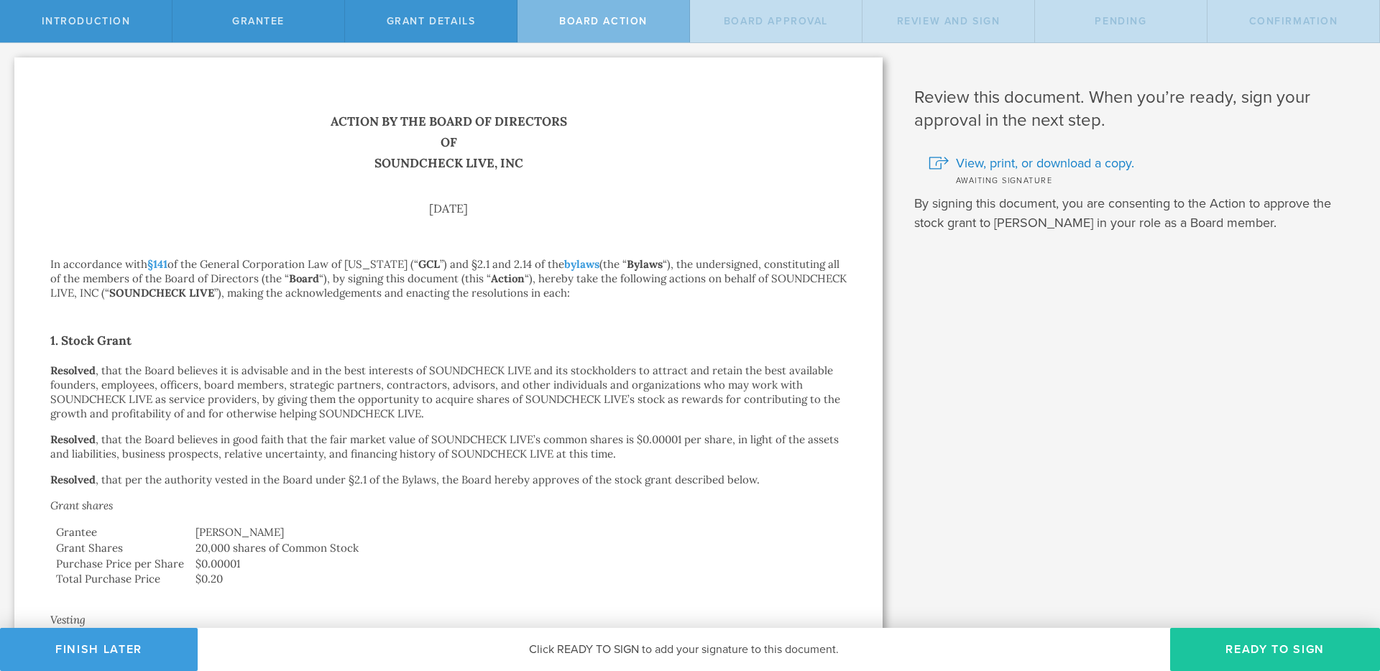
click at [1236, 636] on button "Ready to Sign" at bounding box center [1275, 649] width 210 height 43
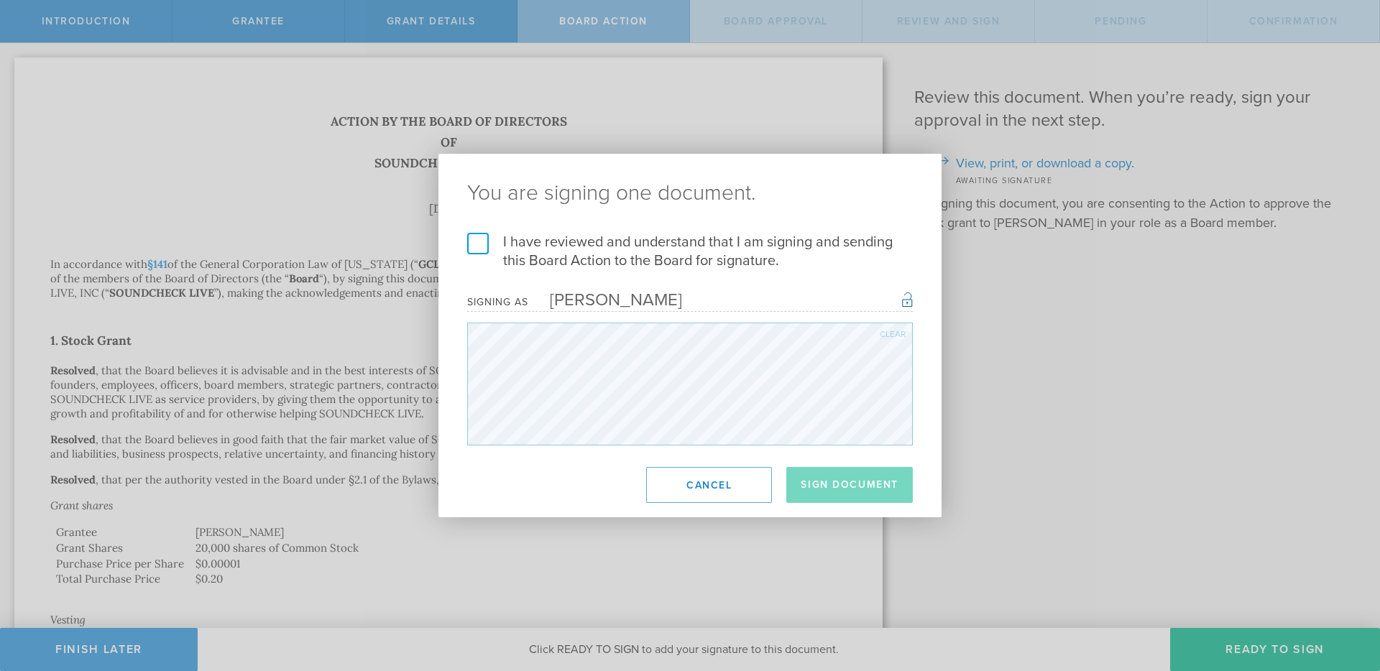
click at [563, 219] on h2 "You are signing one document." at bounding box center [690, 193] width 503 height 79
click at [553, 252] on label "I have reviewed and understand that I am signing and sending this Board Action …" at bounding box center [690, 251] width 446 height 37
click at [0, 0] on input "I have reviewed and understand that I am signing and sending this Board Action …" at bounding box center [0, 0] width 0 height 0
click at [821, 472] on button "Sign Document" at bounding box center [849, 485] width 127 height 36
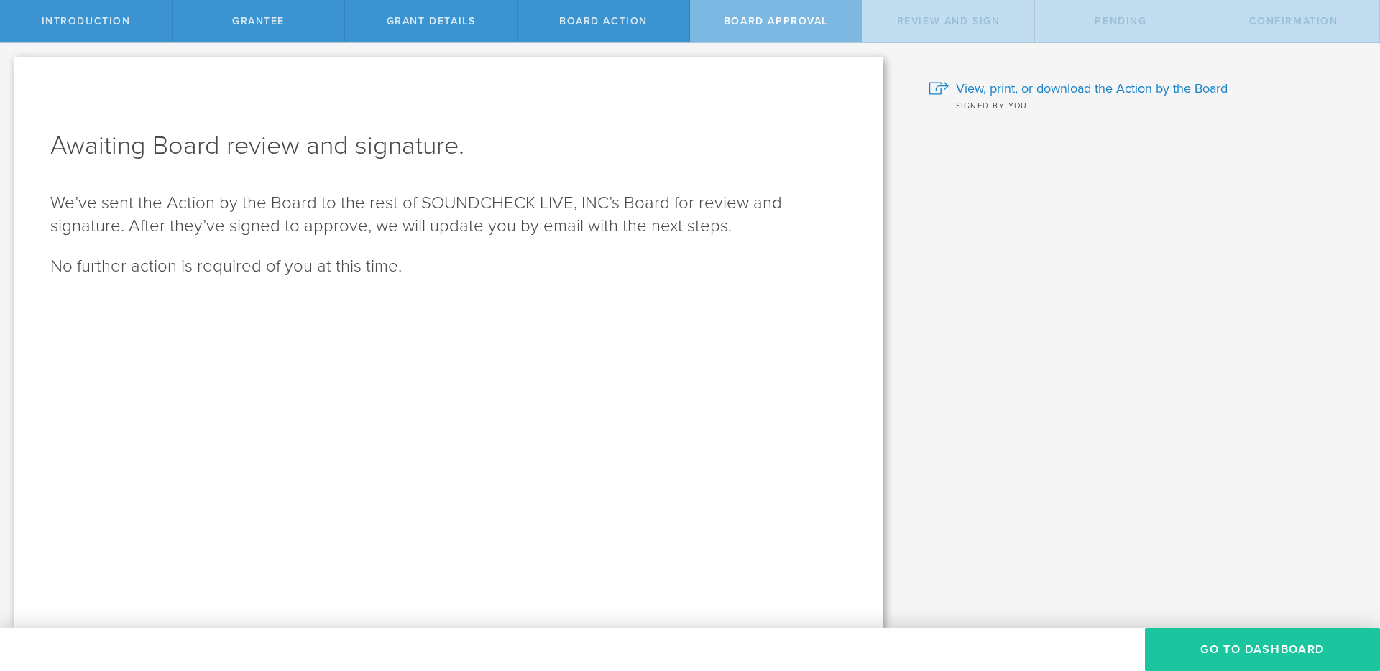
click at [1224, 649] on button "Go To Dashboard" at bounding box center [1262, 649] width 235 height 43
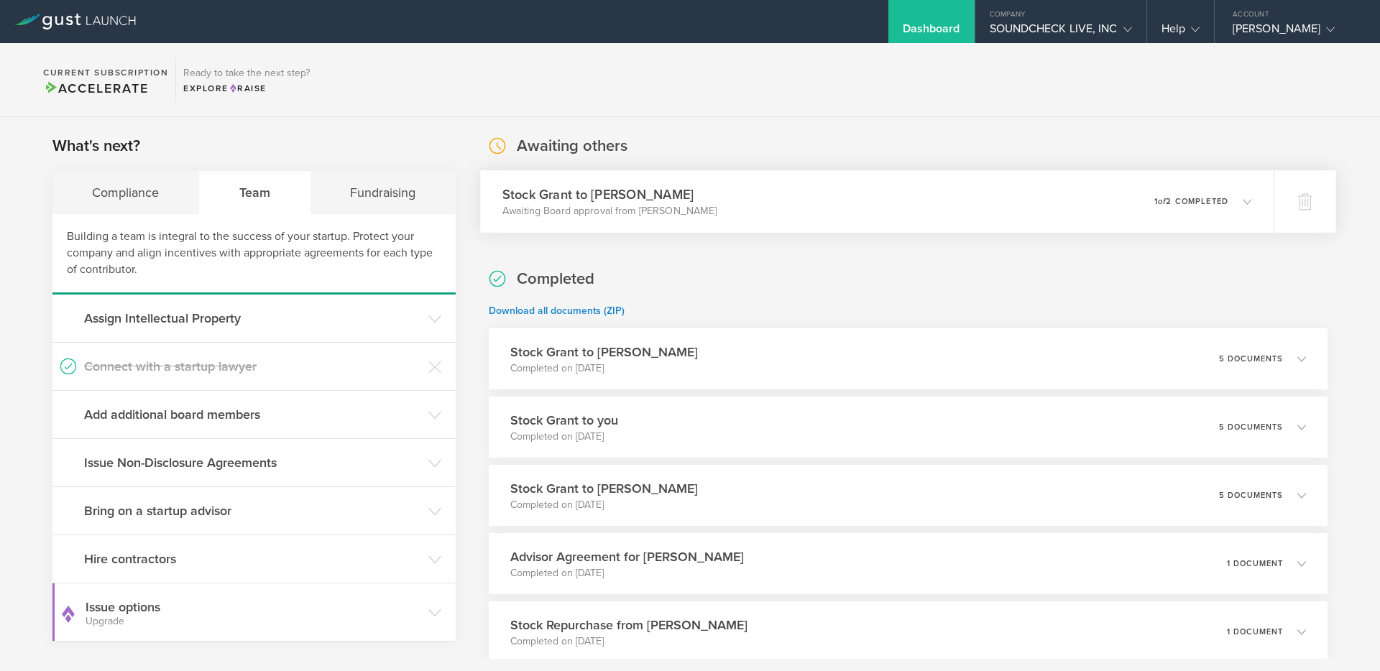
click at [1158, 206] on div "0 undeliverable 1 of 2 completed" at bounding box center [1204, 202] width 98 height 24
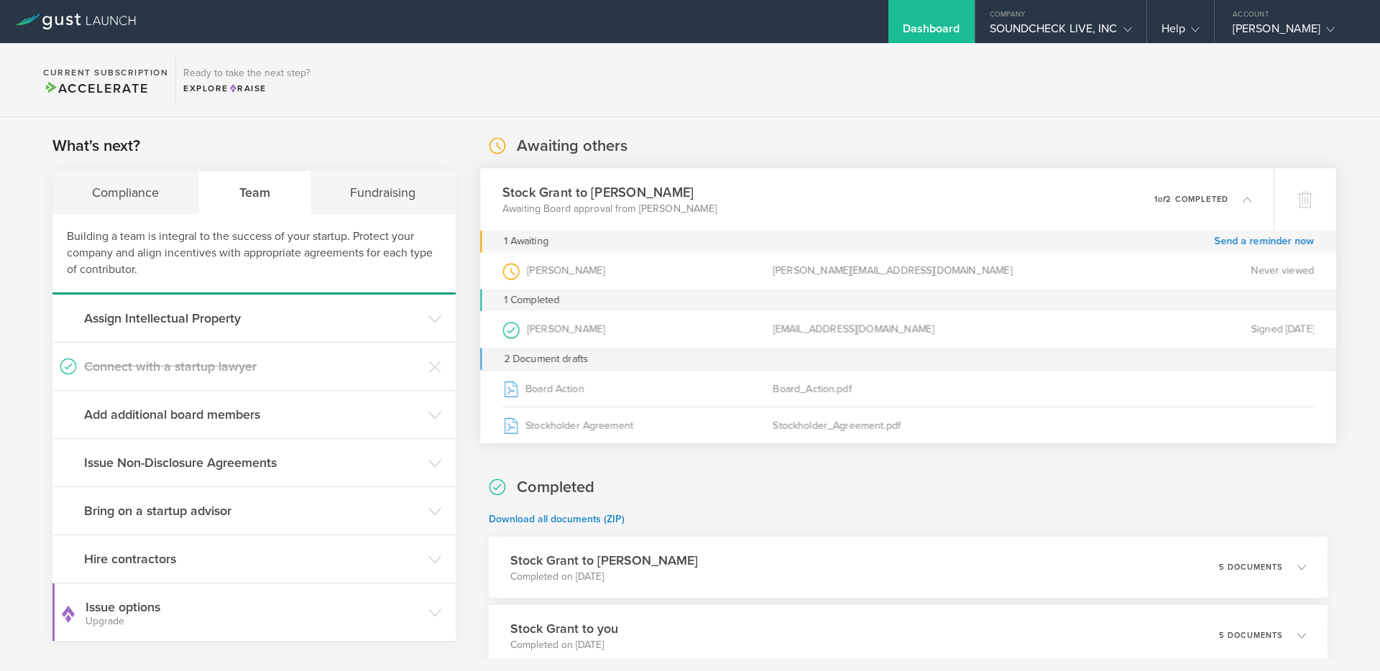
click at [1158, 206] on div "0 undeliverable 1 of 2 completed" at bounding box center [1204, 200] width 98 height 24
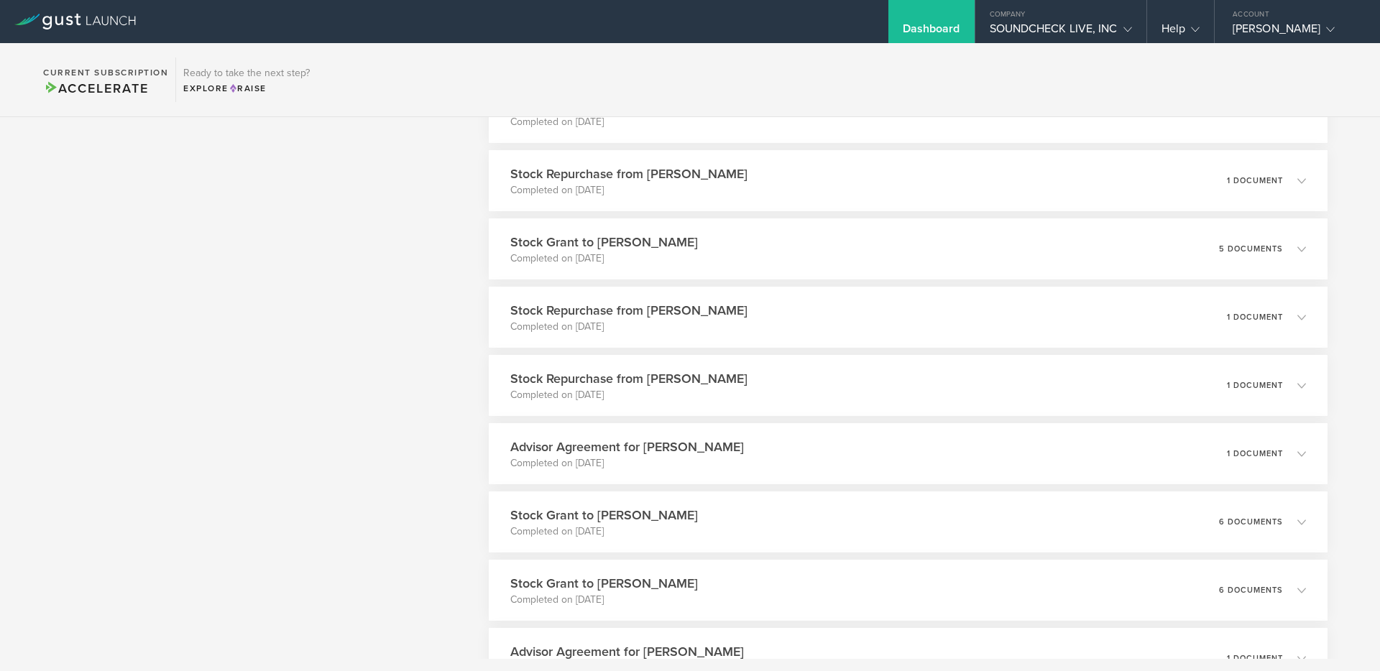
scroll to position [2322, 0]
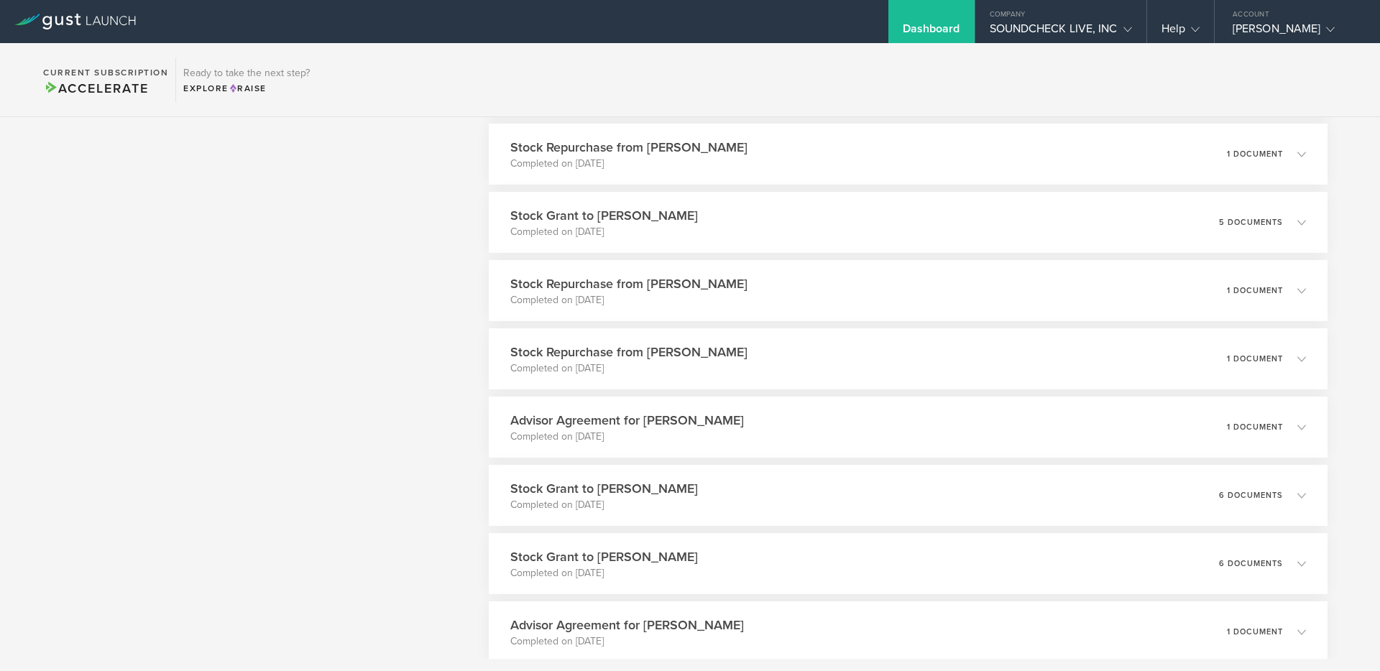
click at [628, 445] on div "Advisor Agreement for [PERSON_NAME] Completed on [DATE] 1 document" at bounding box center [908, 427] width 839 height 61
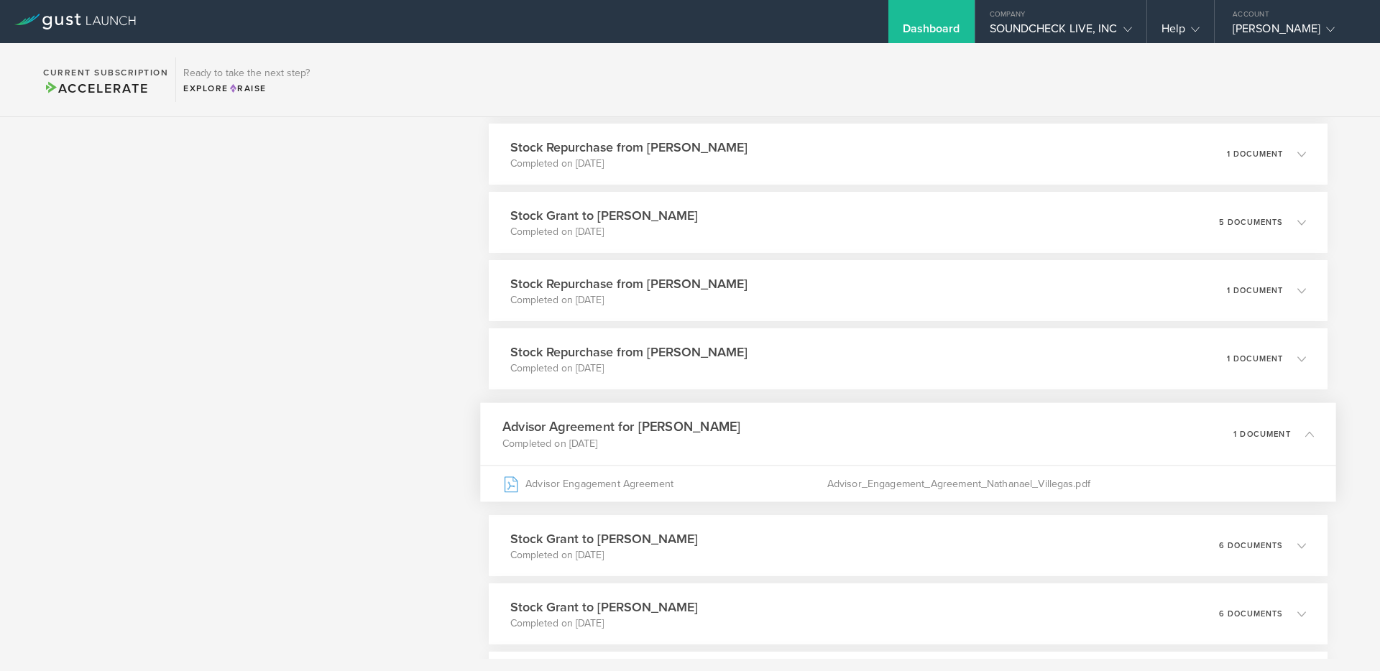
click at [628, 444] on p "Completed on Jun 19, 2025" at bounding box center [622, 443] width 239 height 14
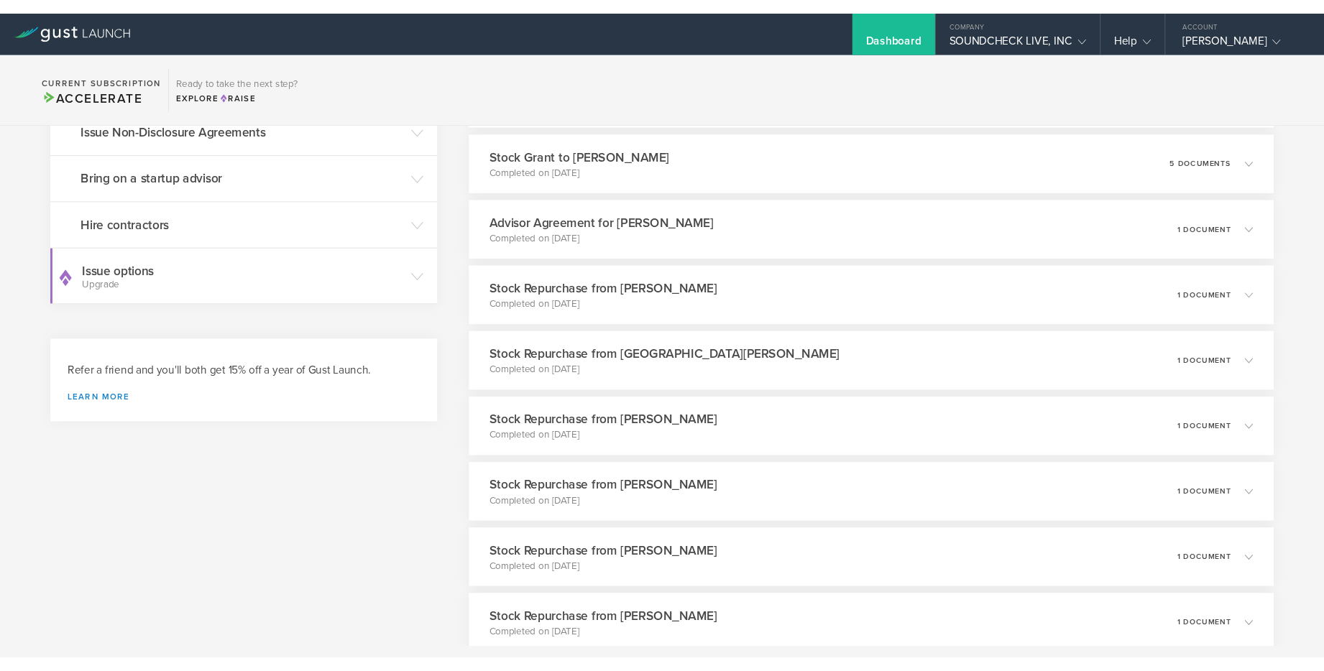
scroll to position [0, 0]
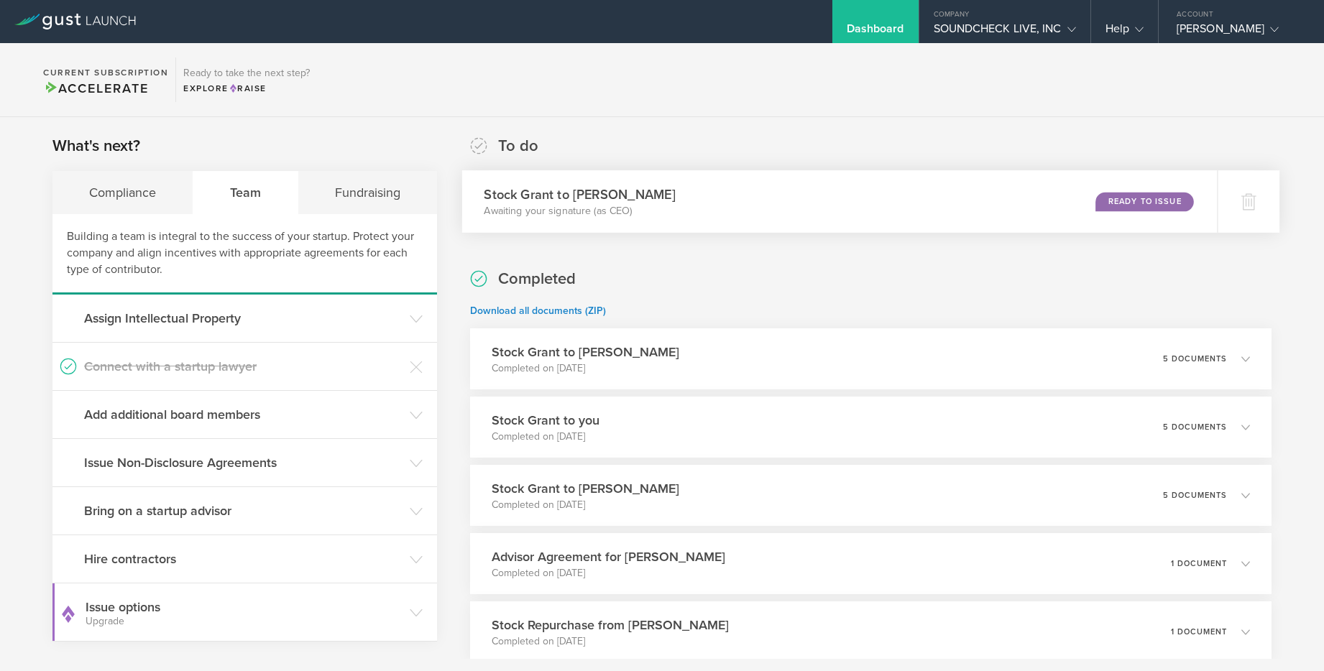
click at [659, 214] on p "Awaiting your signature (as CEO)" at bounding box center [579, 211] width 191 height 14
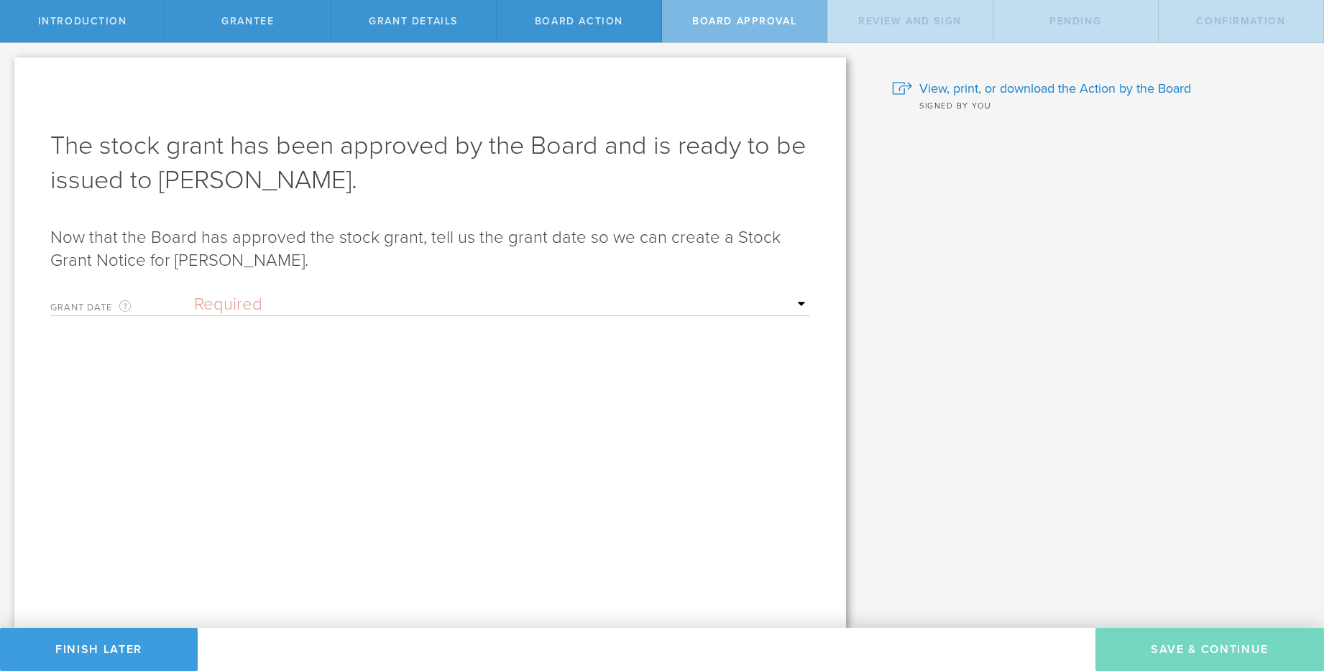
click at [380, 299] on select "Required Upon grantee's signature A specific date" at bounding box center [502, 305] width 616 height 22
select select "uponGranteeSignature"
click at [194, 294] on select "Required Upon grantee's signature A specific date" at bounding box center [502, 305] width 616 height 22
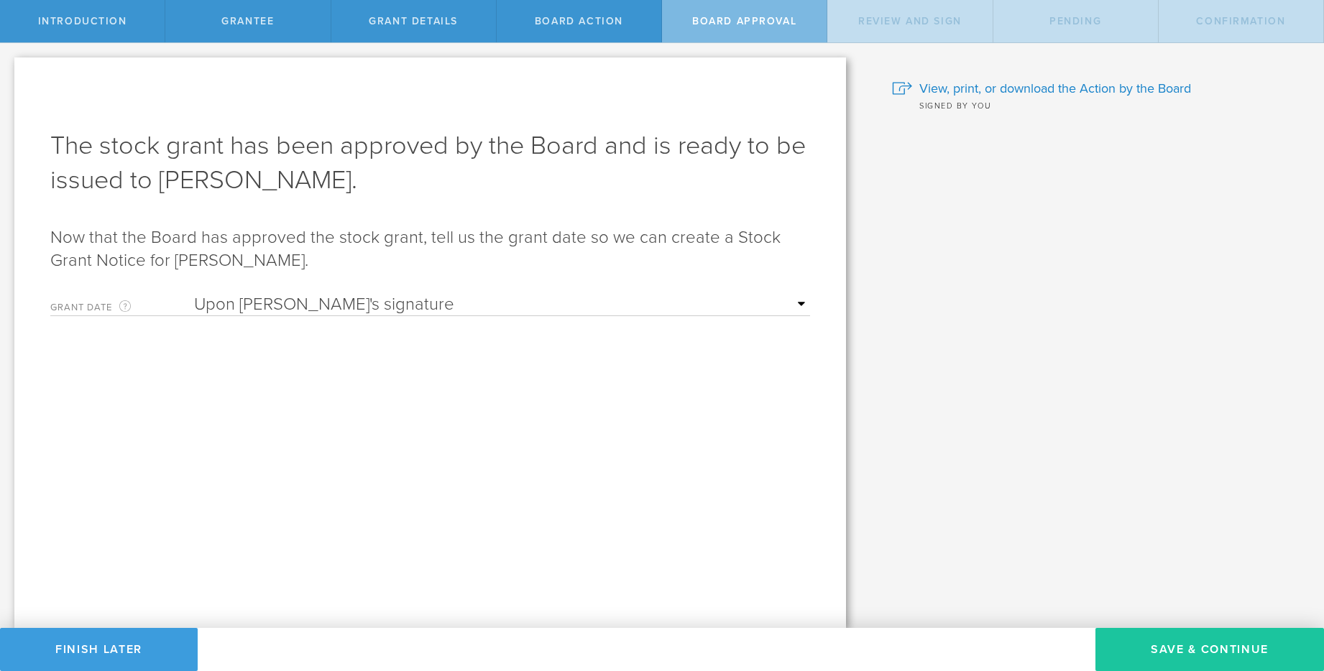
click at [1185, 651] on button "Save & Continue" at bounding box center [1210, 649] width 229 height 43
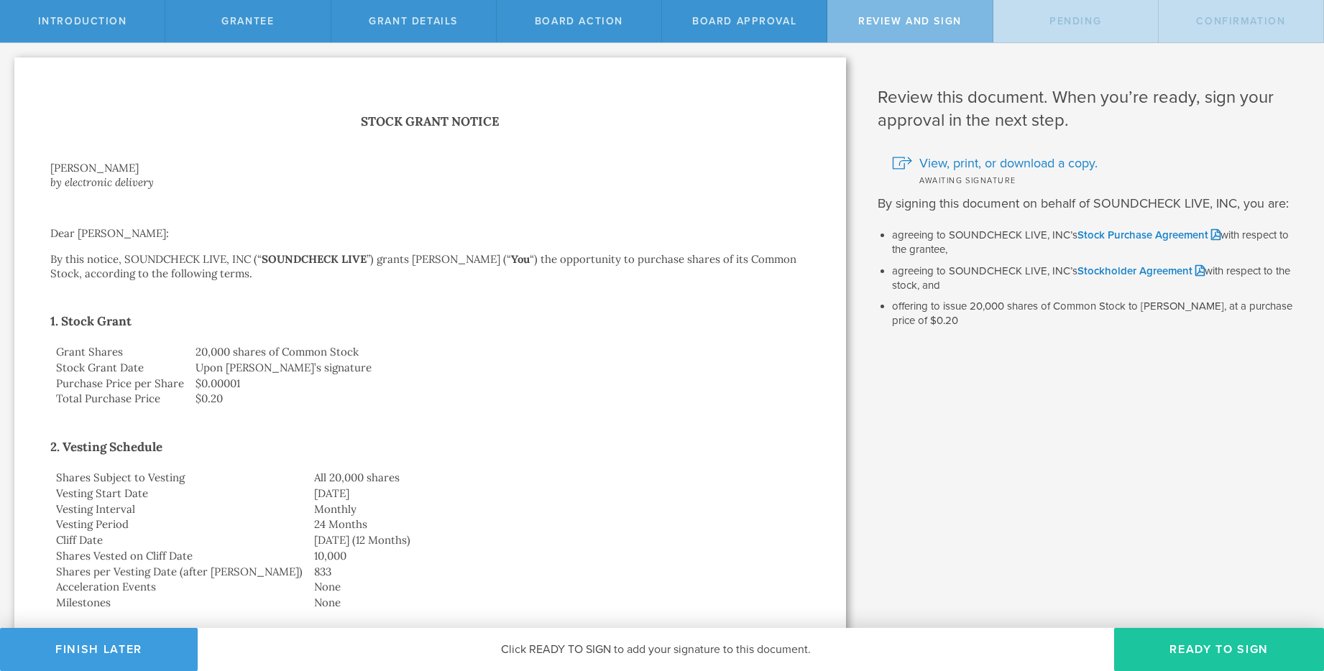
click at [1200, 640] on button "Ready to Sign" at bounding box center [1219, 649] width 210 height 43
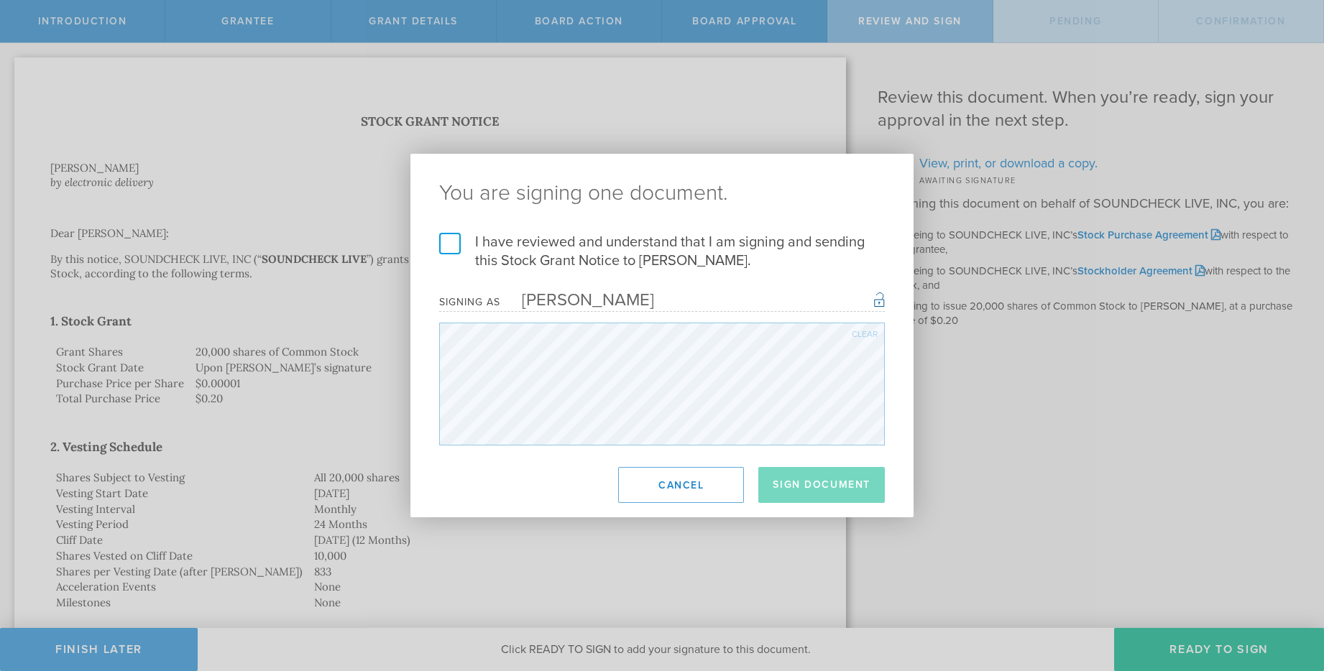
click at [440, 252] on label "I have reviewed and understand that I am signing and sending this Stock Grant N…" at bounding box center [662, 251] width 446 height 37
click at [0, 0] on input "I have reviewed and understand that I am signing and sending this Stock Grant N…" at bounding box center [0, 0] width 0 height 0
click at [792, 480] on button "Sign Document" at bounding box center [821, 485] width 127 height 36
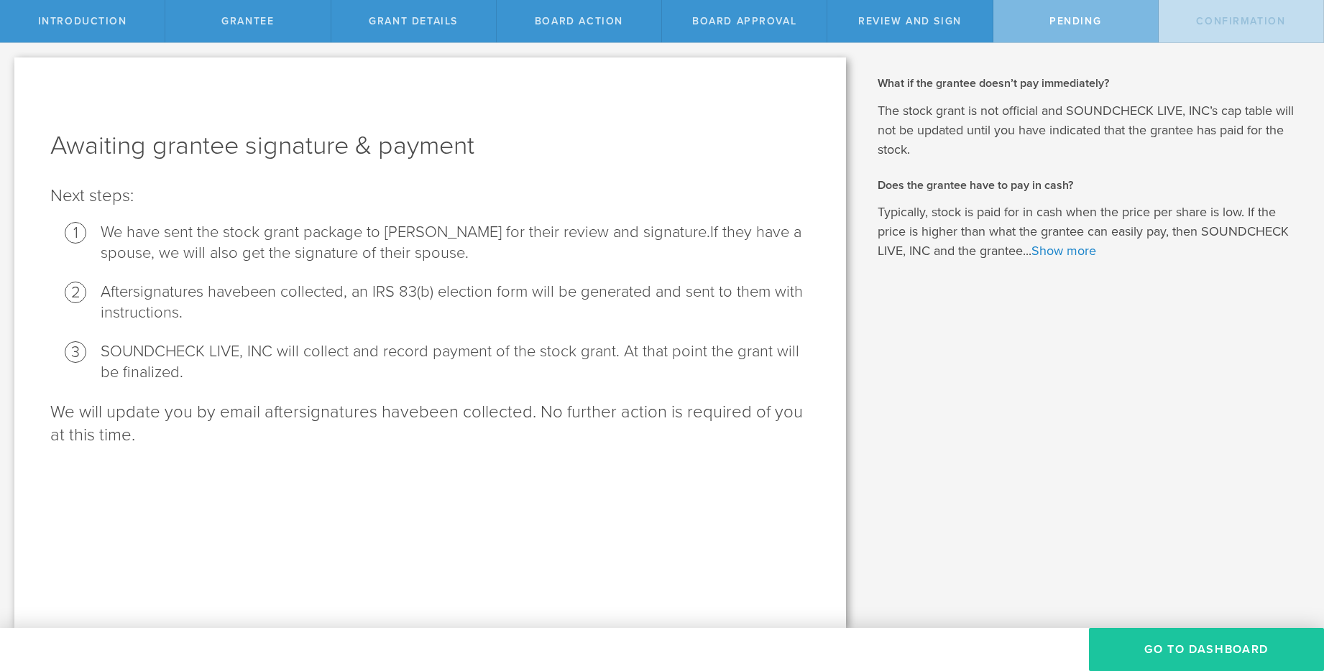
click at [1161, 643] on button "Go To Dashboard" at bounding box center [1206, 649] width 235 height 43
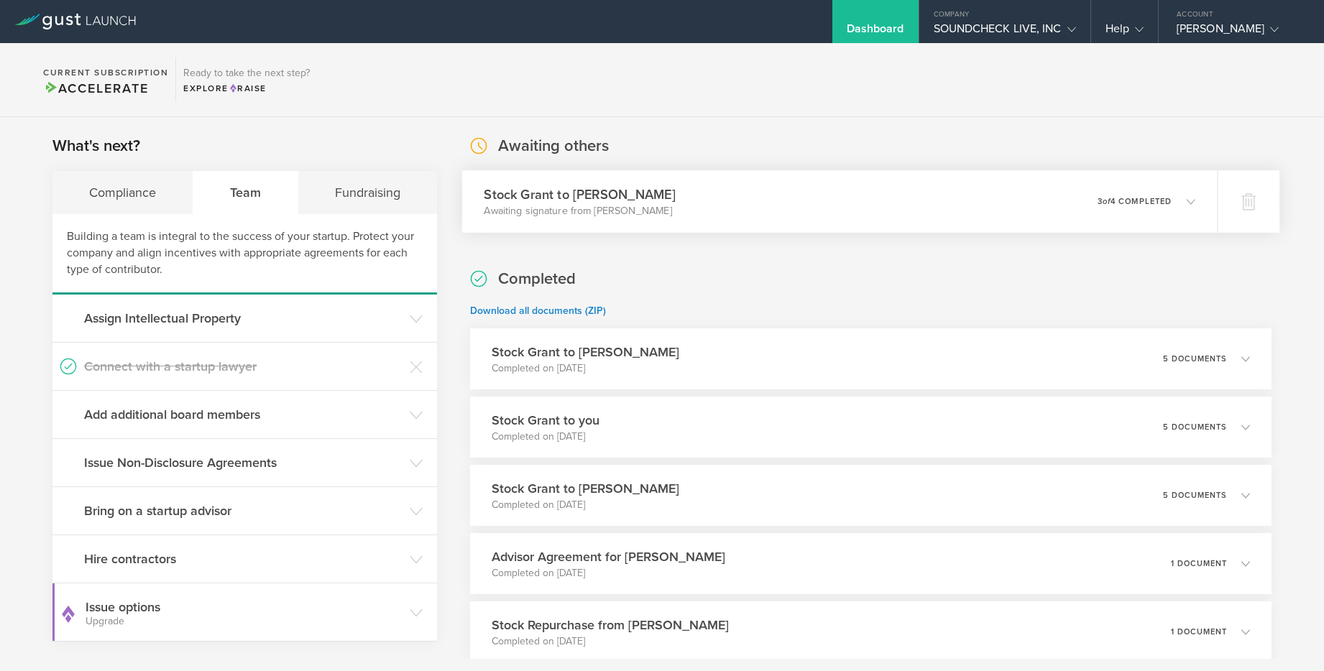
click at [1097, 206] on div "0 undeliverable 3 of 4 completed" at bounding box center [1146, 202] width 98 height 24
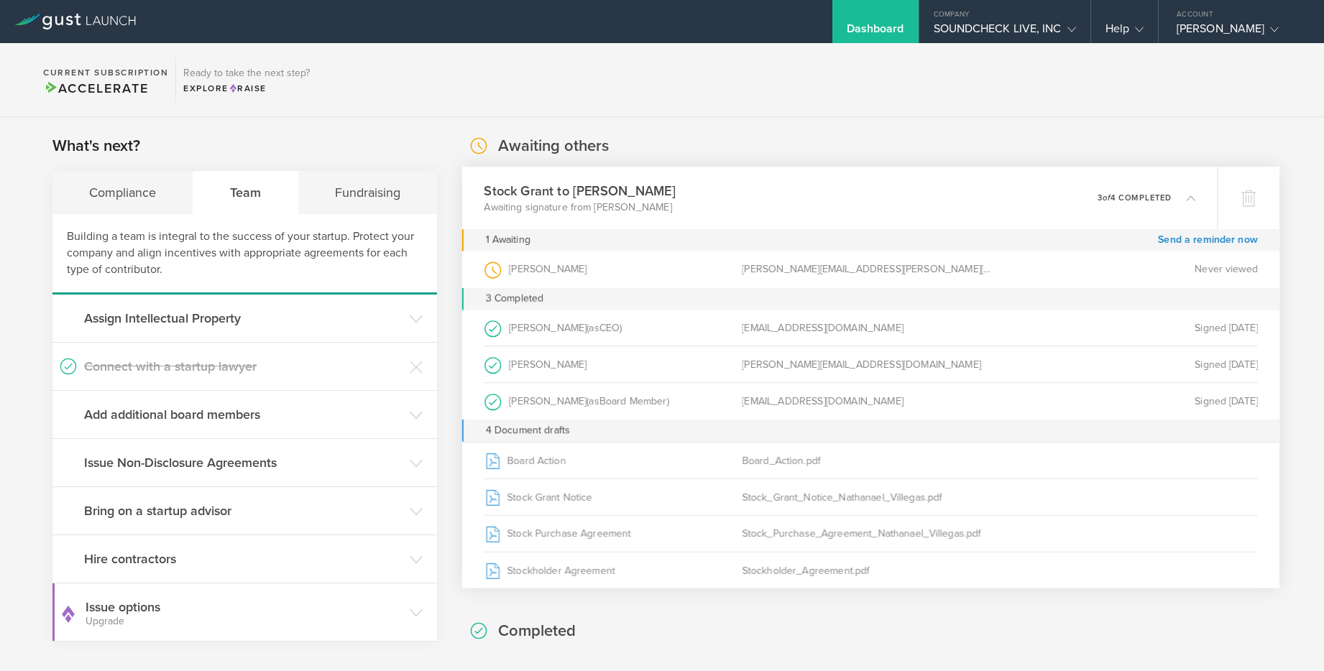
click at [1080, 201] on div "Stock Grant to [PERSON_NAME] Awaiting signature from [PERSON_NAME] 0 undelivera…" at bounding box center [840, 198] width 756 height 63
